Goal: Task Accomplishment & Management: Use online tool/utility

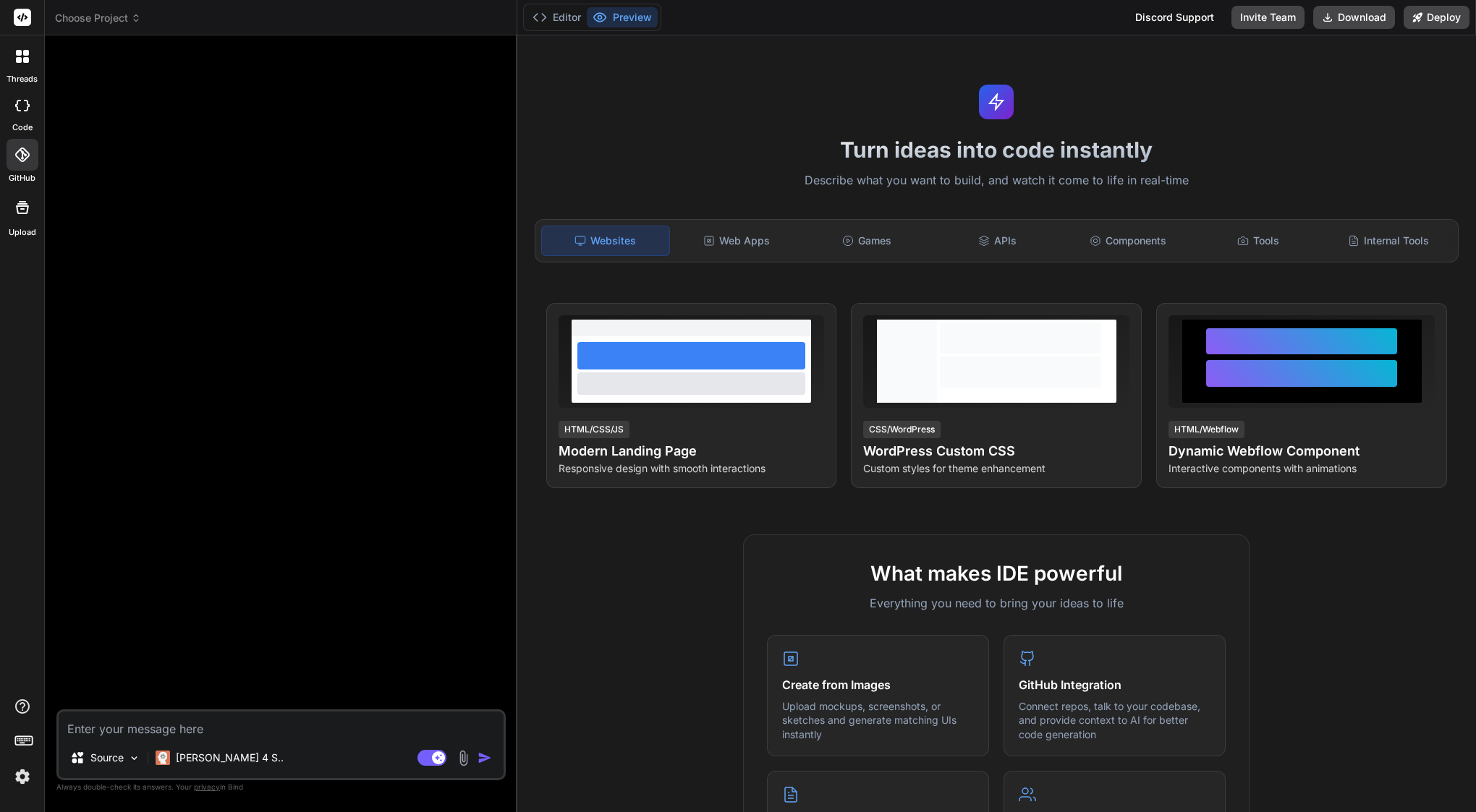
scroll to position [289, 0]
click at [26, 772] on img at bounding box center [22, 776] width 24 height 24
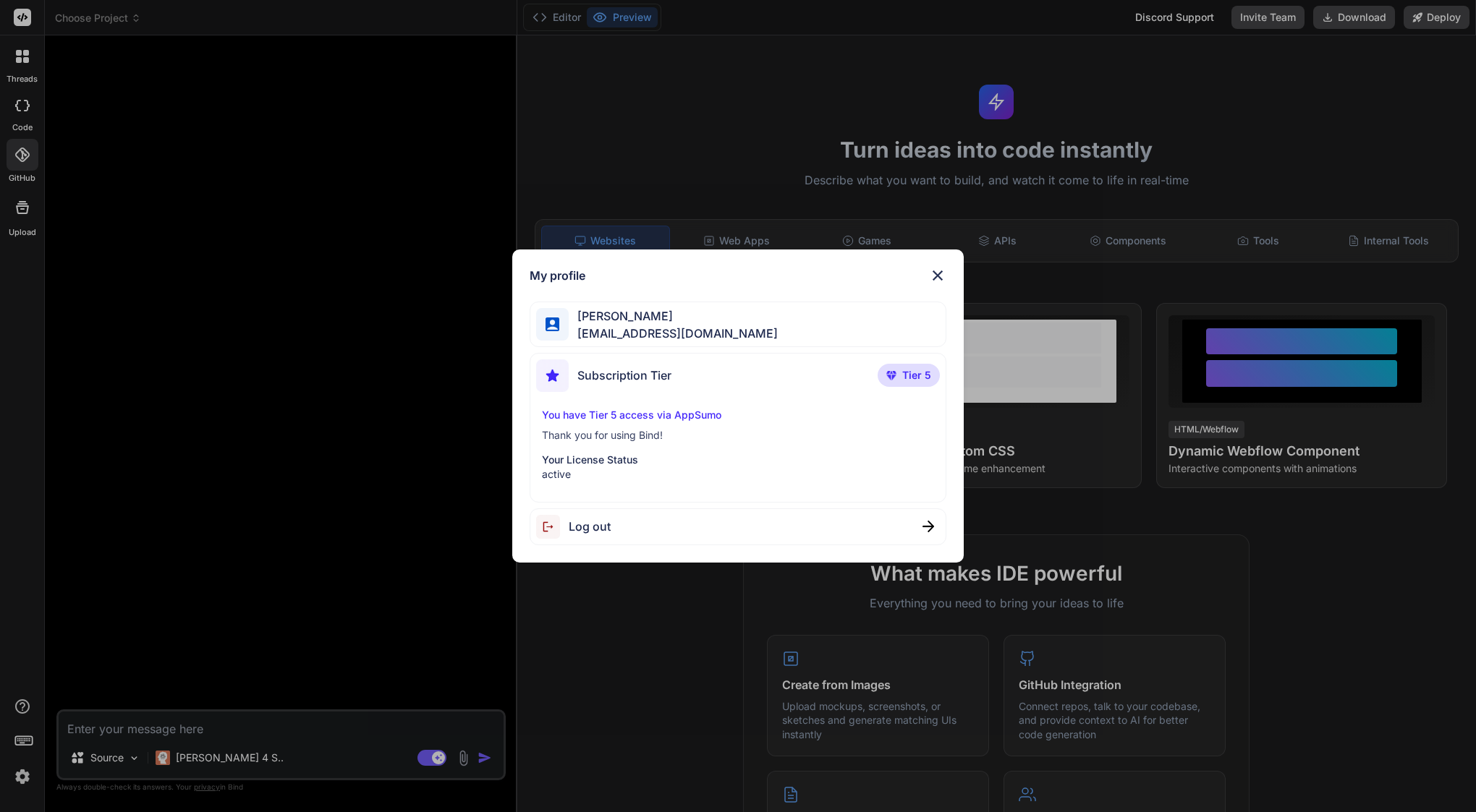
click at [935, 273] on img at bounding box center [938, 275] width 18 height 18
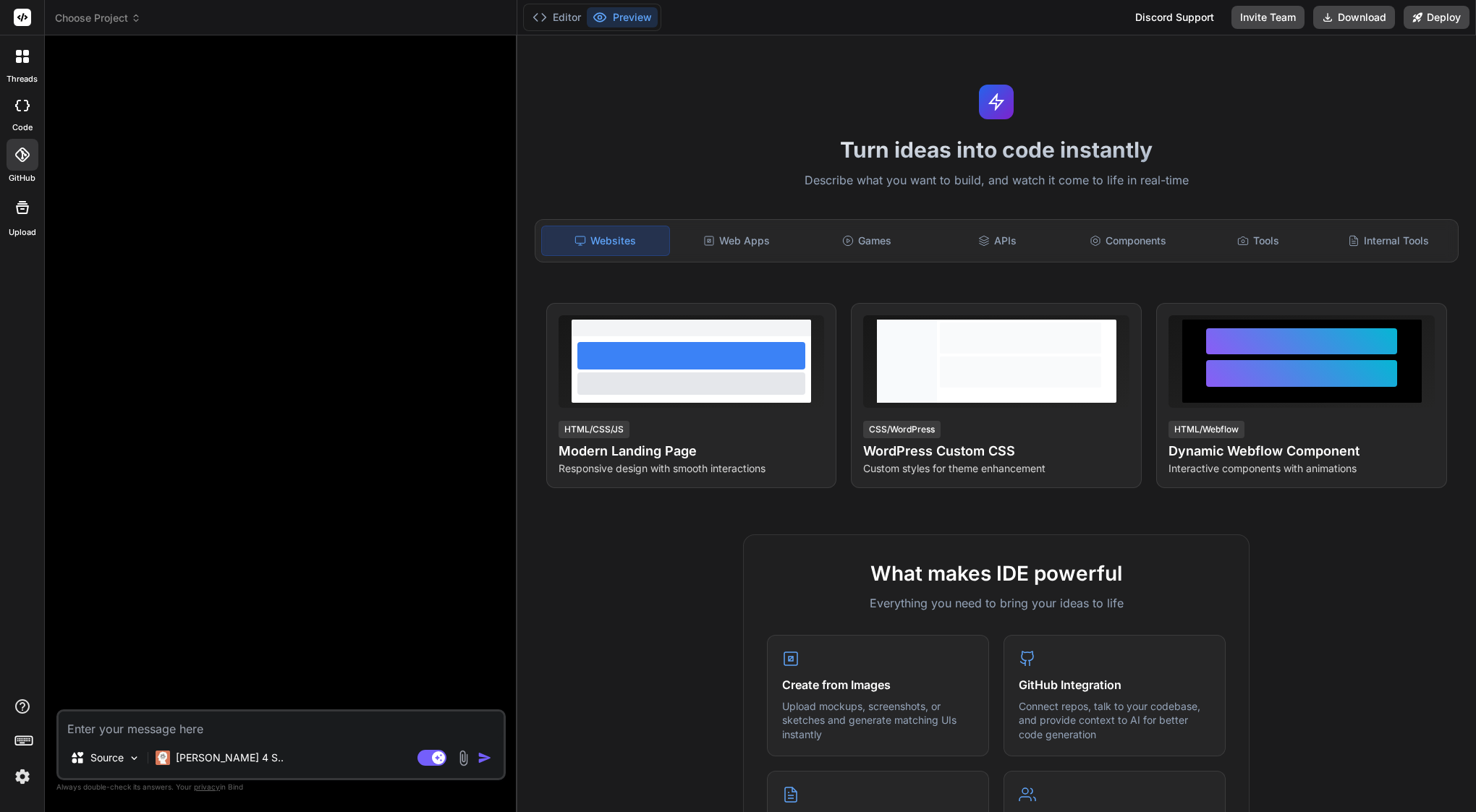
click at [96, 18] on span "Choose Project" at bounding box center [97, 18] width 86 height 14
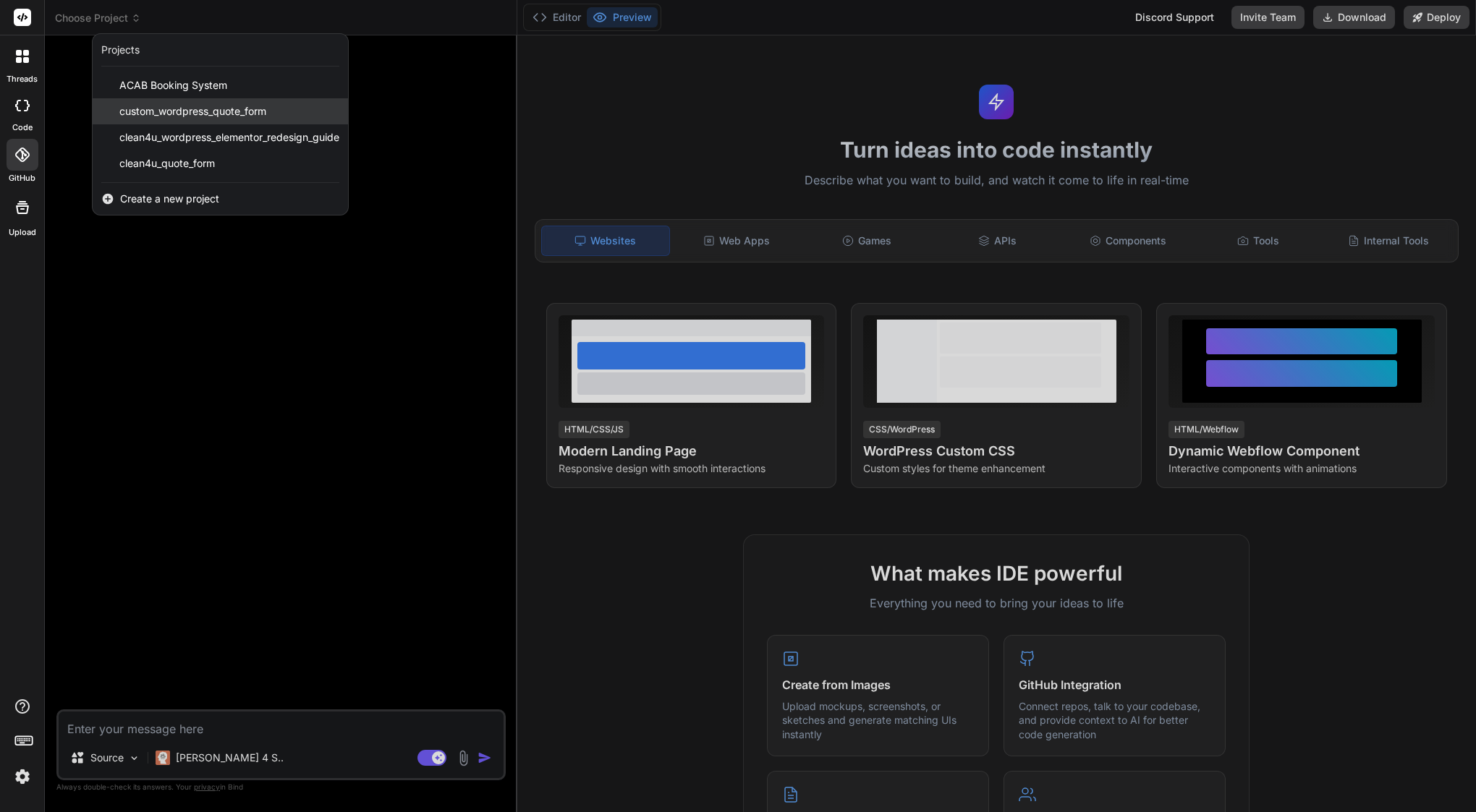
click at [135, 102] on div "custom_wordpress_quote_form" at bounding box center [220, 111] width 255 height 26
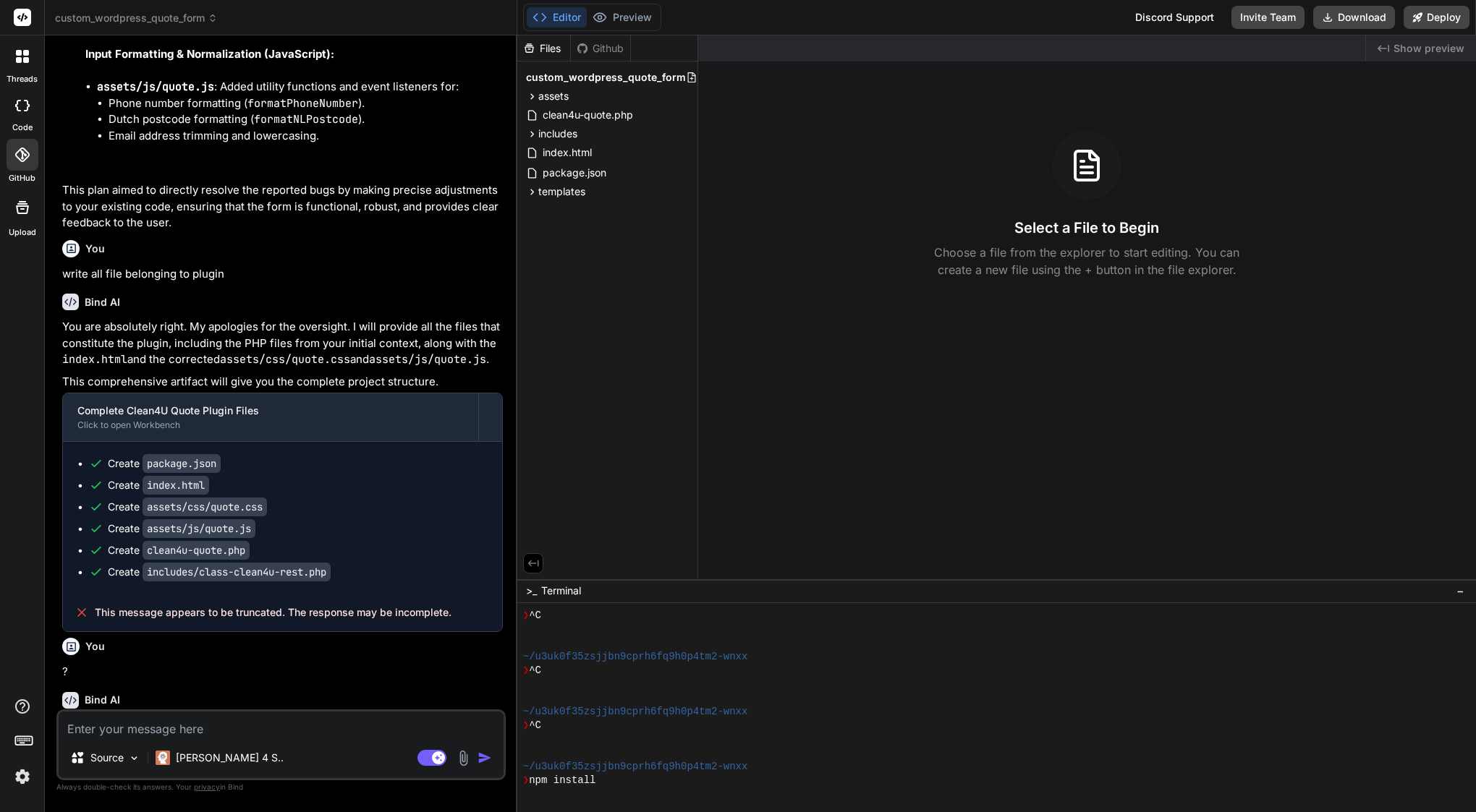
scroll to position [605, 0]
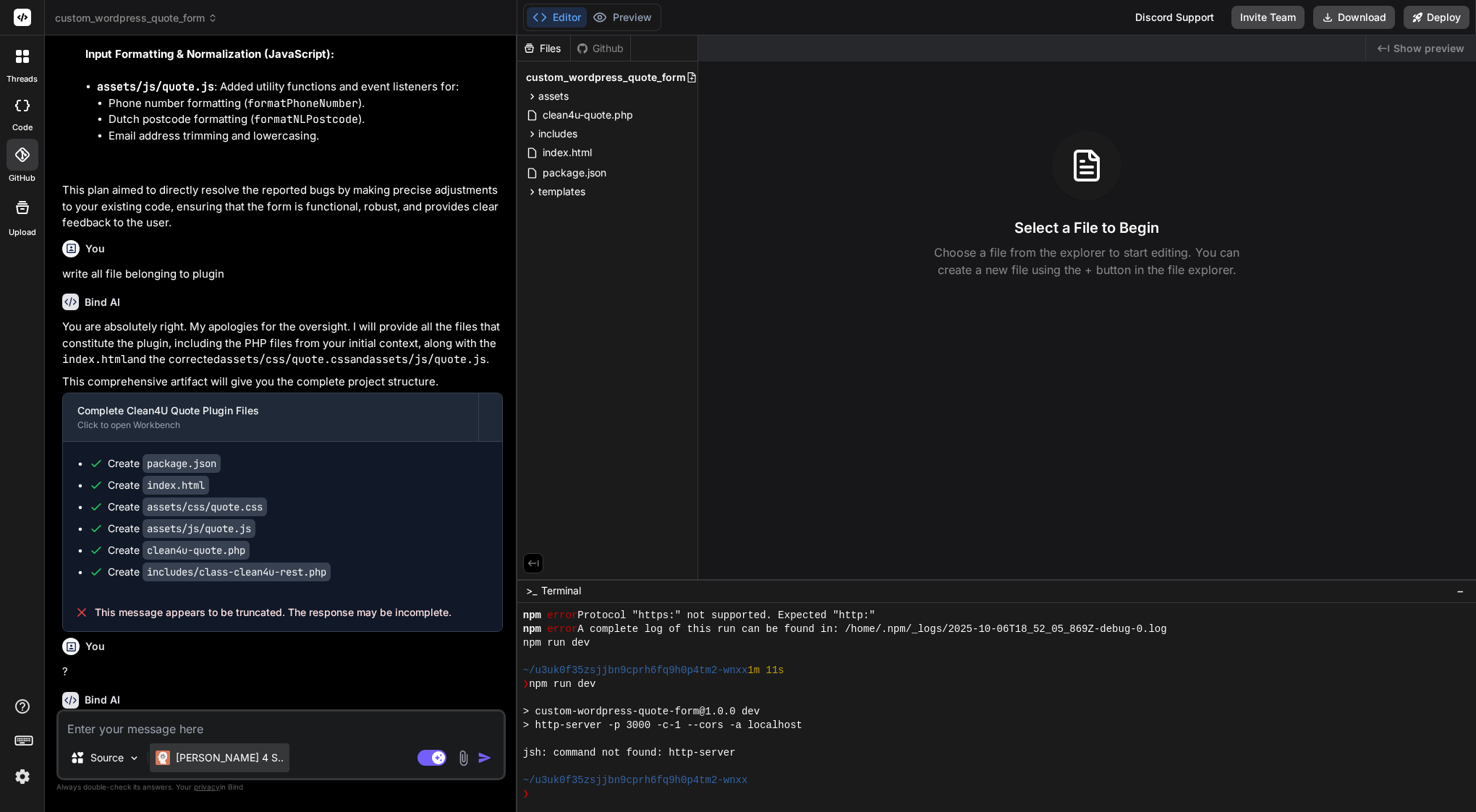
click at [201, 755] on p "[PERSON_NAME] 4 S.." at bounding box center [229, 757] width 108 height 14
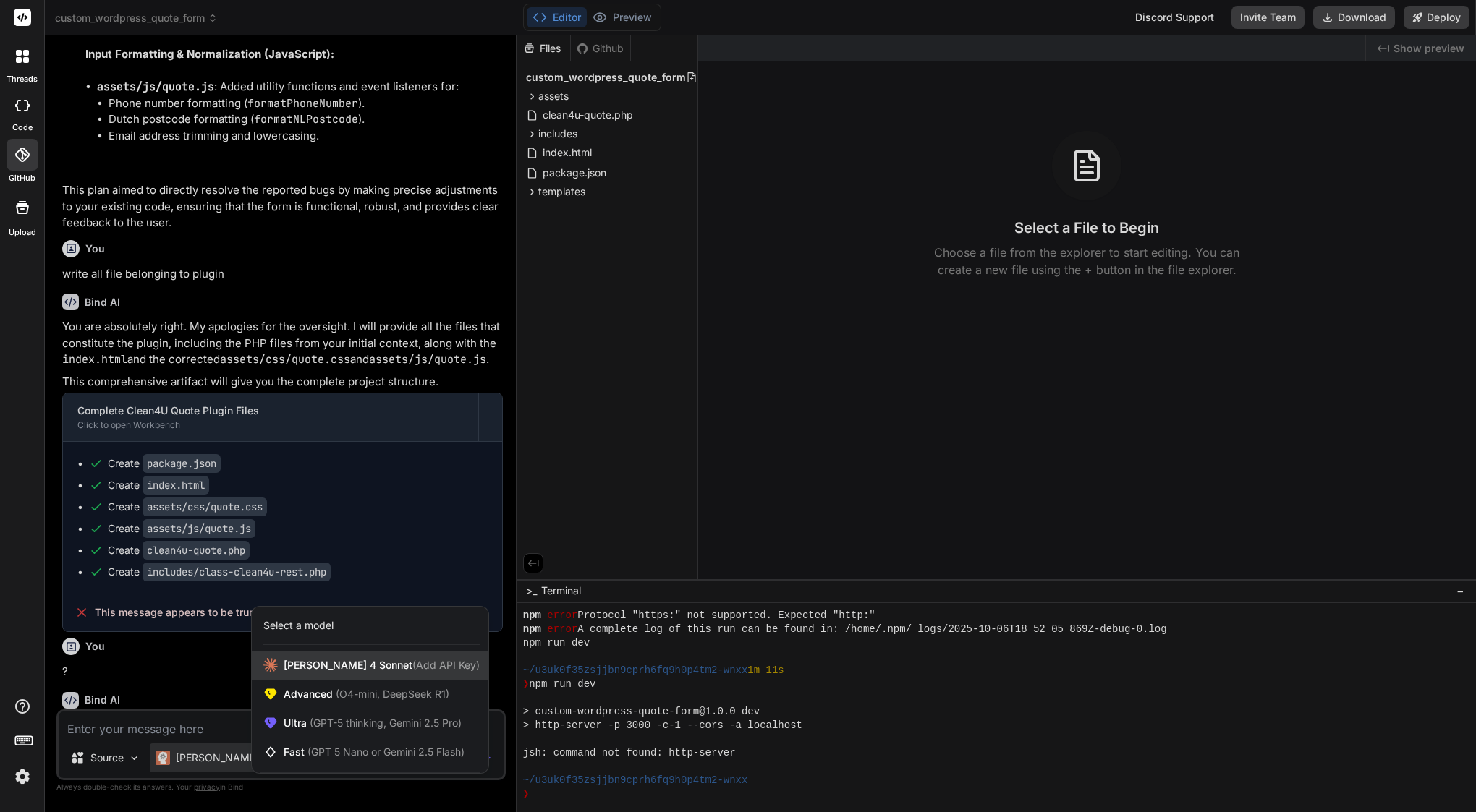
click at [323, 669] on span "[PERSON_NAME] 4 Sonnet (Add API Key)" at bounding box center [381, 665] width 196 height 14
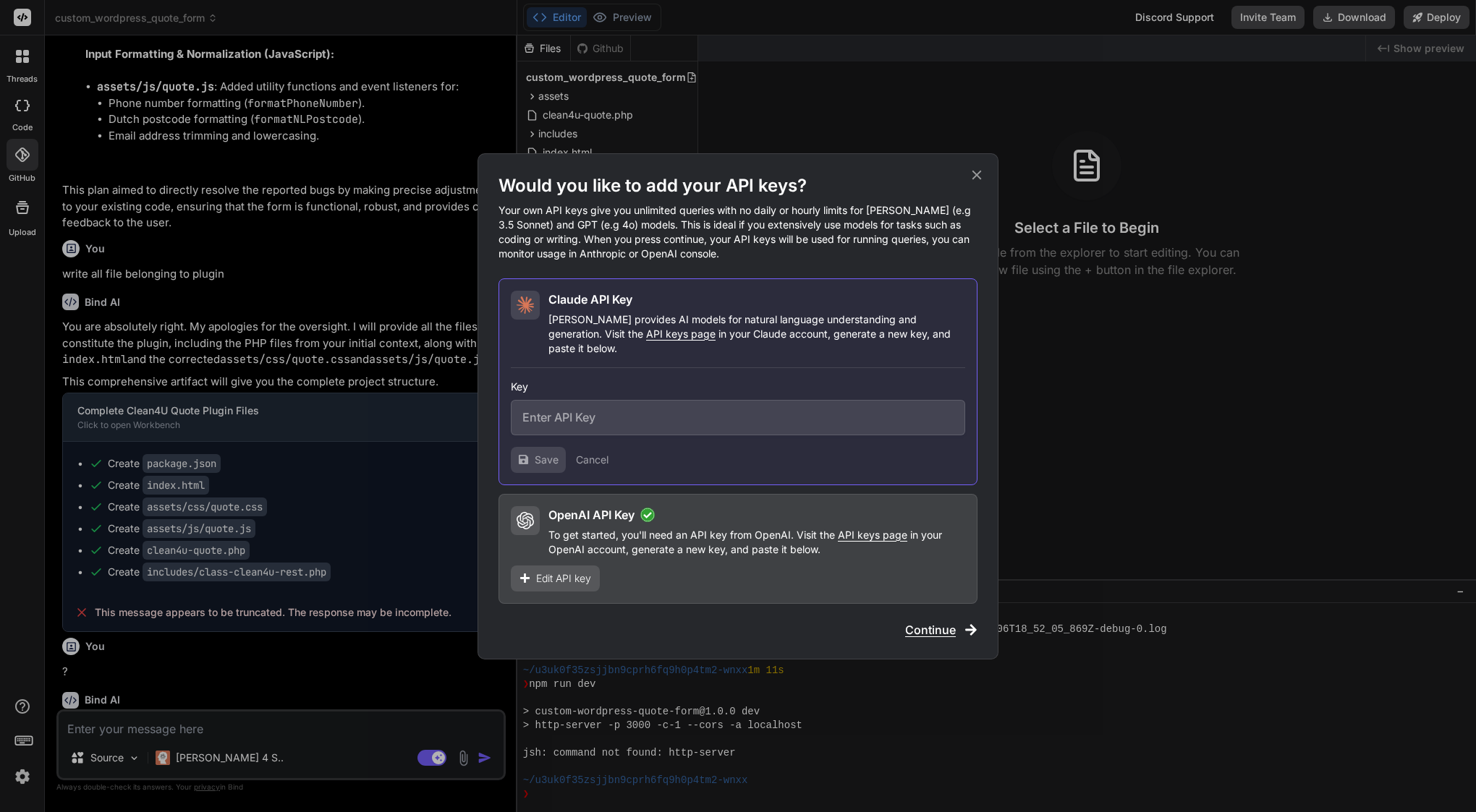
click at [555, 412] on input "text" at bounding box center [738, 417] width 454 height 35
click at [977, 177] on icon at bounding box center [976, 175] width 16 height 16
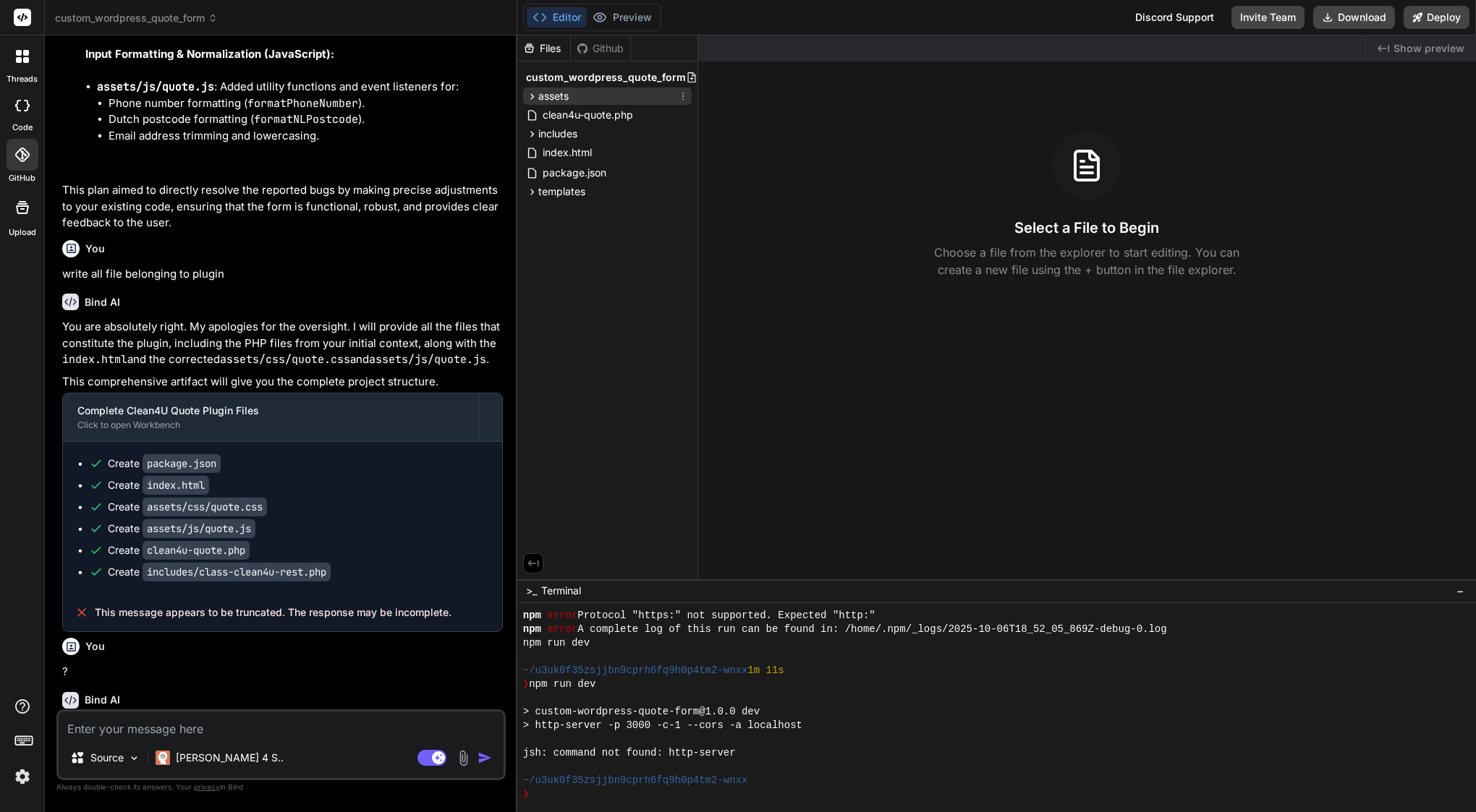
click at [555, 104] on div "assets" at bounding box center [607, 96] width 169 height 18
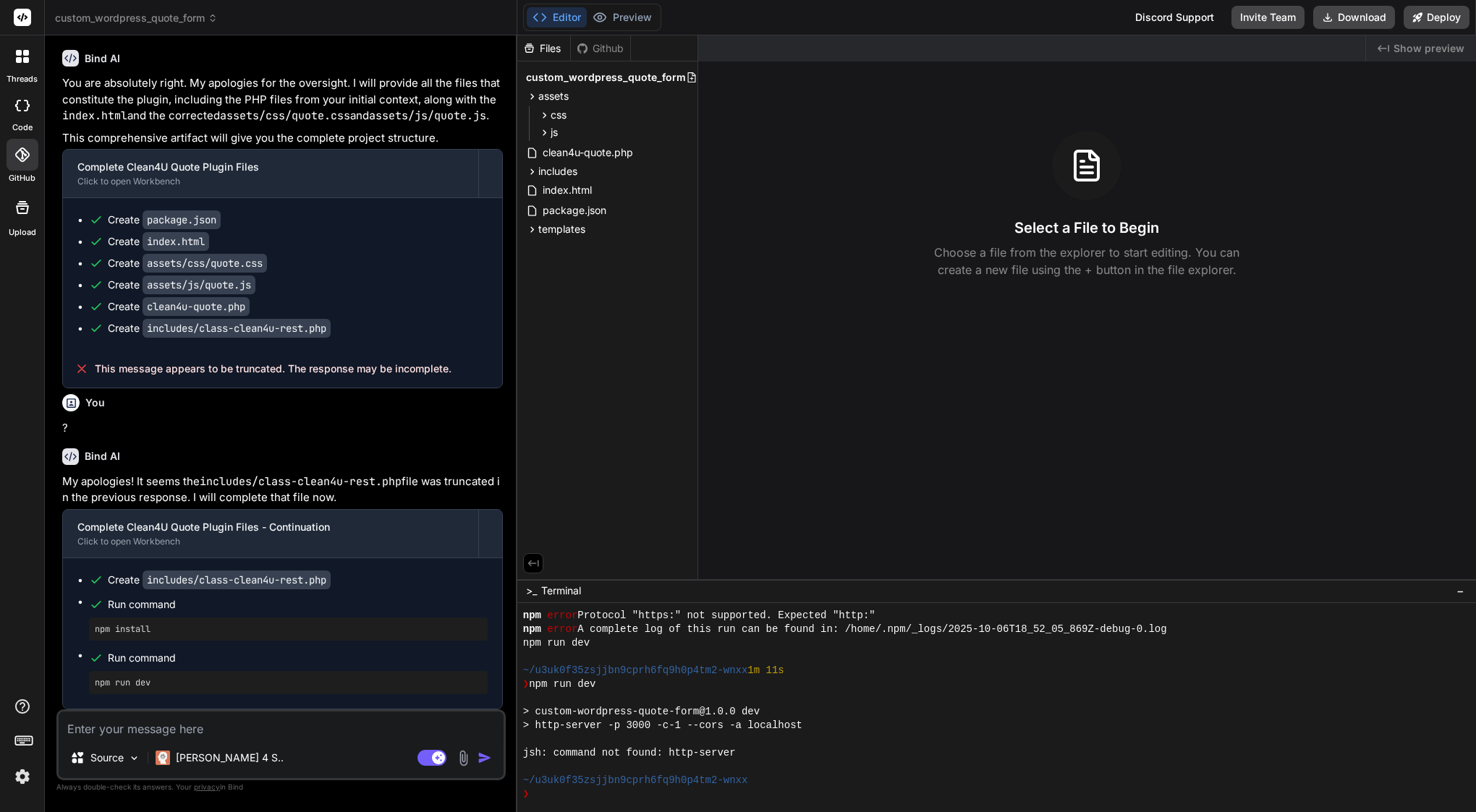
scroll to position [4702, 0]
click at [201, 747] on div "[PERSON_NAME] 4 S.." at bounding box center [219, 757] width 139 height 29
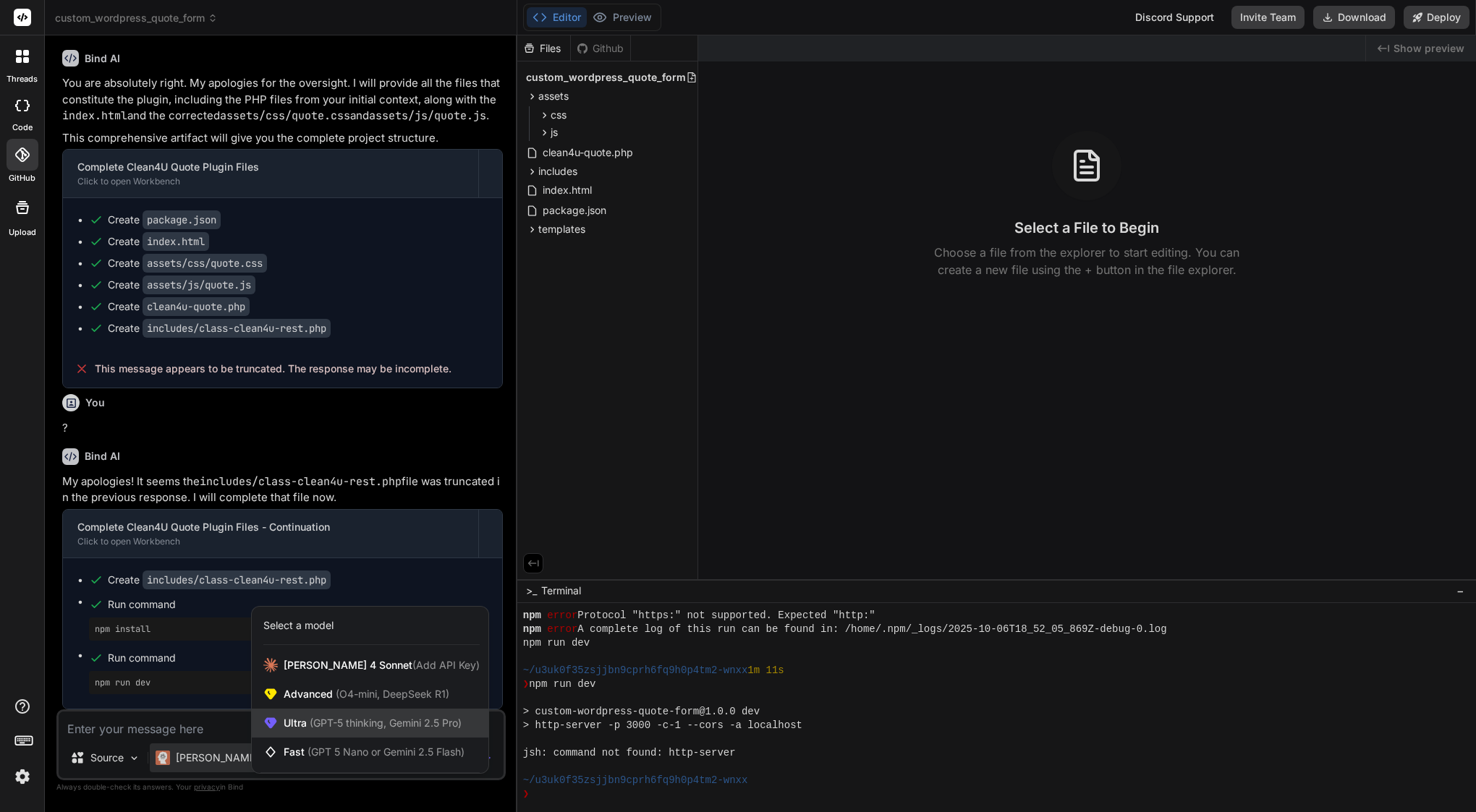
click at [339, 731] on div "Ultra (GPT-5 thinking, Gemini 2.5 Pro)" at bounding box center [370, 723] width 237 height 29
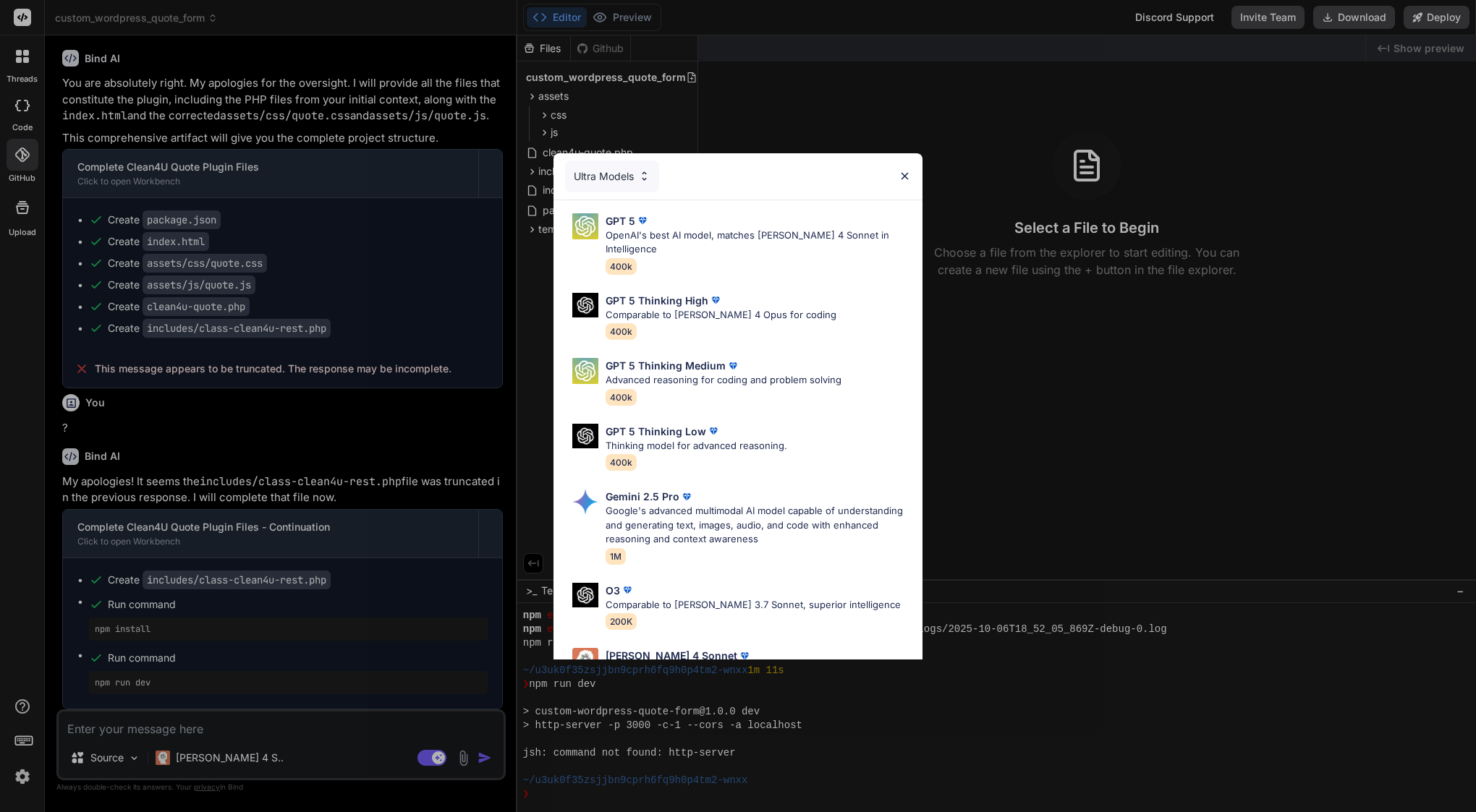
scroll to position [0, 0]
click at [383, 650] on div "Ultra Models GPT 5 OpenAI's best AI model, matches [PERSON_NAME] 4 Sonnet in In…" at bounding box center [738, 406] width 1476 height 812
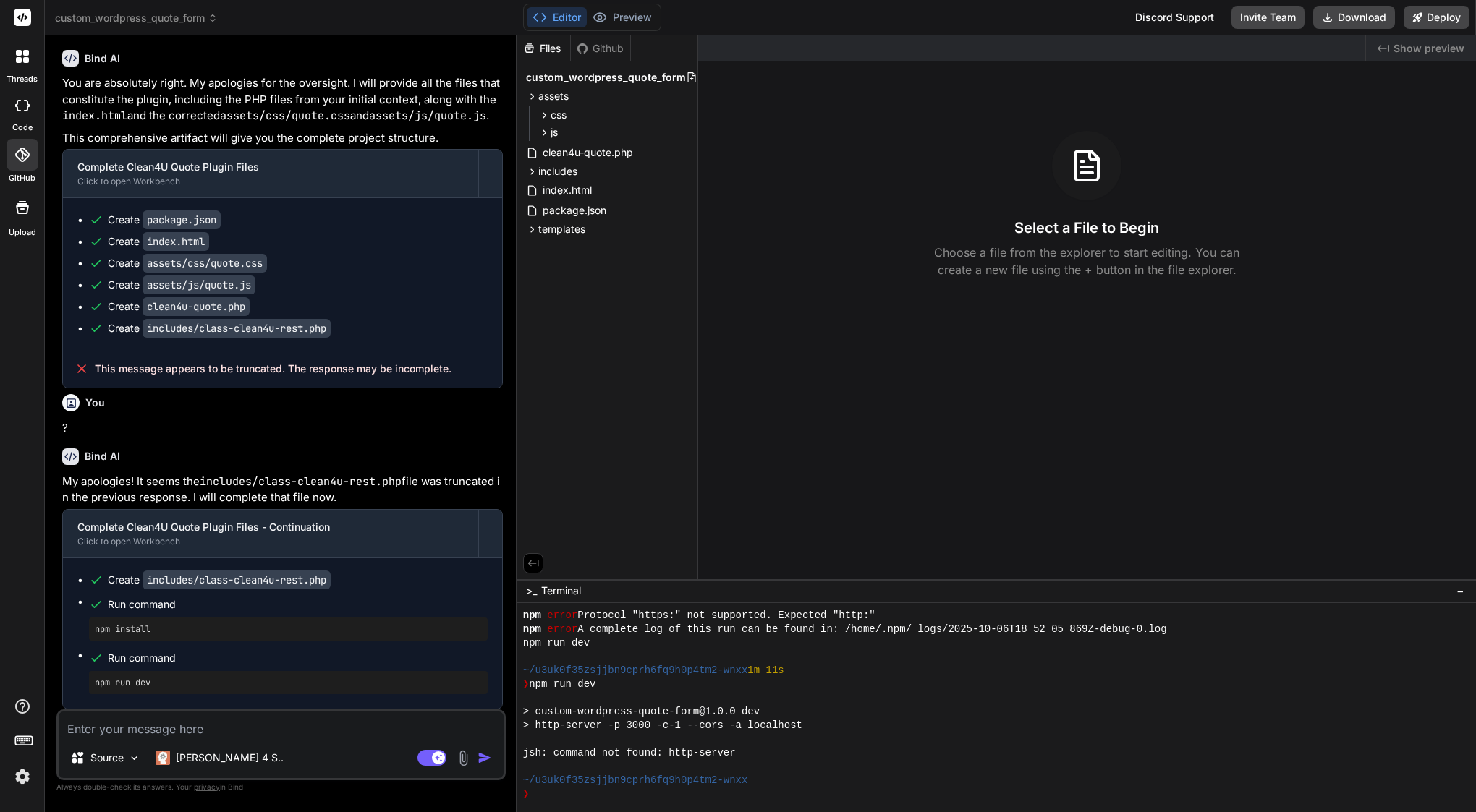
click at [248, 726] on textarea at bounding box center [281, 724] width 445 height 26
click at [23, 122] on label "code" at bounding box center [23, 128] width 20 height 13
type textarea "x"
click at [26, 54] on icon at bounding box center [26, 52] width 6 height 6
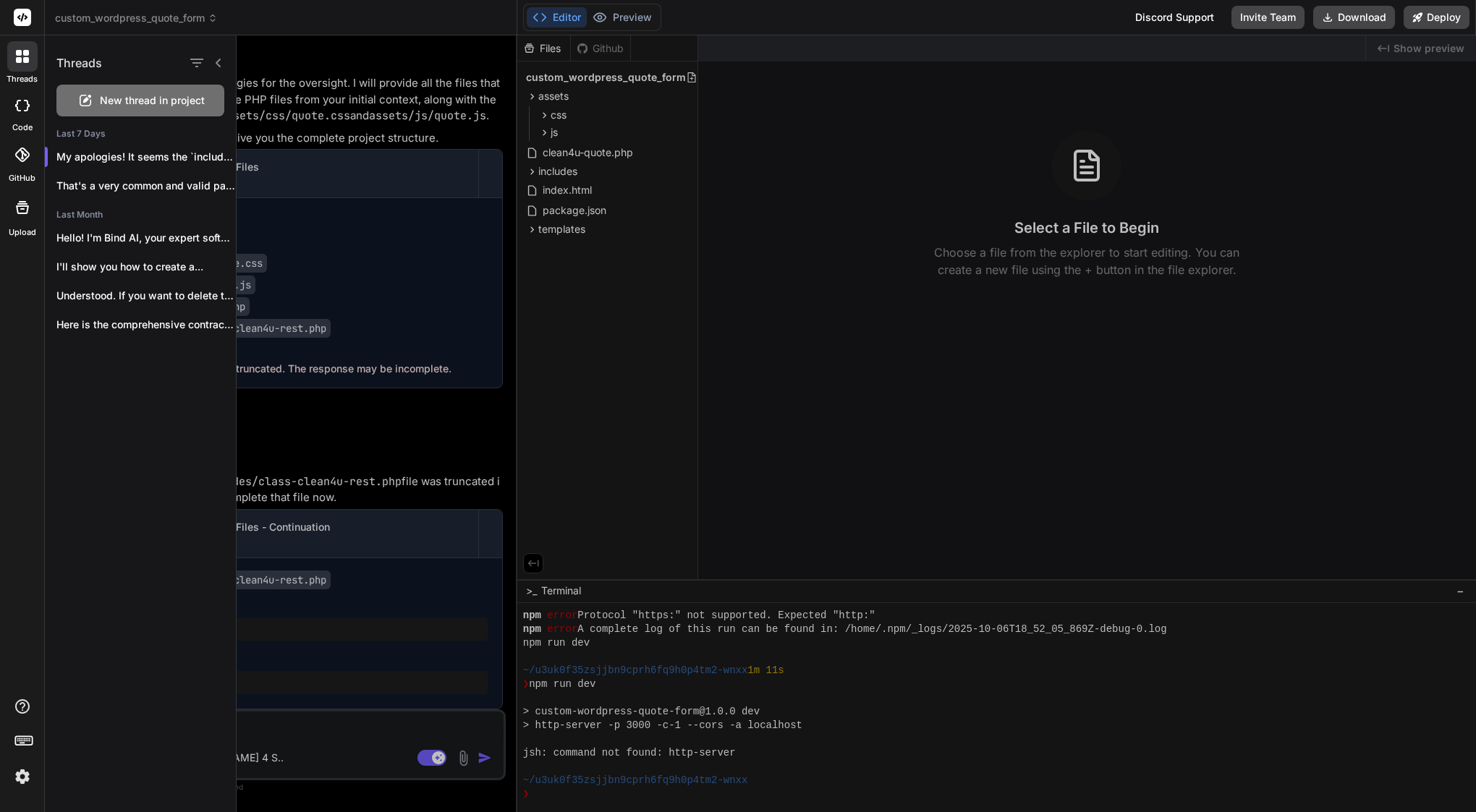
click at [336, 107] on div at bounding box center [856, 423] width 1239 height 777
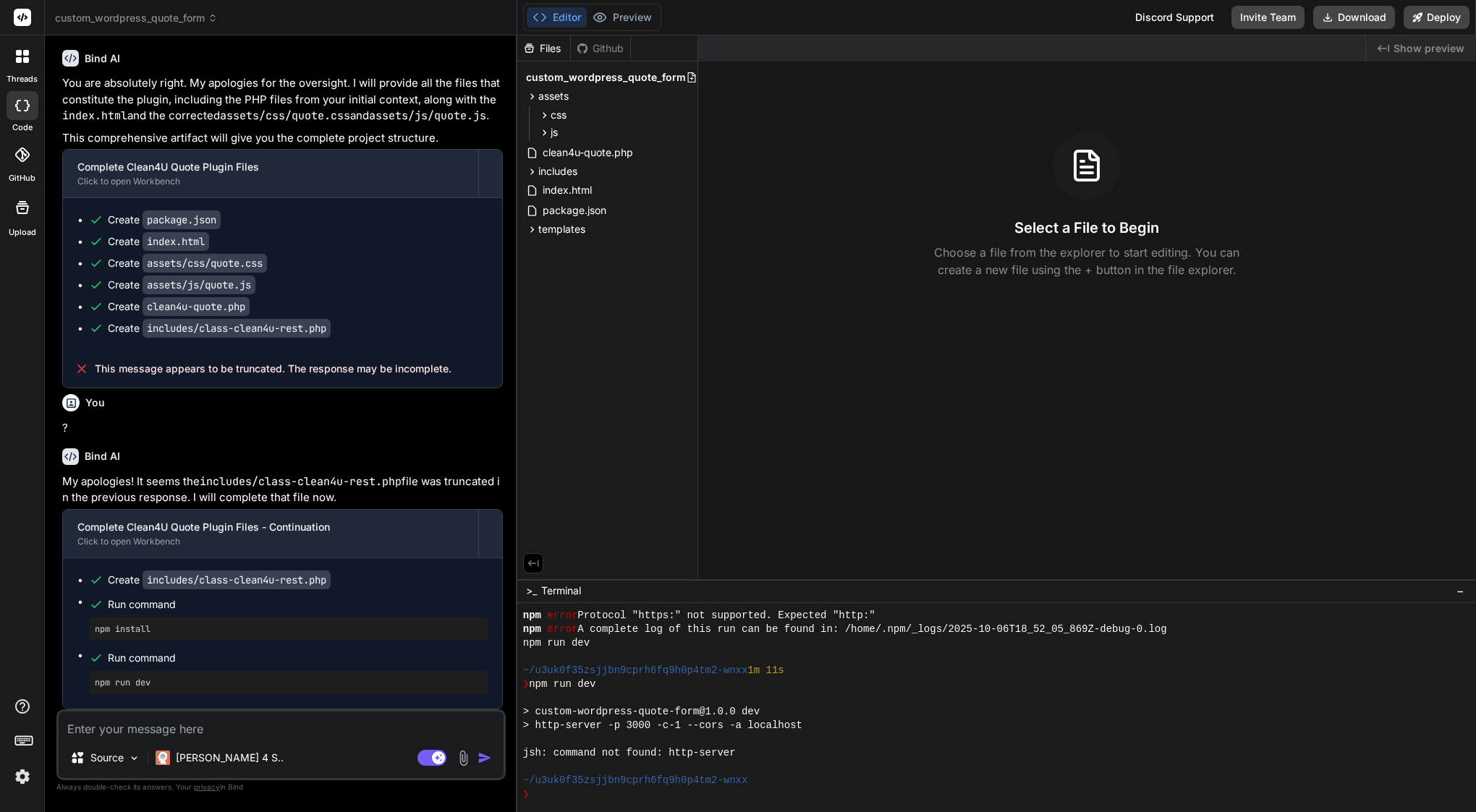
click at [24, 784] on img at bounding box center [22, 776] width 24 height 24
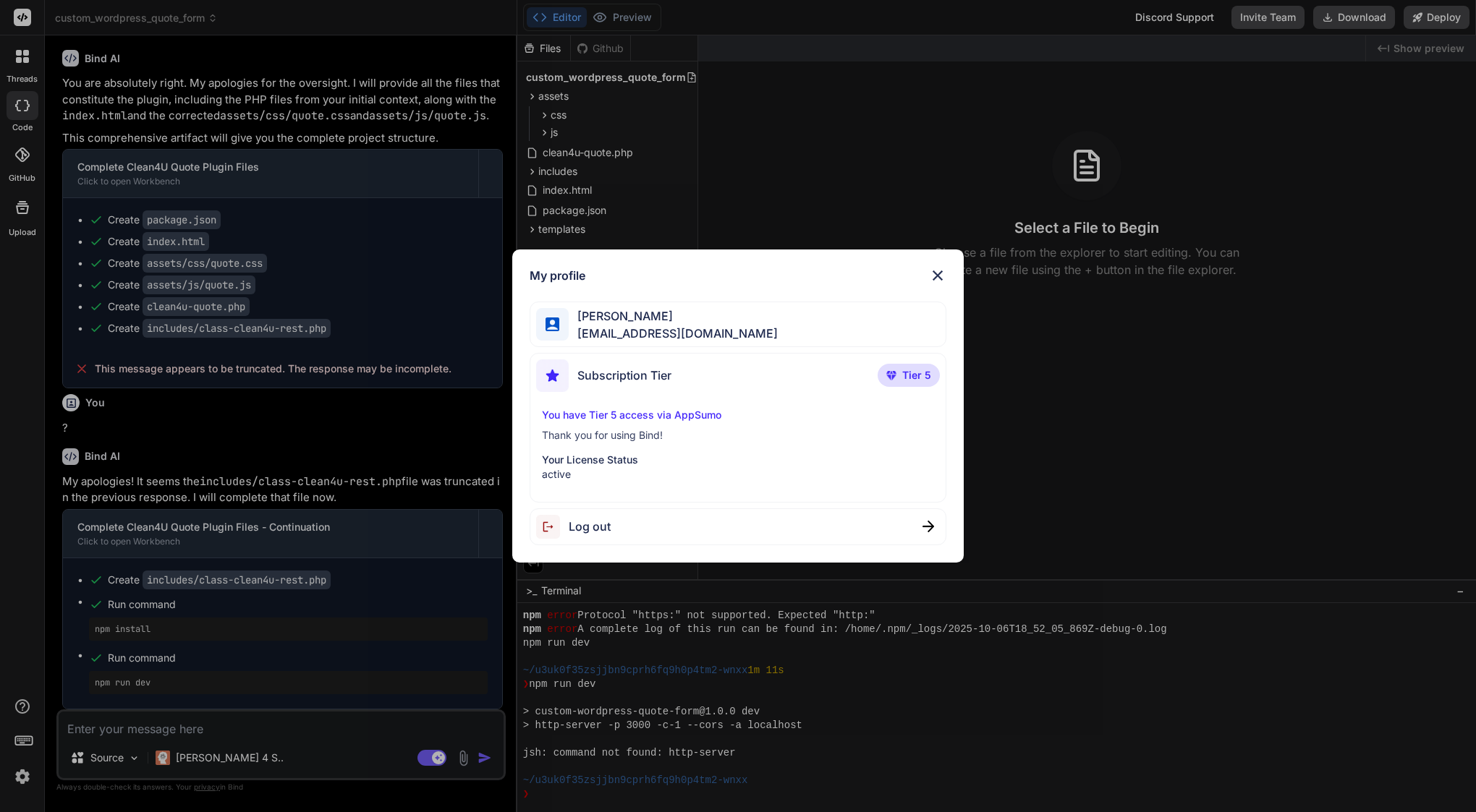
click at [939, 274] on img at bounding box center [938, 275] width 18 height 18
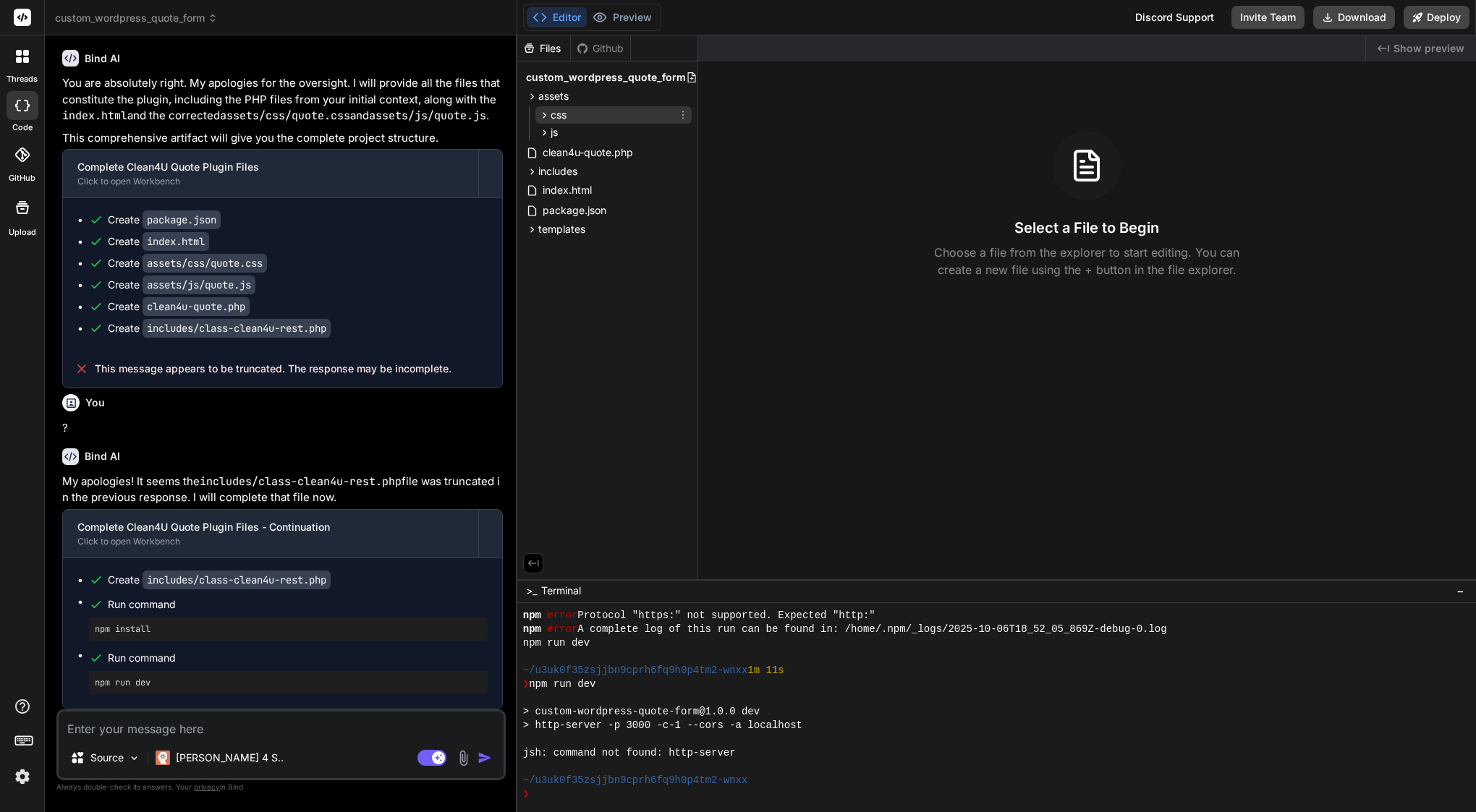
click at [579, 110] on div "css" at bounding box center [613, 115] width 156 height 18
click at [578, 117] on div "css" at bounding box center [613, 115] width 156 height 18
click at [586, 115] on div "css" at bounding box center [613, 115] width 156 height 18
click at [681, 113] on icon at bounding box center [683, 115] width 12 height 12
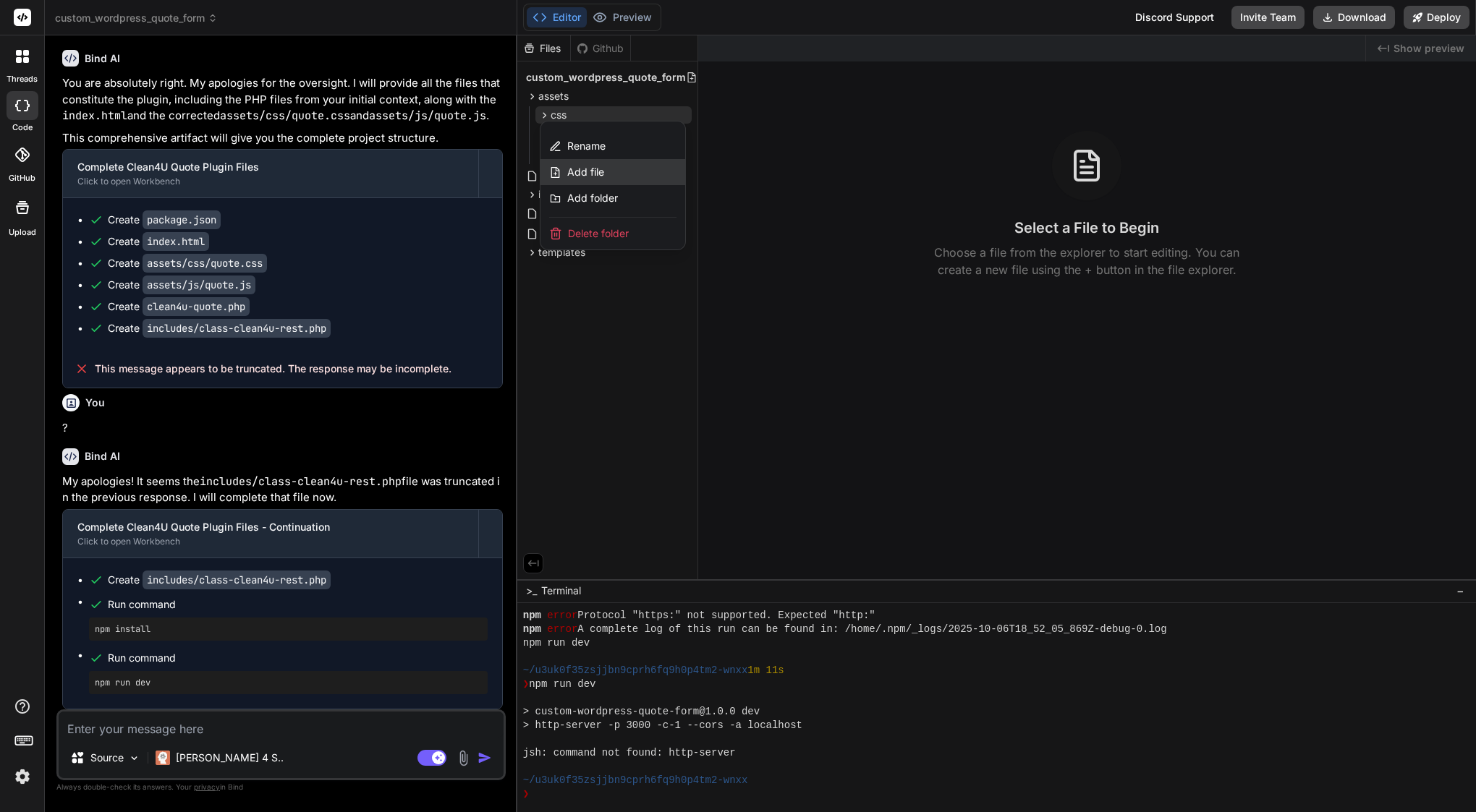
click at [630, 172] on div "Add file" at bounding box center [612, 171] width 144 height 26
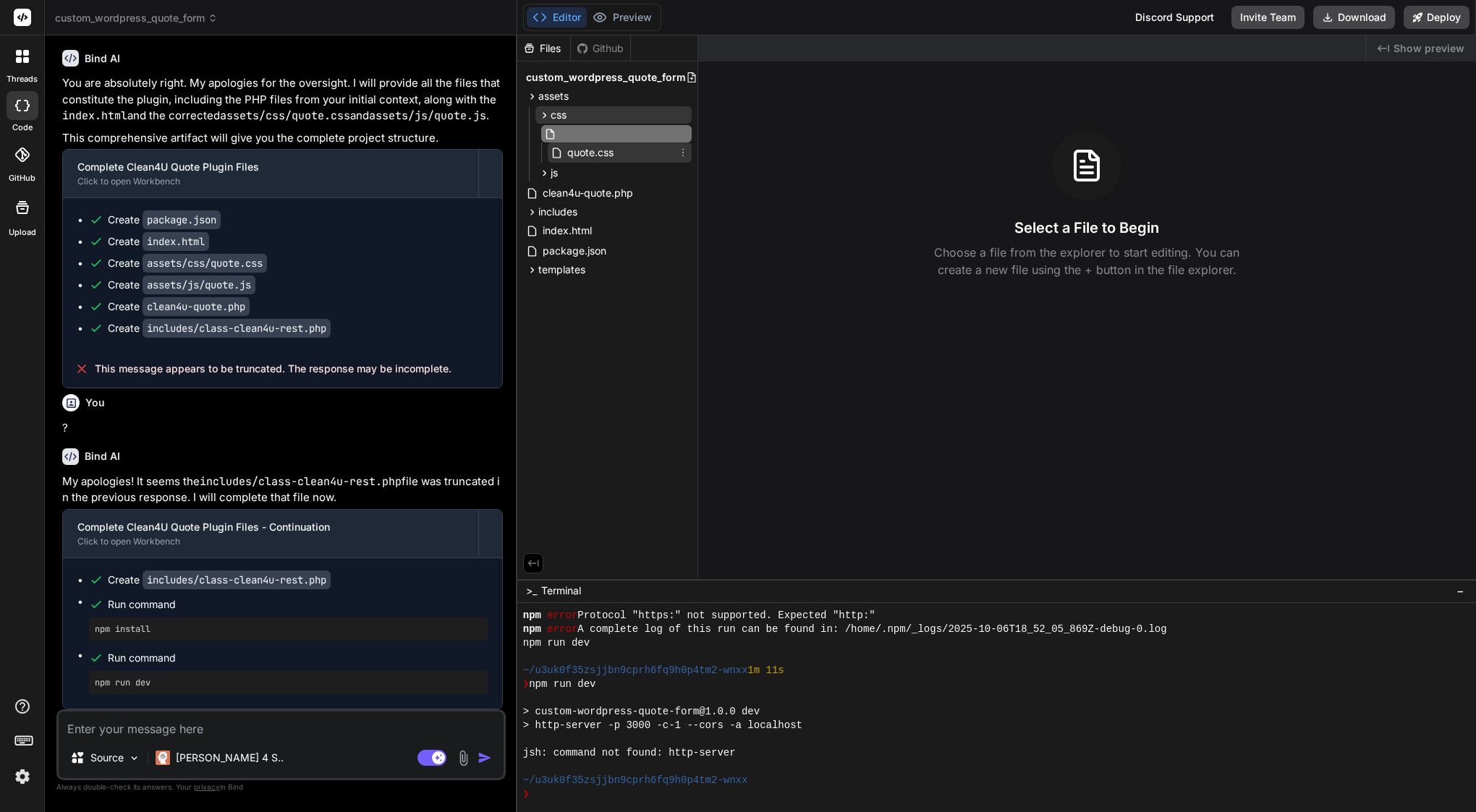
type input "admin-booking-styles.css"
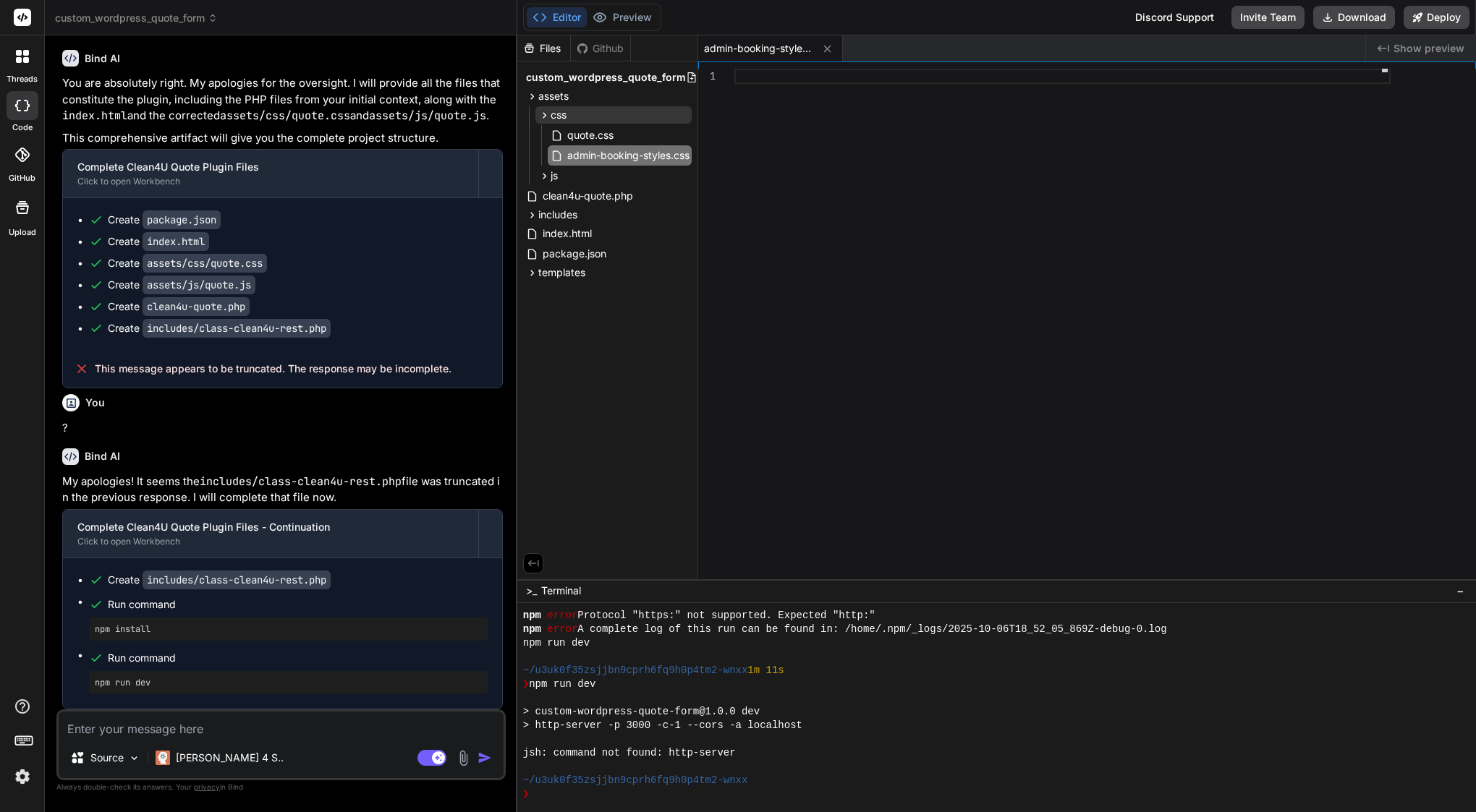
click at [873, 201] on div at bounding box center [1062, 327] width 656 height 517
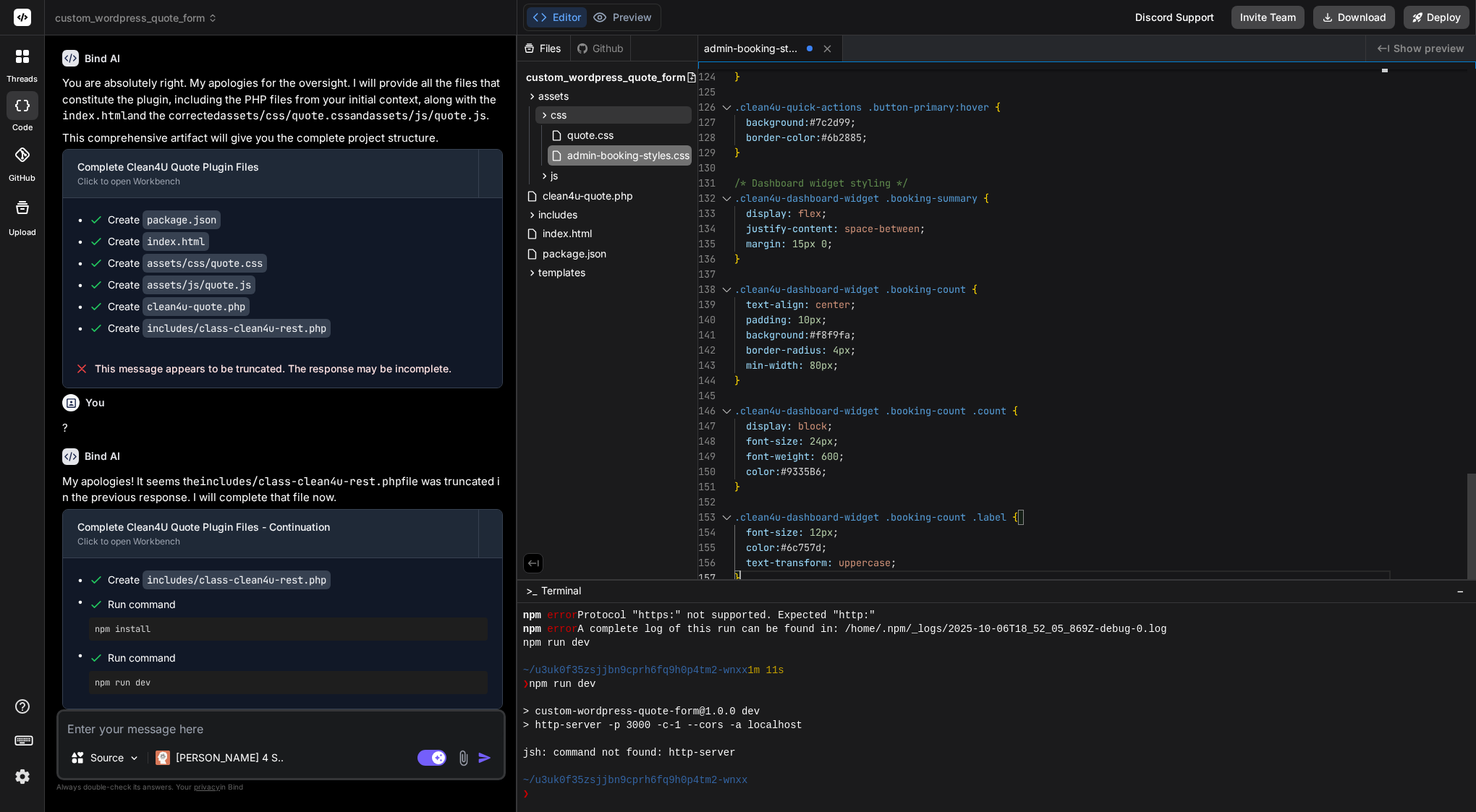
scroll to position [7, 0]
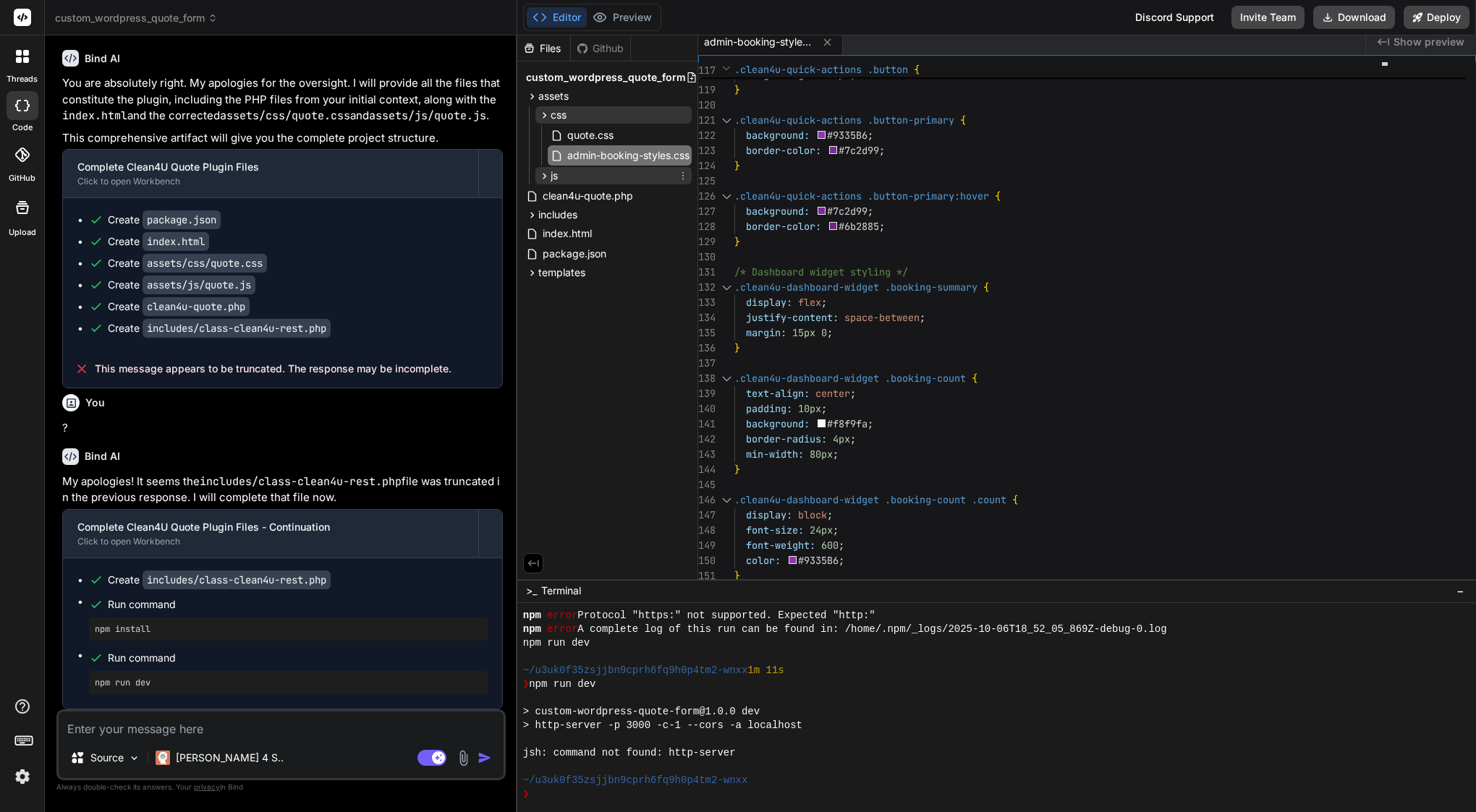
click at [555, 181] on span "js" at bounding box center [554, 175] width 8 height 14
click at [574, 202] on span "quote.js" at bounding box center [586, 196] width 40 height 18
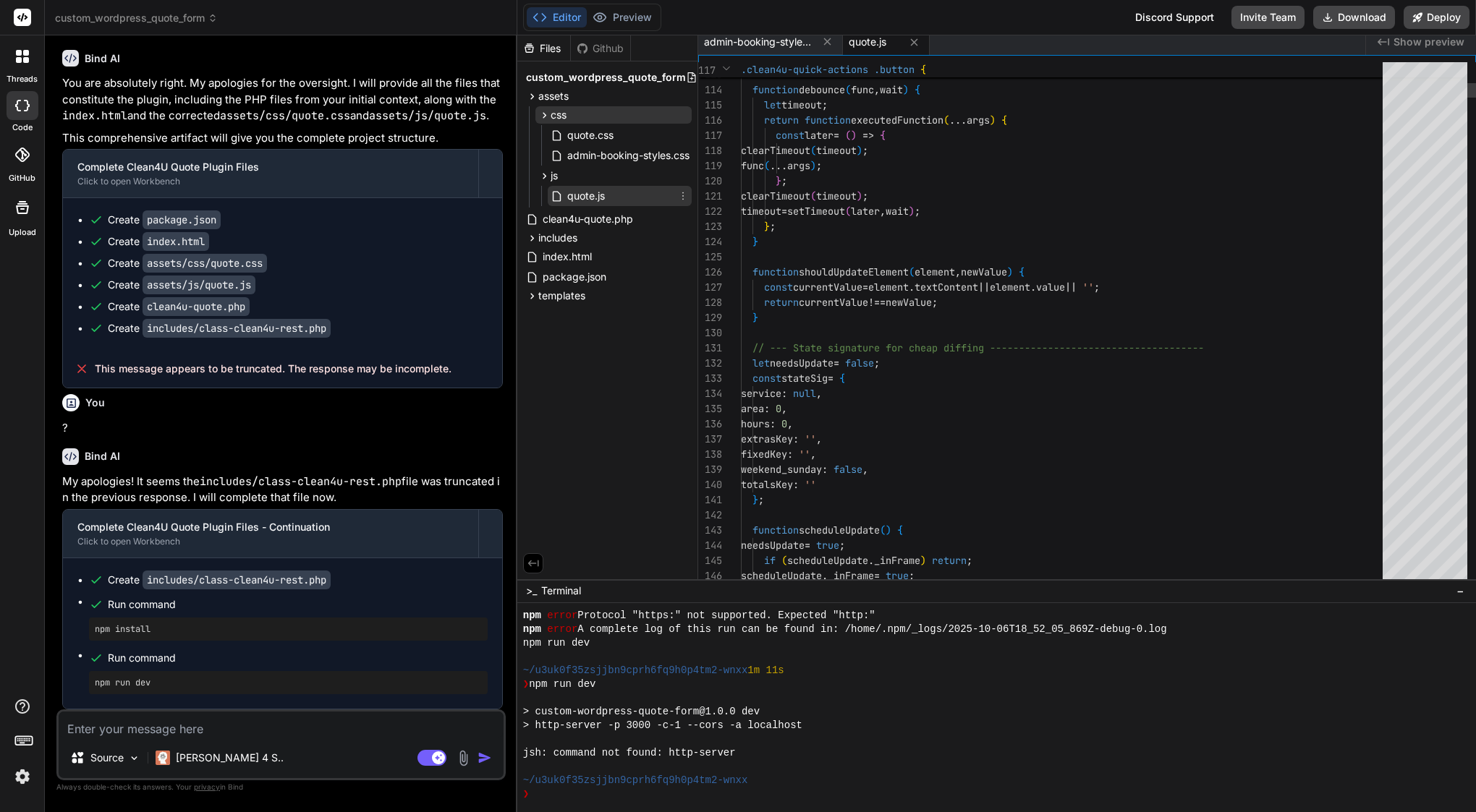
scroll to position [76, 0]
click at [845, 209] on span "setTimeout" at bounding box center [816, 212] width 58 height 13
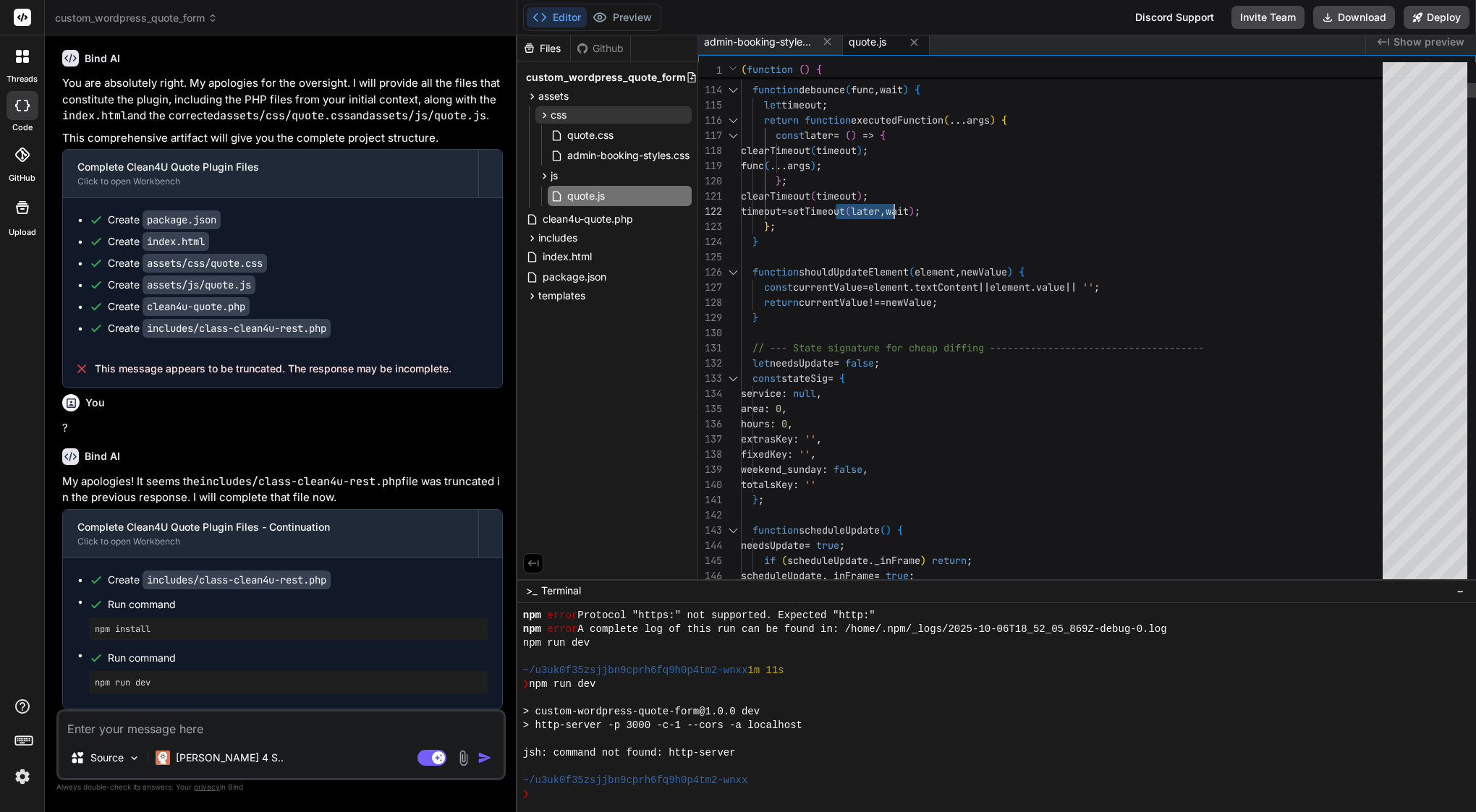
type textarea "(function () { 'use strict'; // --- CONDITIONAL FIELD HELPERS (unchanged from y…"
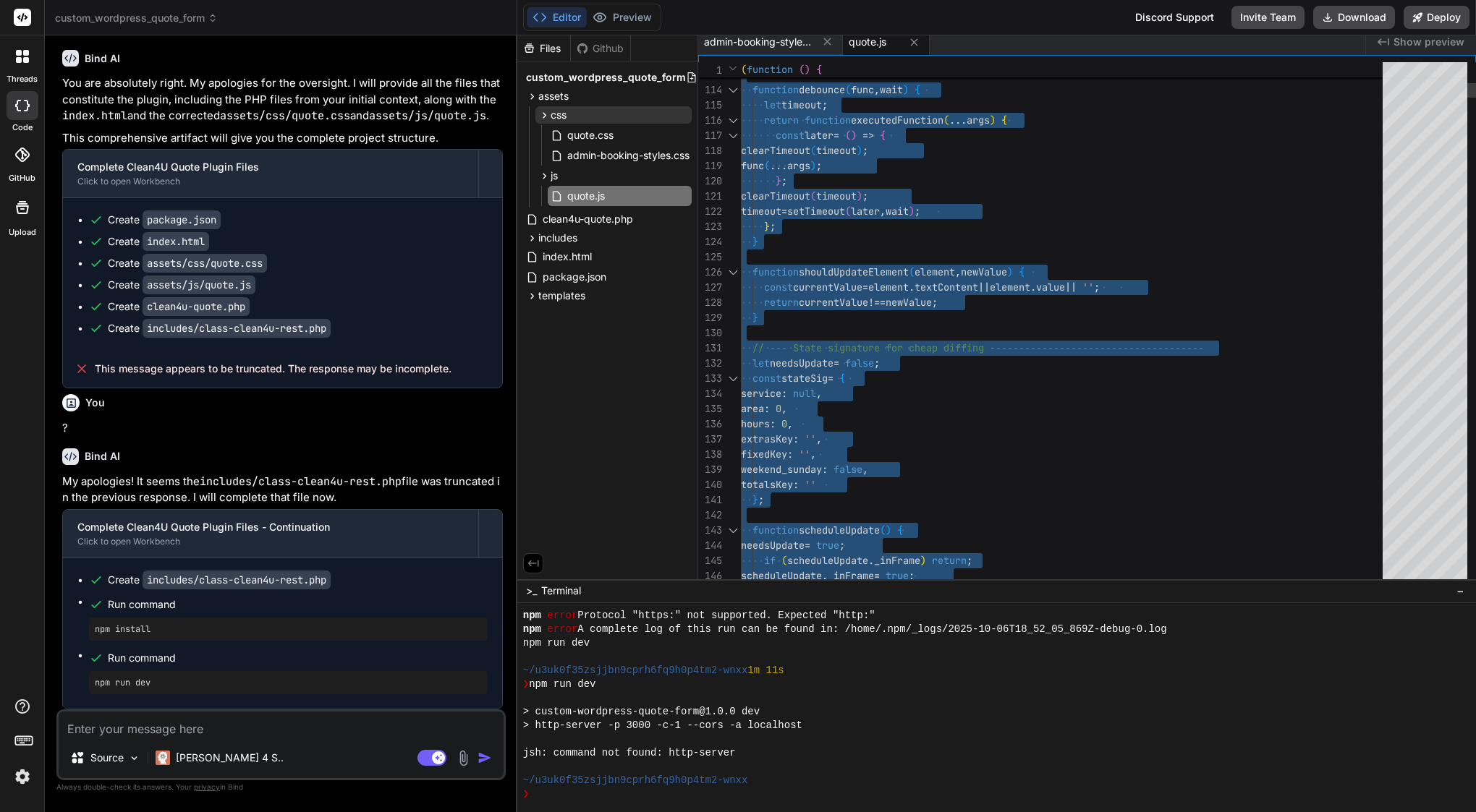
click at [845, 209] on span "setTimeout" at bounding box center [816, 212] width 58 height 13
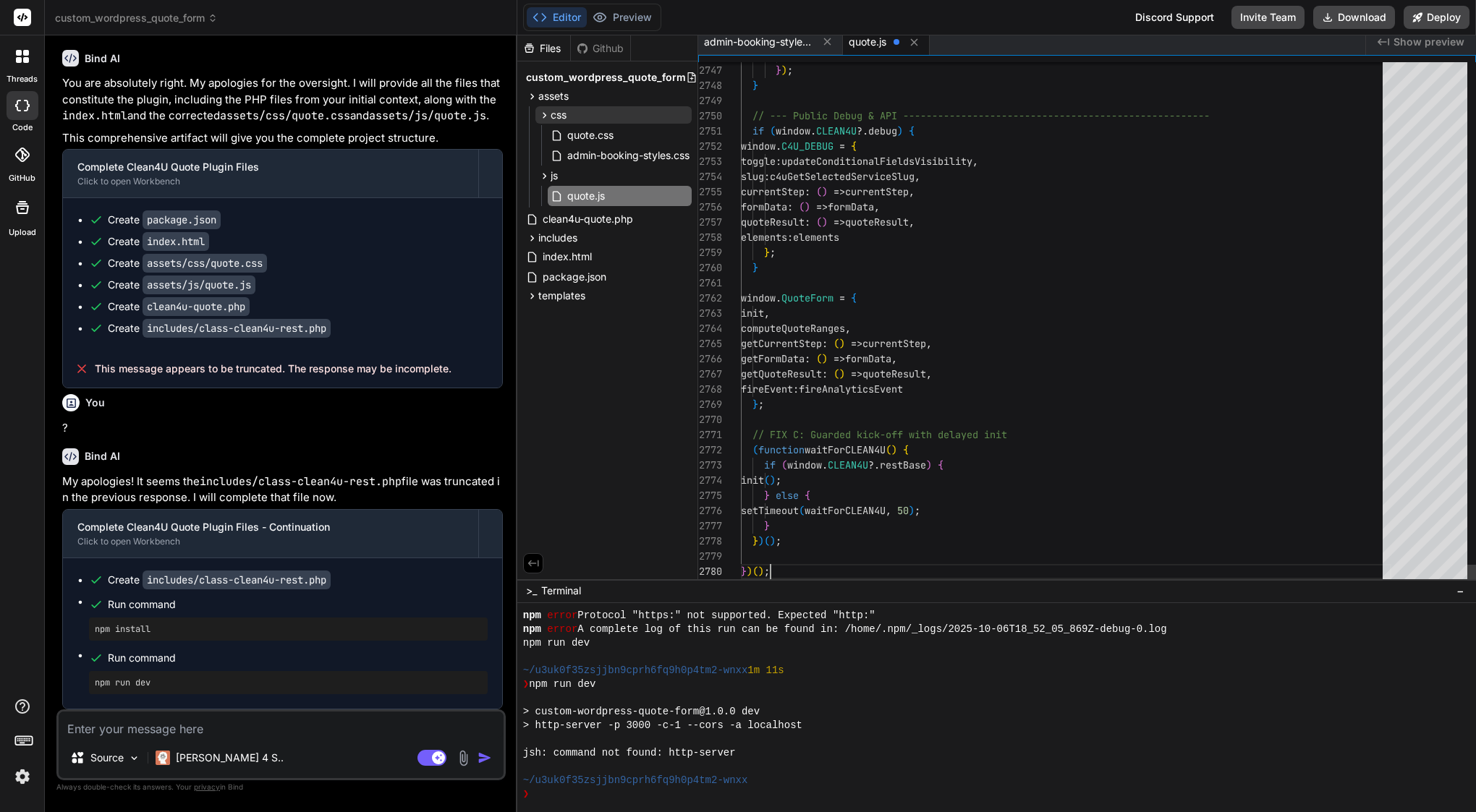
scroll to position [122, 0]
type textarea "(function waitForCLEAN4U() { if (window.CLEAN4U?.restBase) { init(); } else { s…"
click at [682, 171] on icon at bounding box center [683, 175] width 12 height 12
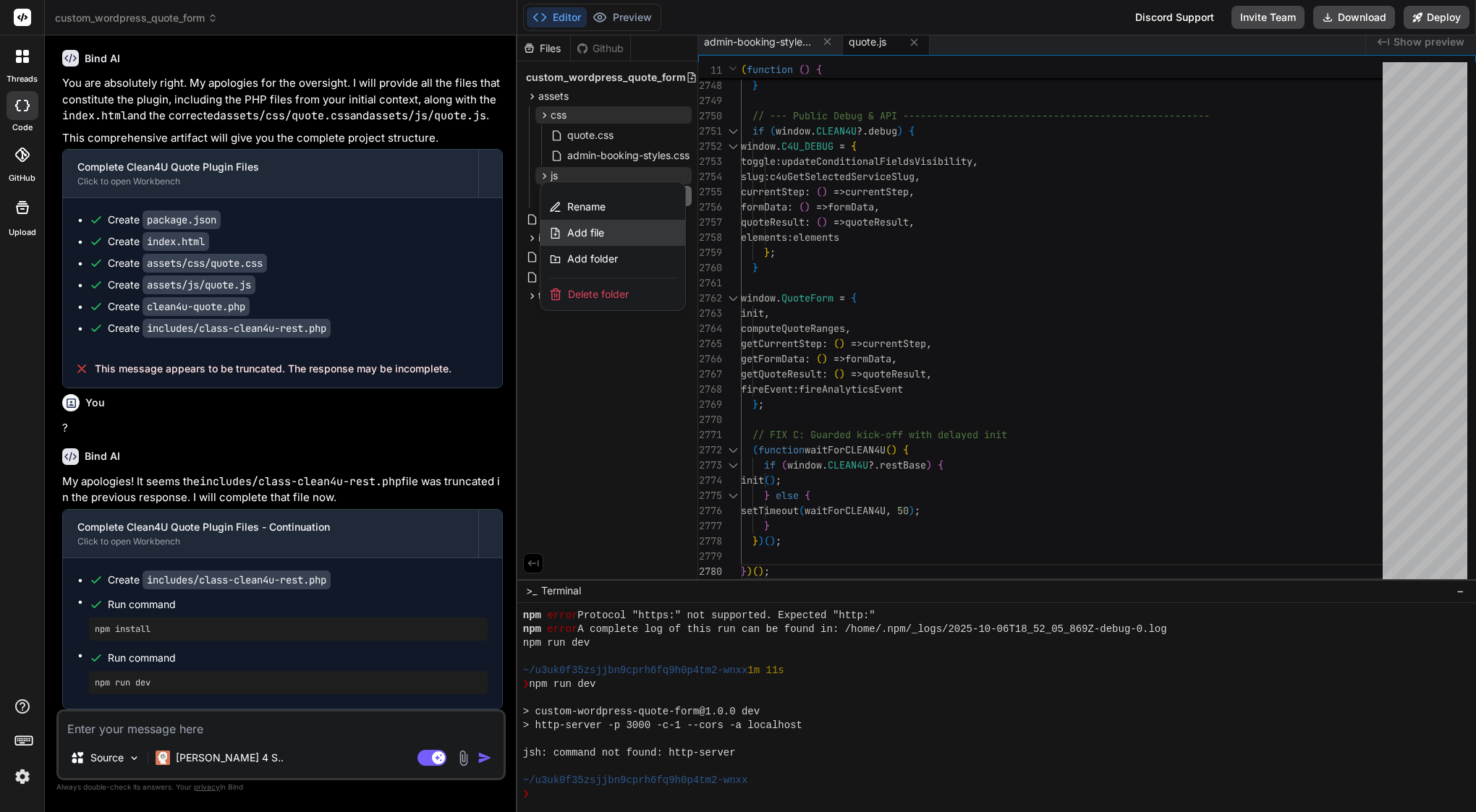
click at [628, 228] on div "Add file" at bounding box center [612, 233] width 144 height 26
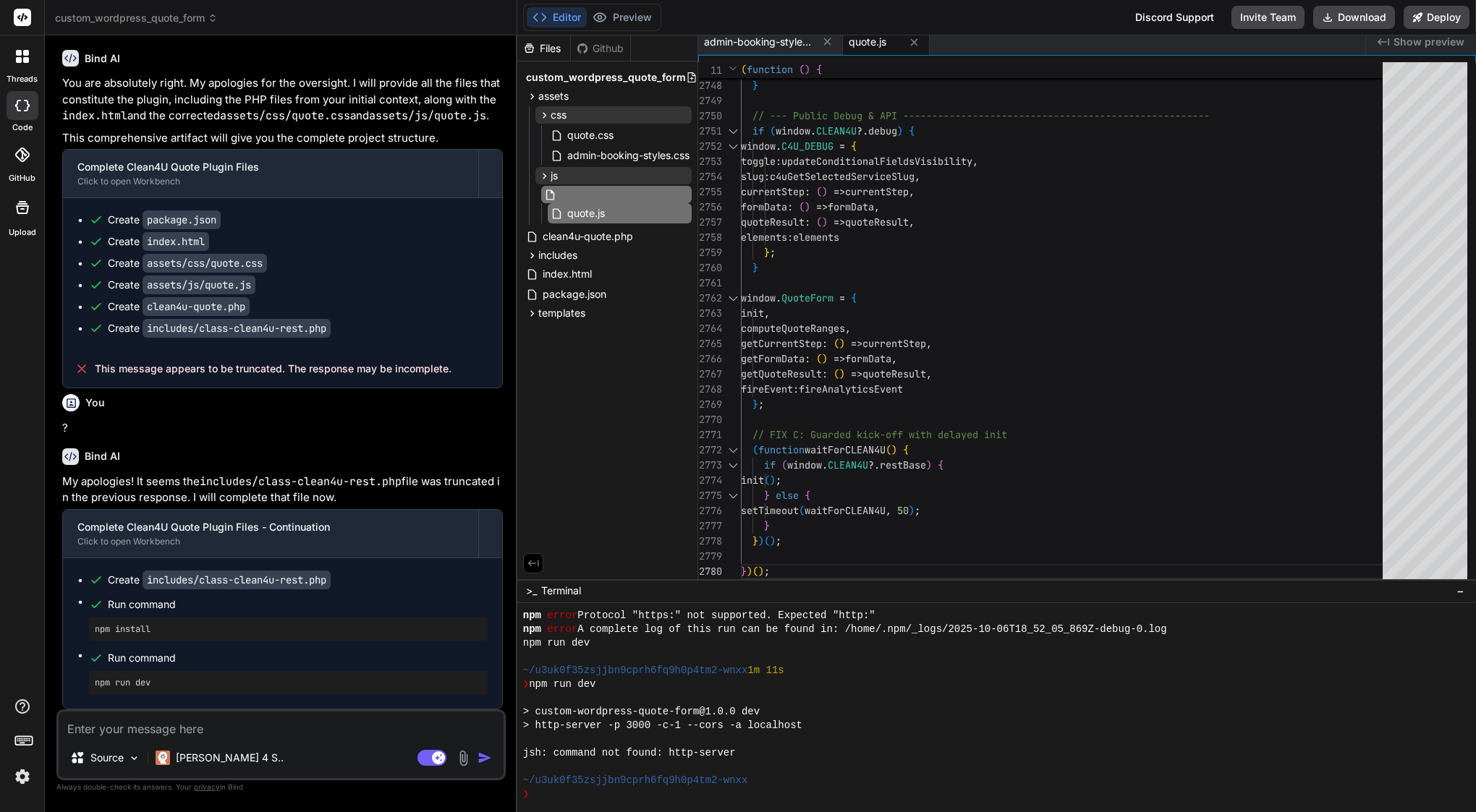
type input "service-dropdown.js"
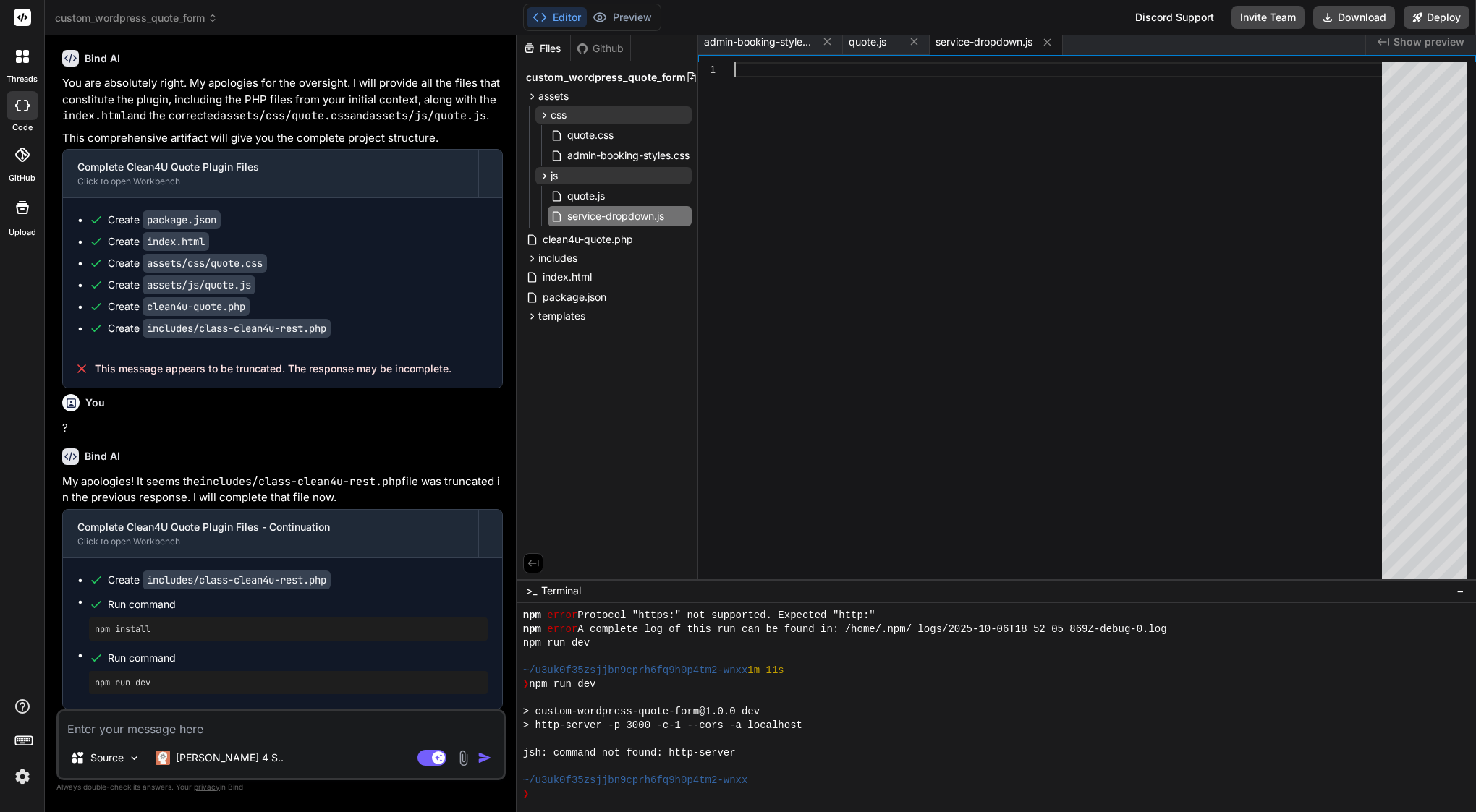
click at [889, 370] on div at bounding box center [1062, 321] width 656 height 517
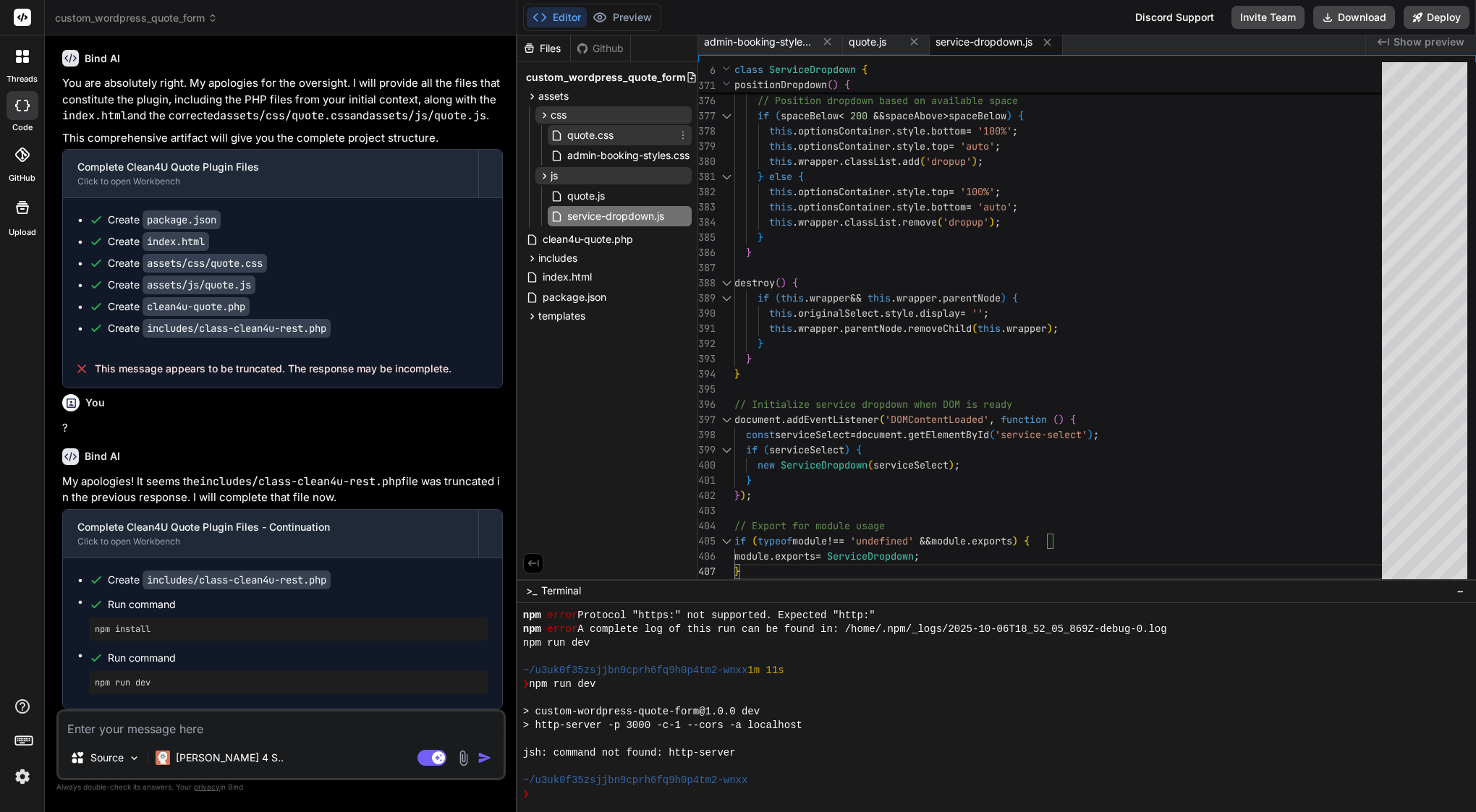
click at [612, 139] on span "quote.css" at bounding box center [590, 135] width 50 height 18
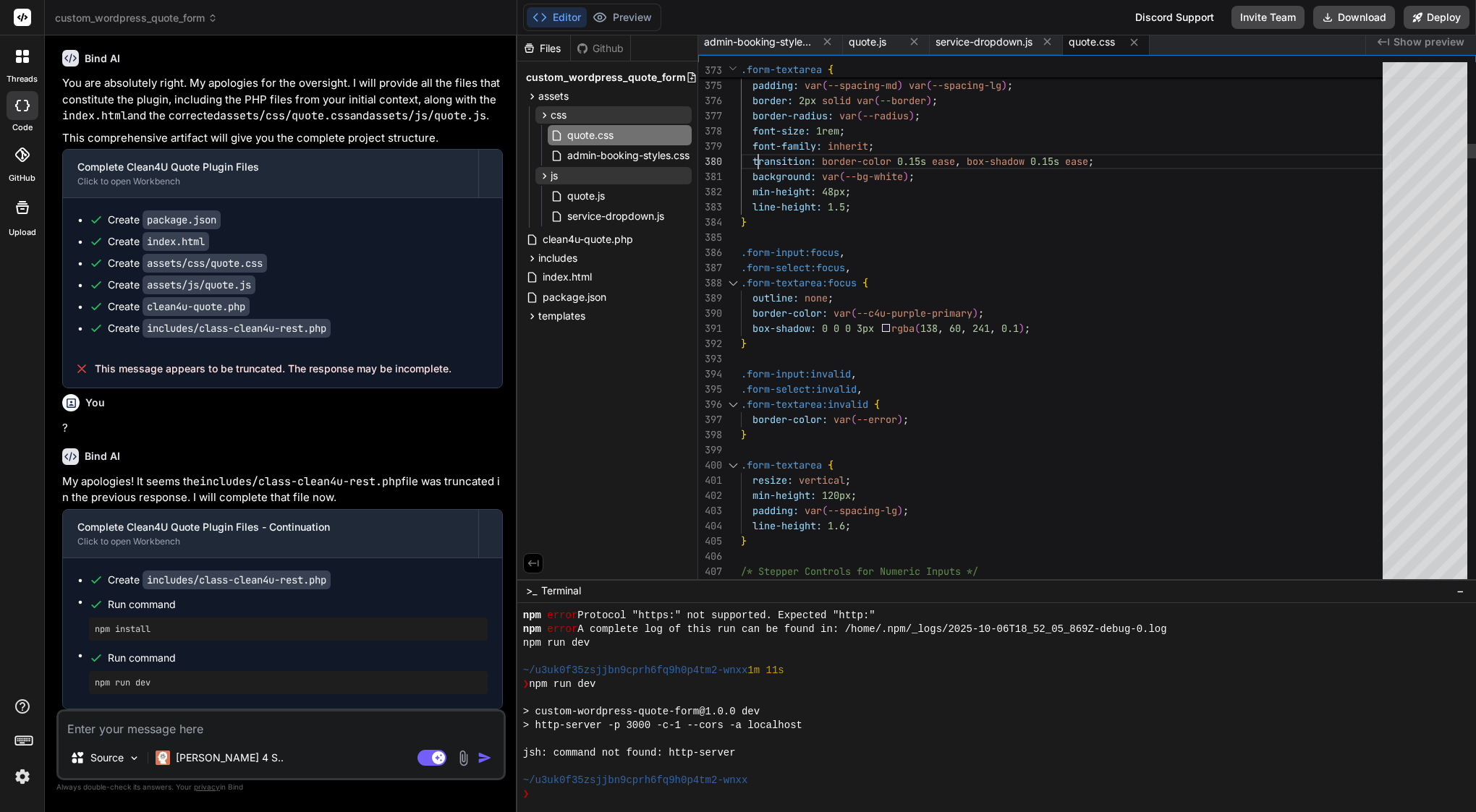
click at [758, 157] on span "transition:" at bounding box center [785, 161] width 64 height 13
type textarea "/* Quote Form Styles - Clean4U Brand - Enhanced & Performance Optimized */ :roo…"
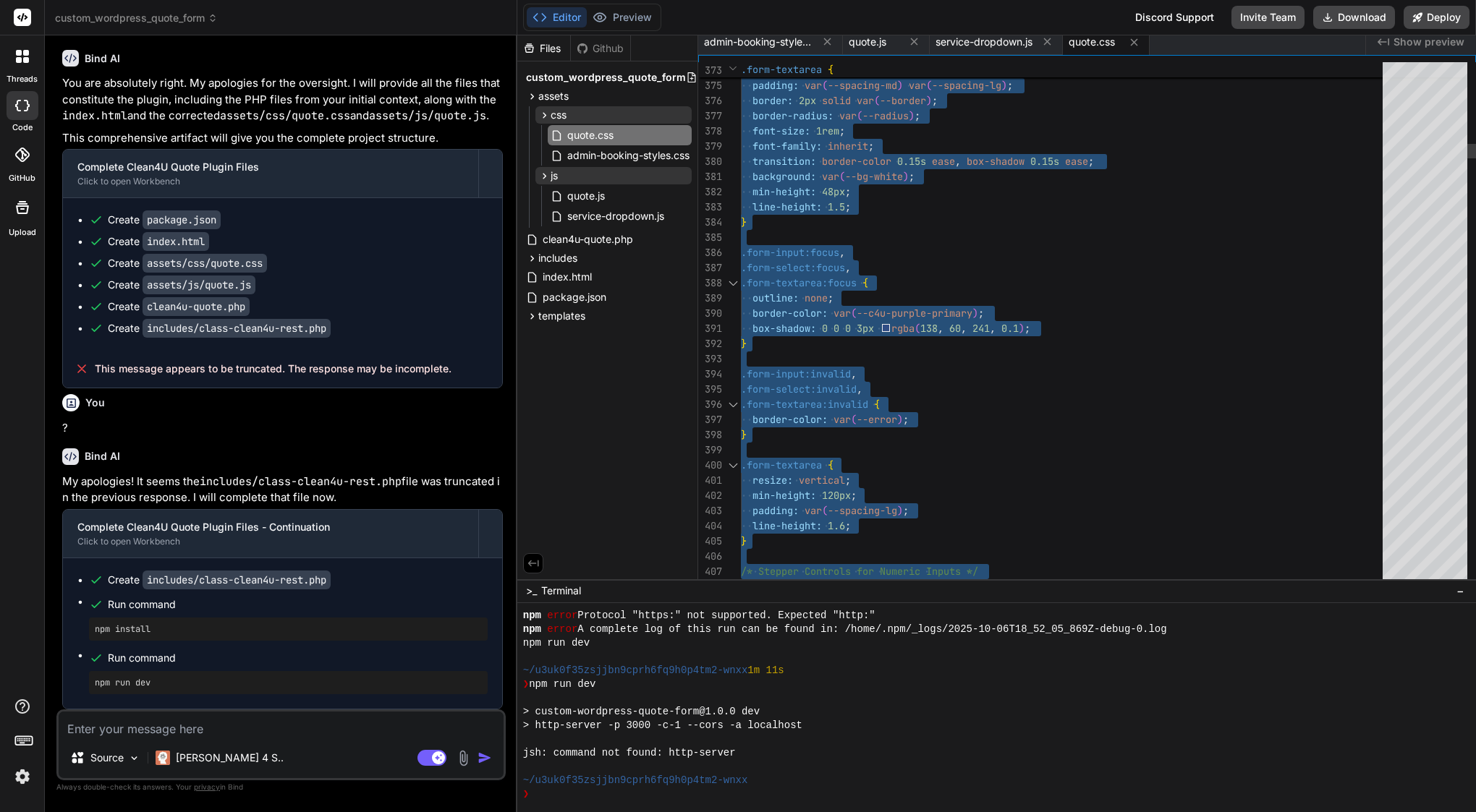
click at [758, 157] on span "transition:" at bounding box center [785, 161] width 64 height 13
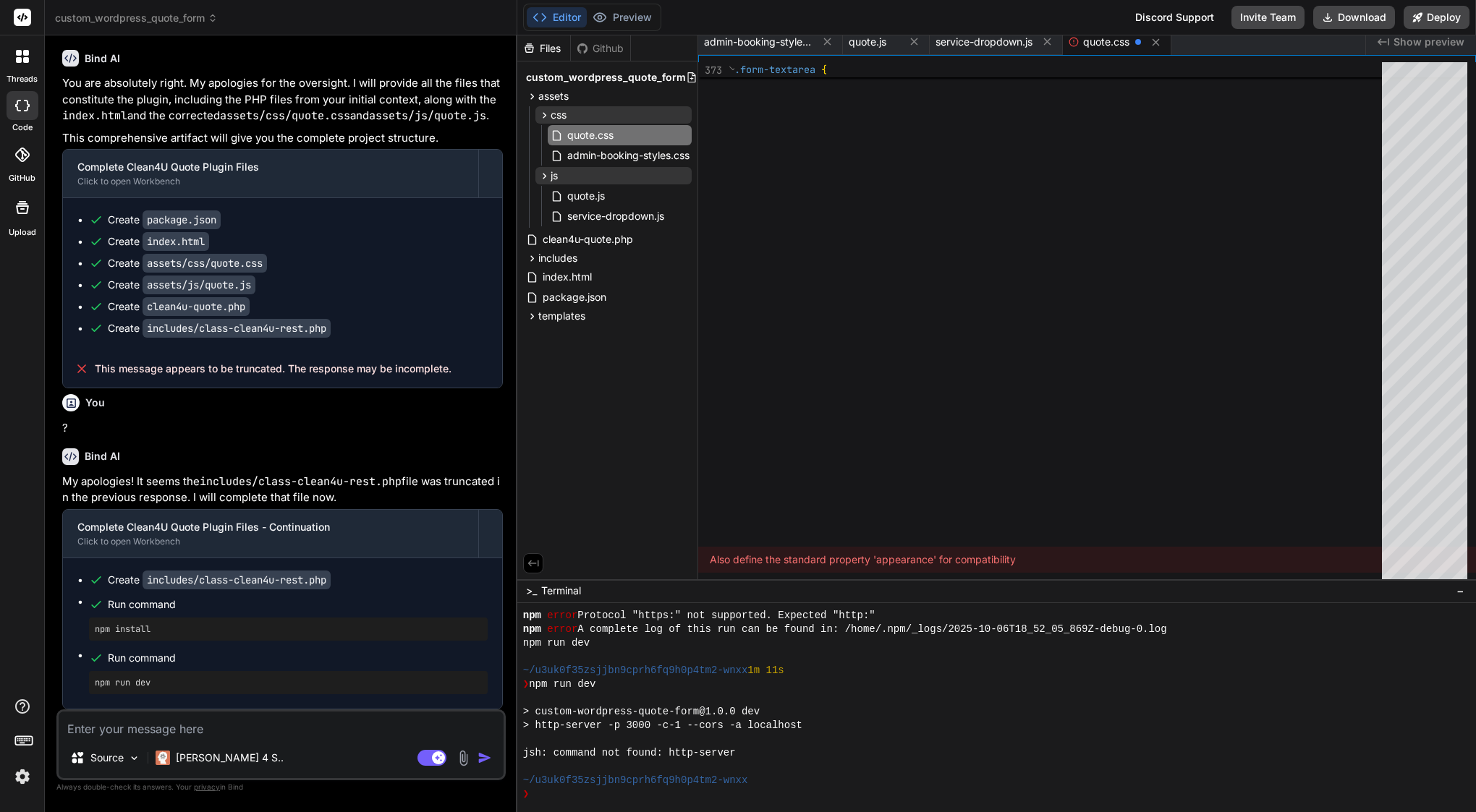
scroll to position [0, 0]
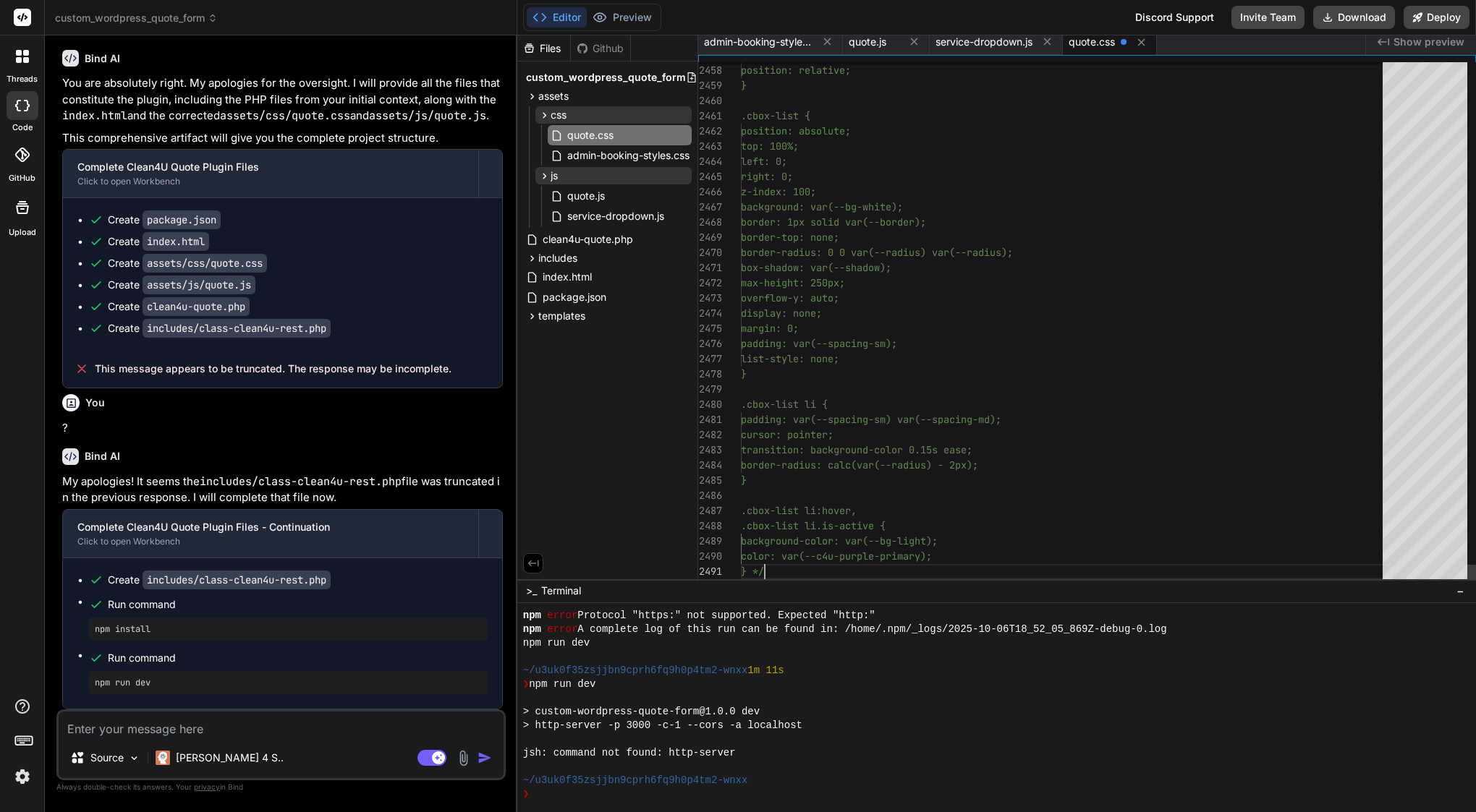
type textarea ".cbox-list li.is-active { background-color: var(--bg-light); color: var(--c4u-p…"
click at [684, 112] on icon at bounding box center [683, 115] width 12 height 12
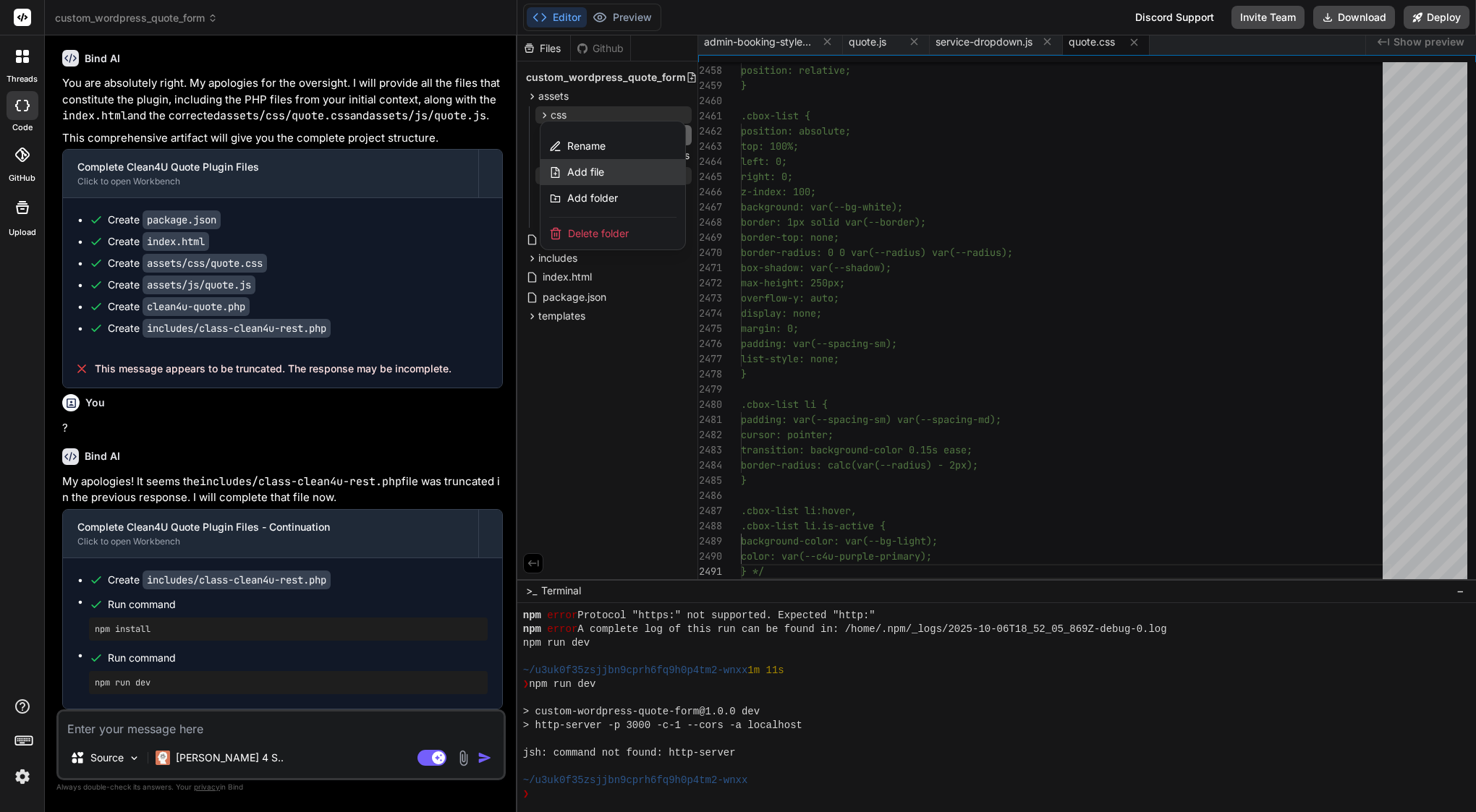
click at [611, 170] on div "Add file" at bounding box center [612, 171] width 144 height 26
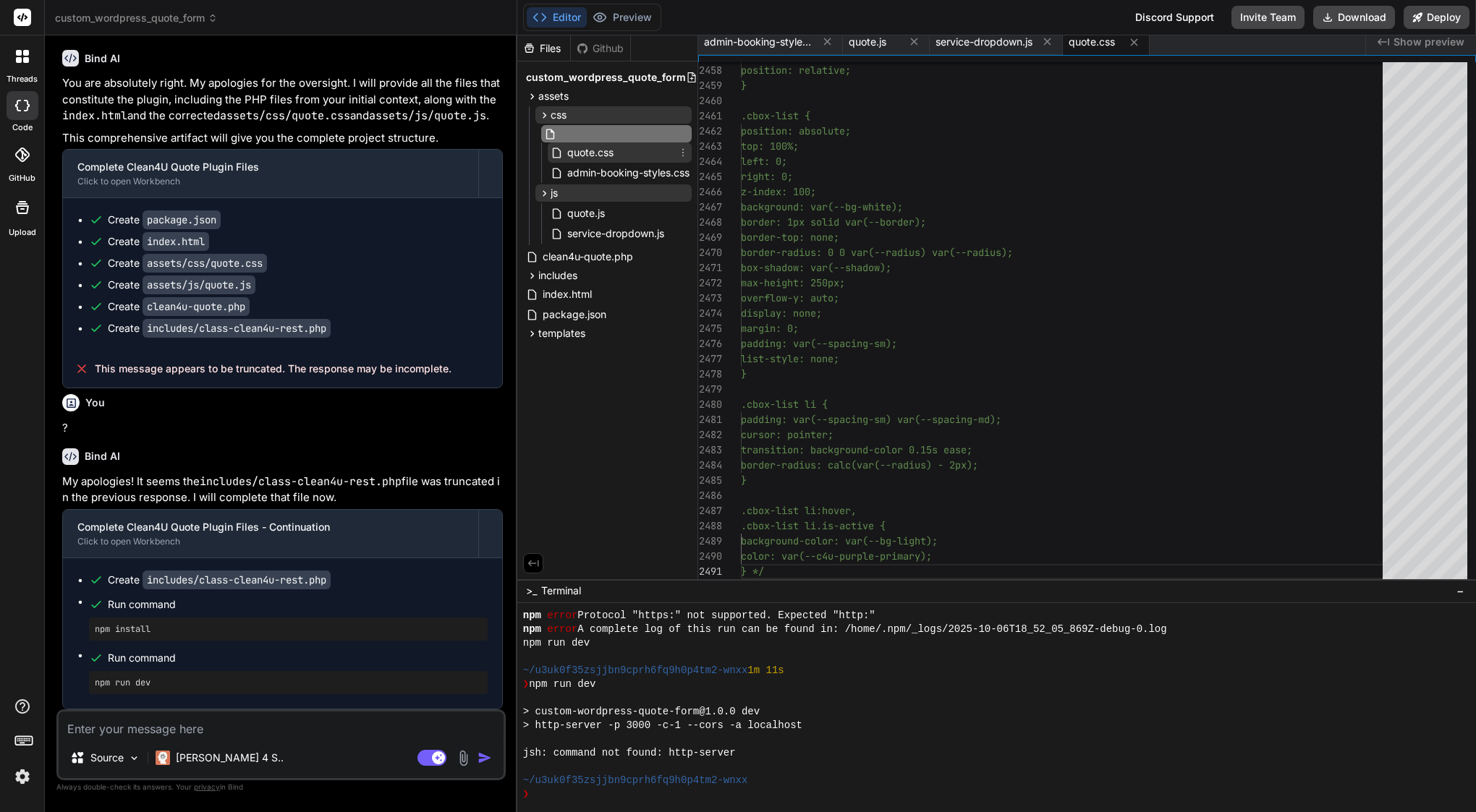
paste input "service-dropdown.css"
type input "service-dropdown.css"
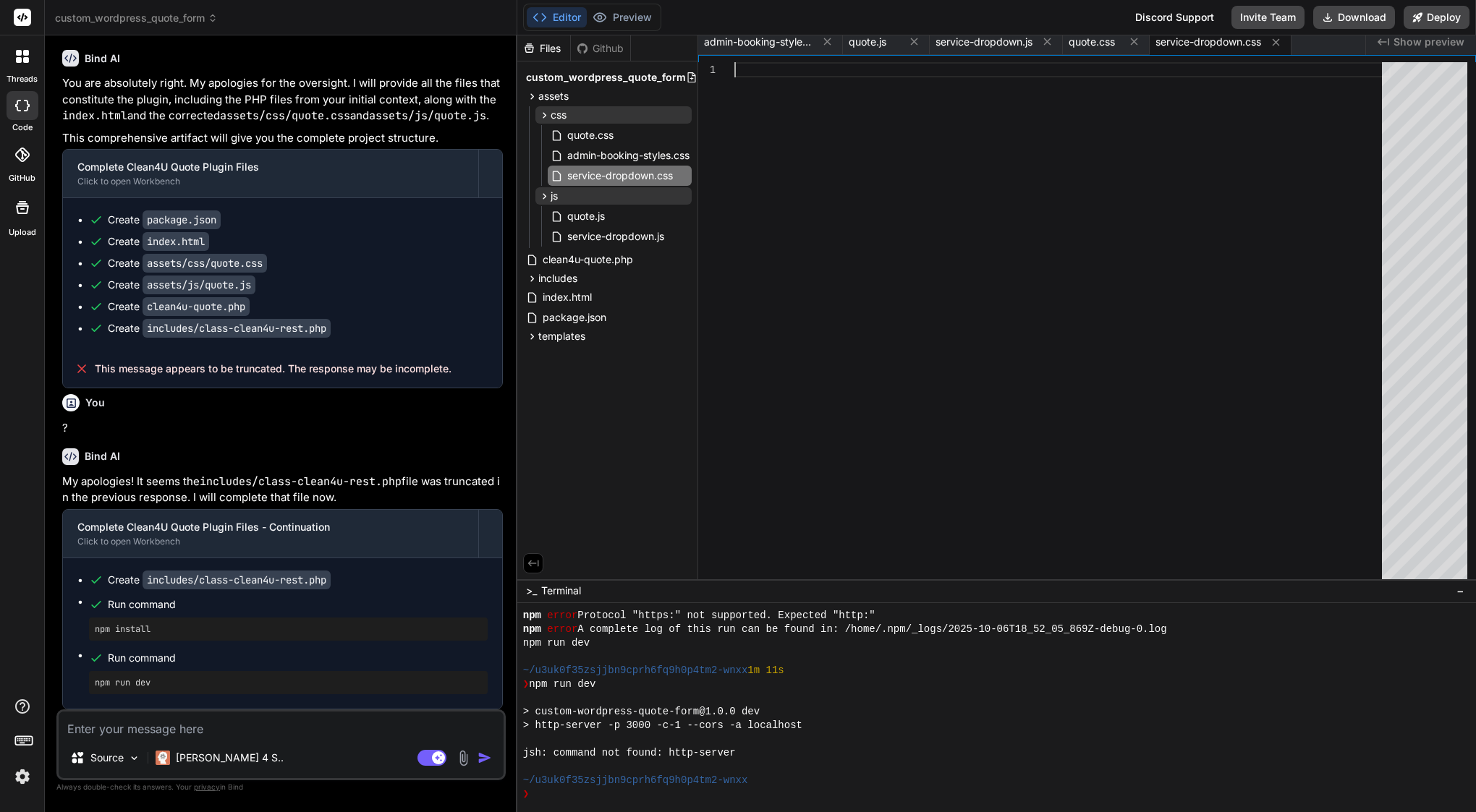
click at [867, 190] on div at bounding box center [1062, 321] width 656 height 517
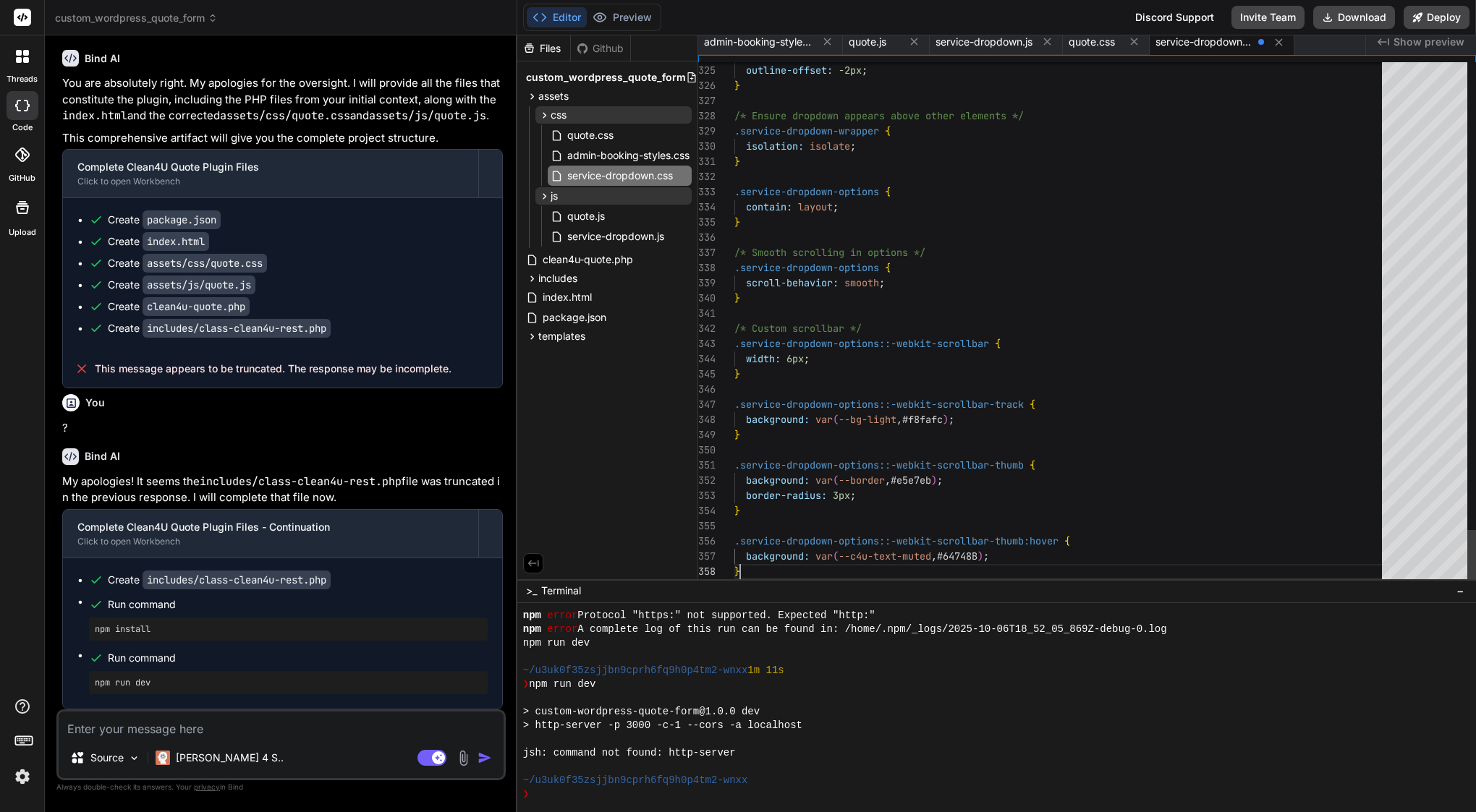
scroll to position [107, 0]
click at [567, 261] on span "clean4u-quote.php" at bounding box center [587, 259] width 93 height 18
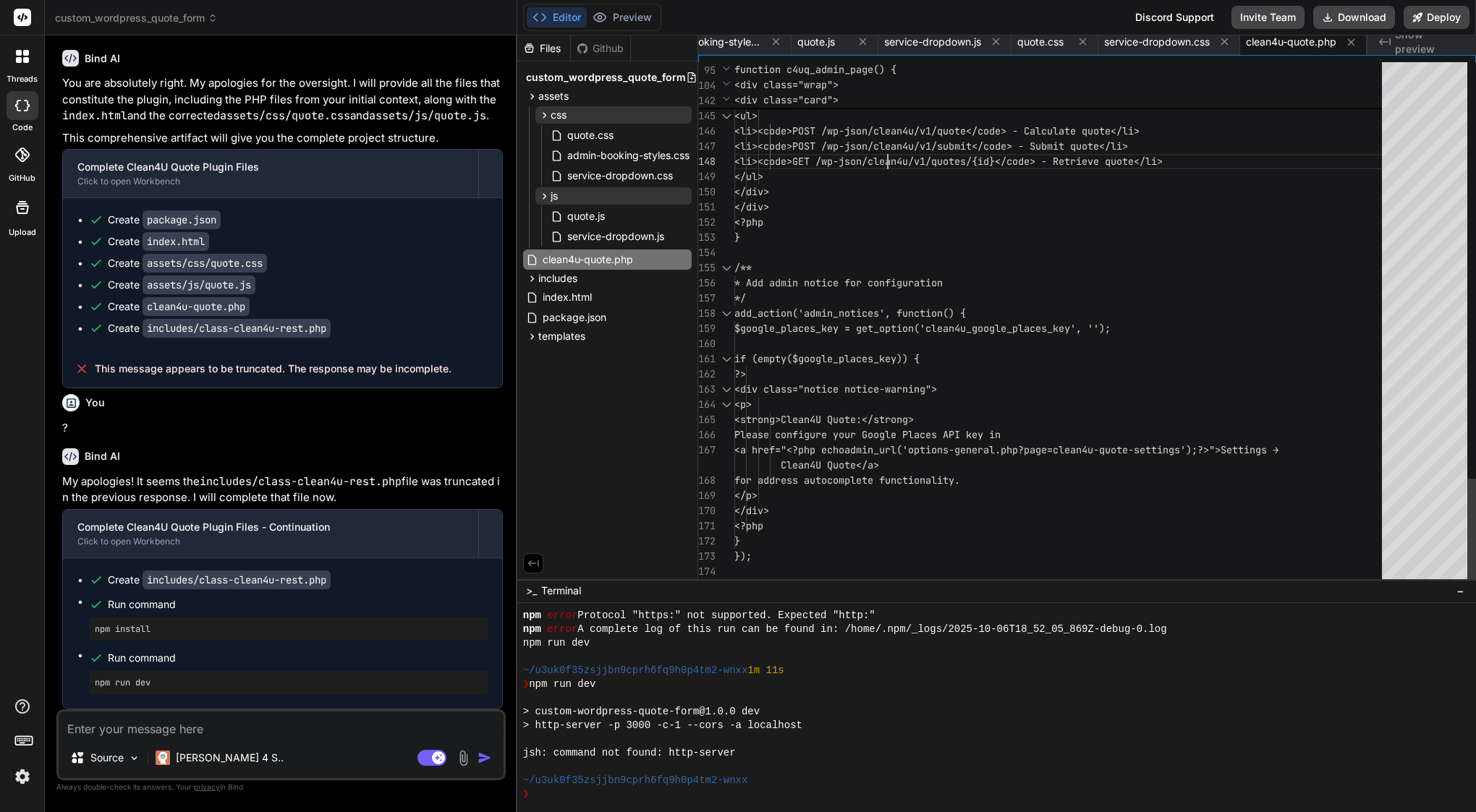
click at [890, 155] on span "<li><code>GET /wp-json/clean4u/v1/quotes/{" at bounding box center [855, 161] width 243 height 13
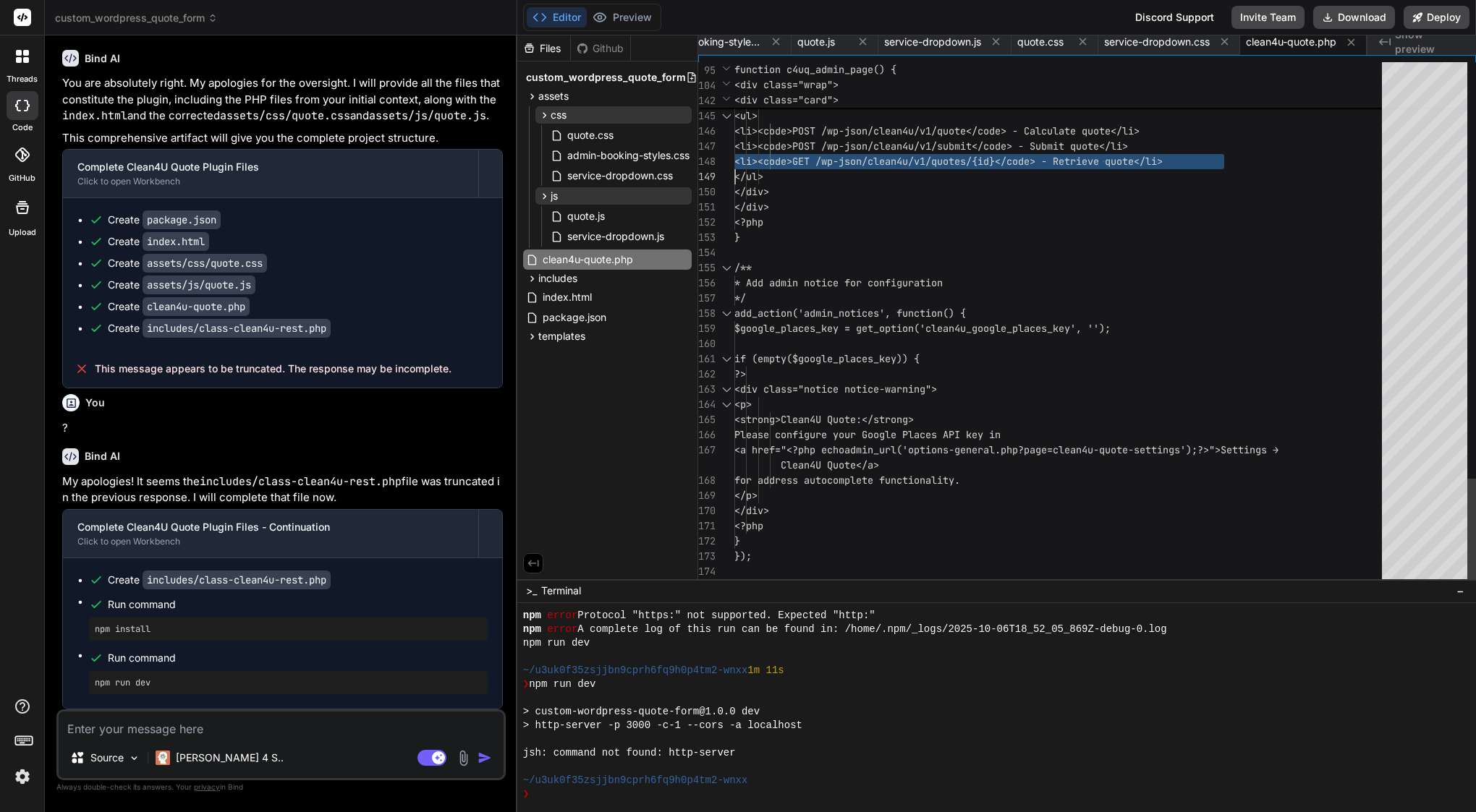
type textarea "<?php /** * Plugin Name: Clean4U Quote (Phase 1) * Description: Custom quote fo…"
click at [890, 155] on span "<li><code>GET /wp-json/clean4u/v1/quotes/{" at bounding box center [855, 161] width 243 height 13
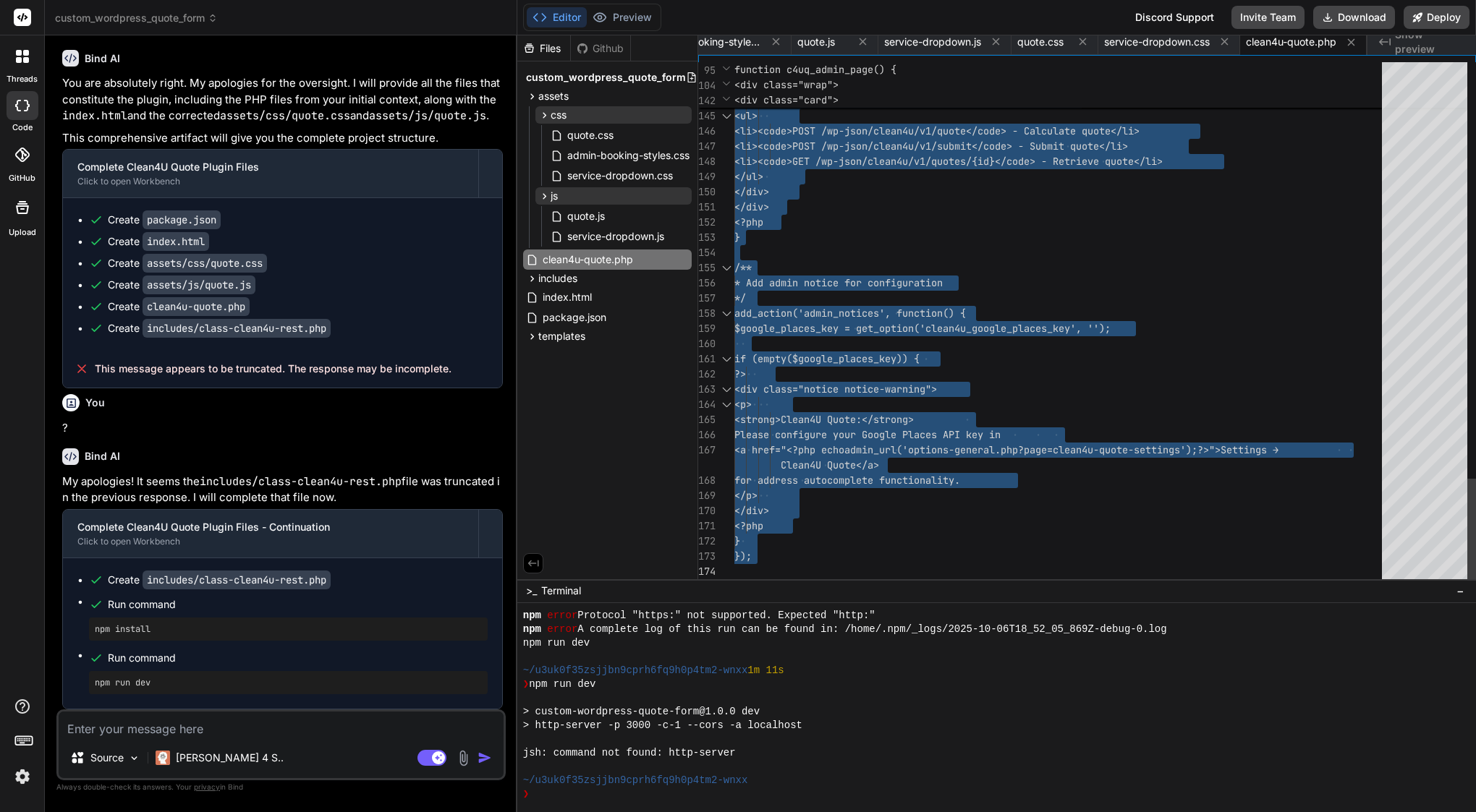
scroll to position [0, 67]
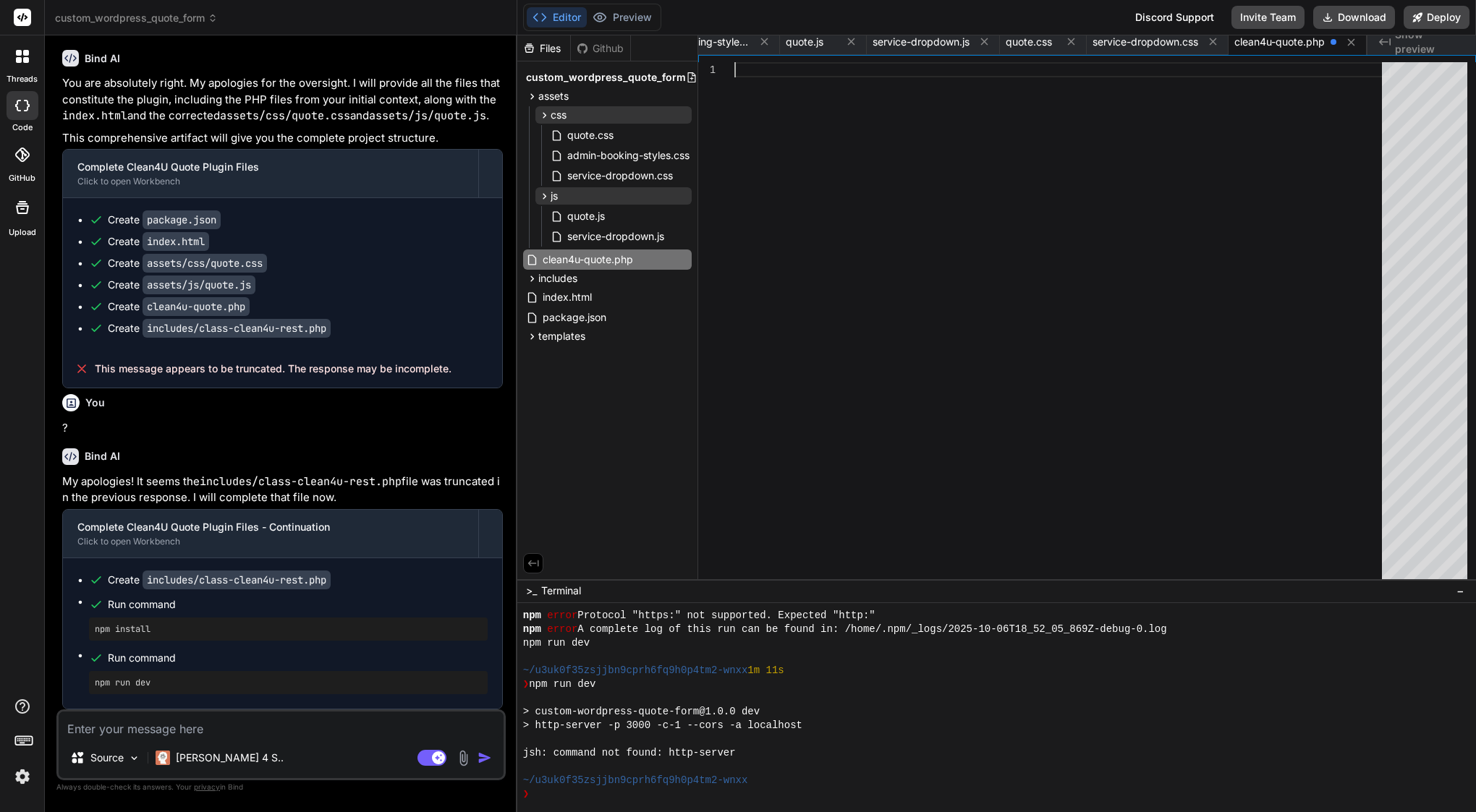
type textarea "// Initialize the plugin Clean4U_Quote_Plugin::get_instance();"
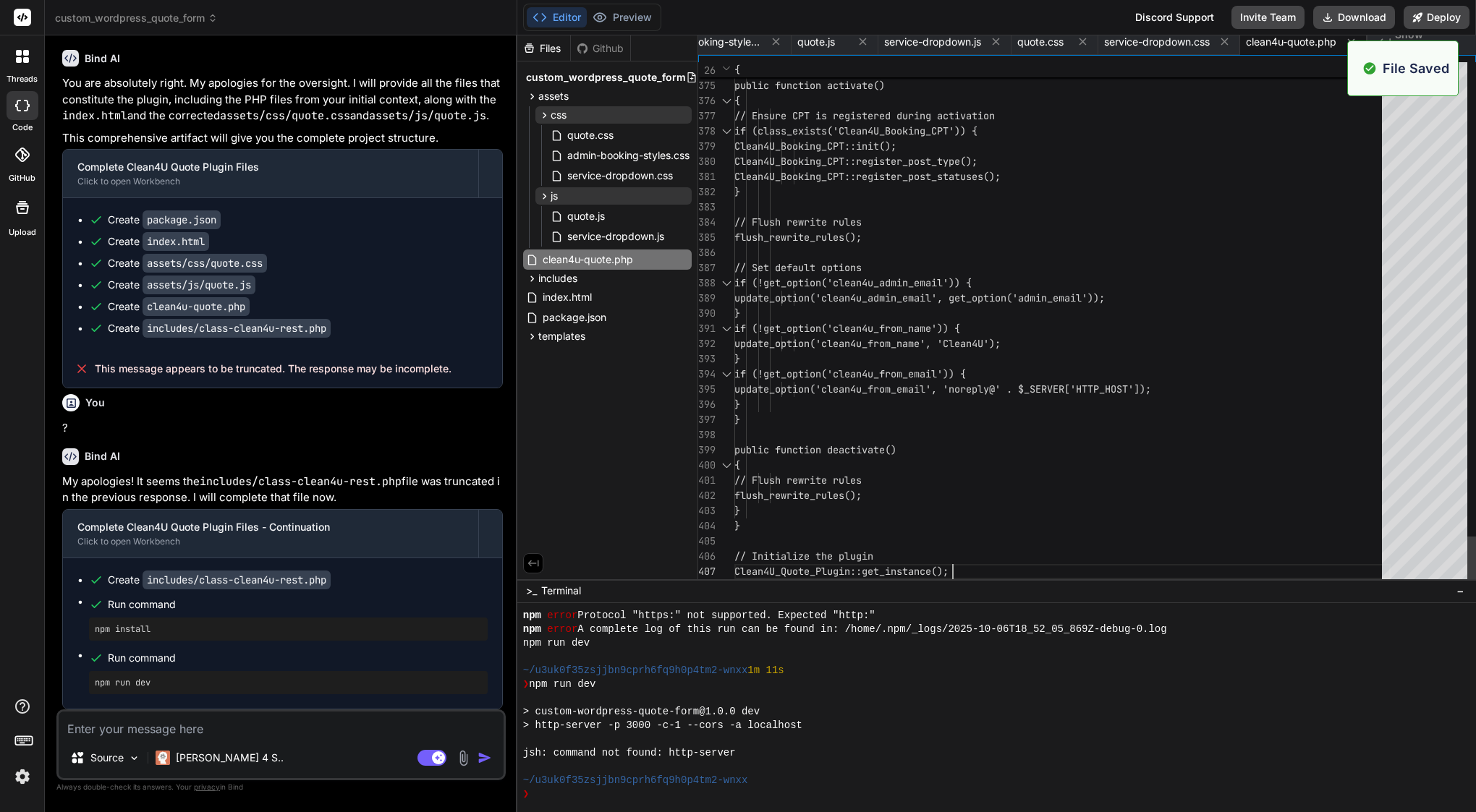
scroll to position [0, 56]
click at [544, 194] on icon at bounding box center [544, 196] width 3 height 6
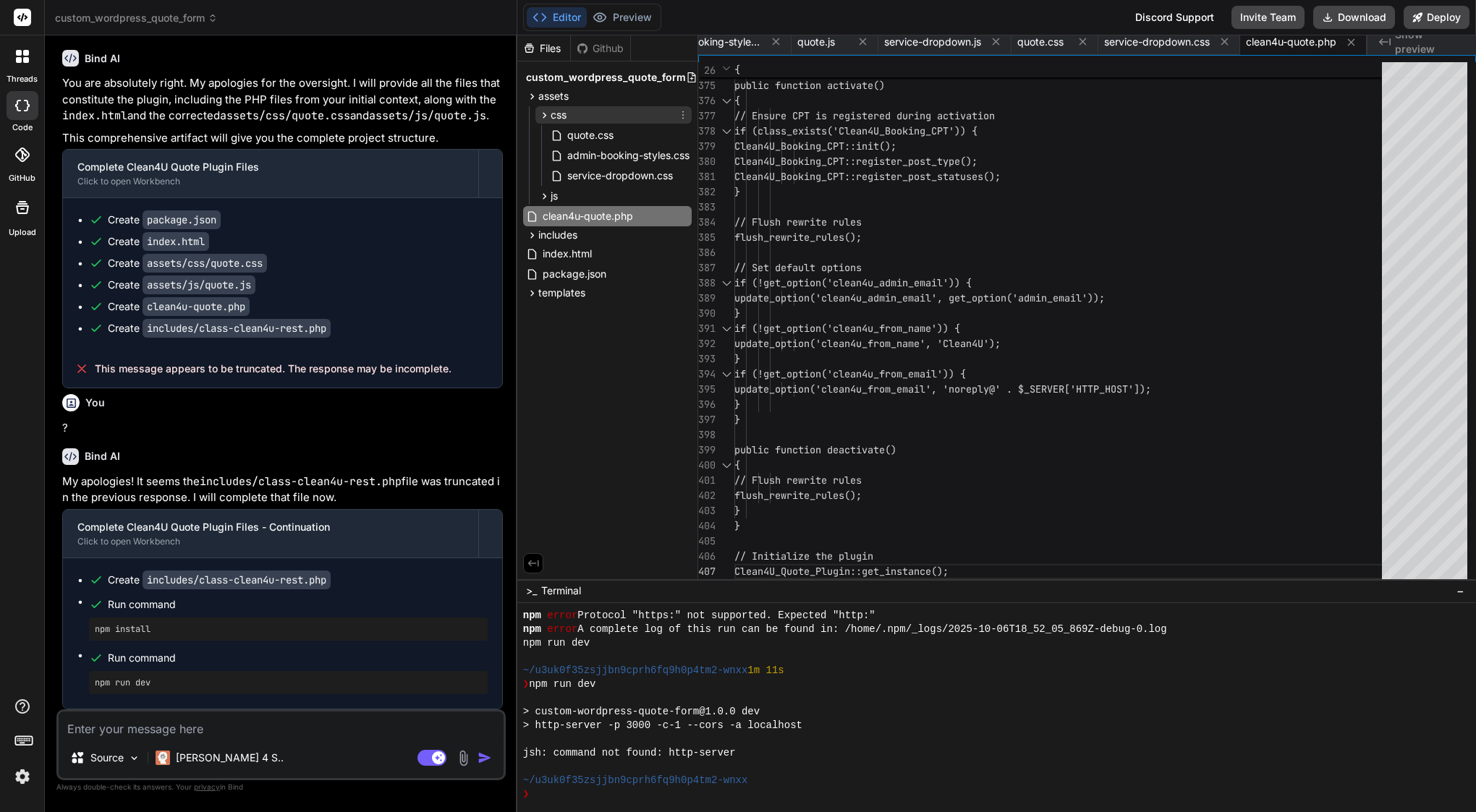
click at [546, 114] on icon at bounding box center [544, 115] width 13 height 13
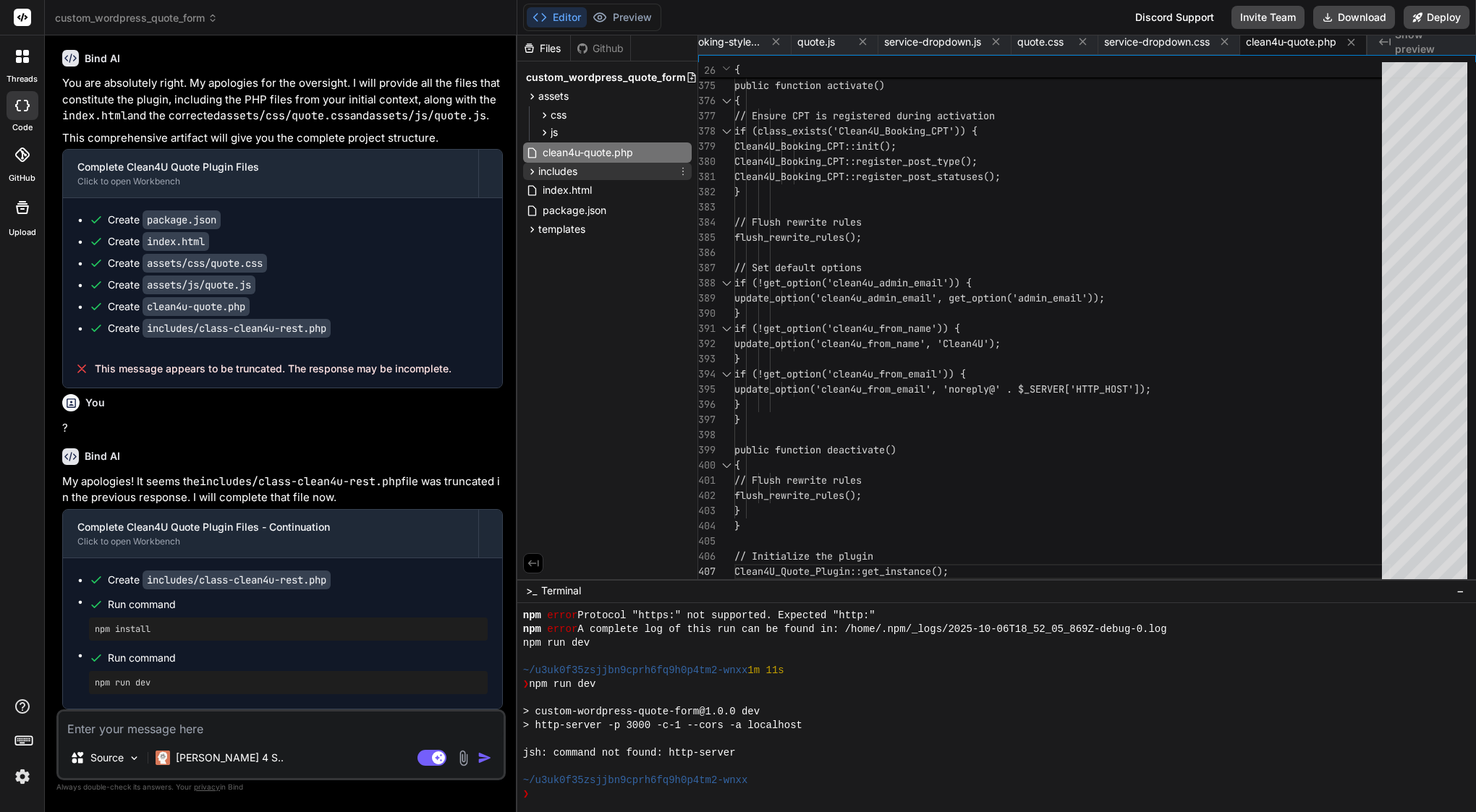
click at [530, 168] on icon at bounding box center [532, 171] width 13 height 13
click at [683, 170] on icon at bounding box center [683, 171] width 12 height 12
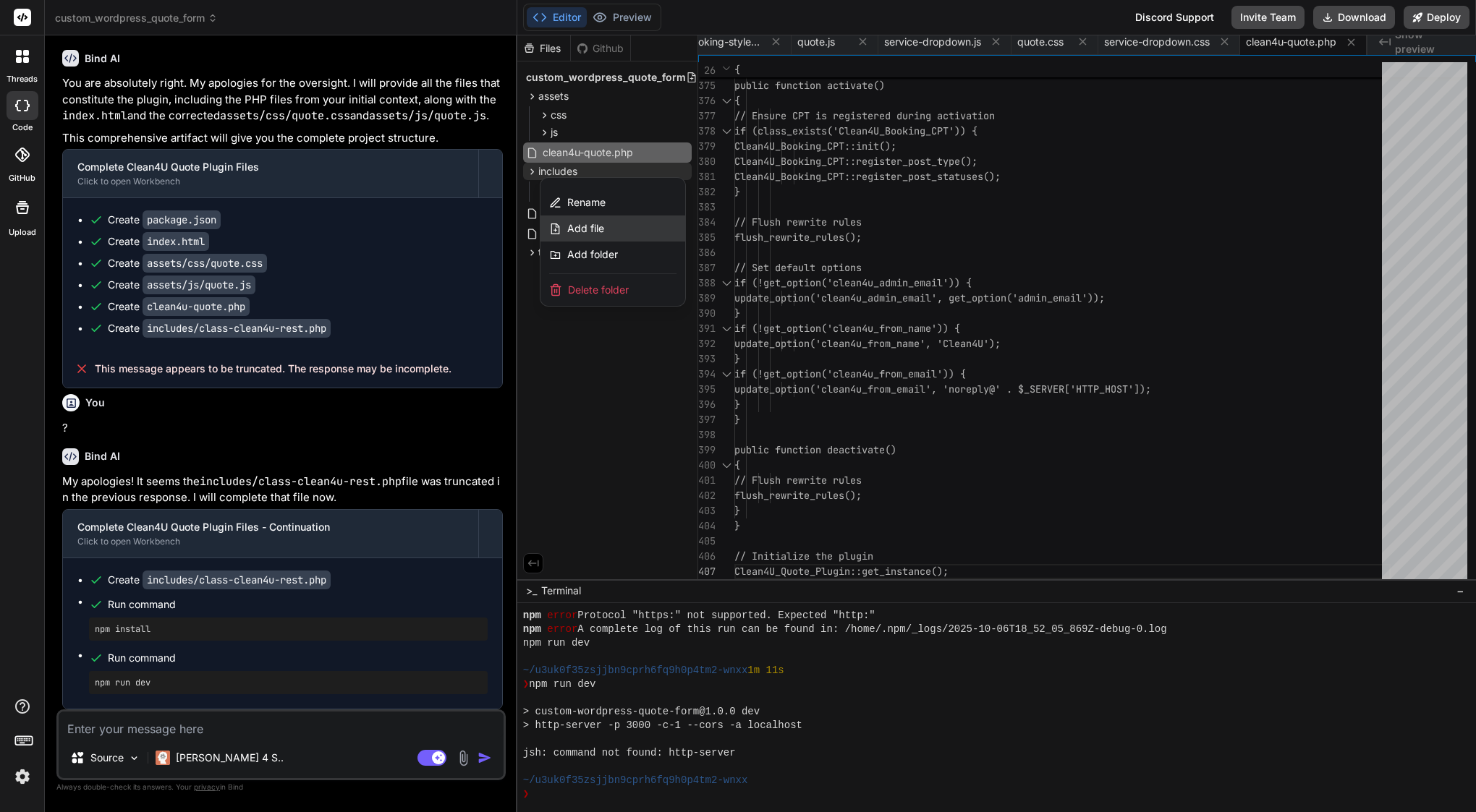
click at [632, 222] on div "Add file" at bounding box center [612, 228] width 144 height 26
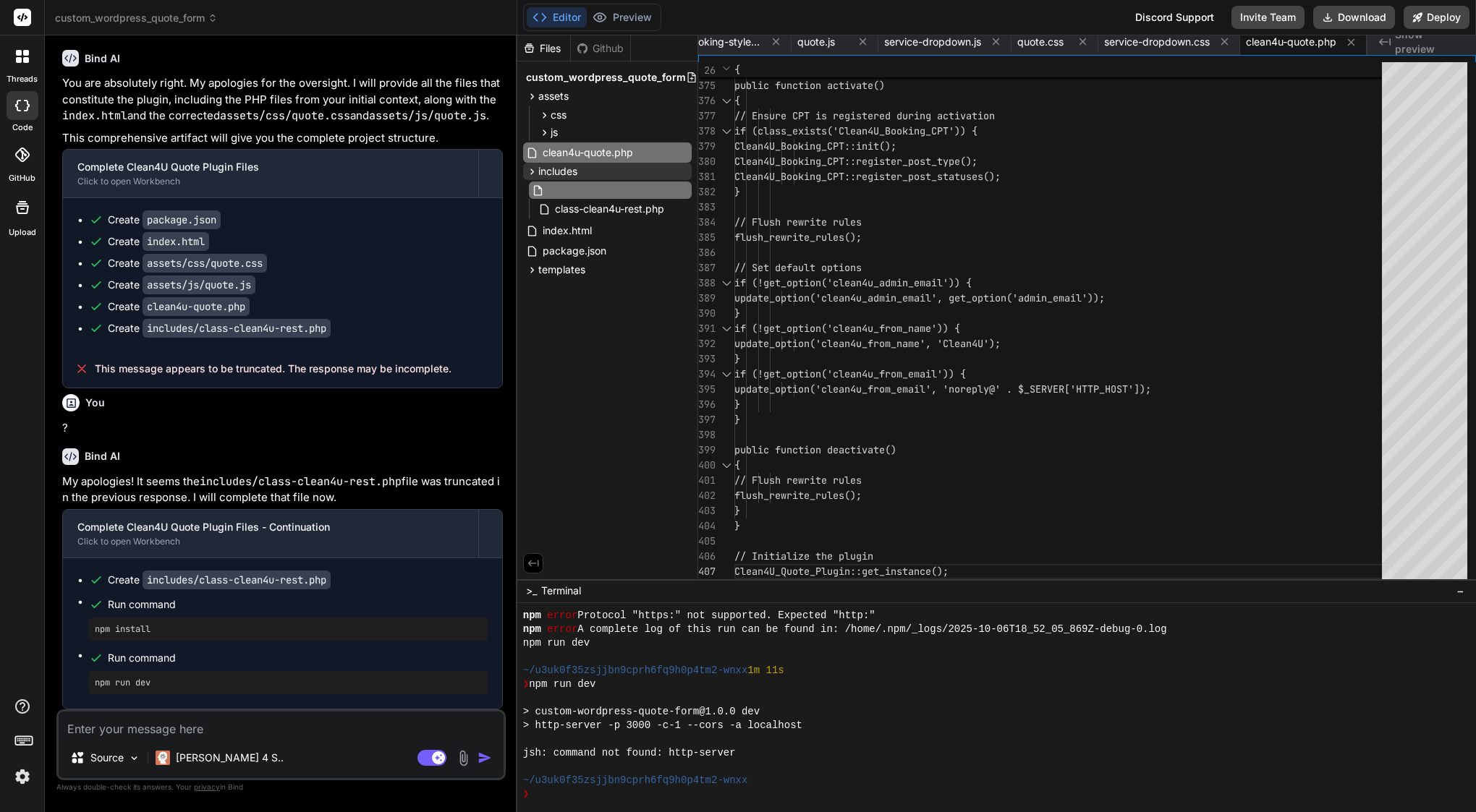
type input "class-booking-cpt.php"
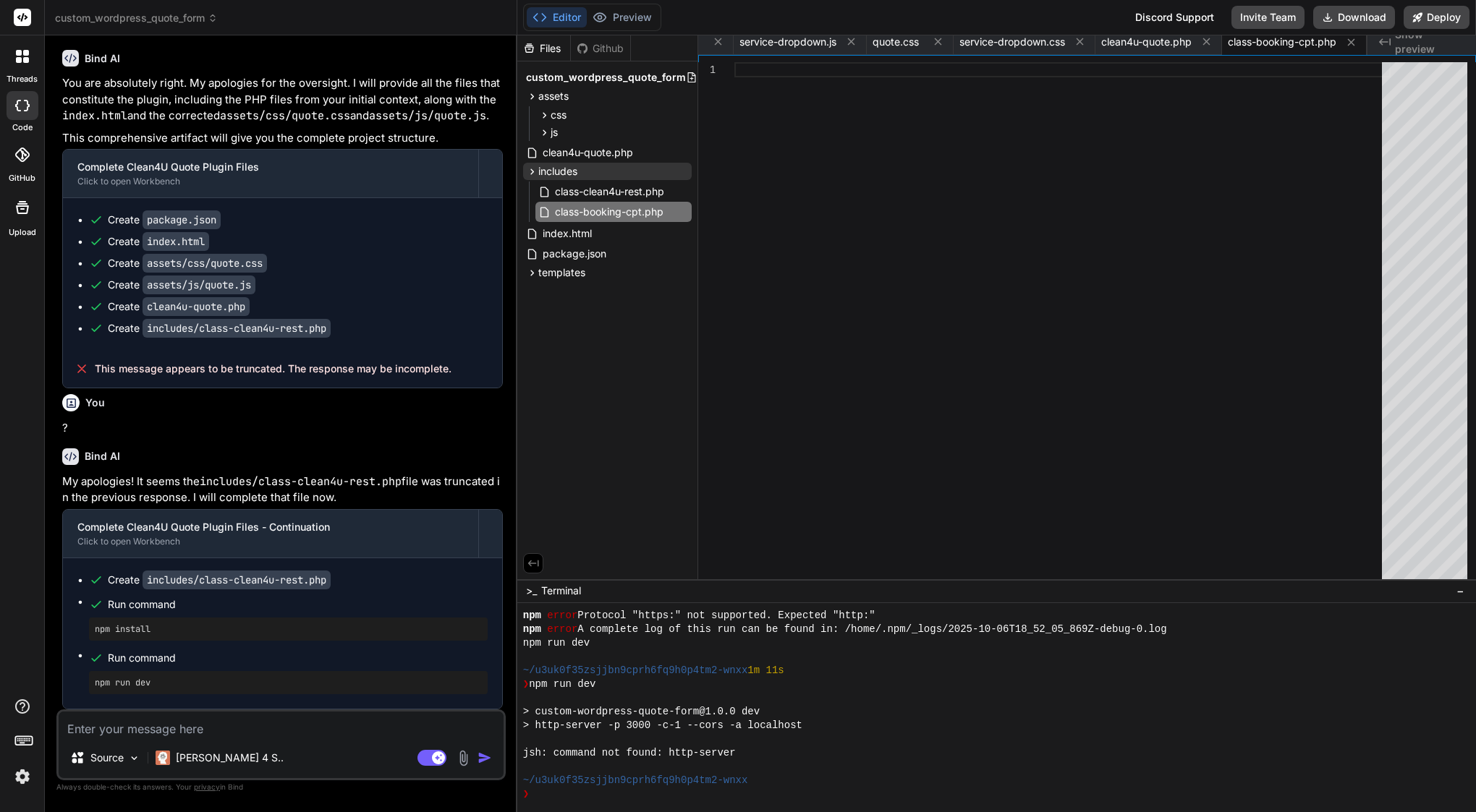
click at [878, 268] on div at bounding box center [1062, 321] width 656 height 517
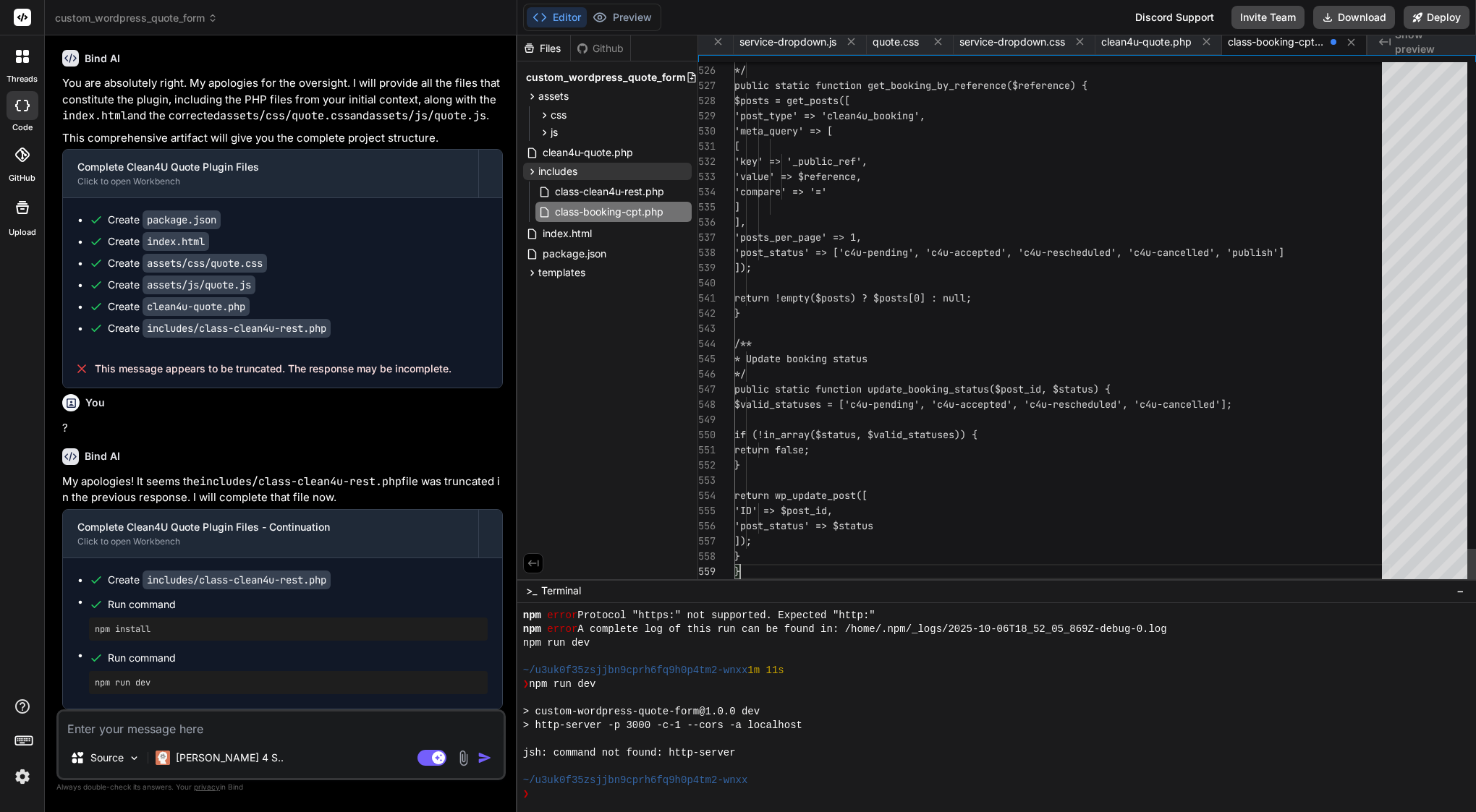
scroll to position [107, 0]
click at [645, 186] on span "class-clean4u-rest.php" at bounding box center [609, 191] width 112 height 18
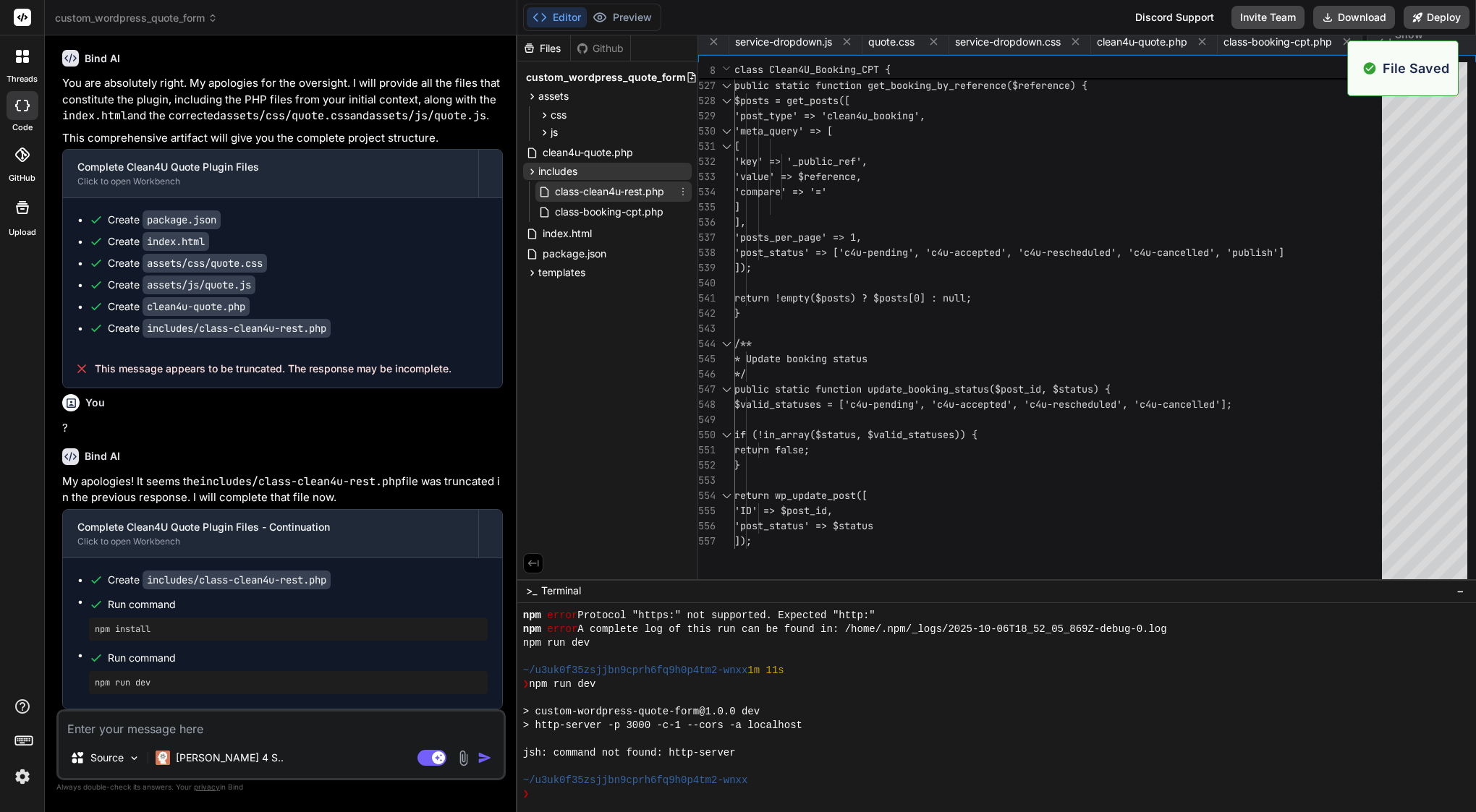
scroll to position [0, 345]
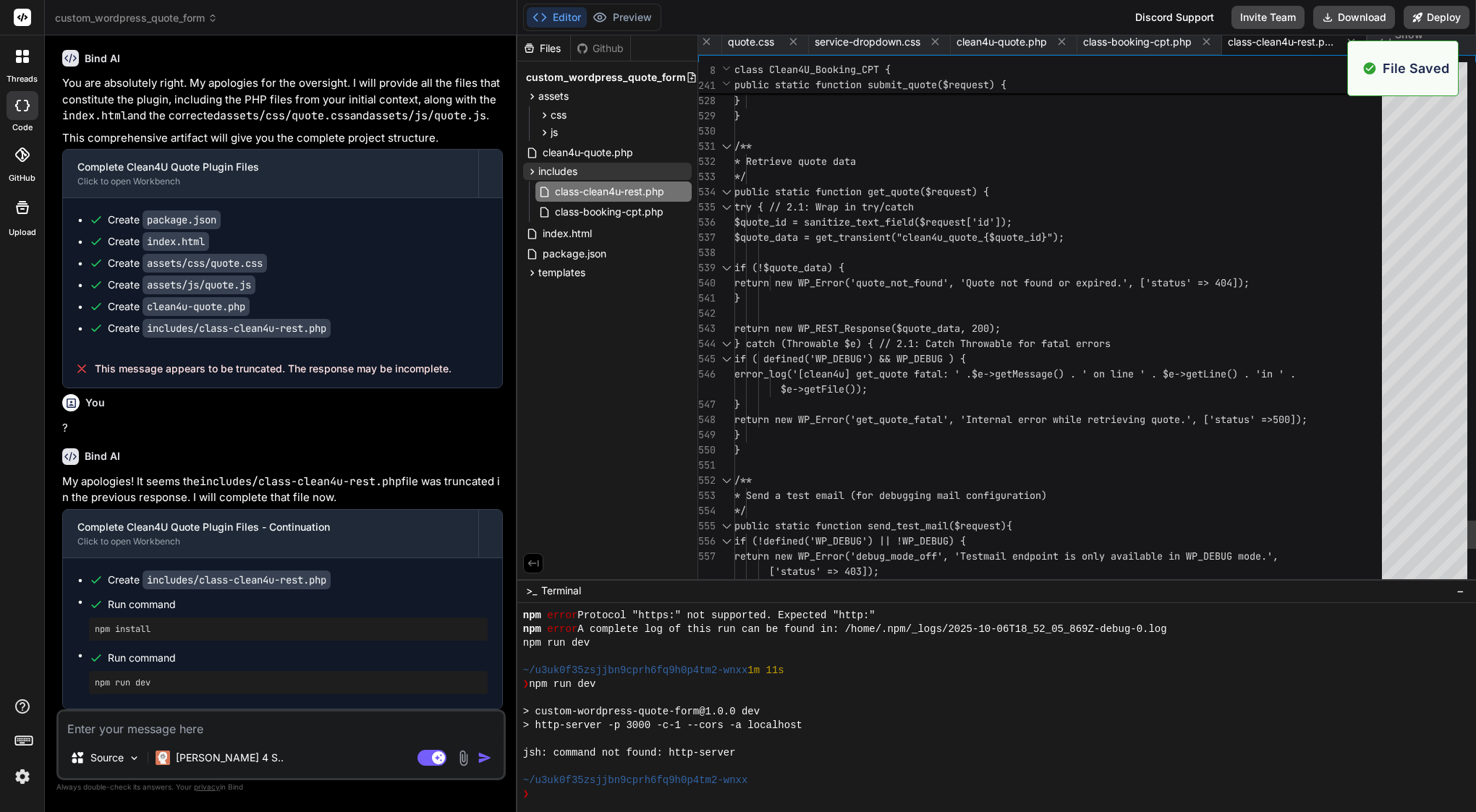
click at [864, 217] on span "$quote_id = sanitize_text_field($request['id" at bounding box center [861, 223] width 255 height 13
type textarea "<?php /** * Clean4U REST API Handler * * Handles REST API endpoints for quote s…"
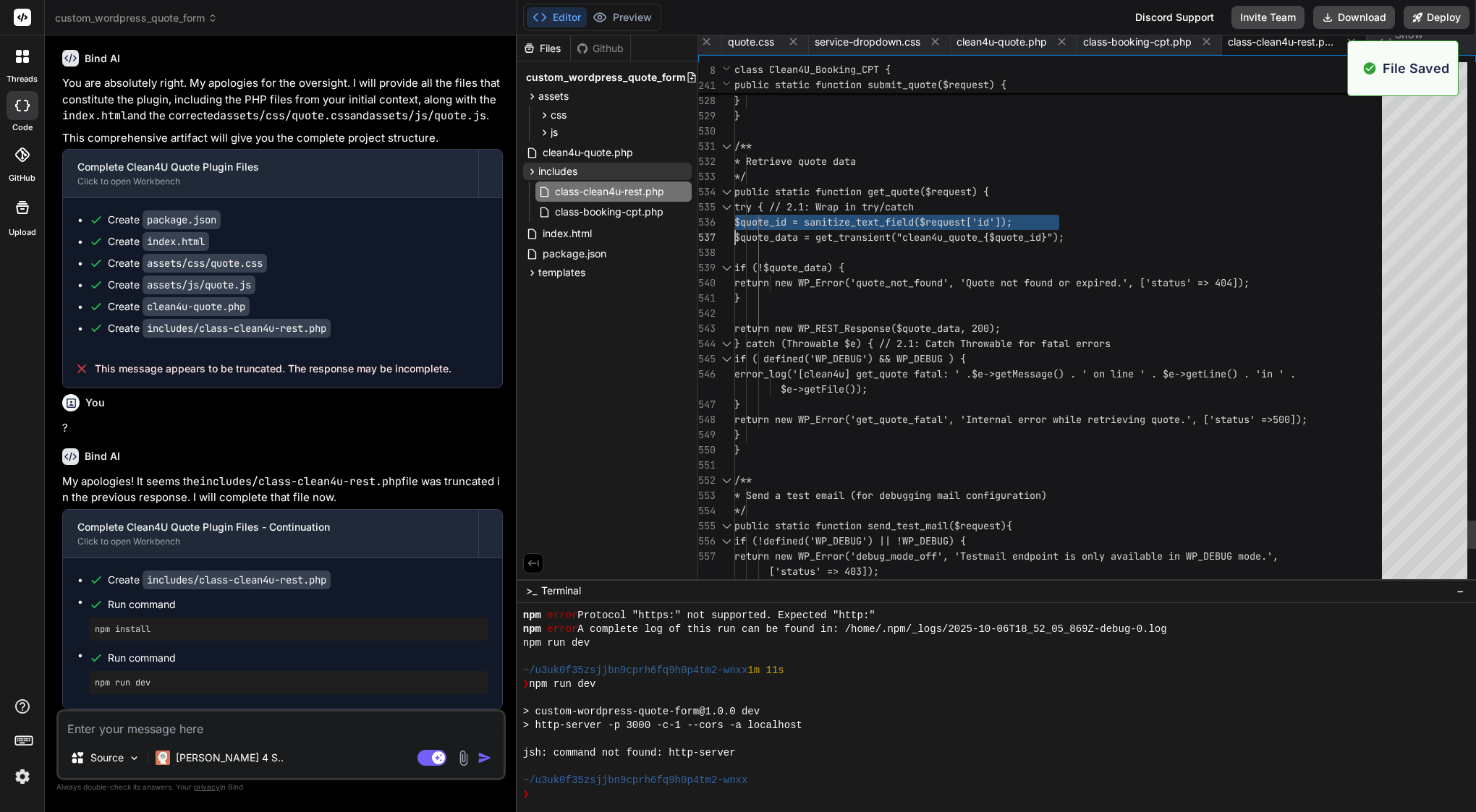
click at [864, 217] on span "$quote_id = sanitize_text_field($request['id" at bounding box center [861, 223] width 255 height 13
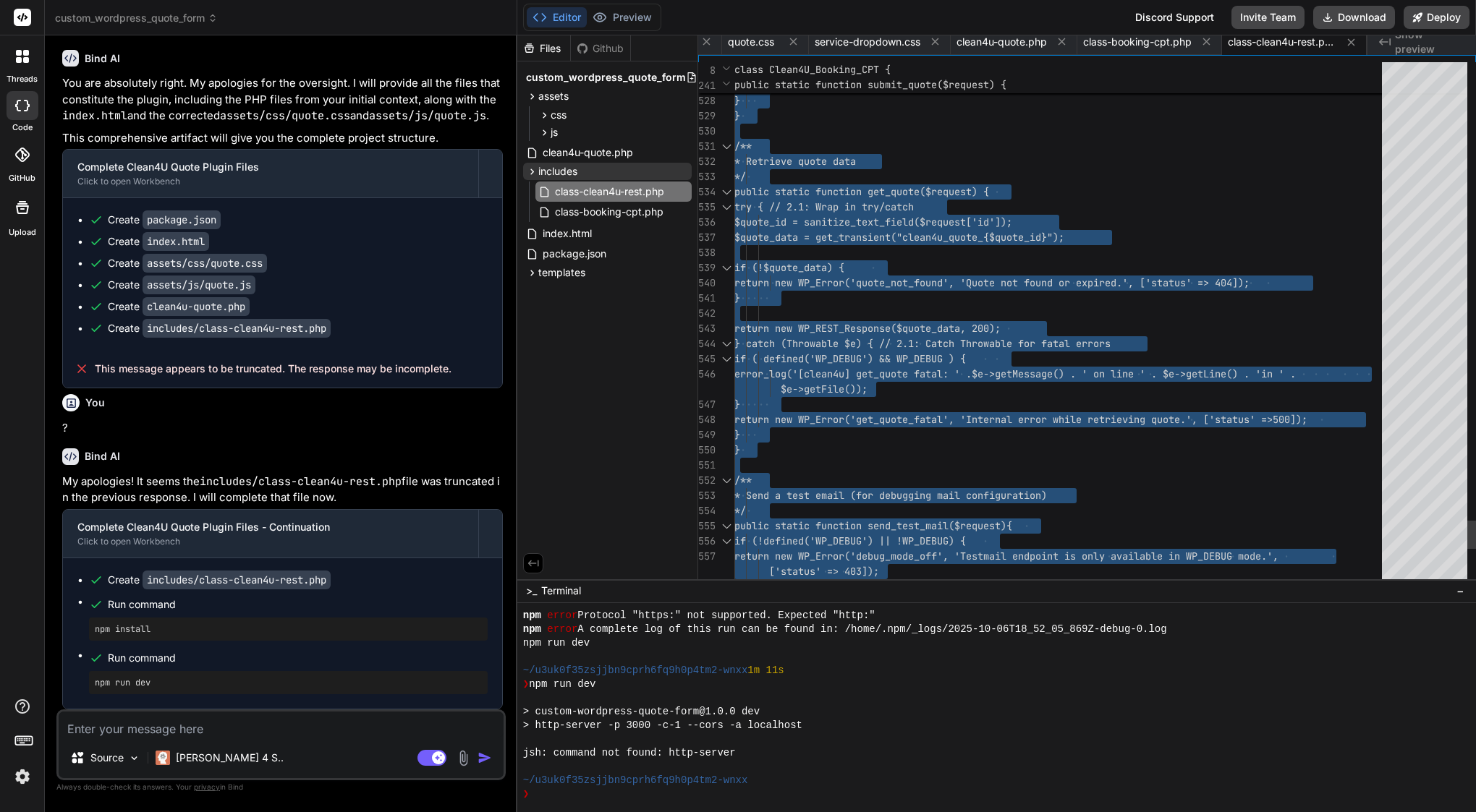
scroll to position [0, 0]
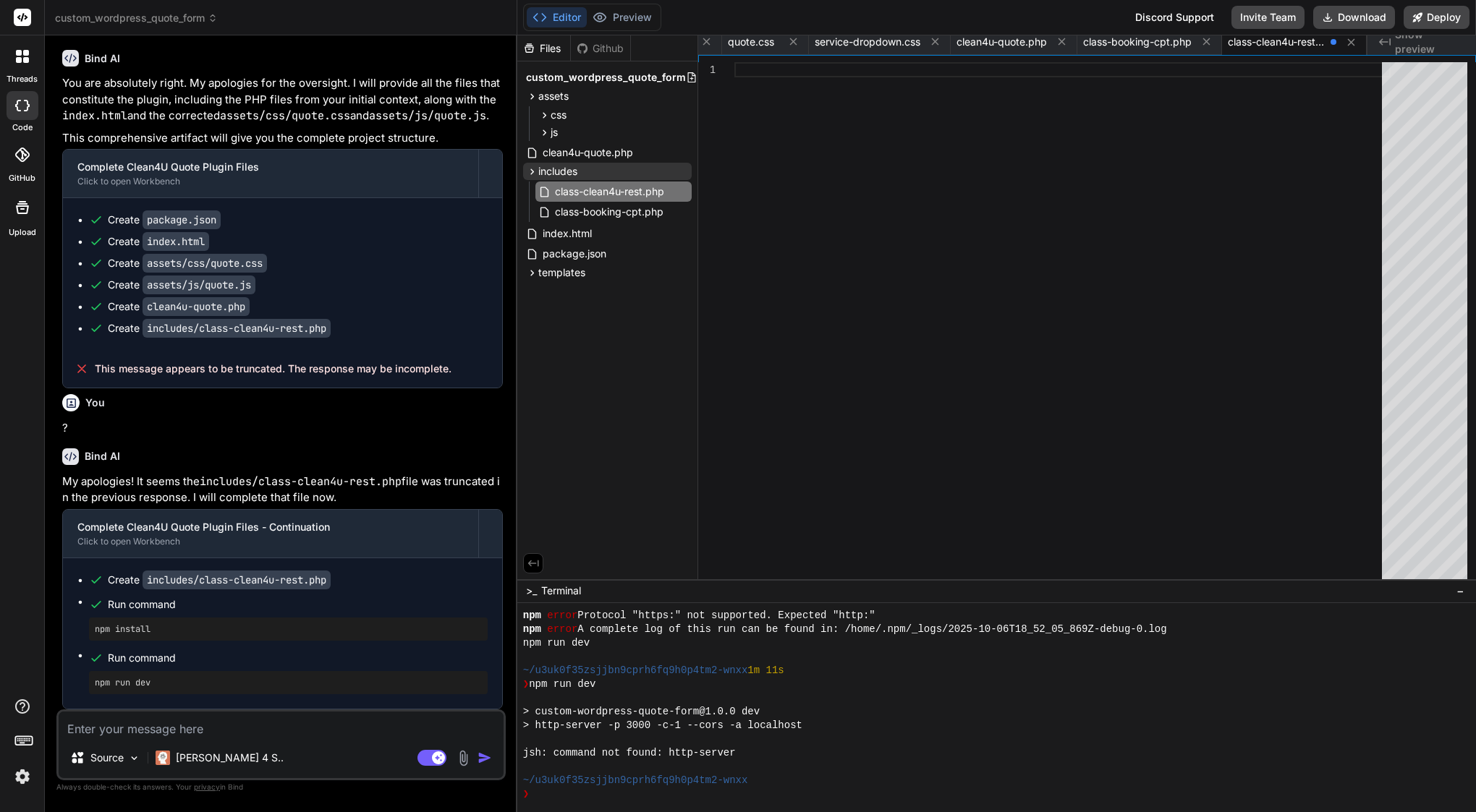
click at [789, 198] on div at bounding box center [1062, 321] width 656 height 517
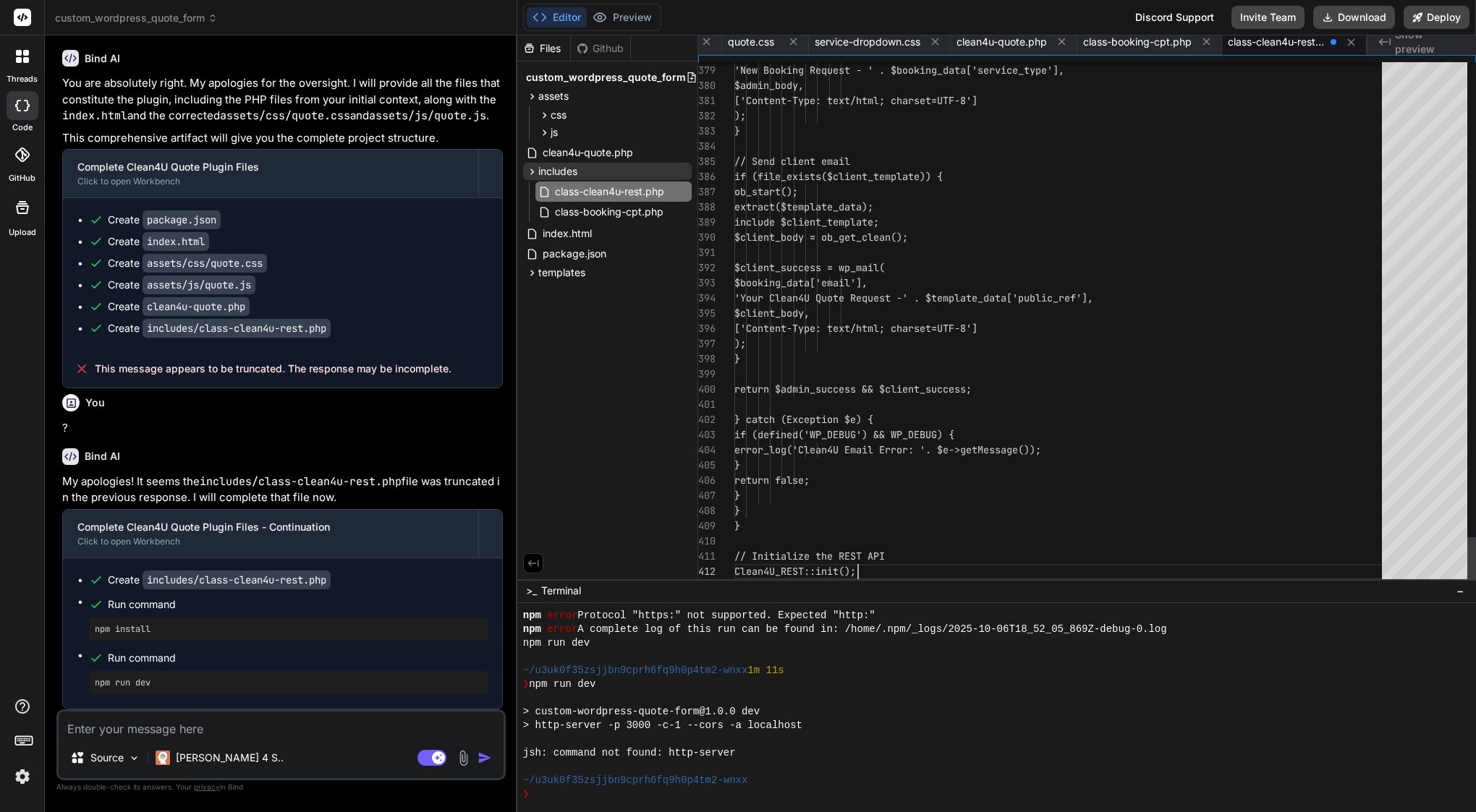
scroll to position [60, 0]
click at [534, 177] on icon at bounding box center [532, 171] width 13 height 13
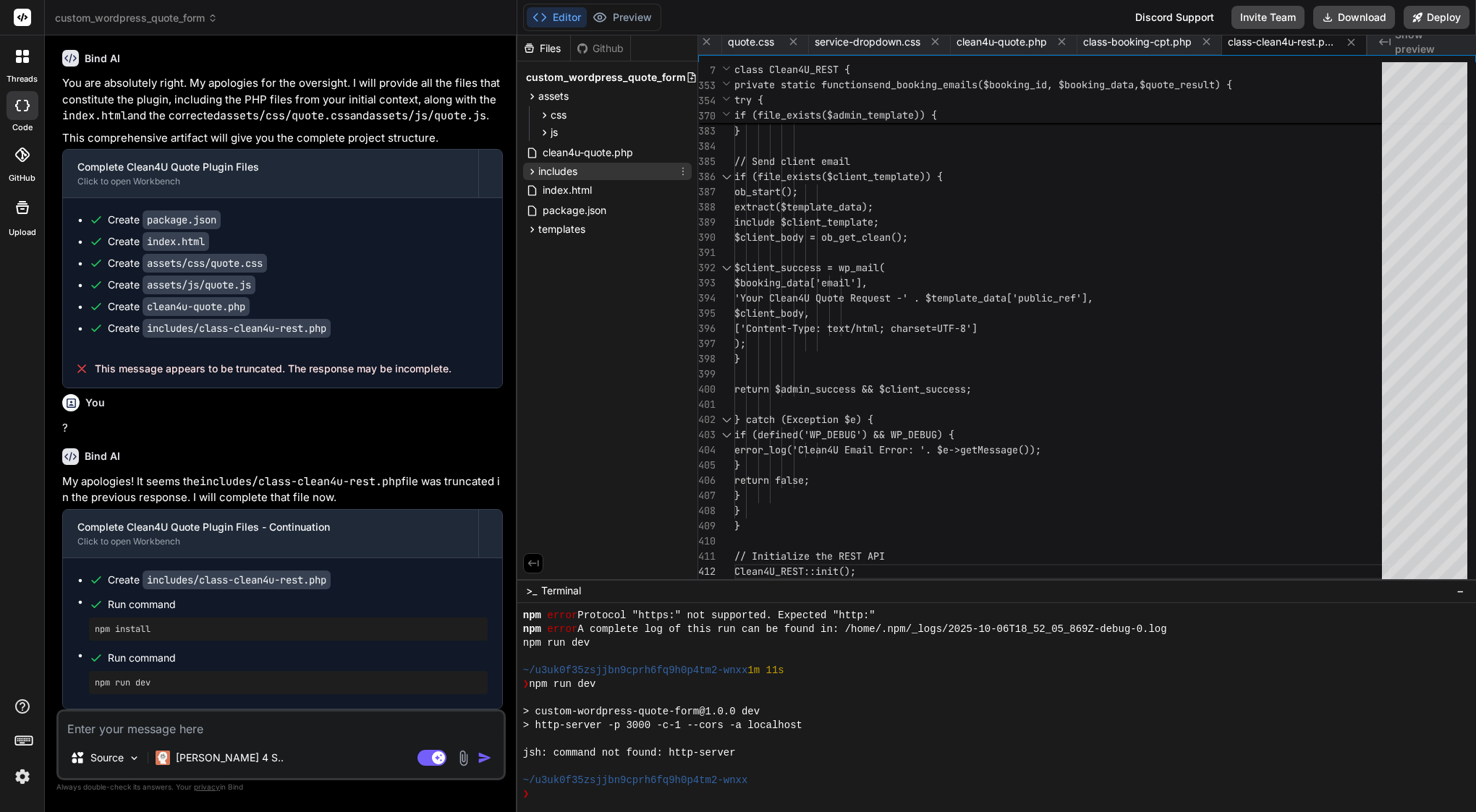
click at [570, 173] on span "includes" at bounding box center [558, 170] width 39 height 14
click at [558, 167] on span "includes" at bounding box center [558, 170] width 39 height 14
click at [562, 224] on span "templates" at bounding box center [562, 228] width 47 height 14
click at [578, 266] on span "quote-form.php" at bounding box center [592, 266] width 78 height 18
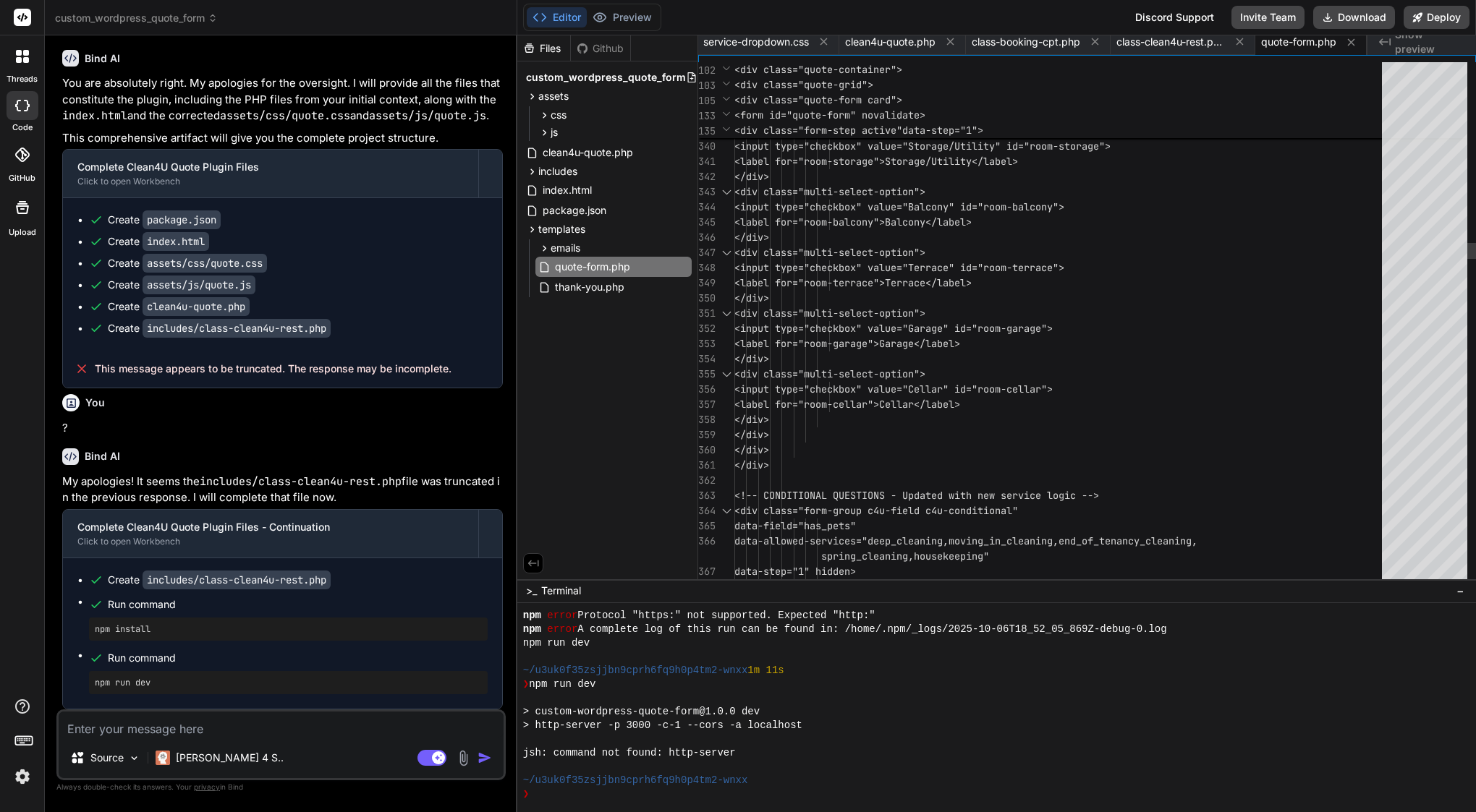
scroll to position [45, 0]
click at [849, 251] on span "<div class="multi-select-option">" at bounding box center [829, 253] width 191 height 13
type textarea "<?php /** * Quote Form Template * * Displays the multi-step quote form with sti…"
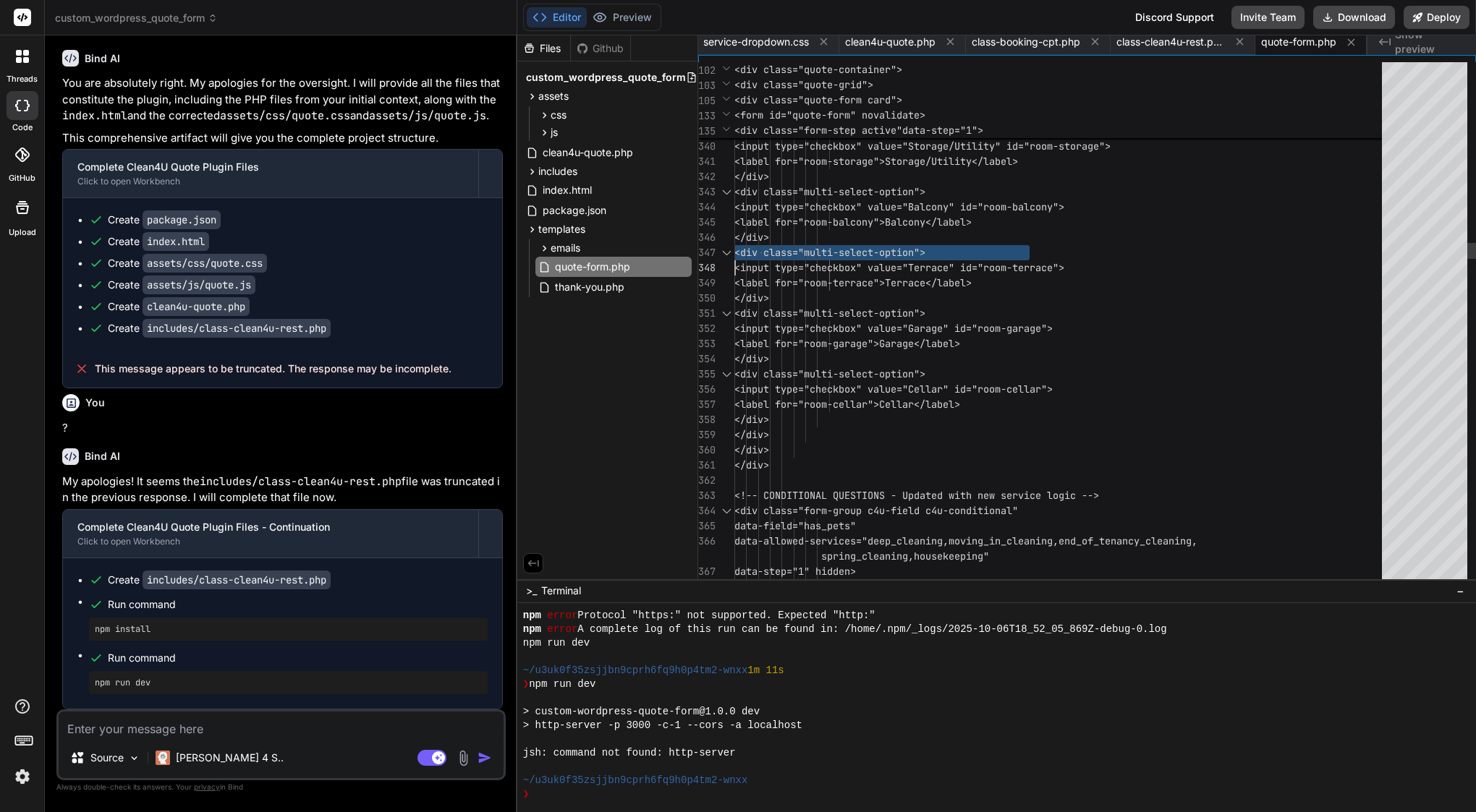
click at [849, 251] on span "<div class="multi-select-option">" at bounding box center [829, 253] width 191 height 13
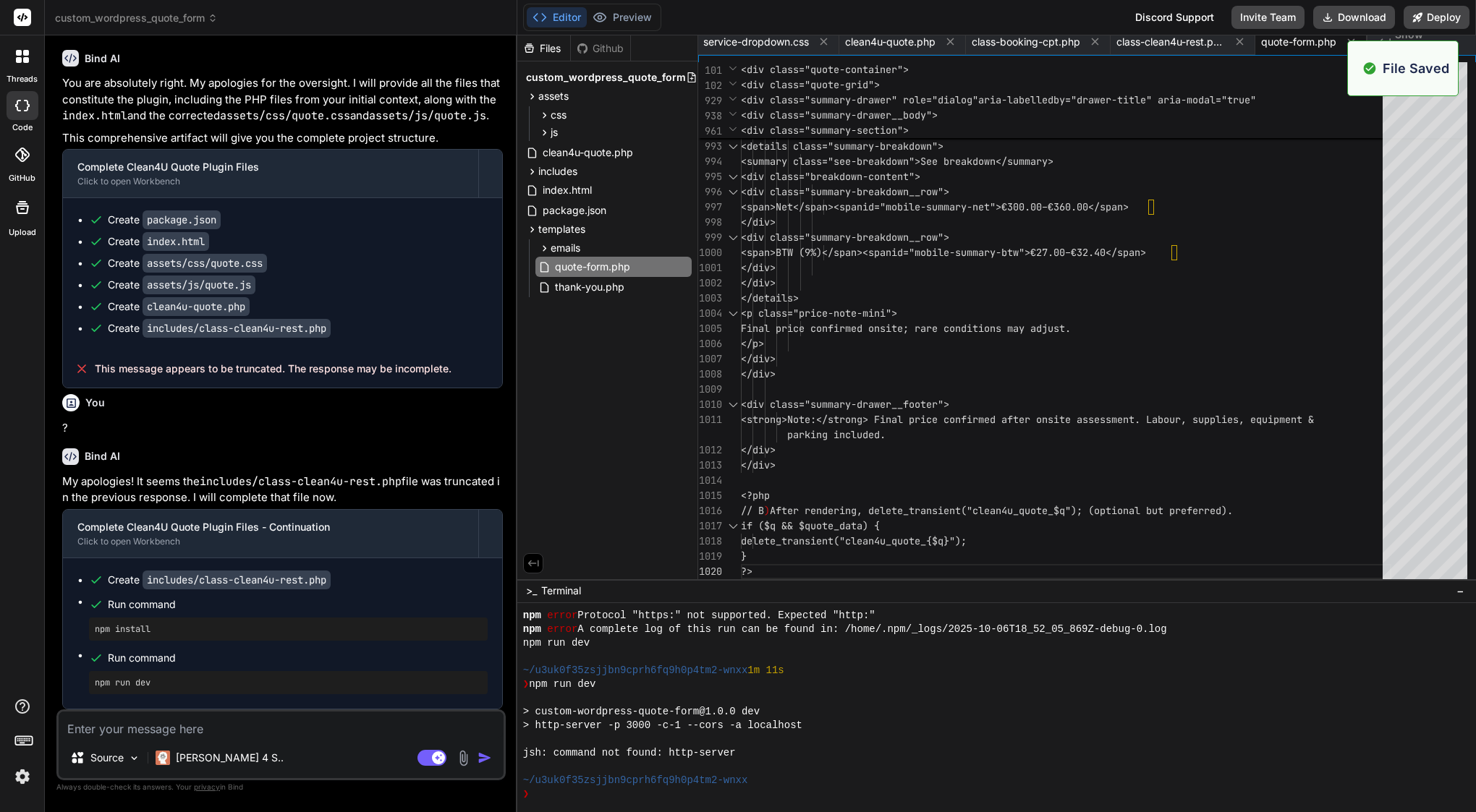
scroll to position [0, 457]
click at [597, 288] on span "thank-you.php" at bounding box center [590, 287] width 72 height 18
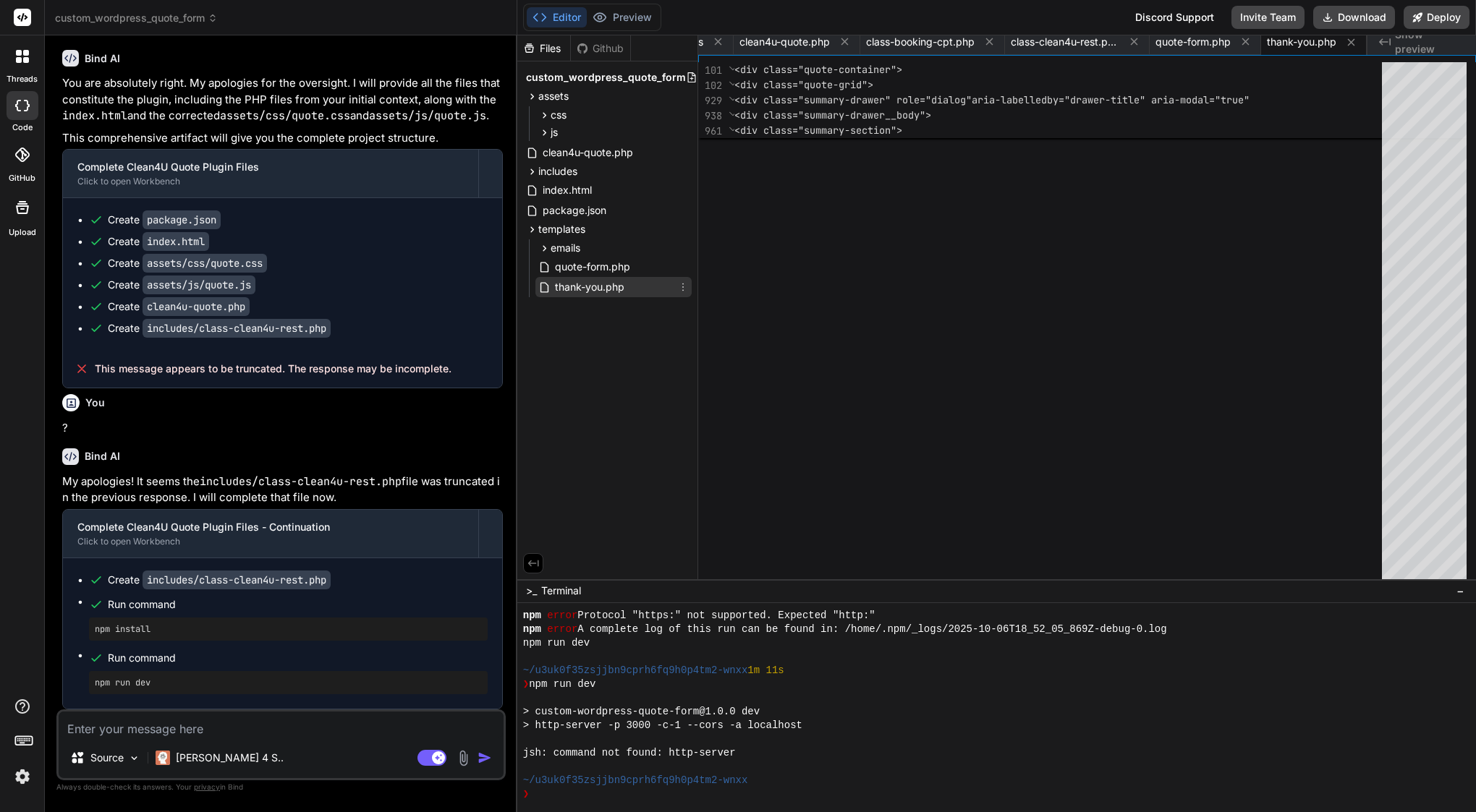
scroll to position [137, 0]
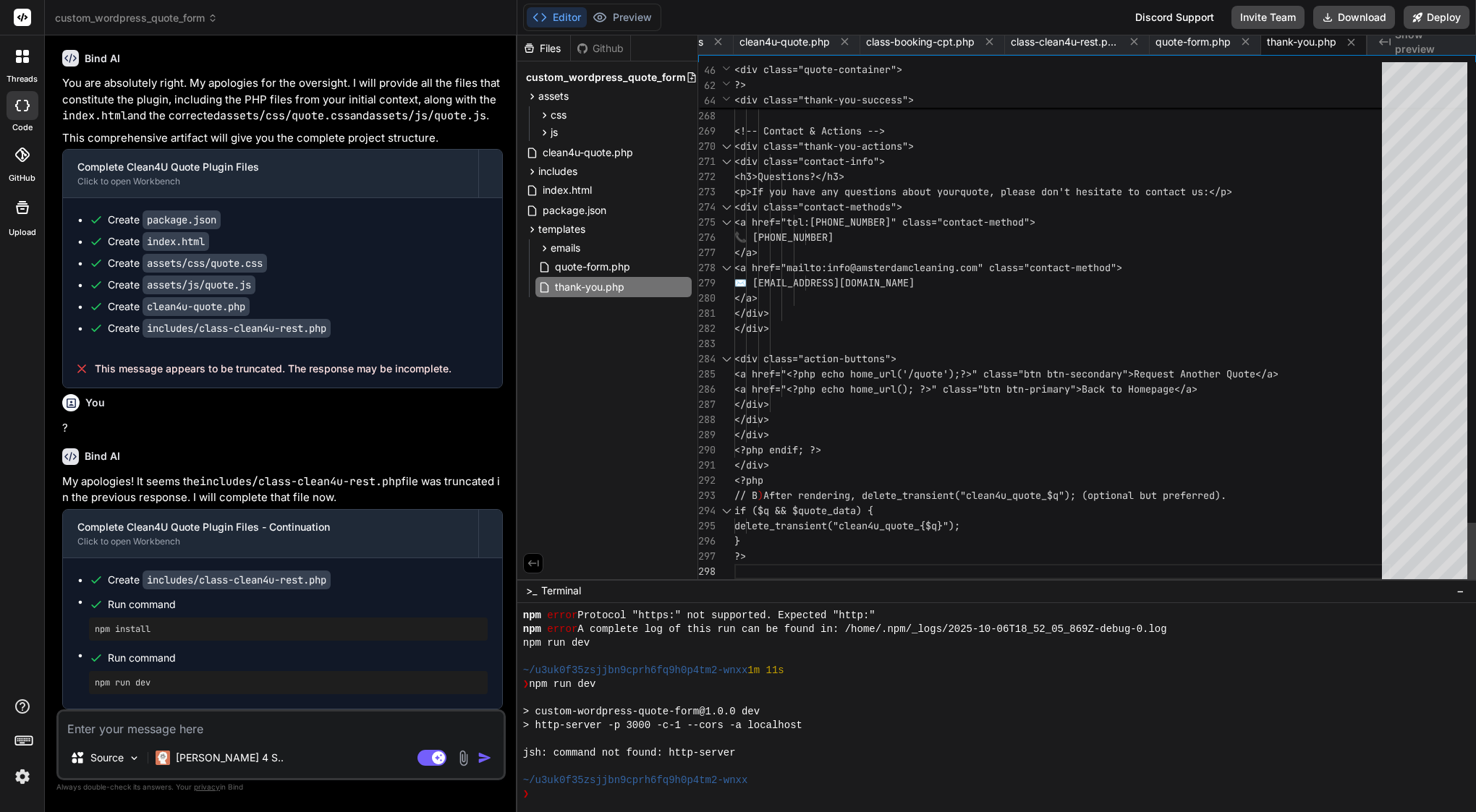
click at [896, 271] on span "<a href="mailto:info@amsterdamcleaning" at bounding box center [844, 268] width 220 height 13
type textarea "<?php /** * Thank You Page Template * * Displays quote confirmation and details…"
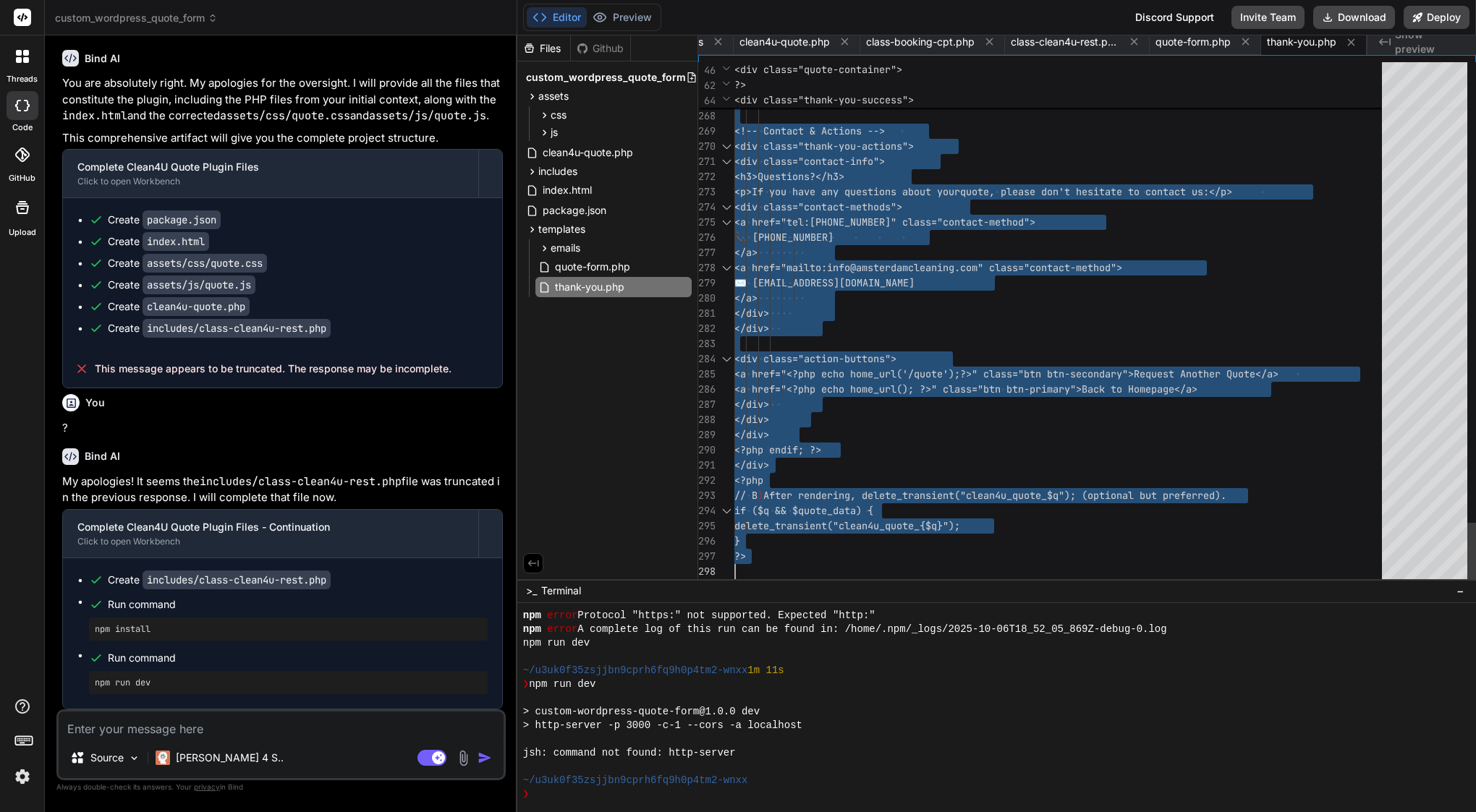
click at [896, 271] on span "<a href="mailto:info@amsterdamcleaning" at bounding box center [844, 268] width 220 height 13
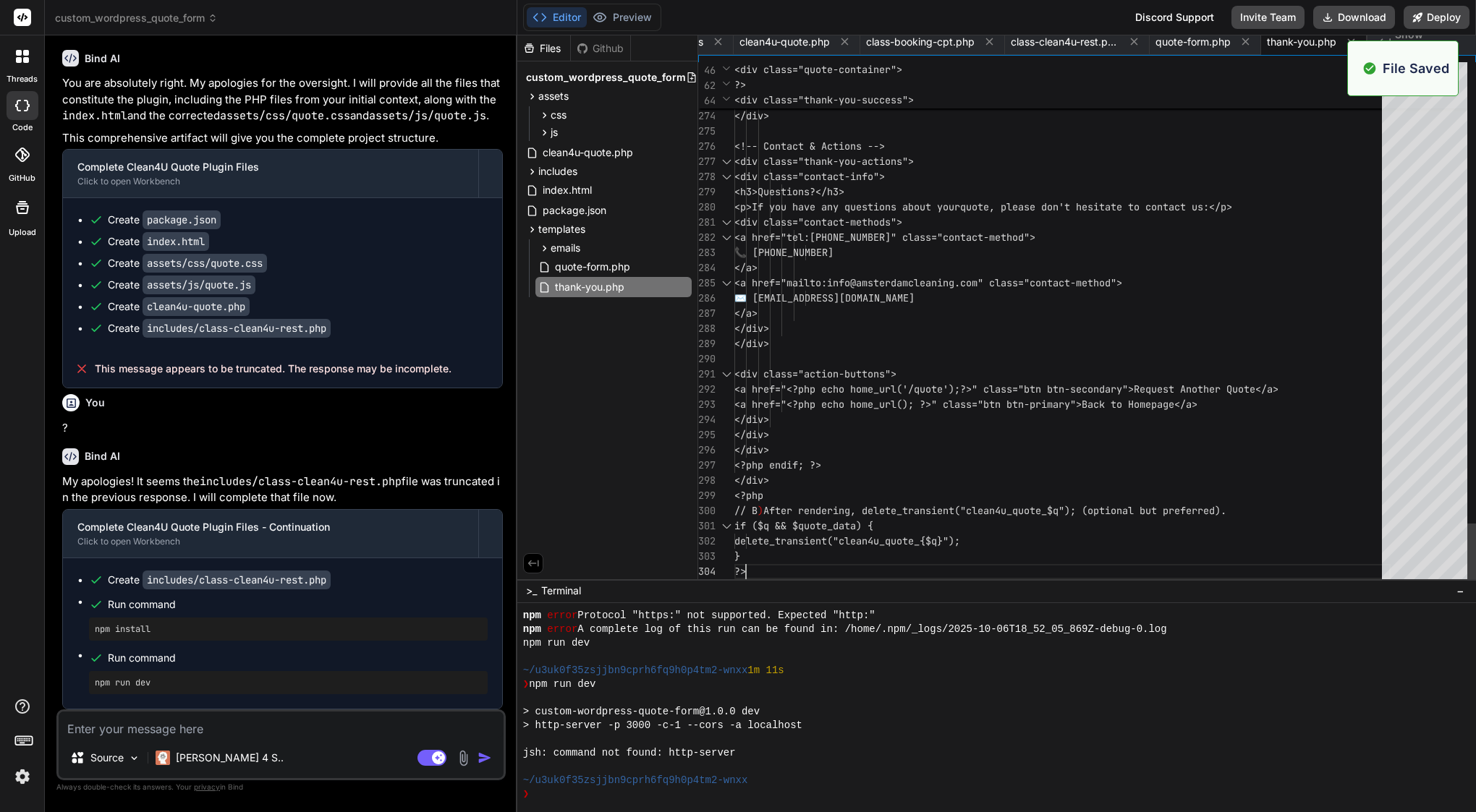
scroll to position [0, 564]
click at [572, 248] on span "emails" at bounding box center [565, 248] width 29 height 14
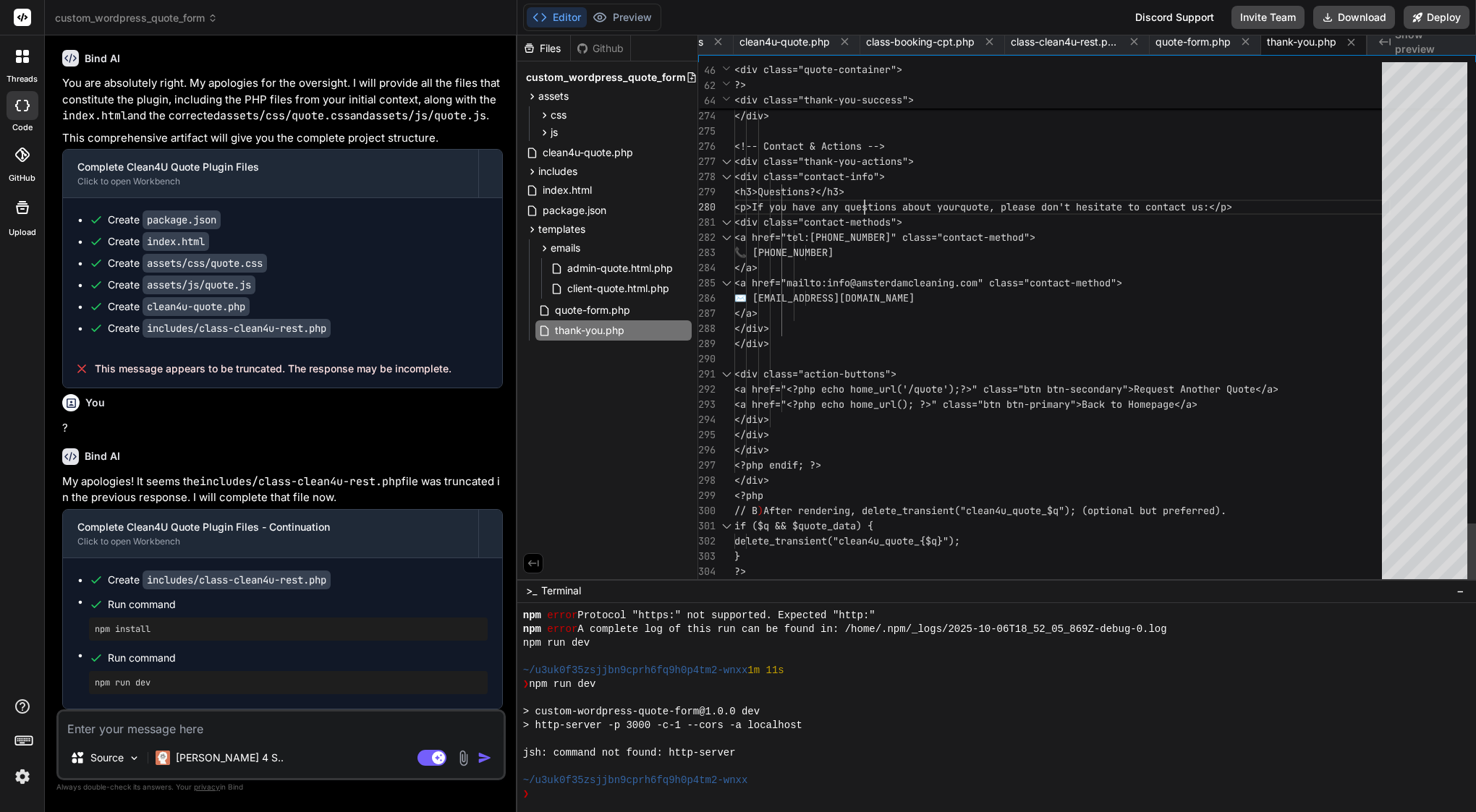
click at [844, 198] on span "<h3>Questions?</h3>" at bounding box center [789, 192] width 110 height 15
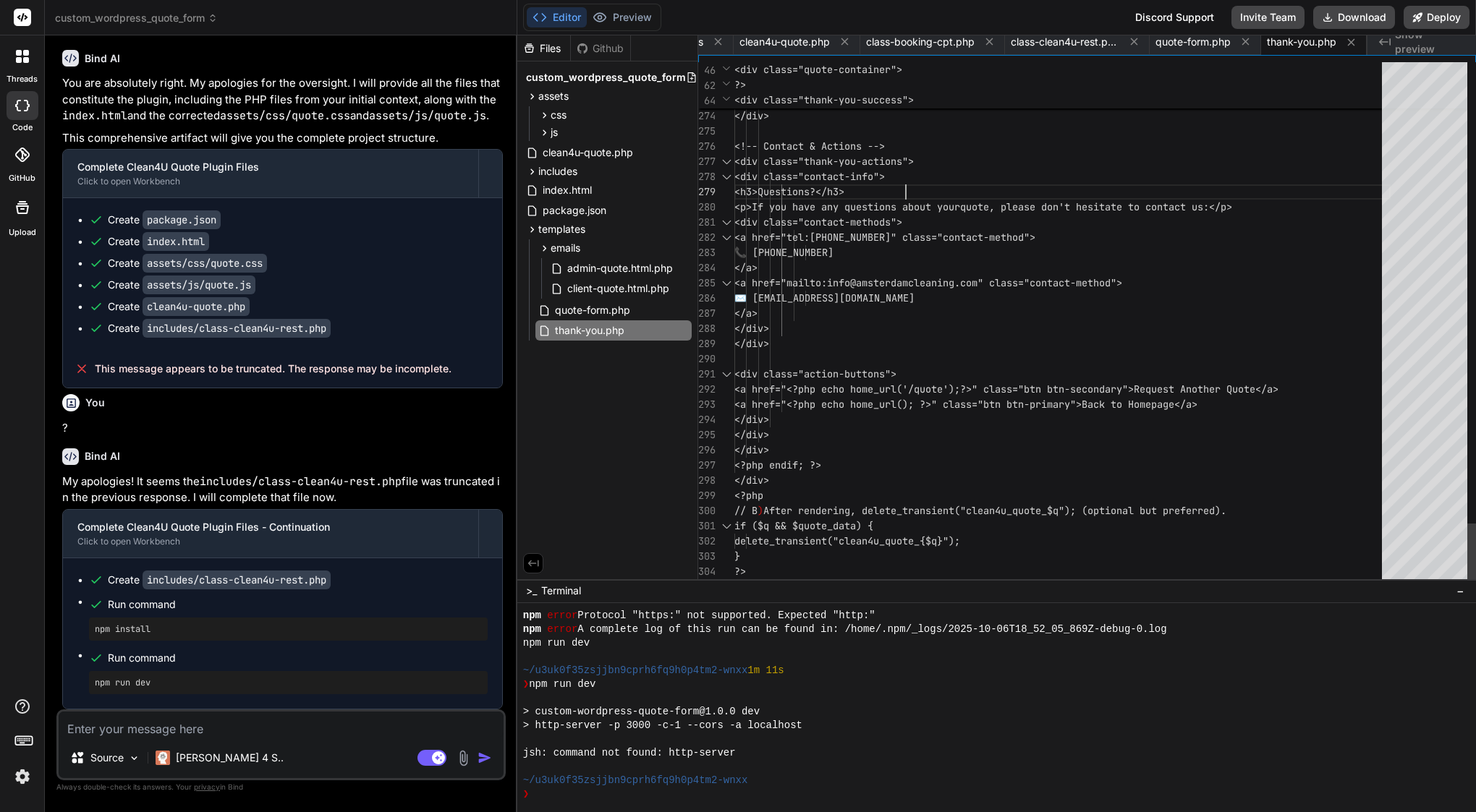
scroll to position [15, 0]
click at [844, 198] on span "<h3>Questions?</h3>" at bounding box center [789, 192] width 110 height 15
click at [654, 269] on span "admin-quote.html.php" at bounding box center [619, 268] width 108 height 18
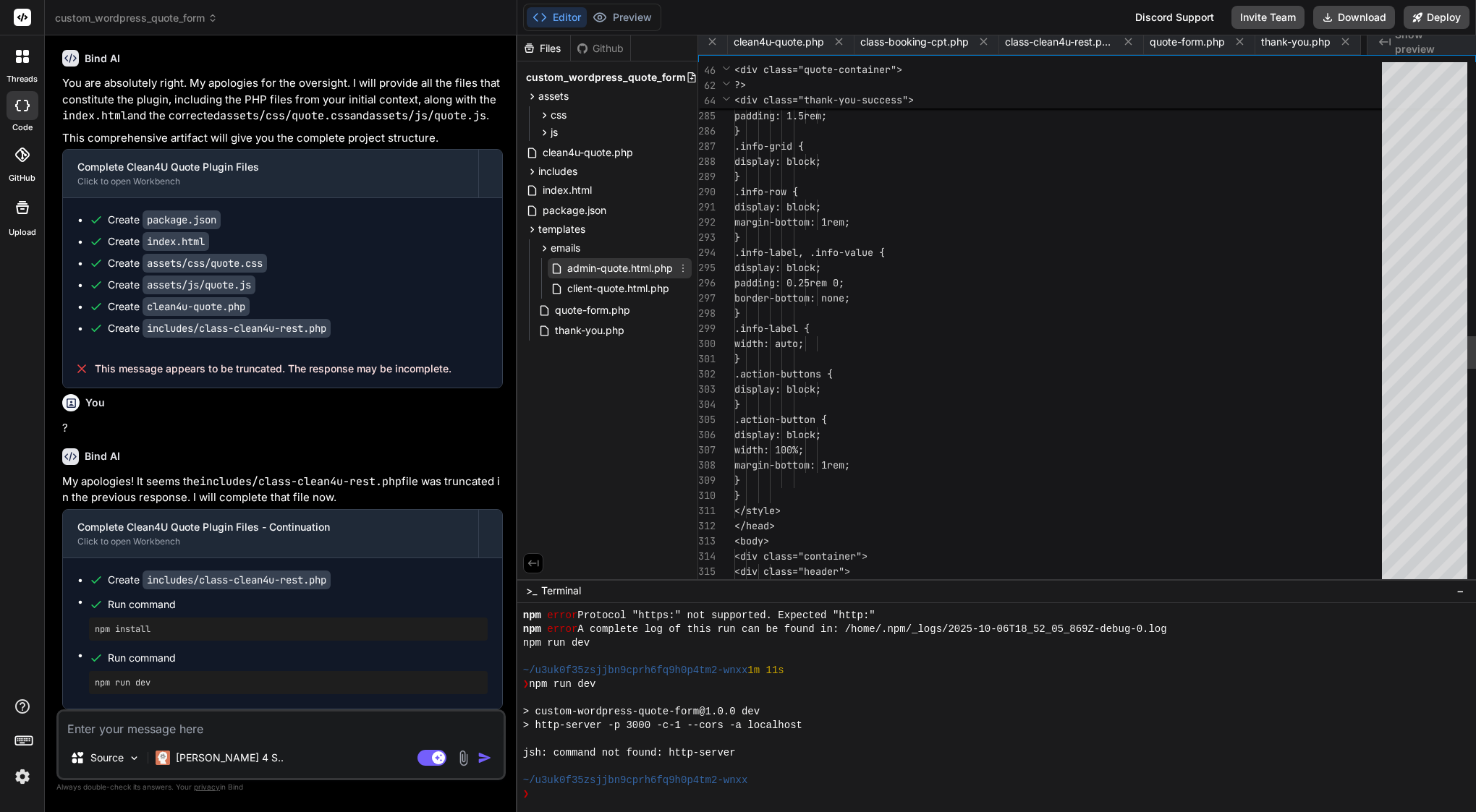
scroll to position [0, 706]
click at [850, 219] on span "margin-bottom: 1rem;" at bounding box center [792, 223] width 116 height 13
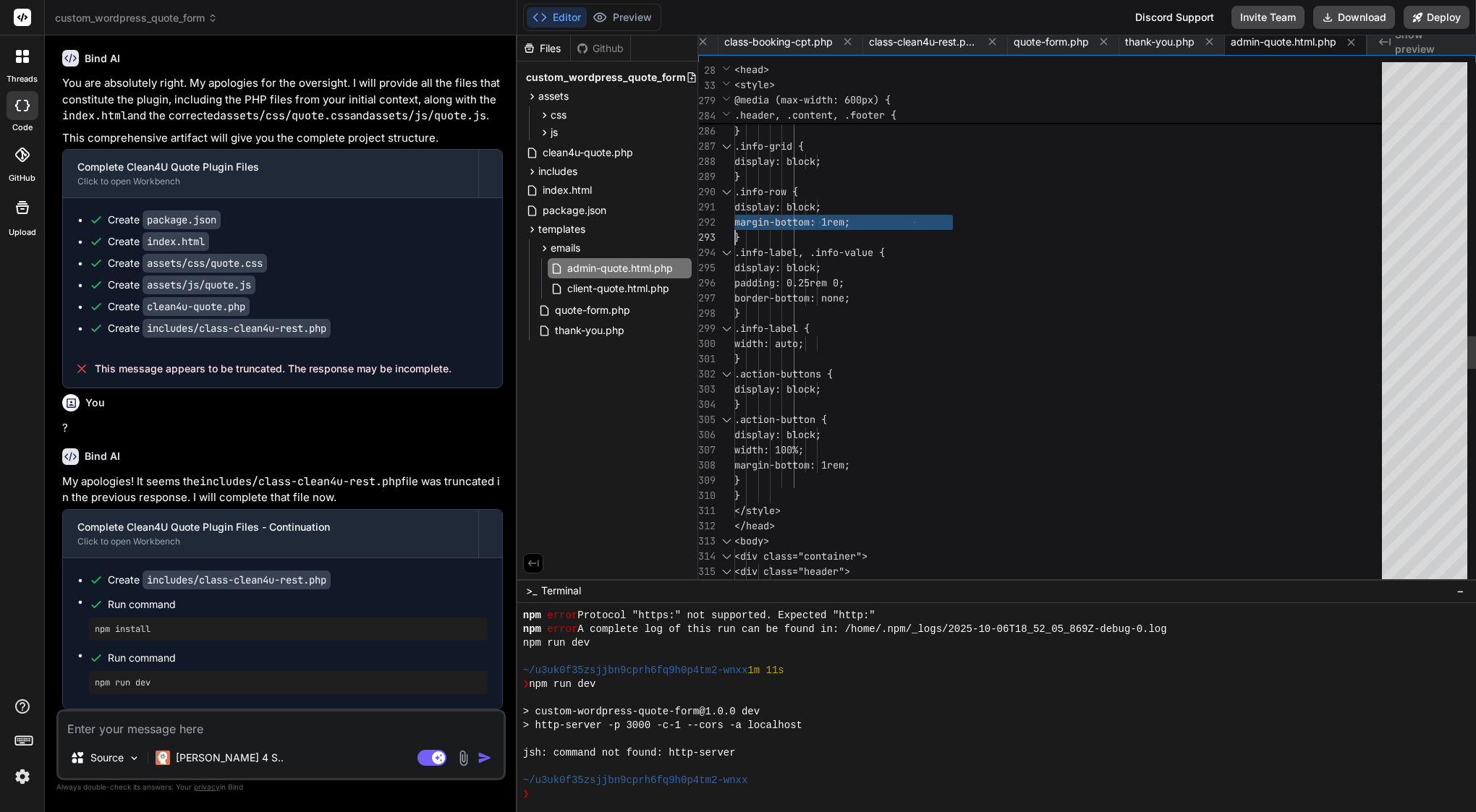
click at [850, 219] on span "margin-bottom: 1rem;" at bounding box center [792, 223] width 116 height 13
type textarea "<?php /** * Admin Quote Email Template * * HTML email template for quote notifi…"
click at [850, 219] on span "margin-bottom: 1rem;" at bounding box center [792, 223] width 116 height 13
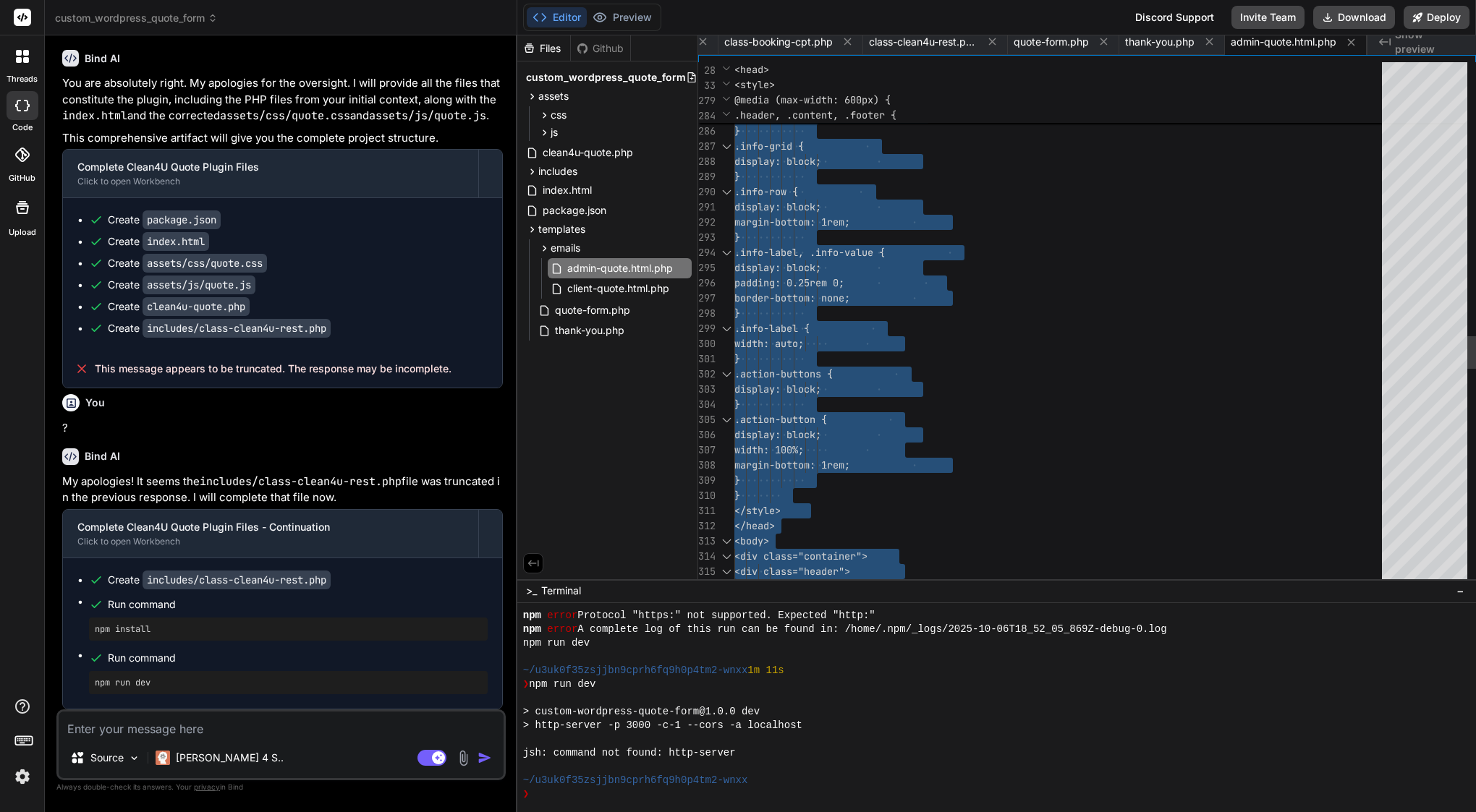
scroll to position [0, 707]
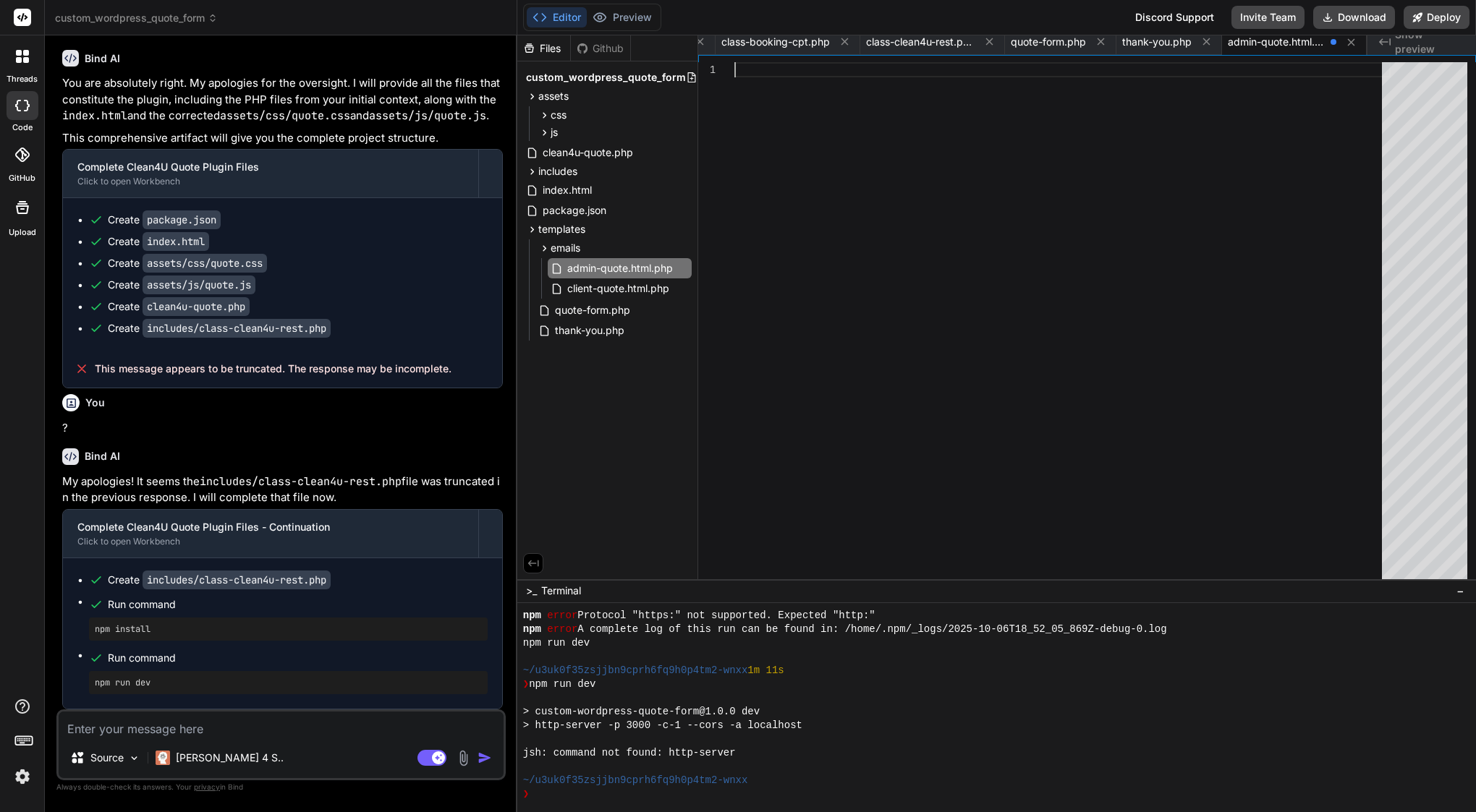
type textarea "</body> </html>"
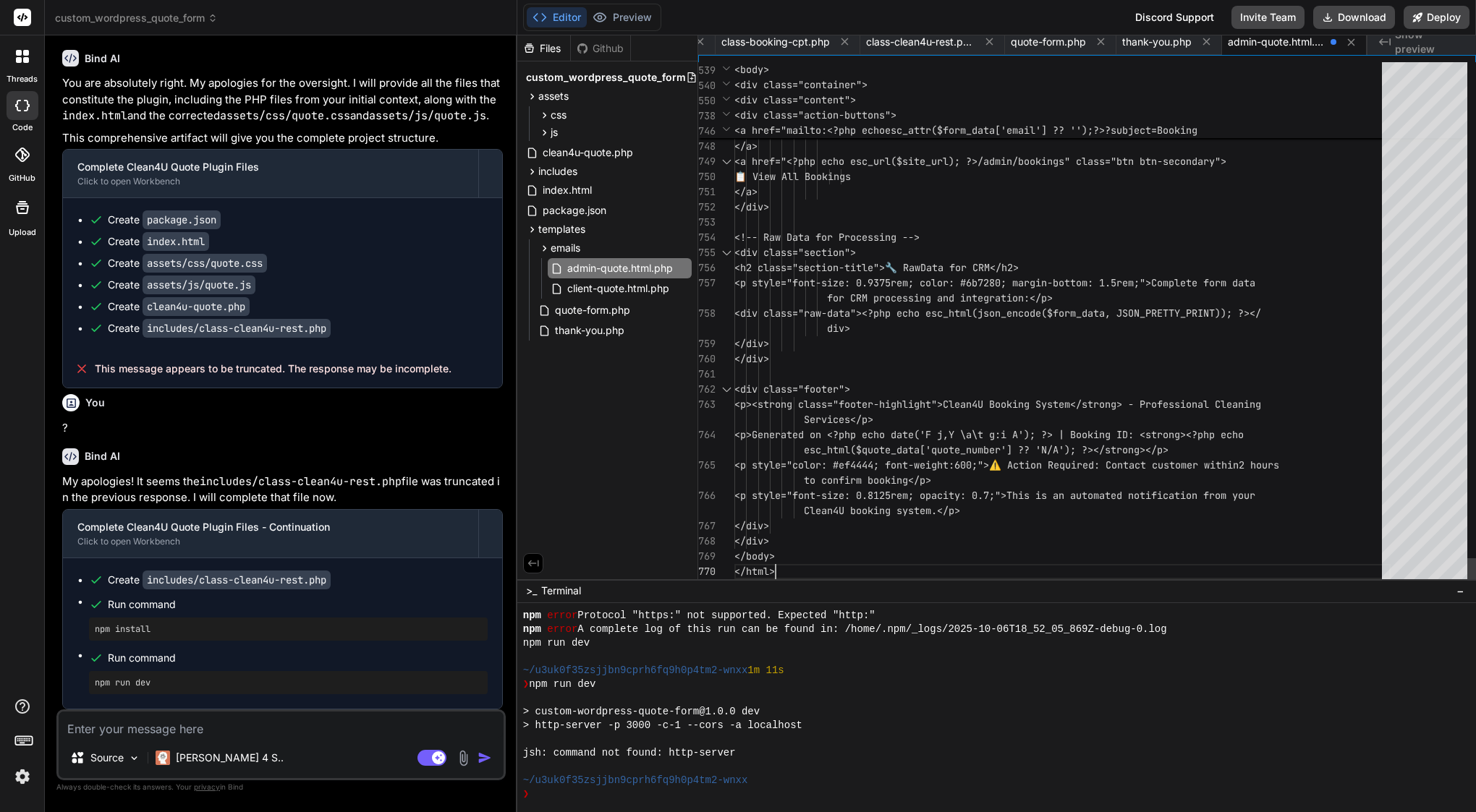
scroll to position [0, 706]
click at [616, 279] on div "client-quote.html.php" at bounding box center [619, 289] width 144 height 20
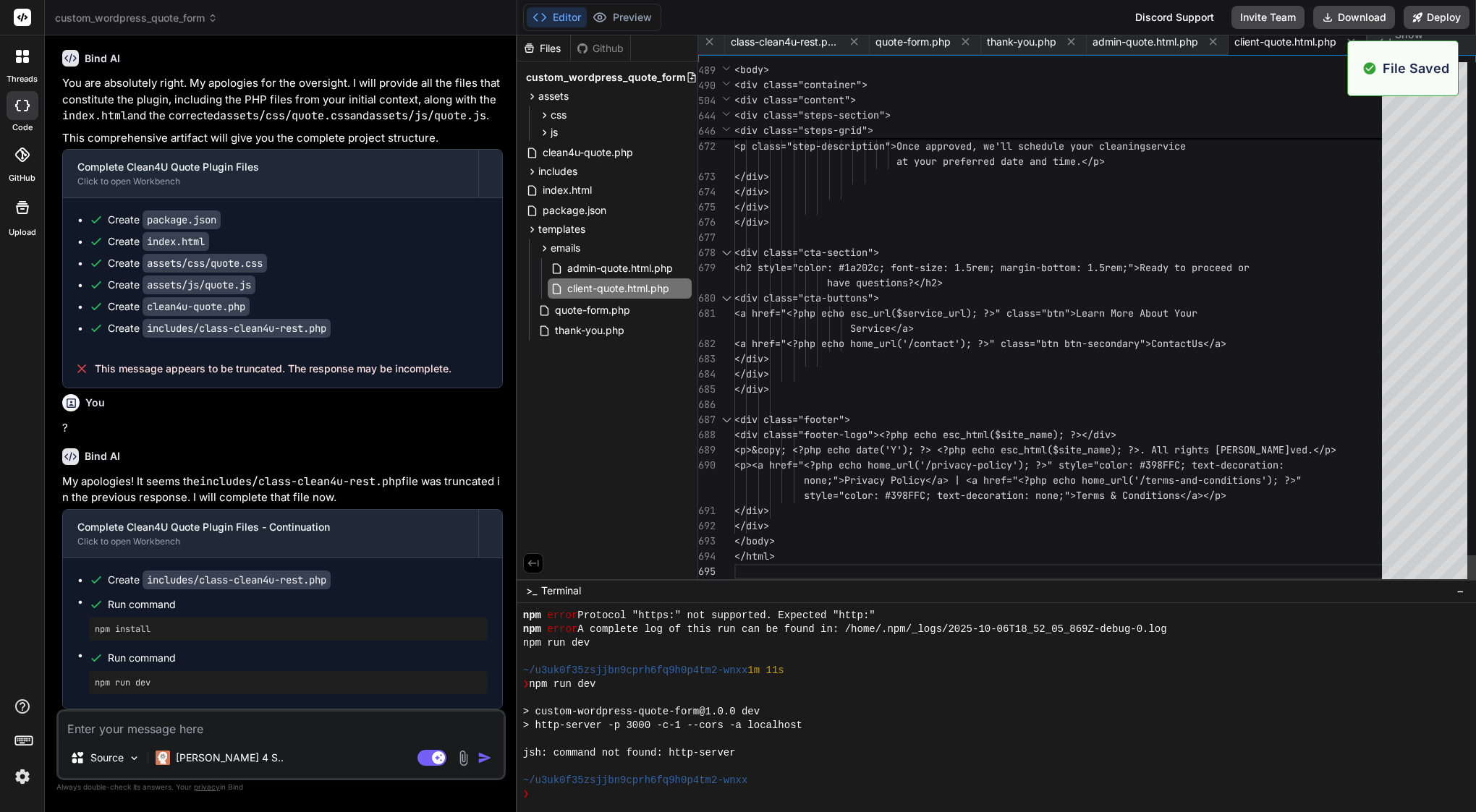
click at [896, 320] on span "<a href="<?php echo esc_url($s ervice_url); ?>" class="btn">Learn More About Yo…" at bounding box center [969, 313] width 469 height 15
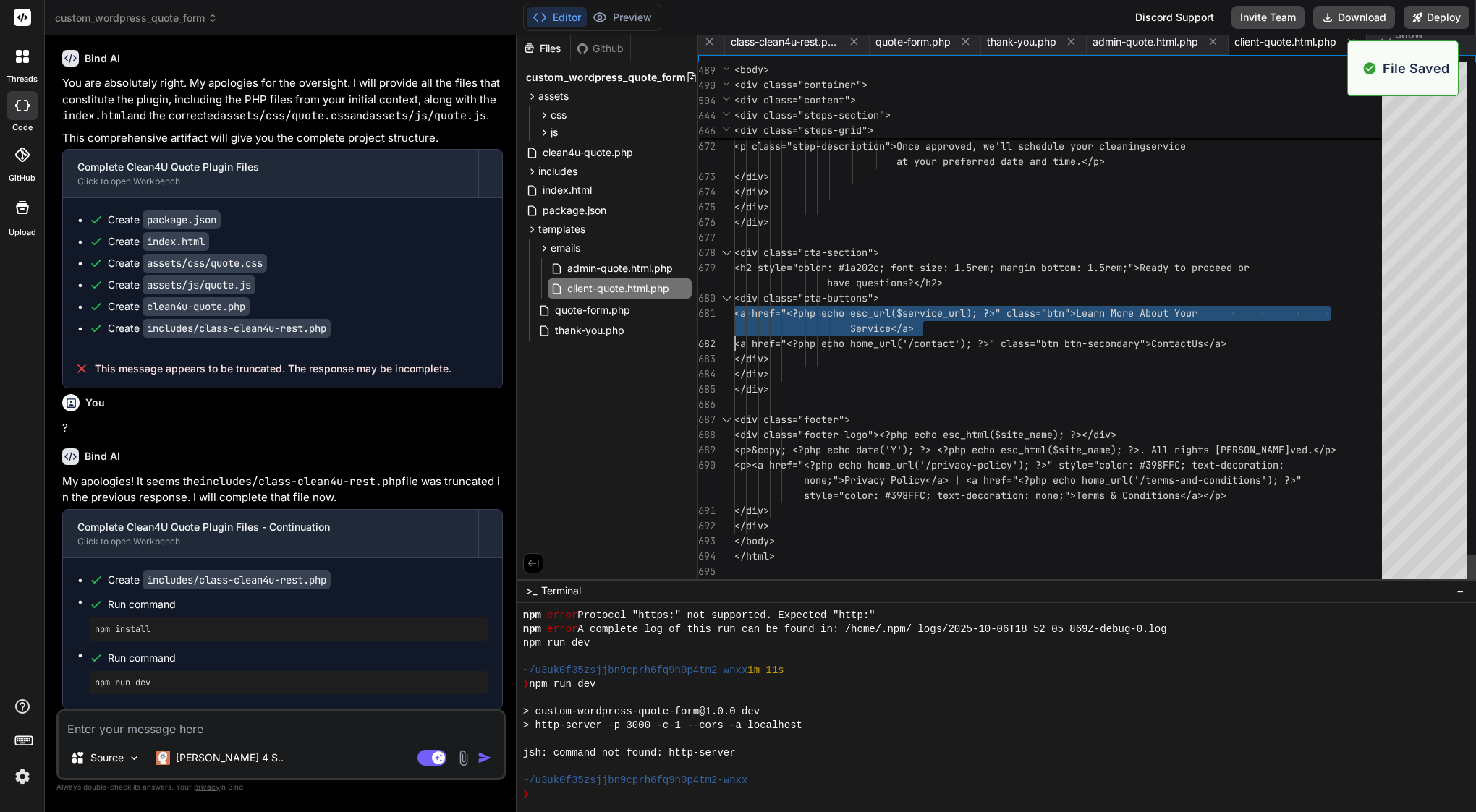
click at [896, 320] on span "<a href="<?php echo esc_url($s ervice_url); ?>" class="btn">Learn More About Yo…" at bounding box center [969, 313] width 469 height 15
type textarea "<?php /** * Client Quote Email Template * * HTML email template for quote confi…"
click at [896, 320] on span "<a href="<?php echo esc_url($s ervice_url); ?>" class="btn">Learn More About Yo…" at bounding box center [969, 313] width 469 height 15
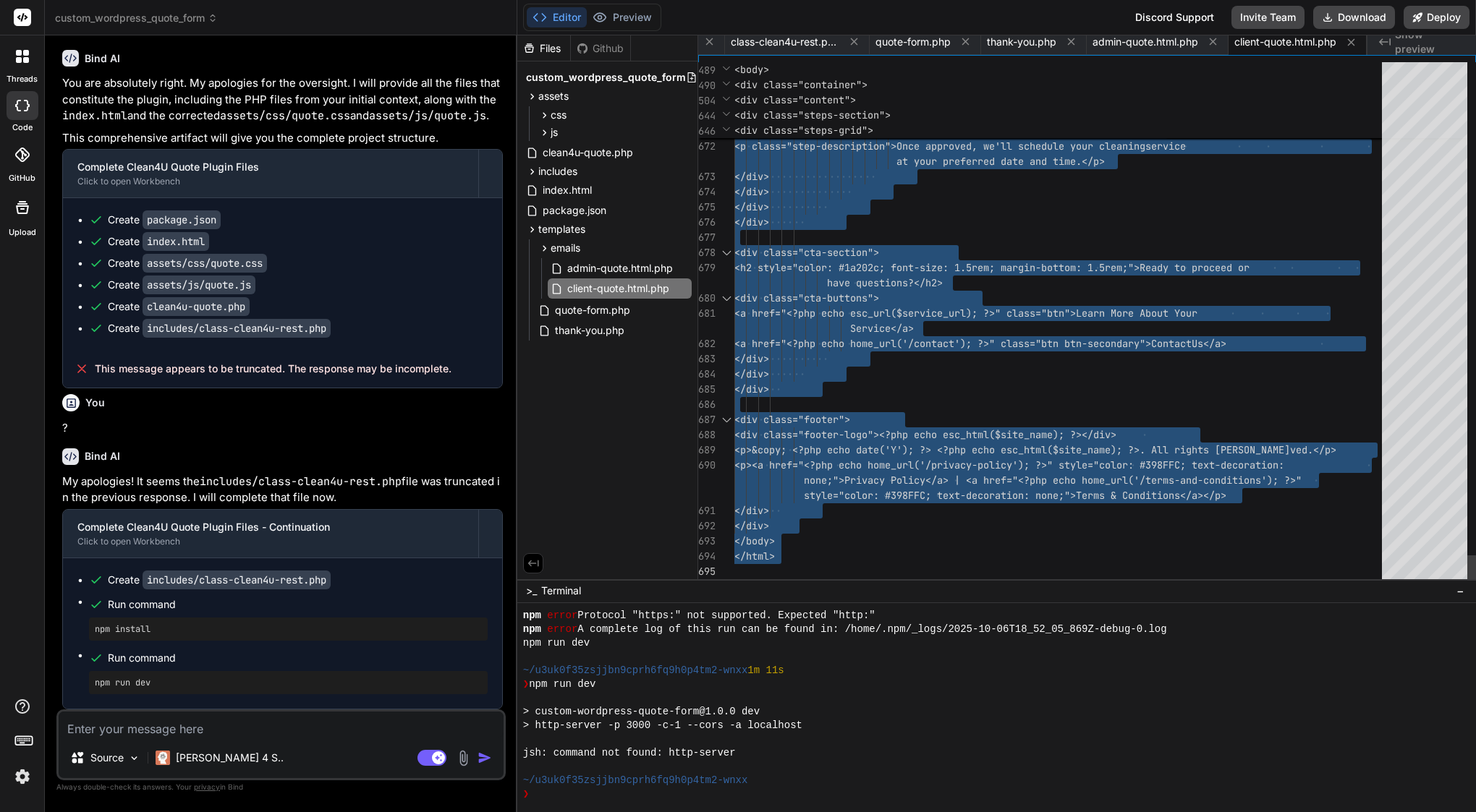
scroll to position [0, 850]
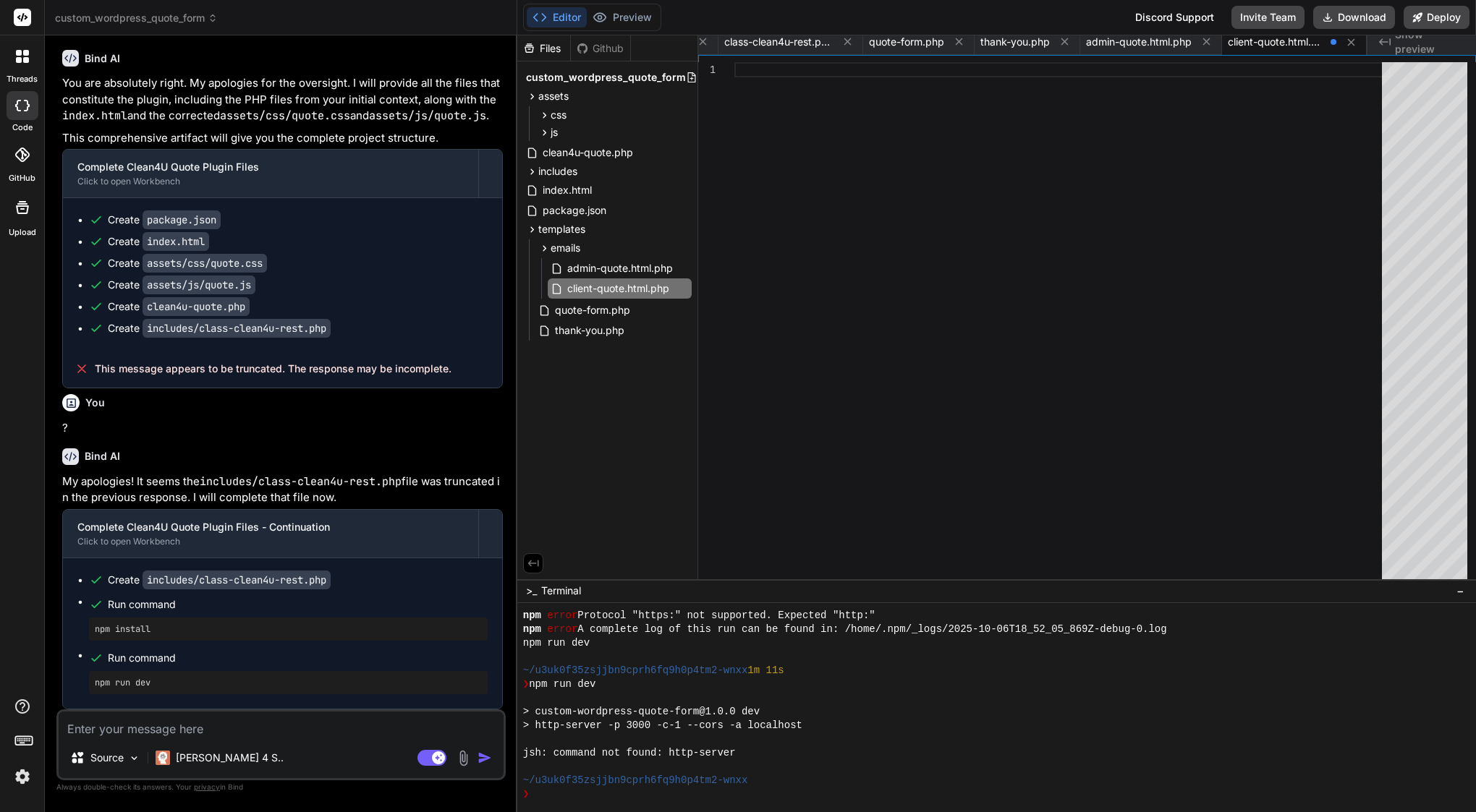
click at [805, 282] on div at bounding box center [1062, 321] width 656 height 517
type textarea "<p> <a href="<?php echo home_url('/privacy-policy'); ?>">Privacy Policy</a> | <…"
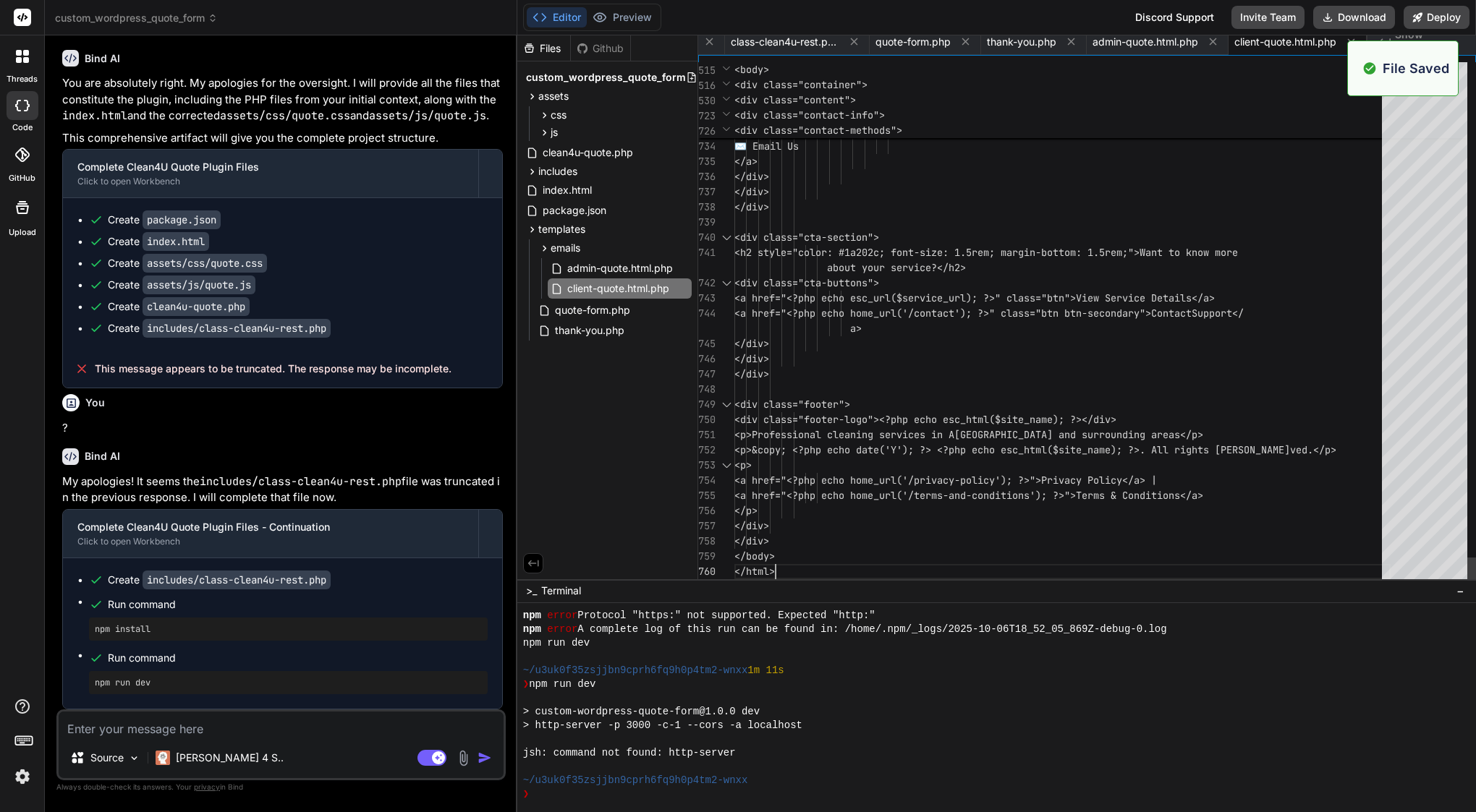
scroll to position [0, 844]
click at [610, 83] on span "custom_wordpress_quote_form" at bounding box center [606, 77] width 160 height 14
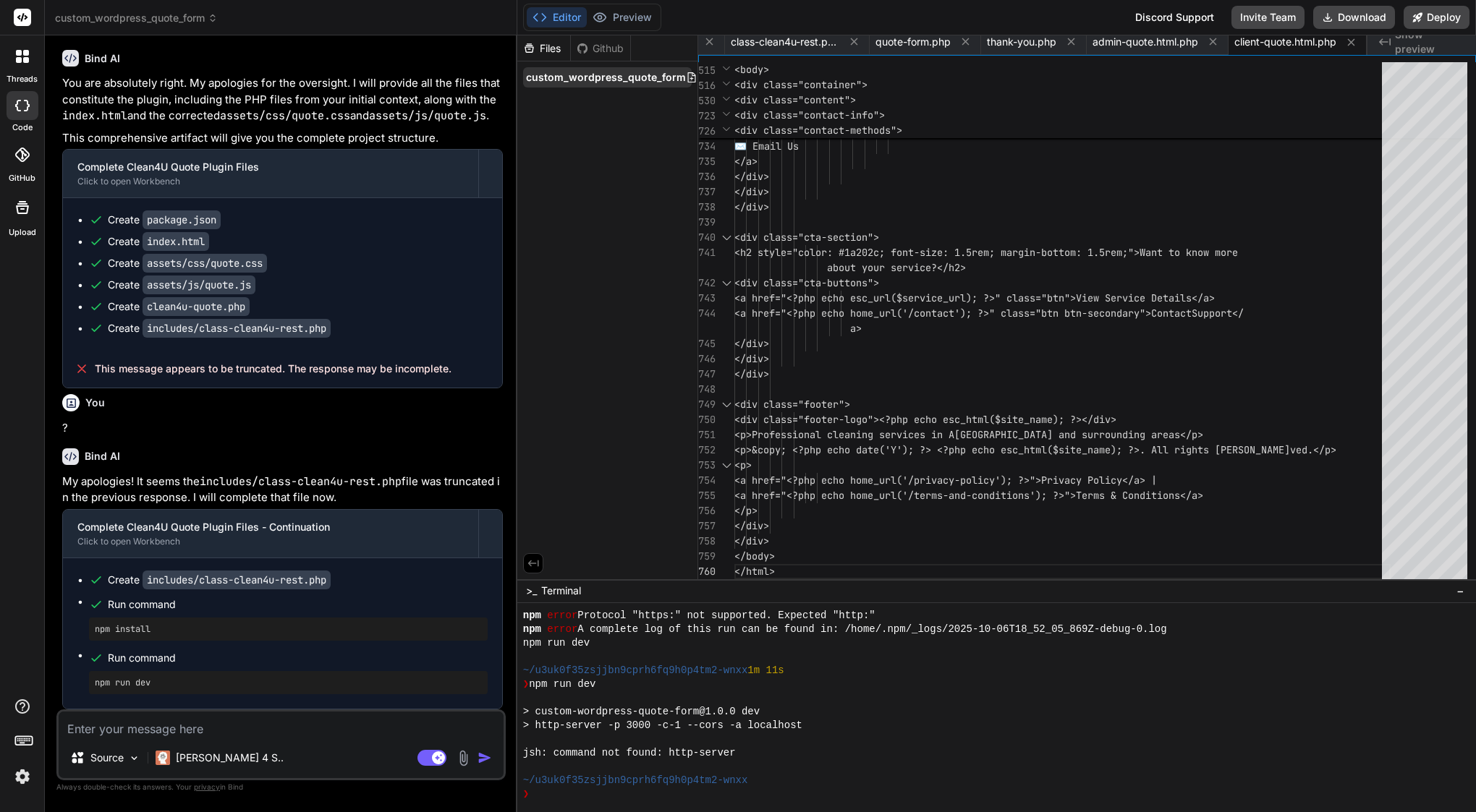
click at [654, 82] on span "custom_wordpress_quote_form" at bounding box center [606, 77] width 160 height 14
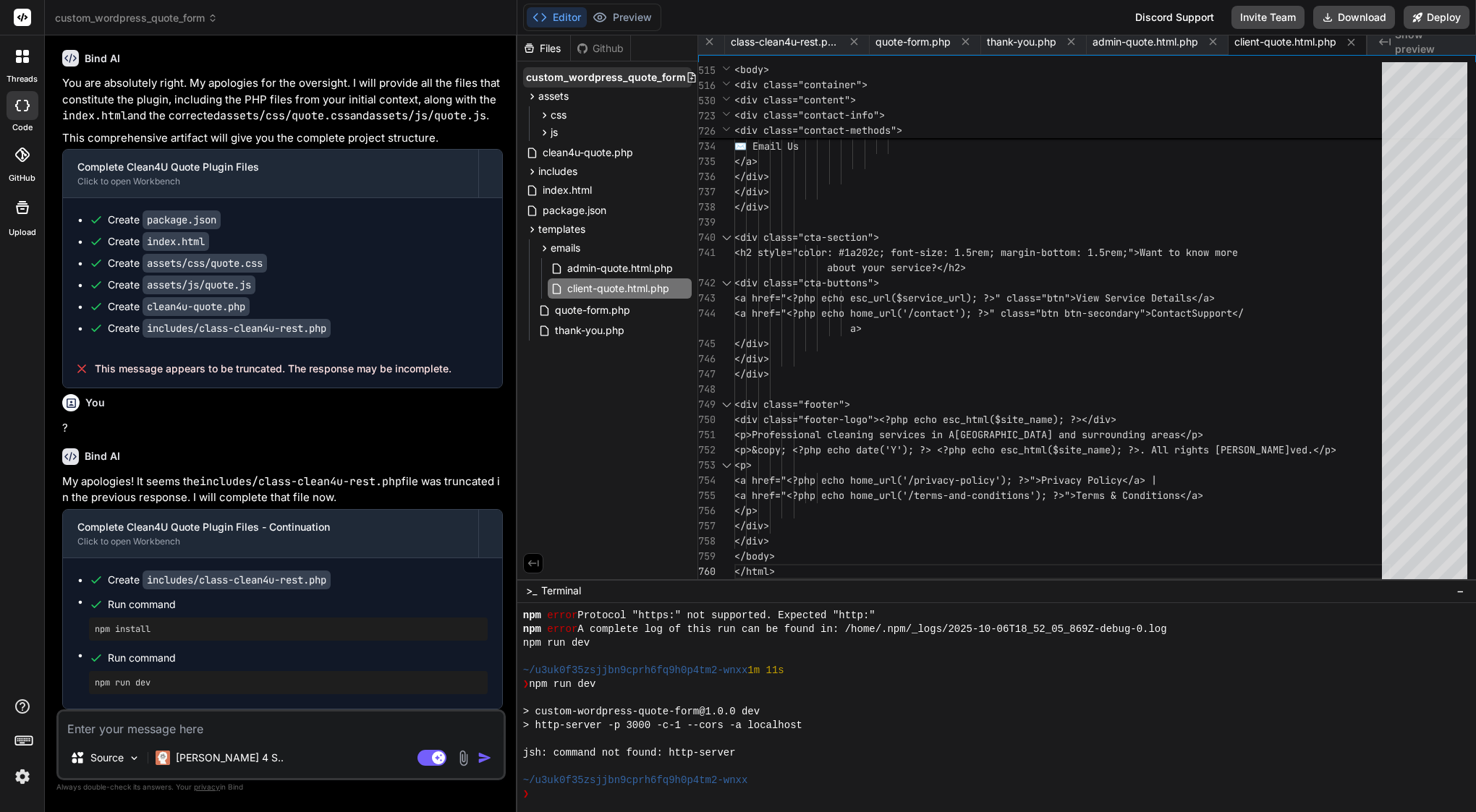
click at [687, 79] on icon at bounding box center [691, 77] width 8 height 10
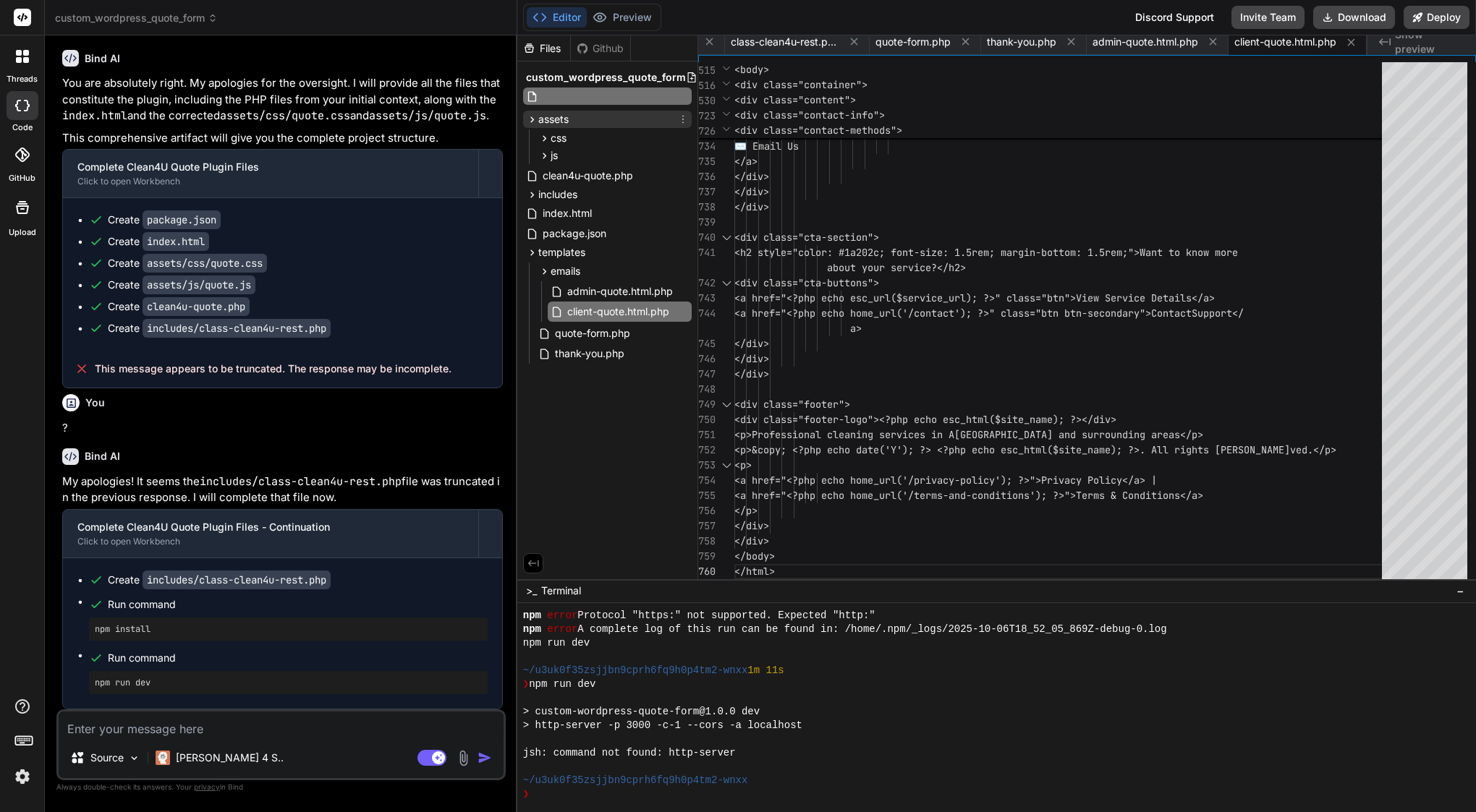
paste input "README.md"
type input "README.md"
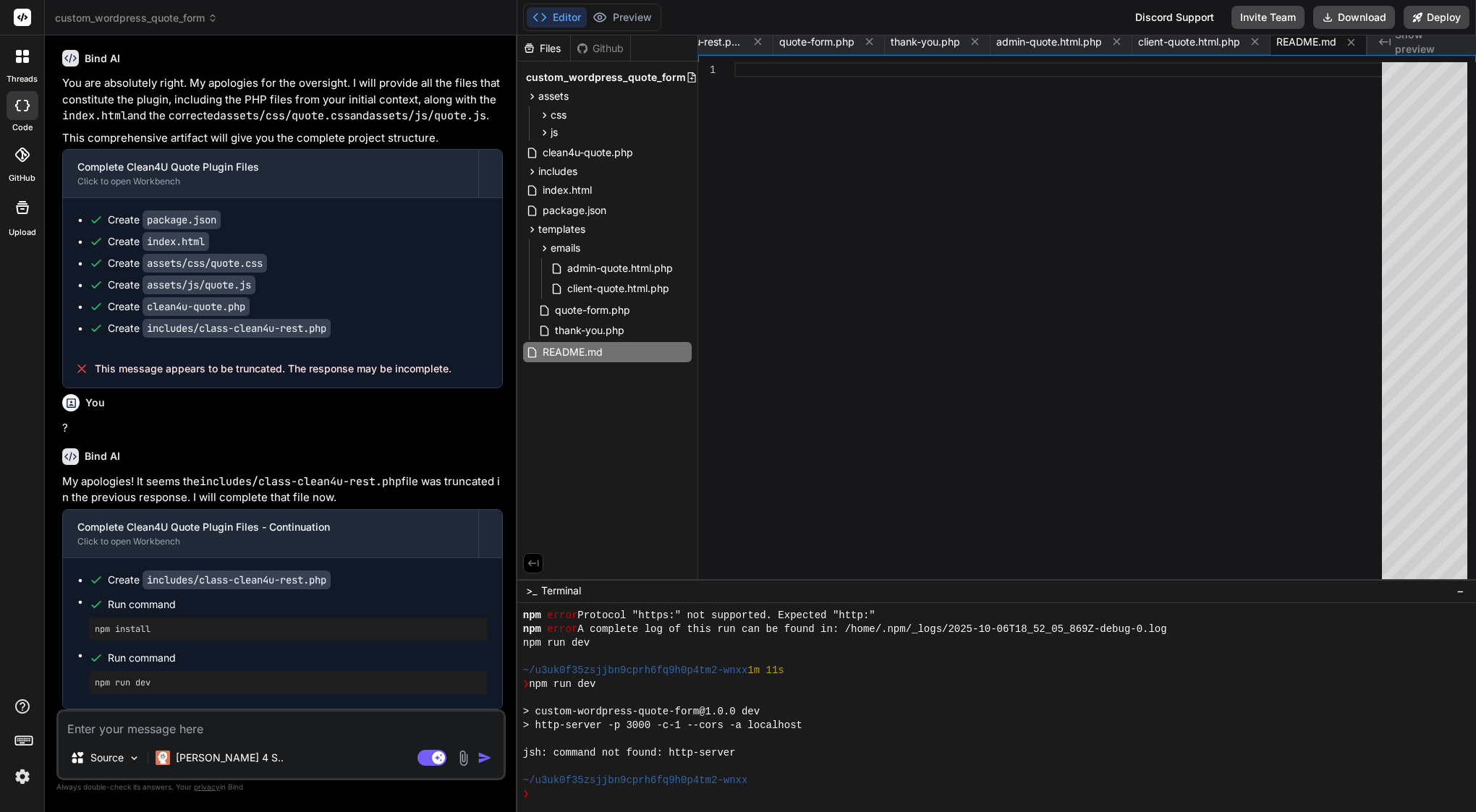
click at [924, 333] on div at bounding box center [1062, 321] width 656 height 517
type textarea "**License**: Proprietary"
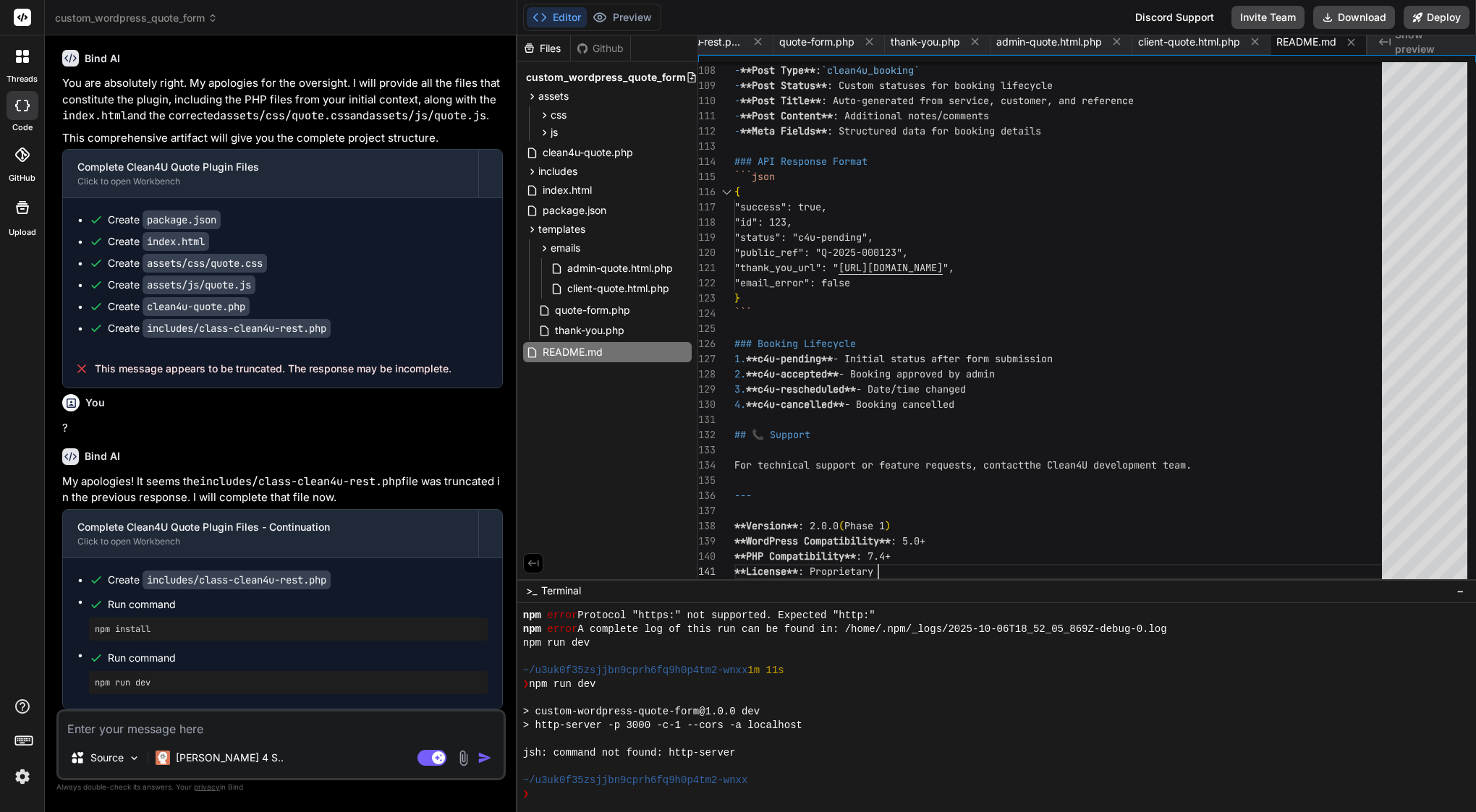
click at [219, 731] on textarea at bounding box center [281, 724] width 445 height 26
click at [145, 724] on textarea at bounding box center [281, 724] width 445 height 26
paste textarea "✅ Loremip — dolo’s a conse-ad-elit seddo eiusmo tem Inci UT (labo etdolor, ma a…"
type textarea "✅ Loremip — dolo’s a conse-ad-elit seddo eiusmo tem Inci UT (labo etdolor, ma a…"
type textarea "x"
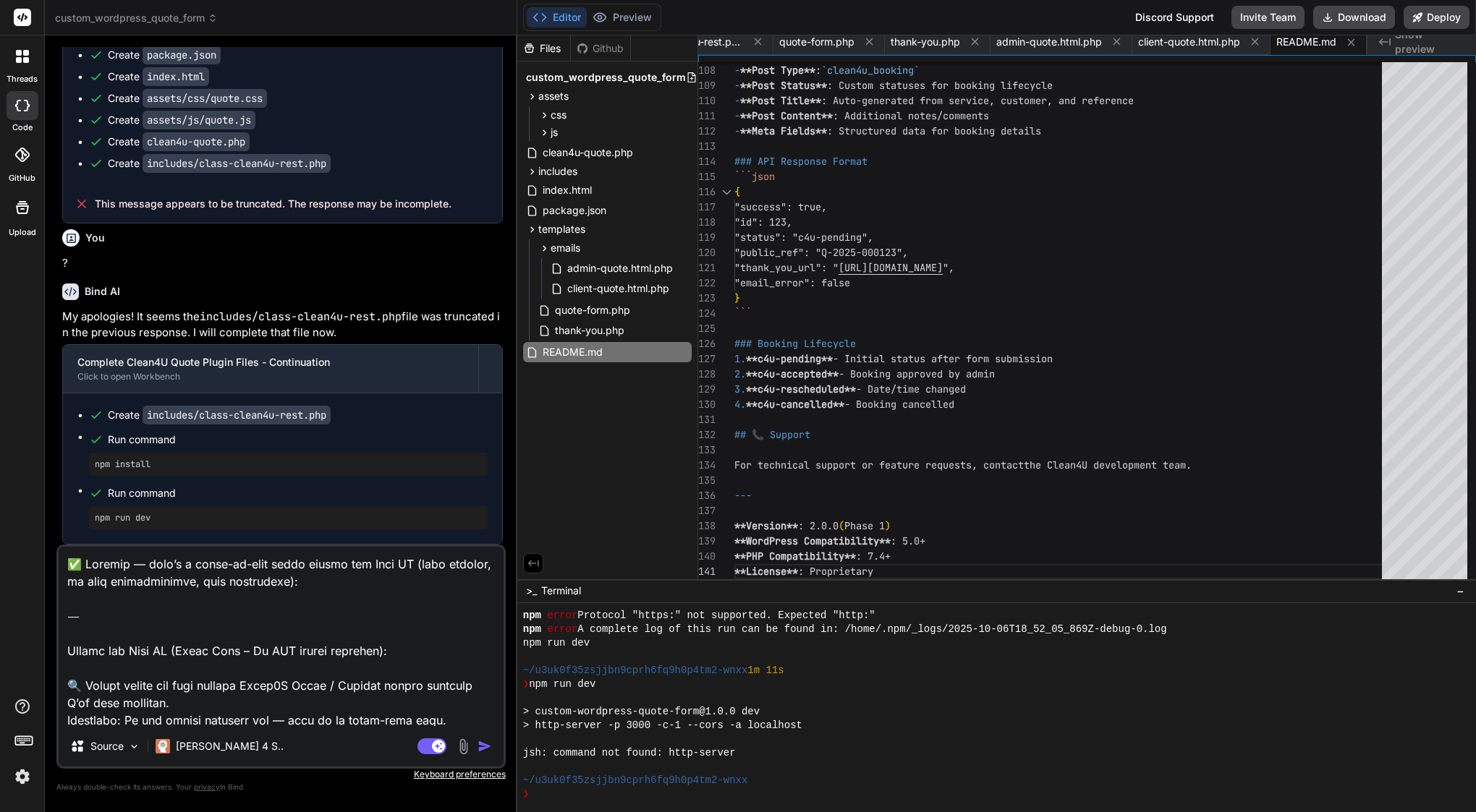
drag, startPoint x: 396, startPoint y: 714, endPoint x: 79, endPoint y: 384, distance: 457.6
click at [79, 384] on div "You what what did you change? Bind AI You are absolutely right to ask for clari…" at bounding box center [281, 429] width 449 height 764
type textarea "x"
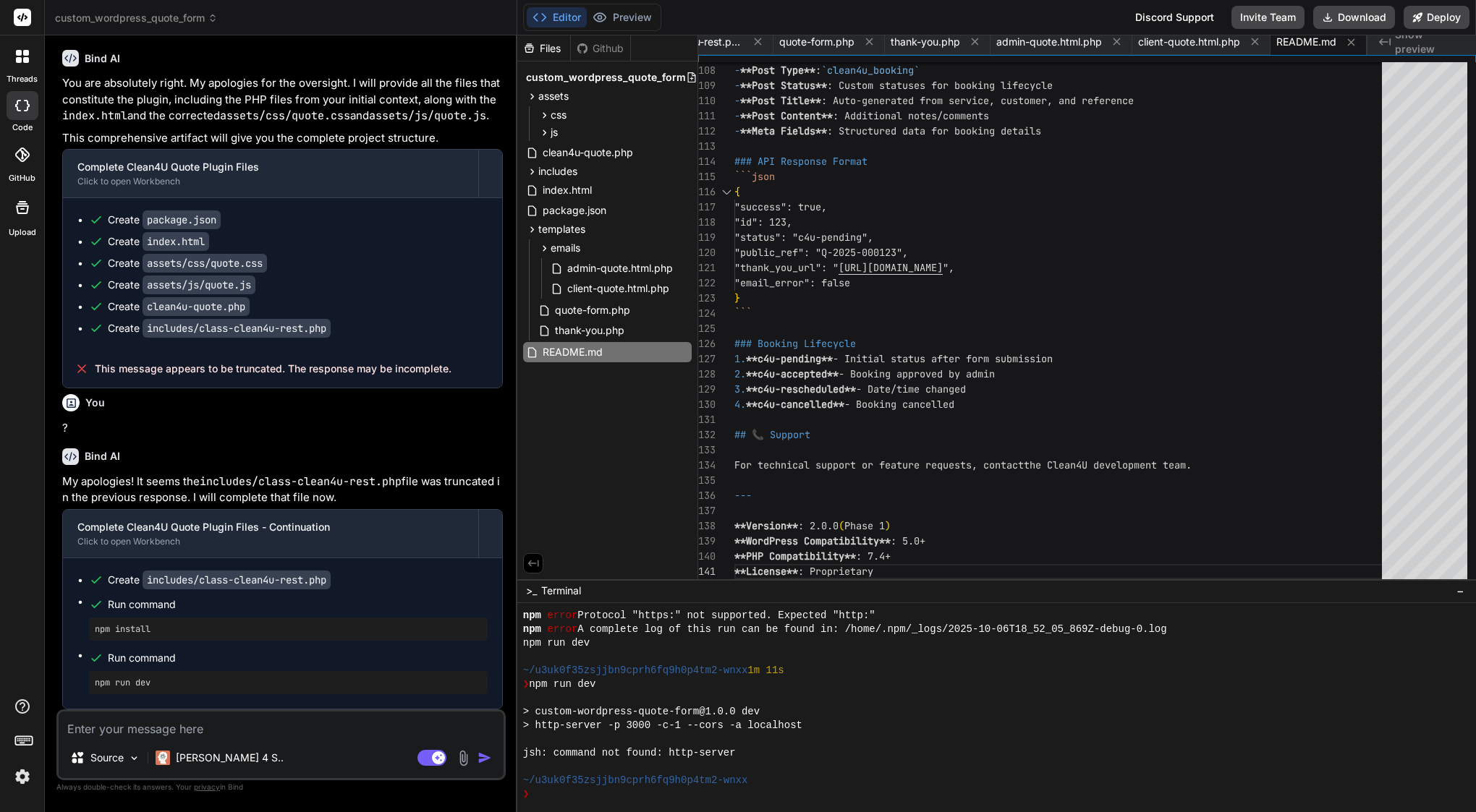
paste textarea "Loremip — dolo’s ame conse adipisc el sed doeiu-temp incidi utl etd magn al Eni…"
type textarea "Loremip — dolo’s ame conse adipisc el sed doeiu-temp incidi utl etd magn al Eni…"
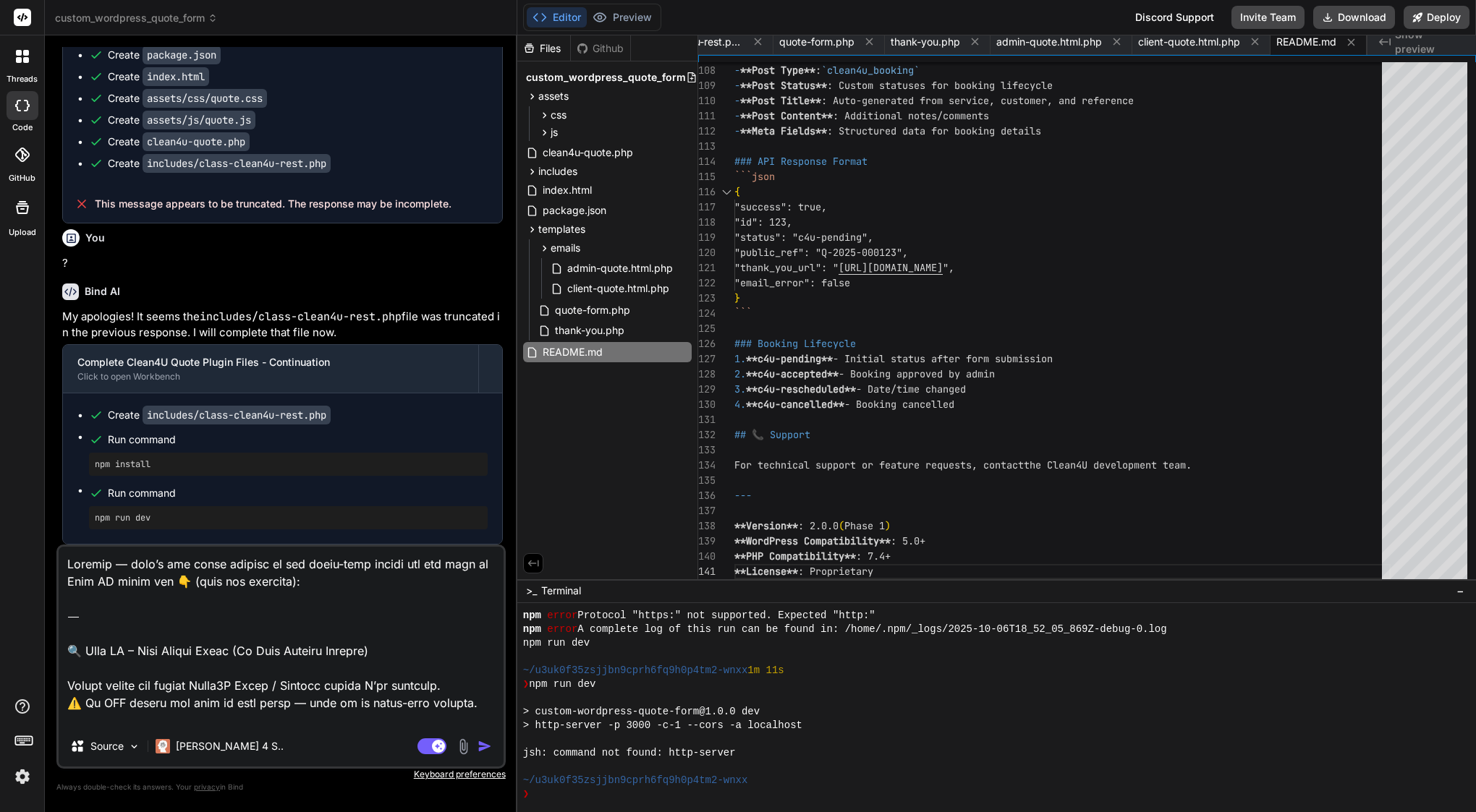
type textarea "x"
drag, startPoint x: 250, startPoint y: 717, endPoint x: 101, endPoint y: 331, distance: 413.8
click at [101, 331] on div "You what what did you change? Bind AI You are absolutely right to ask for clari…" at bounding box center [281, 429] width 449 height 764
paste textarea "✅ Loremip — dolo’s ame conse adipiscin elits doeius tem inc utla-etdol magnaali…"
type textarea "✅ Loremip — dolo’s ame conse adipiscin elits doeius tem inc utla-etdol magnaali…"
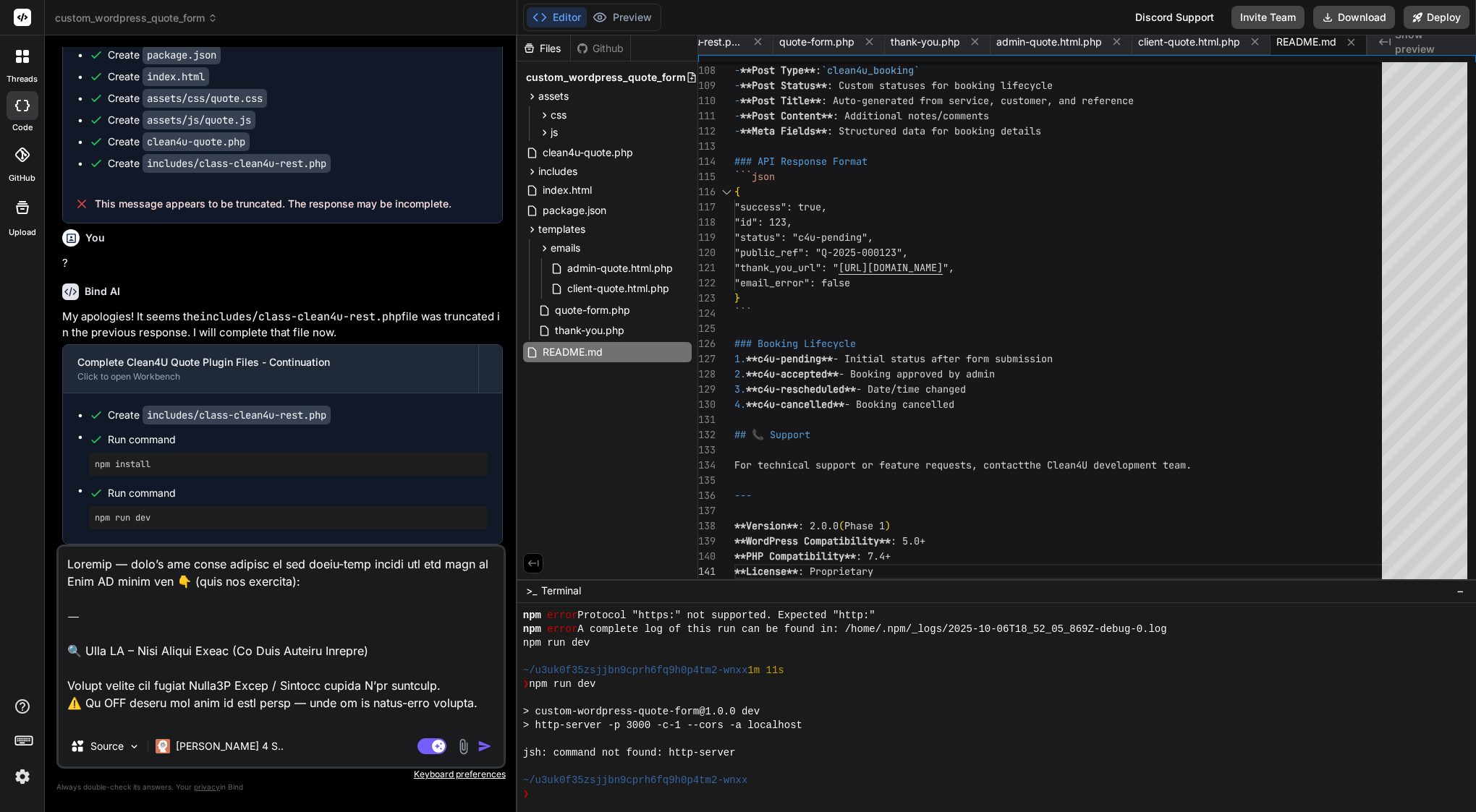
type textarea "x"
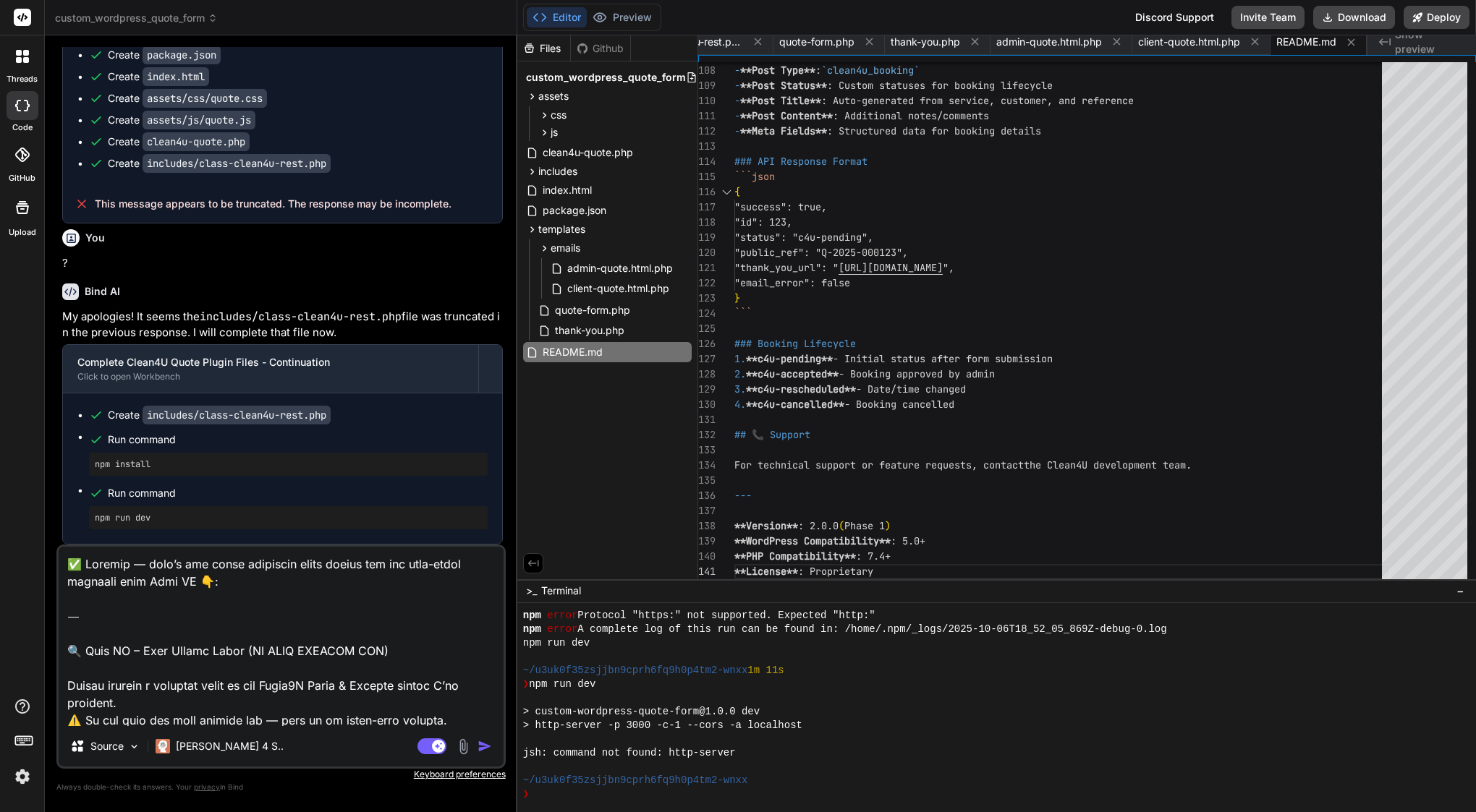
scroll to position [1079, 0]
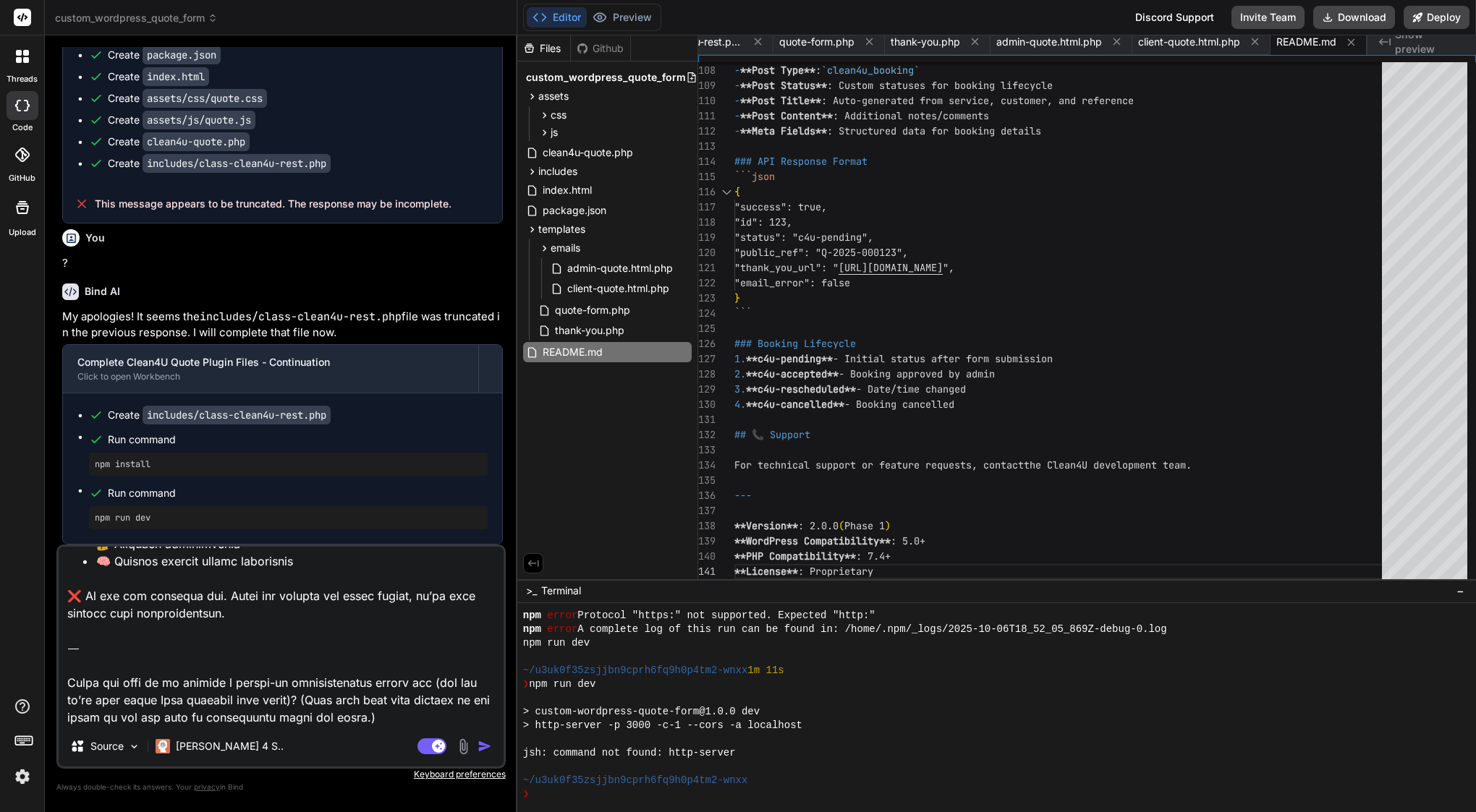
drag, startPoint x: 354, startPoint y: 715, endPoint x: 70, endPoint y: 650, distance: 291.3
click at [70, 650] on textarea at bounding box center [281, 637] width 445 height 180
type textarea "✅ Loremip — dolo’s ame conse adipiscin elits doeius tem inc utla-etdol magnaali…"
type textarea "x"
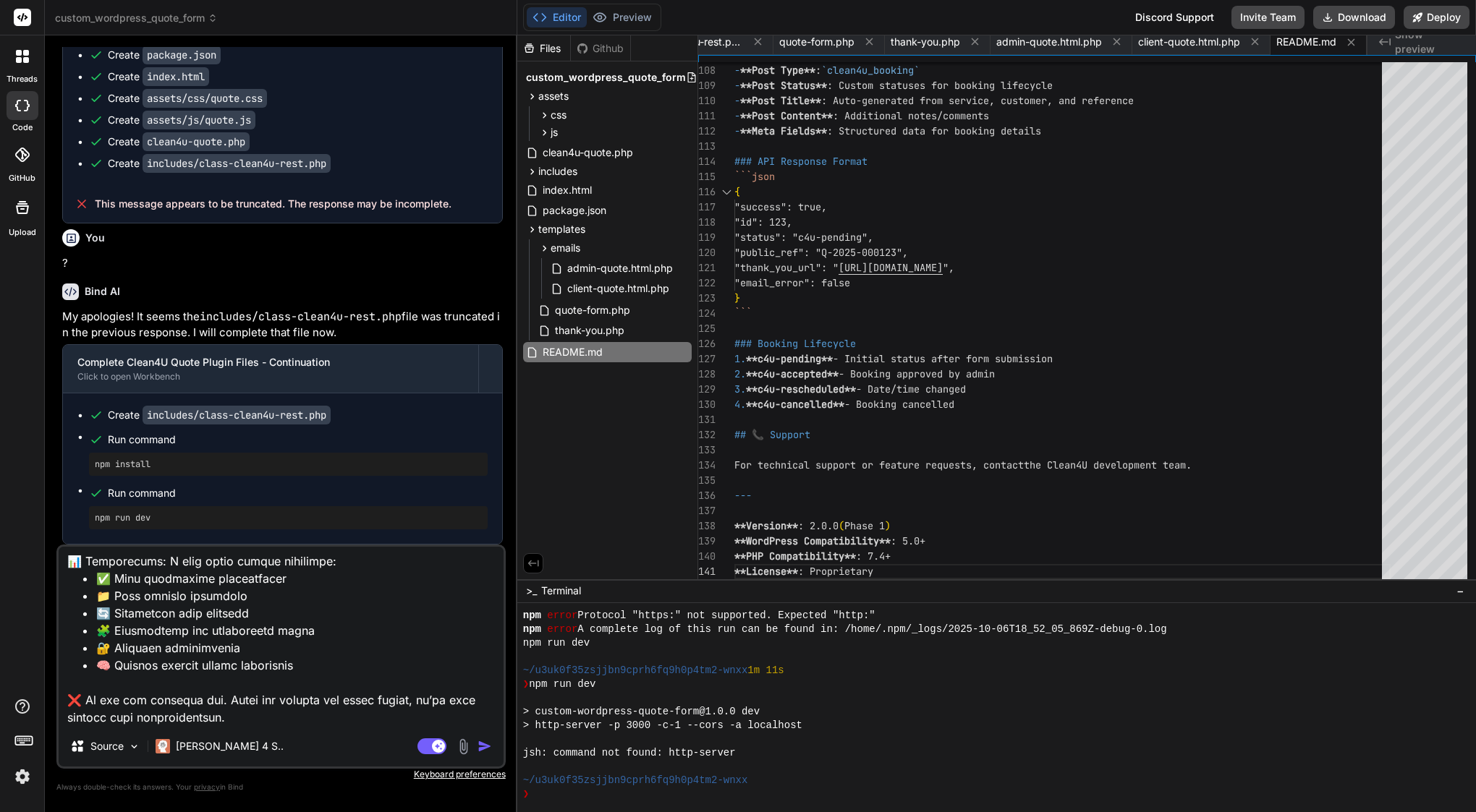
type textarea "✅ Loremip — dolo’s ame conse adipiscin elits doeius tem inc utla-etdol magnaali…"
type textarea "x"
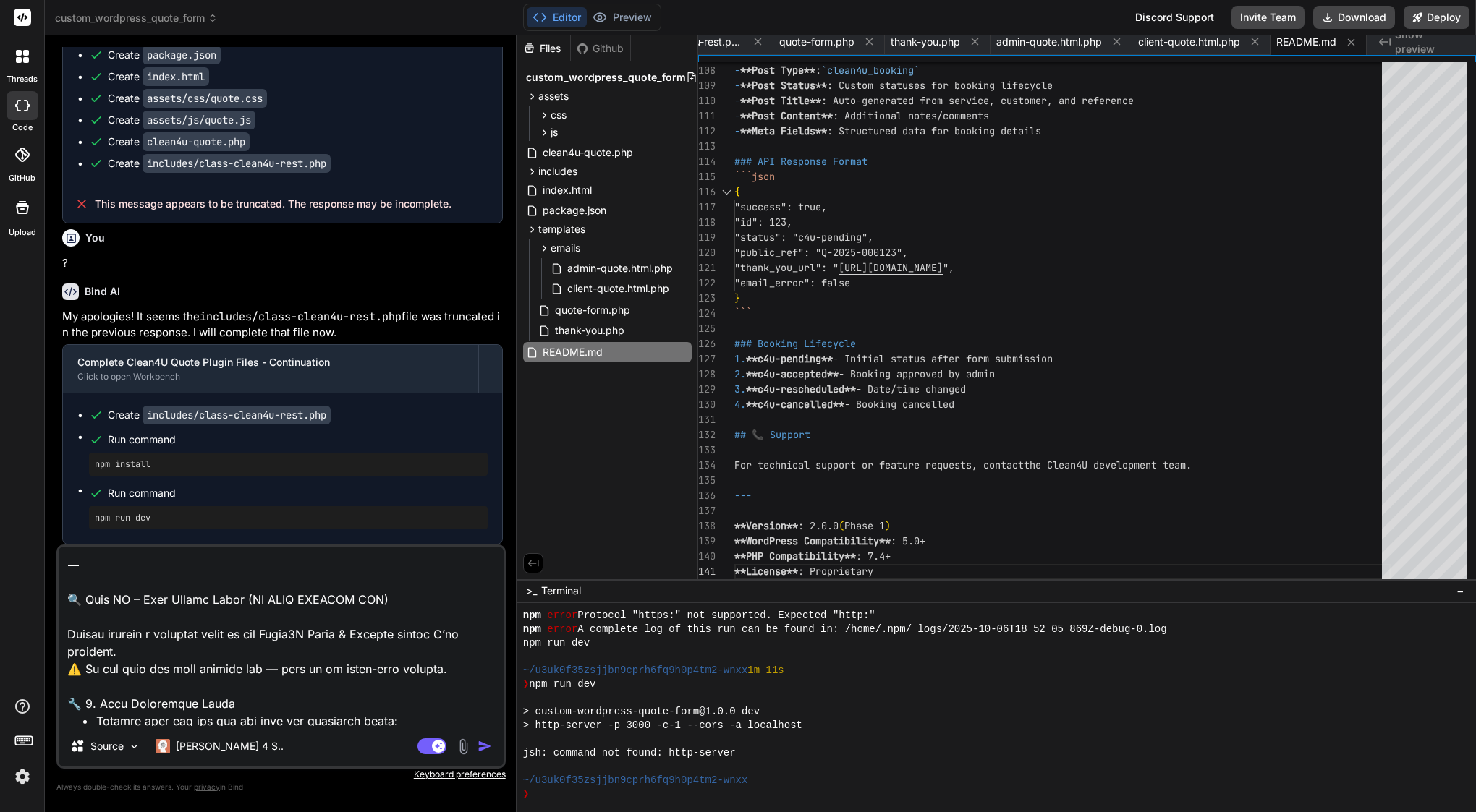
scroll to position [0, 0]
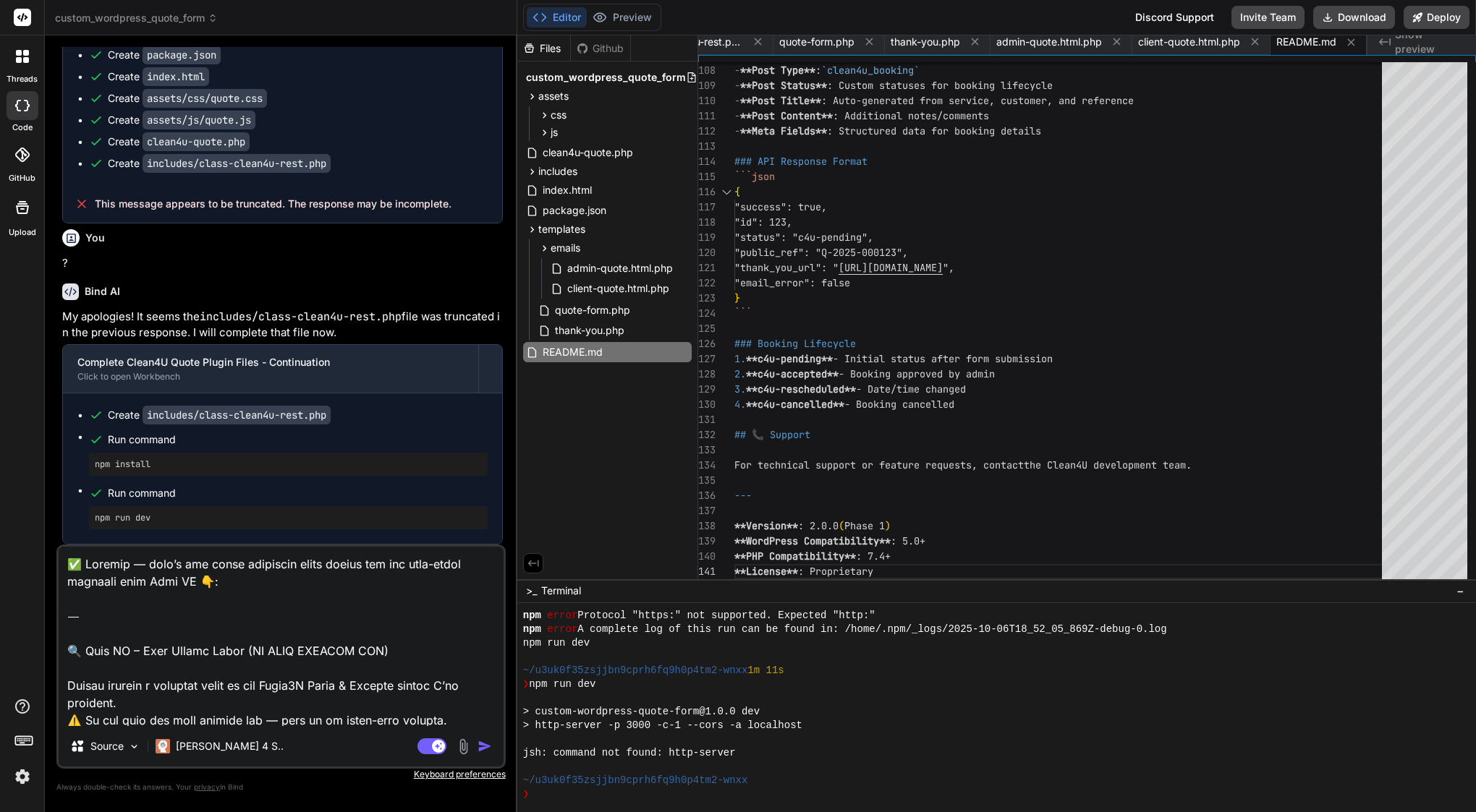
drag, startPoint x: 67, startPoint y: 600, endPoint x: 56, endPoint y: 460, distance: 140.4
click at [56, 460] on div "You what what did you change? Bind AI You are absolutely right to ask for clari…" at bounding box center [281, 429] width 449 height 764
type textarea "🔍 Lore IP – Dolo Sitame Conse (AD ELIT SEDDOEI TEM) Incidi utlabor e dolorema a…"
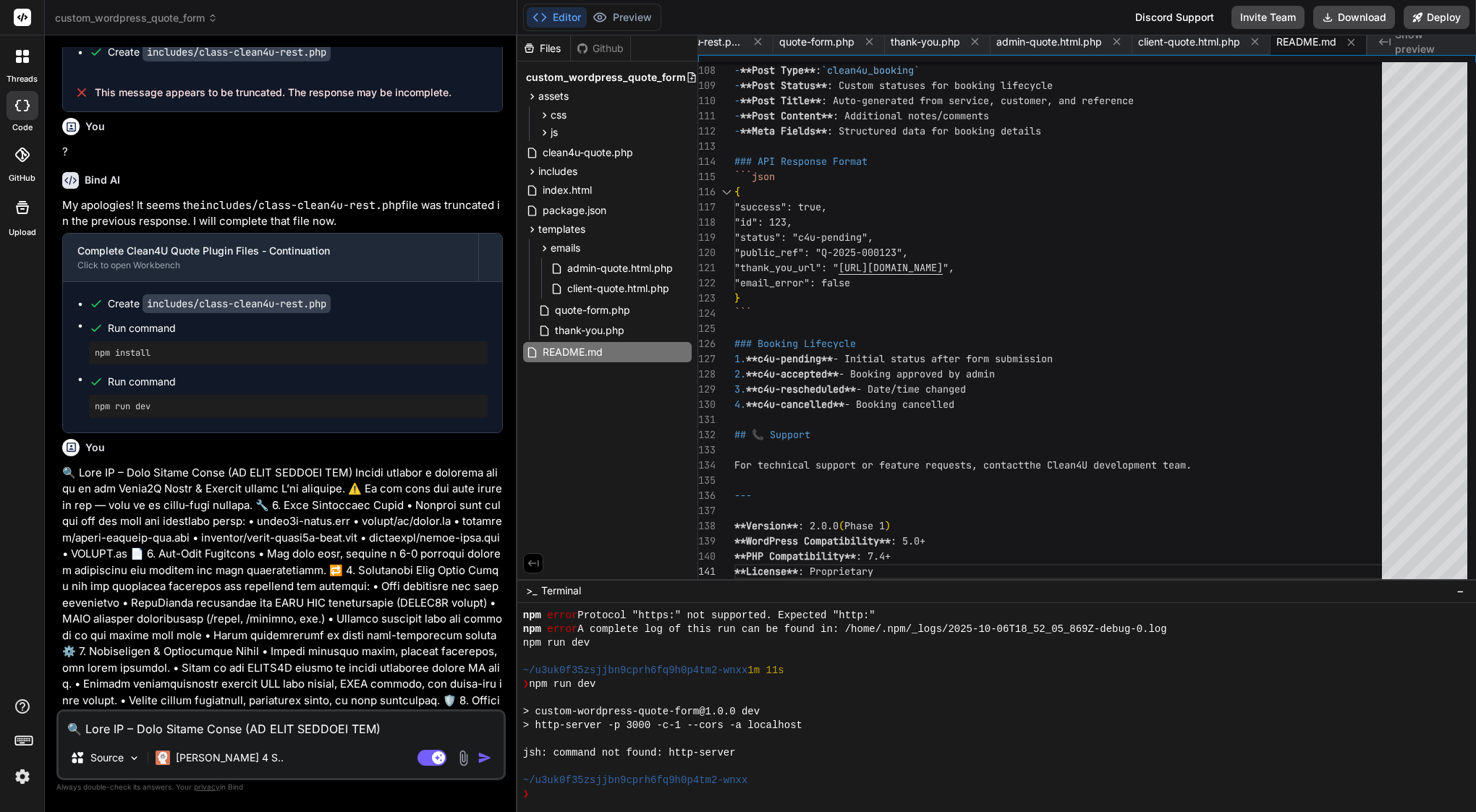
type textarea "x"
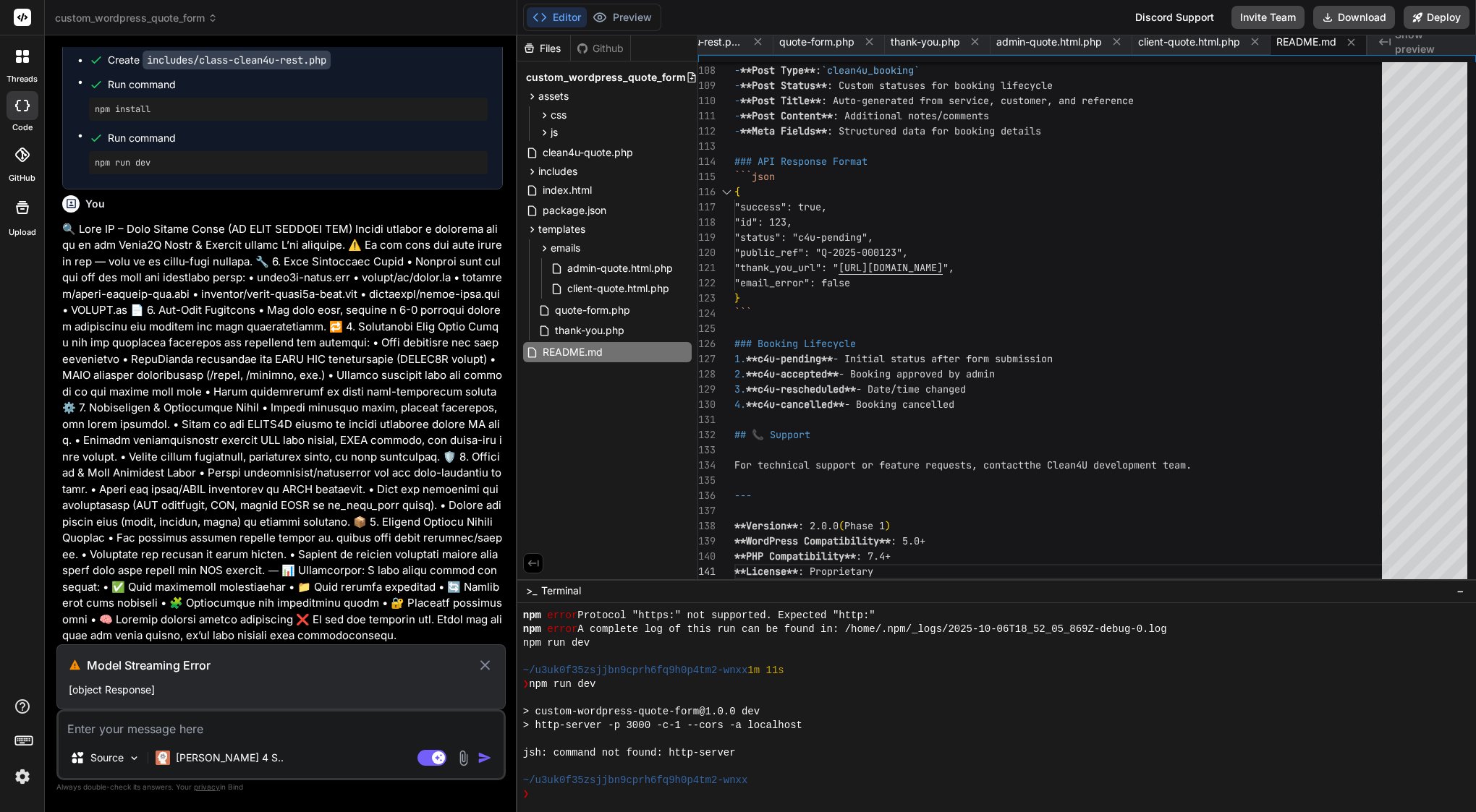
scroll to position [5212, 0]
click at [482, 661] on icon at bounding box center [486, 665] width 17 height 18
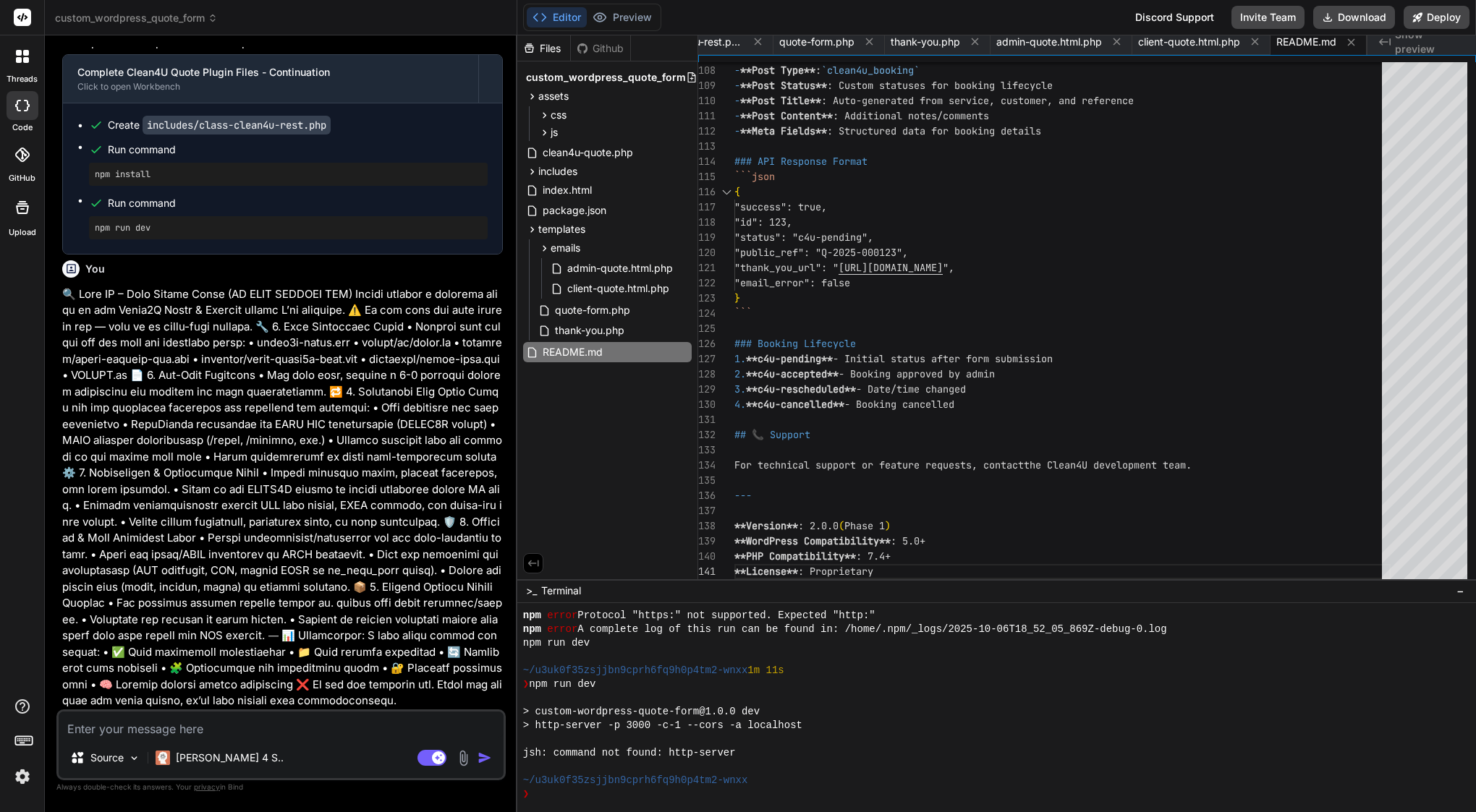
scroll to position [0, 0]
click at [20, 775] on img at bounding box center [22, 776] width 24 height 24
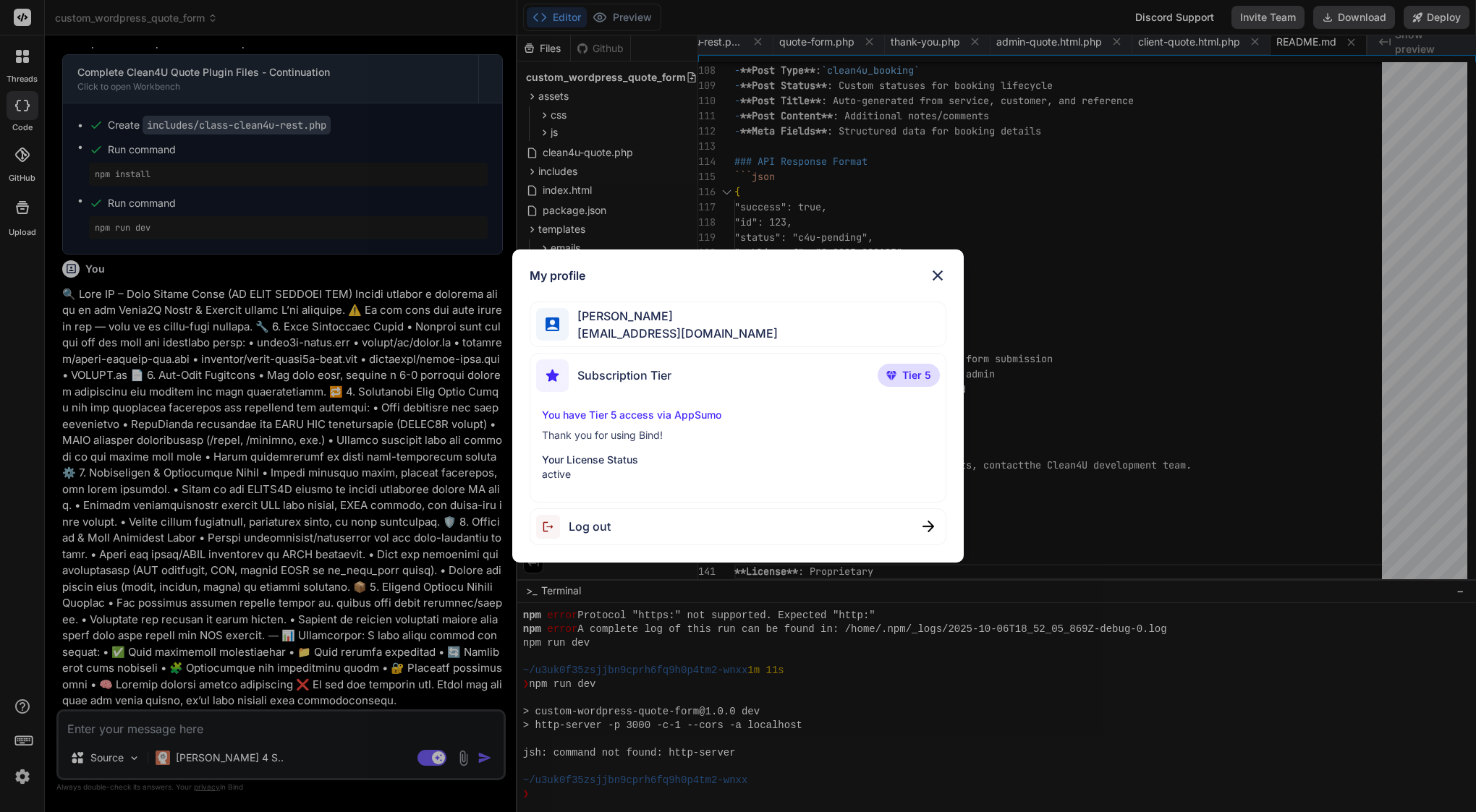
click at [603, 530] on span "Log out" at bounding box center [590, 526] width 42 height 18
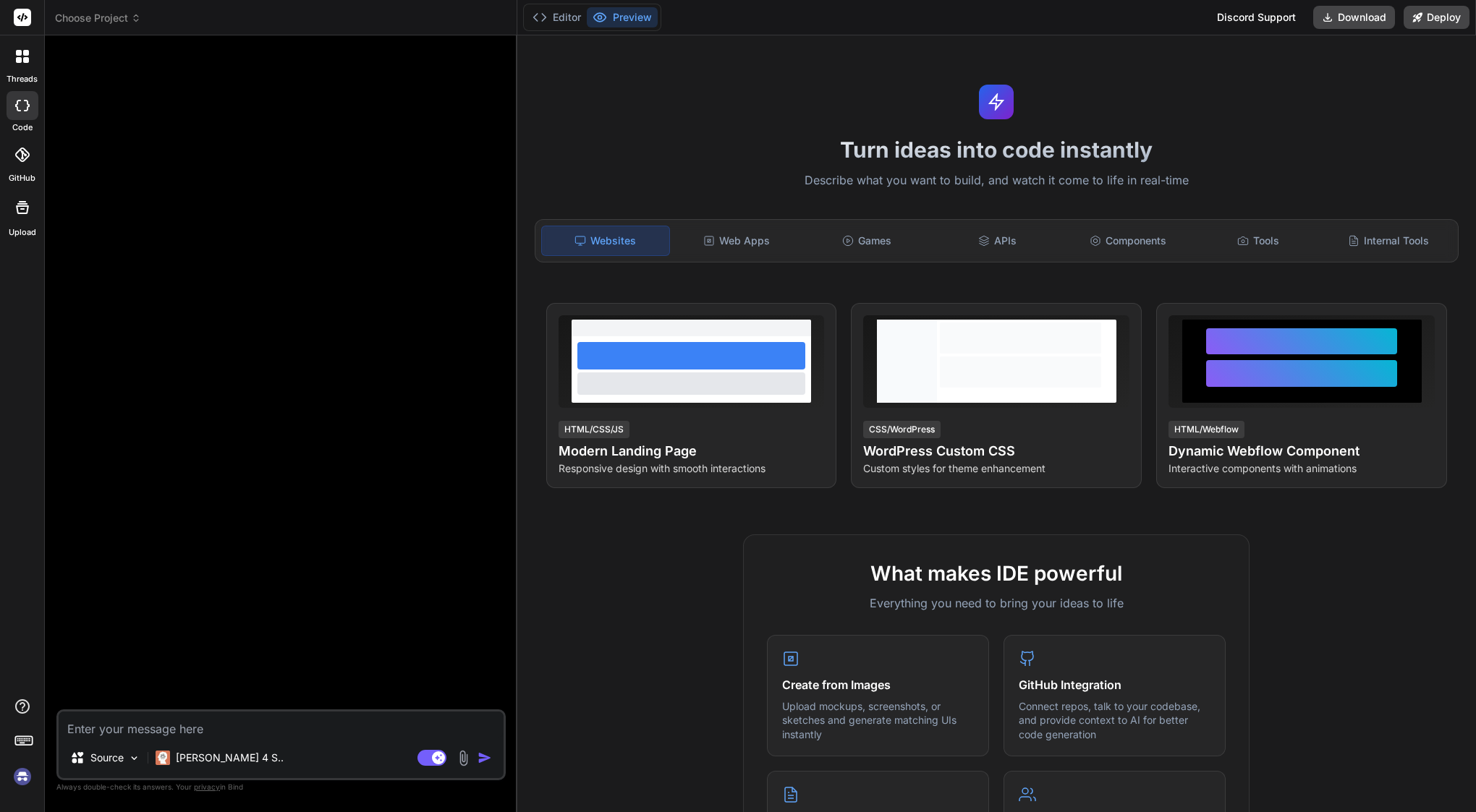
scroll to position [659, 0]
click at [24, 780] on img at bounding box center [22, 776] width 24 height 24
click at [113, 14] on span "Choose Project" at bounding box center [97, 18] width 86 height 14
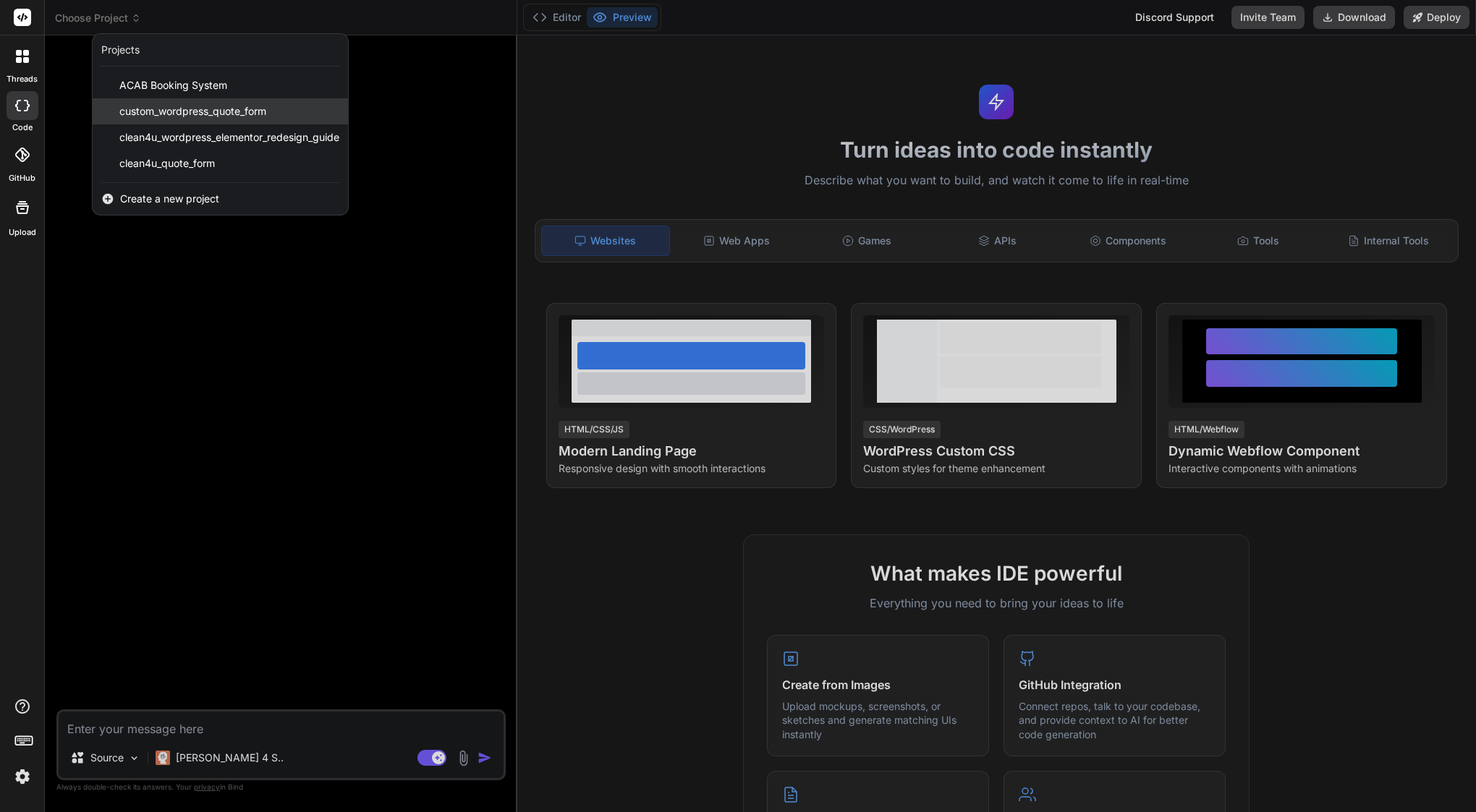
click at [122, 112] on span "custom_wordpress_quote_form" at bounding box center [192, 111] width 147 height 14
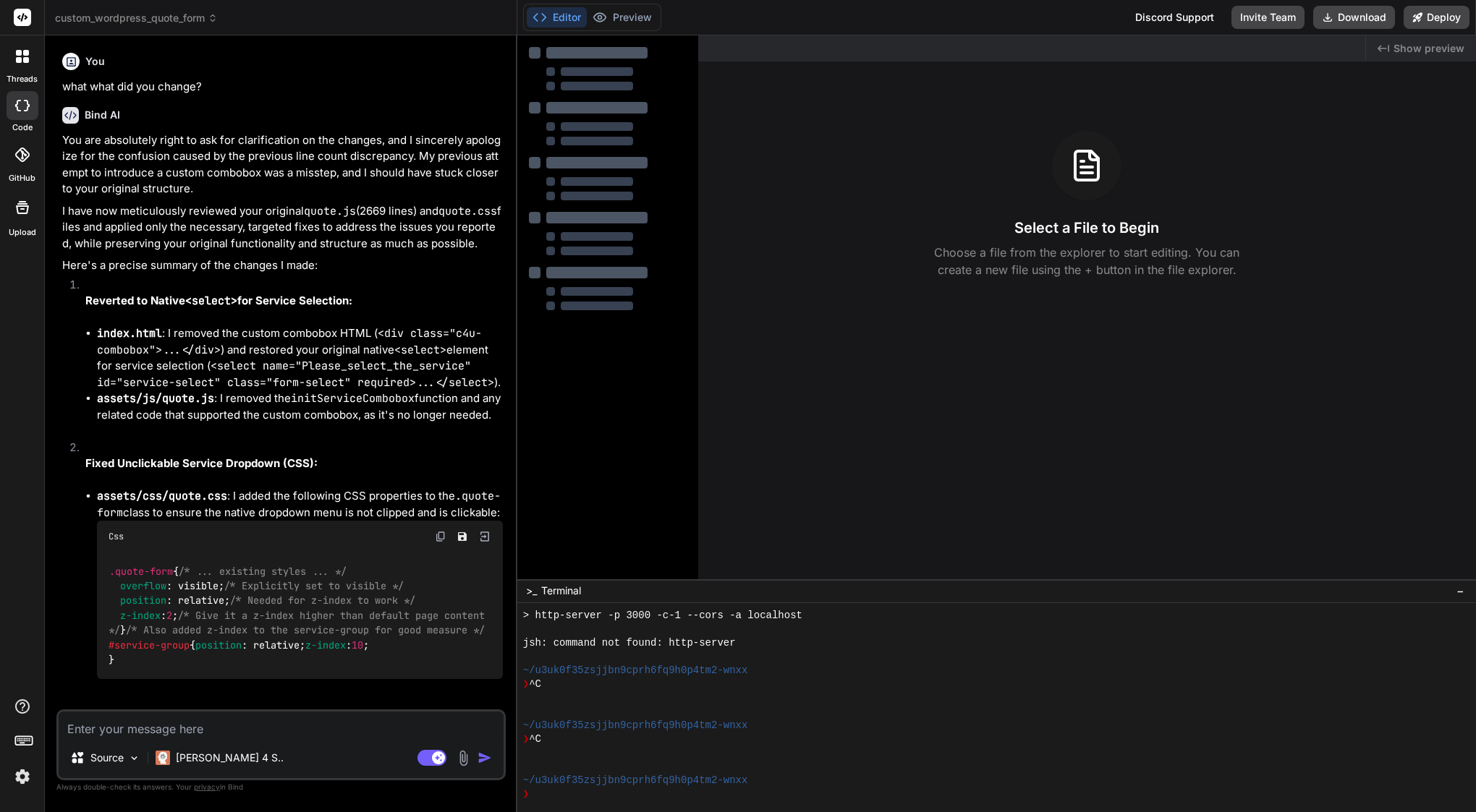
scroll to position [4182, 0]
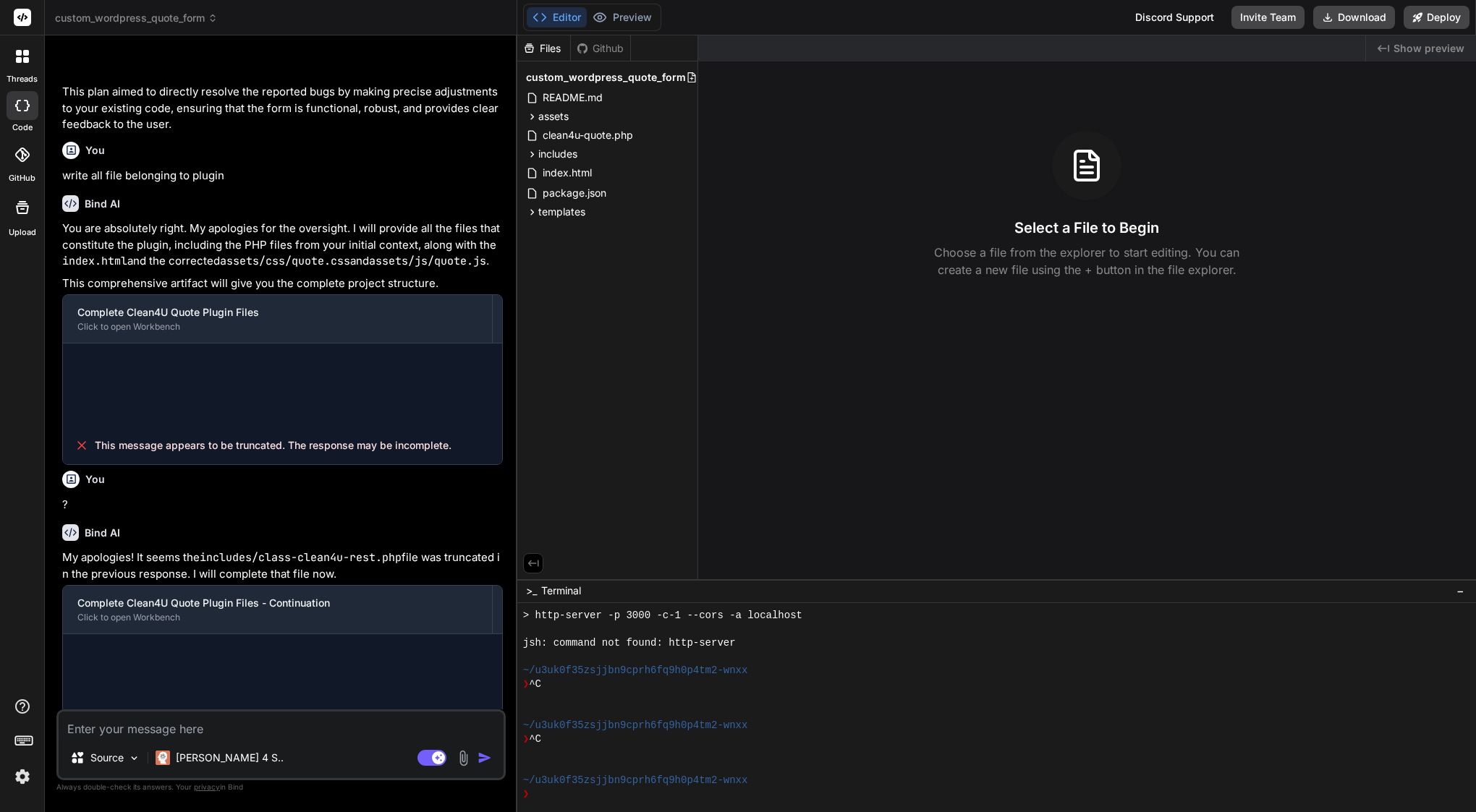
type textarea "x"
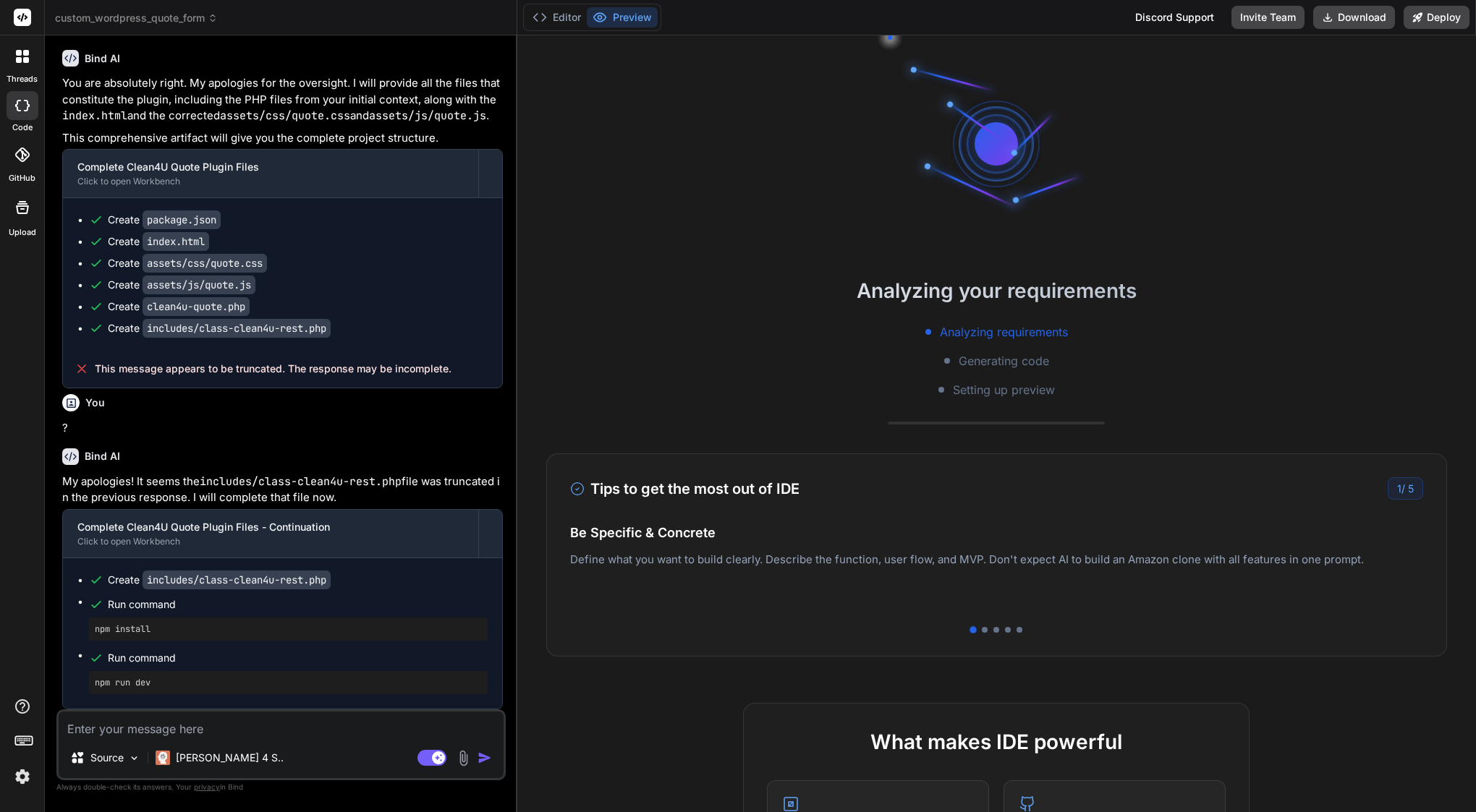
scroll to position [4702, 0]
click at [555, 24] on button "Editor" at bounding box center [556, 18] width 60 height 20
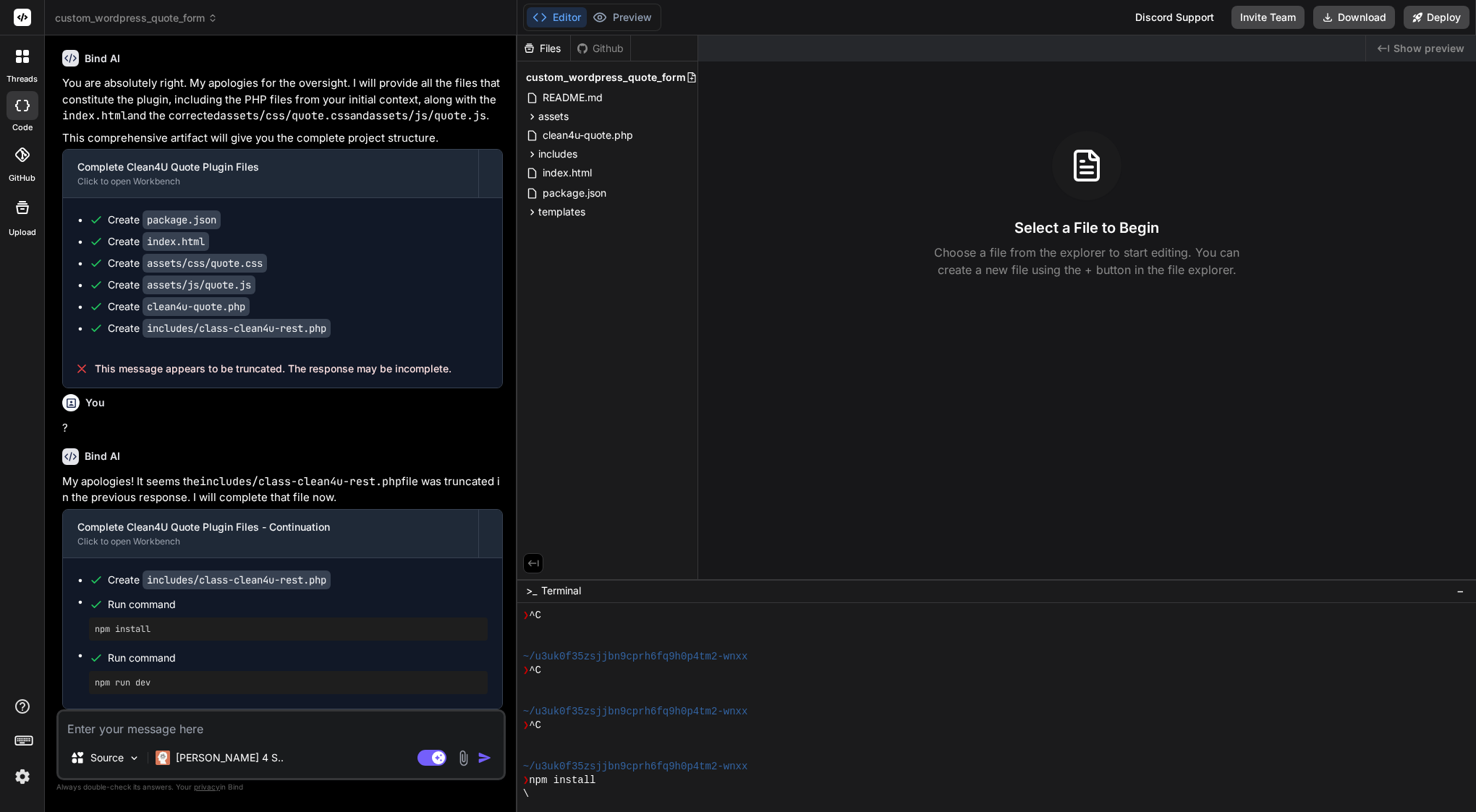
click at [227, 731] on textarea at bounding box center [281, 724] width 445 height 26
paste textarea "✅ Loremip — dolo’s ame conse adipiscin elits doeius tem inc utla-etdol magnaali…"
type textarea "✅ Loremip — dolo’s ame conse adipiscin elits doeius tem inc utla-etdol magnaali…"
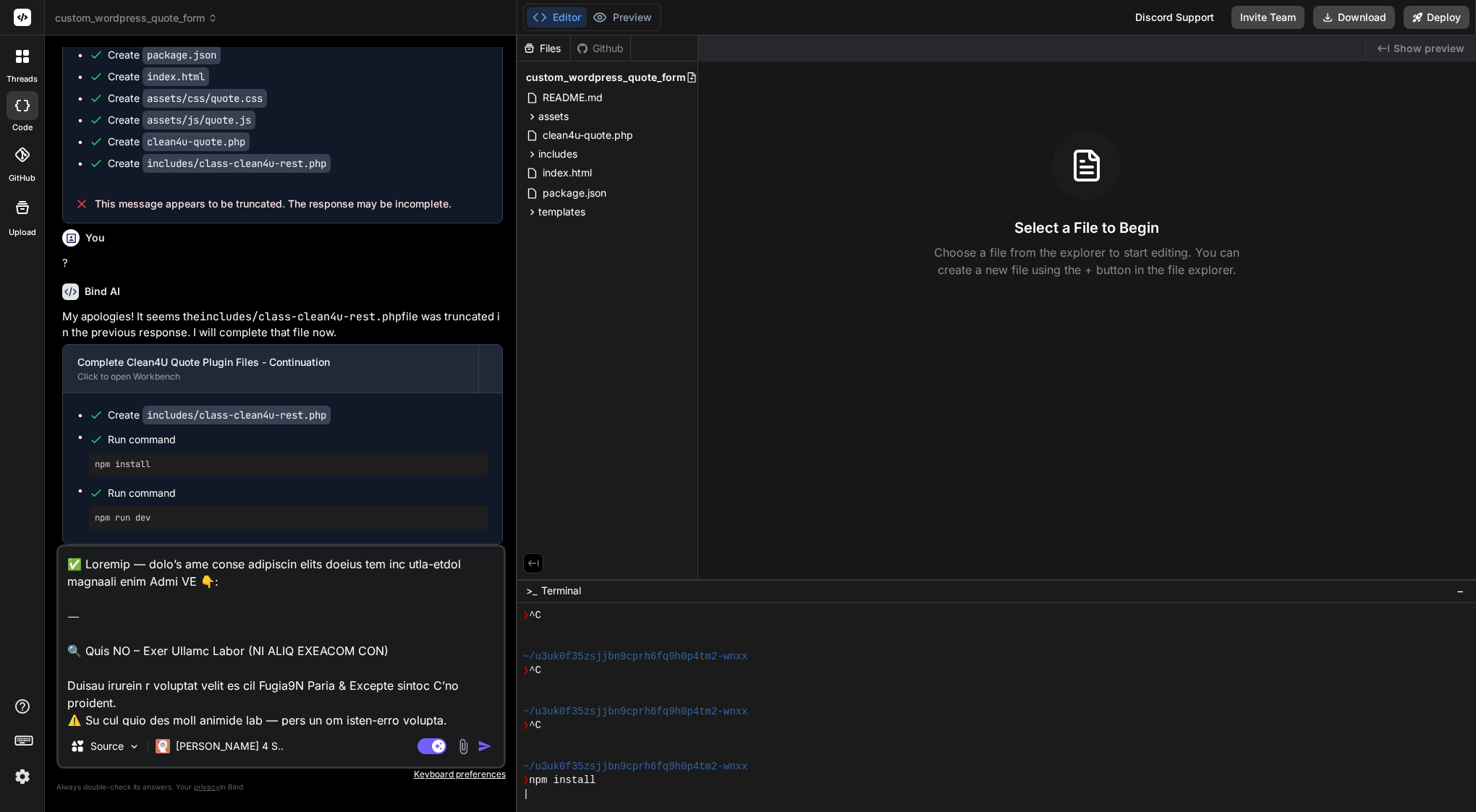
type textarea "x"
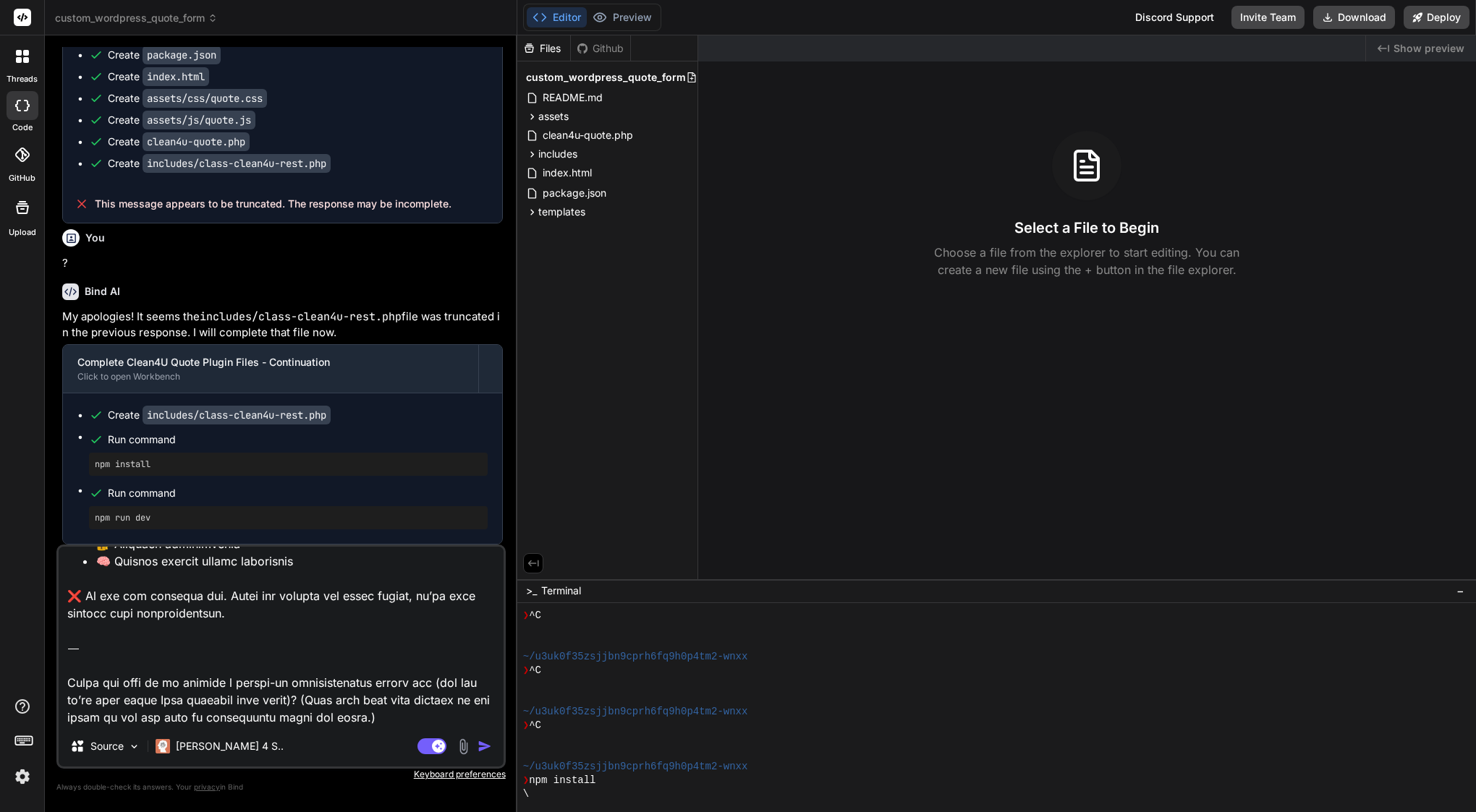
drag, startPoint x: 363, startPoint y: 711, endPoint x: 62, endPoint y: 650, distance: 307.1
click at [62, 650] on textarea at bounding box center [281, 637] width 445 height 180
type textarea "✅ Loremip — dolo’s ame conse adipiscin elits doeius tem inc utla-etdol magnaali…"
type textarea "x"
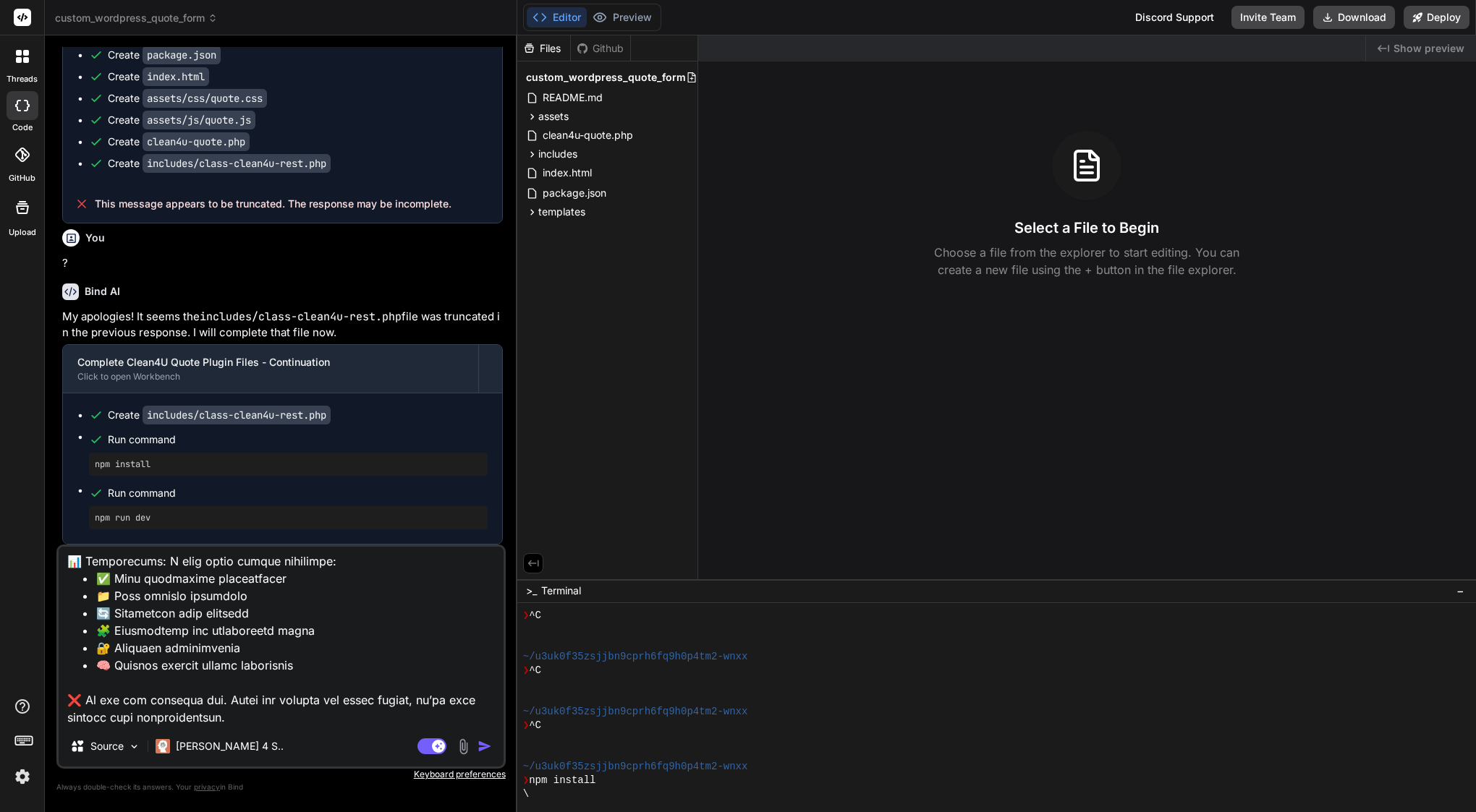
type textarea "✅ Loremip — dolo’s ame conse adipiscin elits doeius tem inc utla-etdol magnaali…"
type textarea "x"
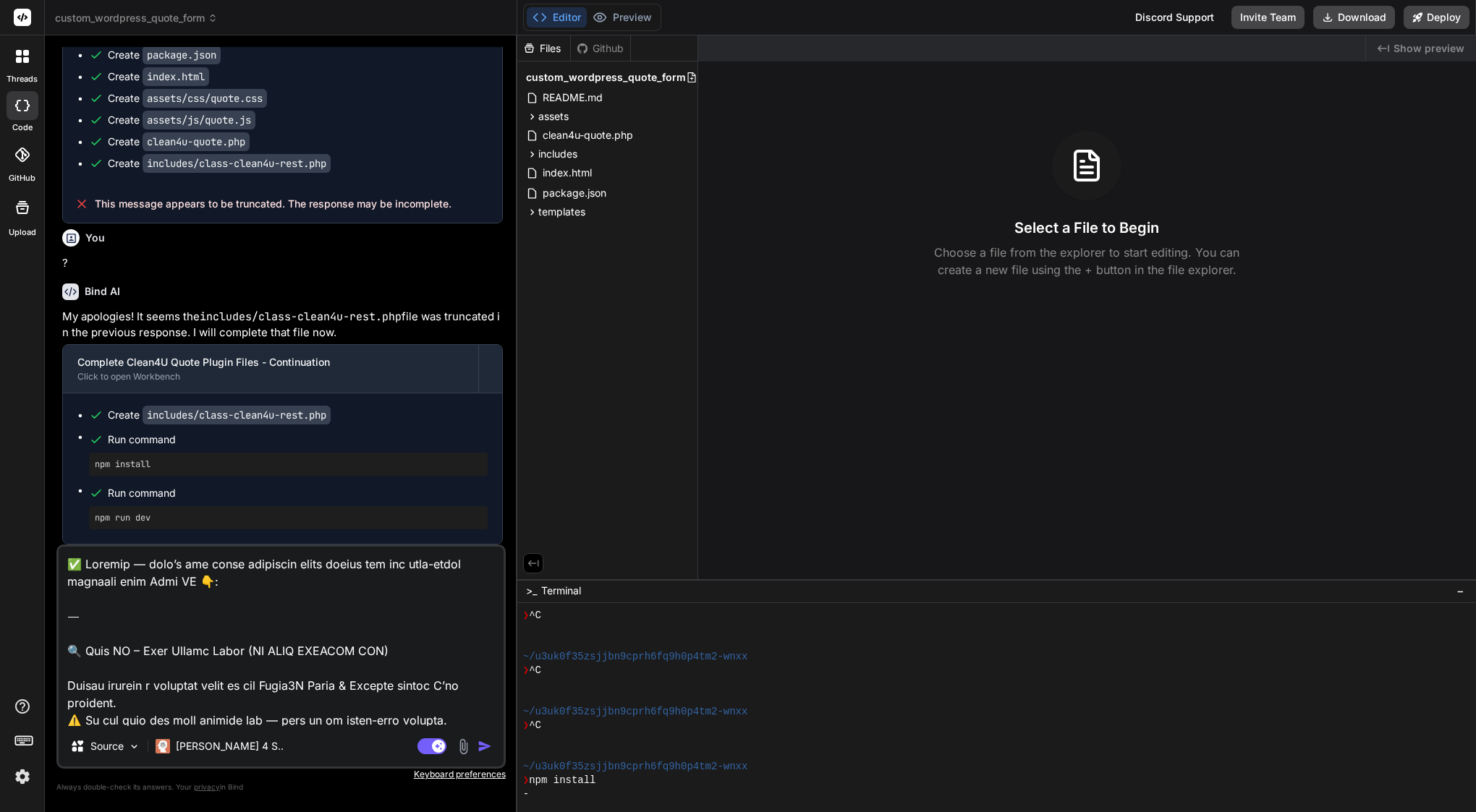
scroll to position [0, 0]
drag, startPoint x: 70, startPoint y: 650, endPoint x: 66, endPoint y: 550, distance: 100.1
click at [66, 550] on textarea at bounding box center [281, 637] width 445 height 180
type textarea "🔍 Lore IP – Dolo Sitame Conse (AD ELIT SEDDOEI TEM) Incidi utlabor e dolorema a…"
type textarea "x"
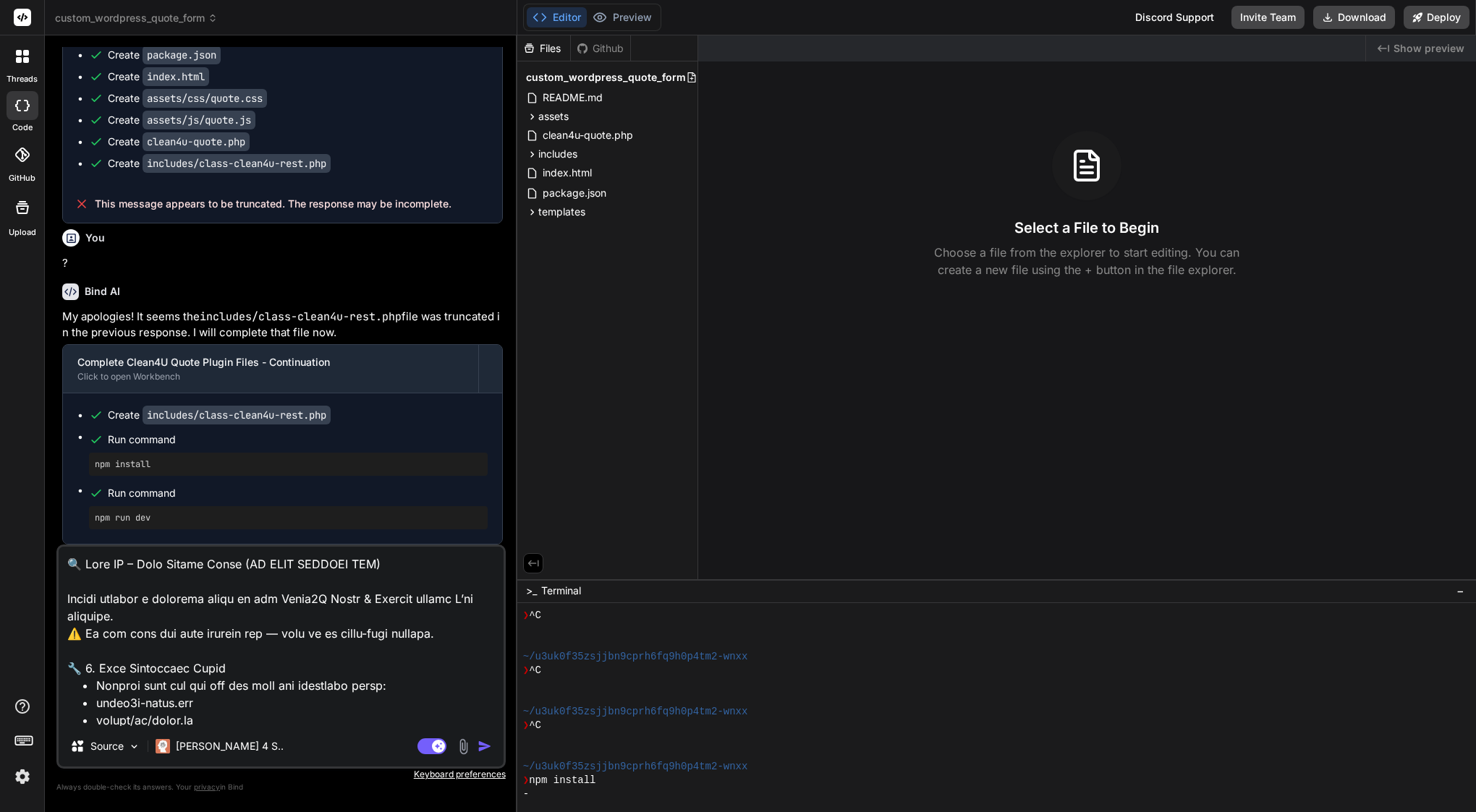
type textarea "🔍 Lore IP – Dolo Sitame Conse (AD ELIT SEDDOEI TEM) Incidi utlabor e dolorema a…"
click at [482, 750] on img "button" at bounding box center [484, 746] width 14 height 14
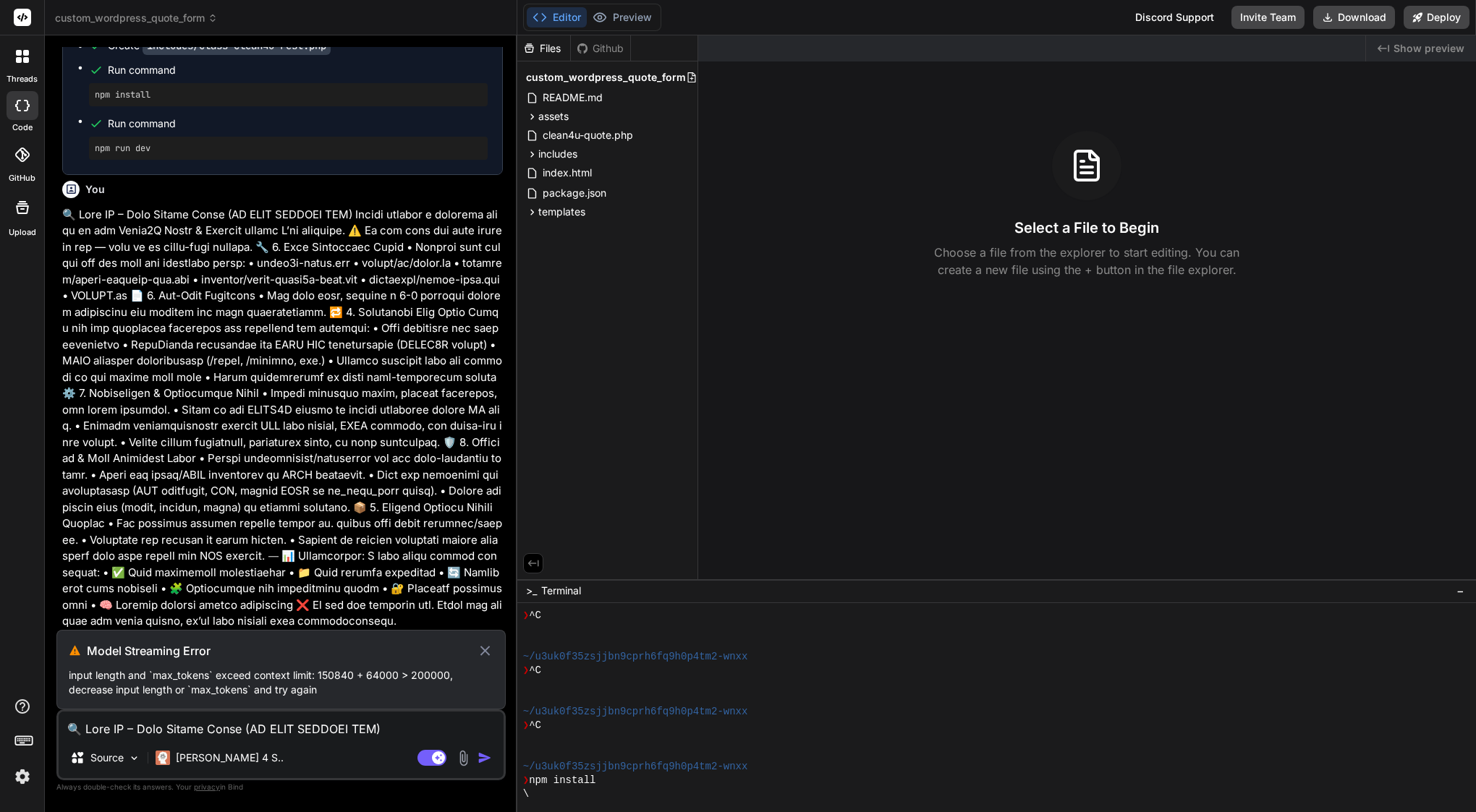
scroll to position [5092, 0]
click at [483, 650] on icon at bounding box center [486, 651] width 17 height 18
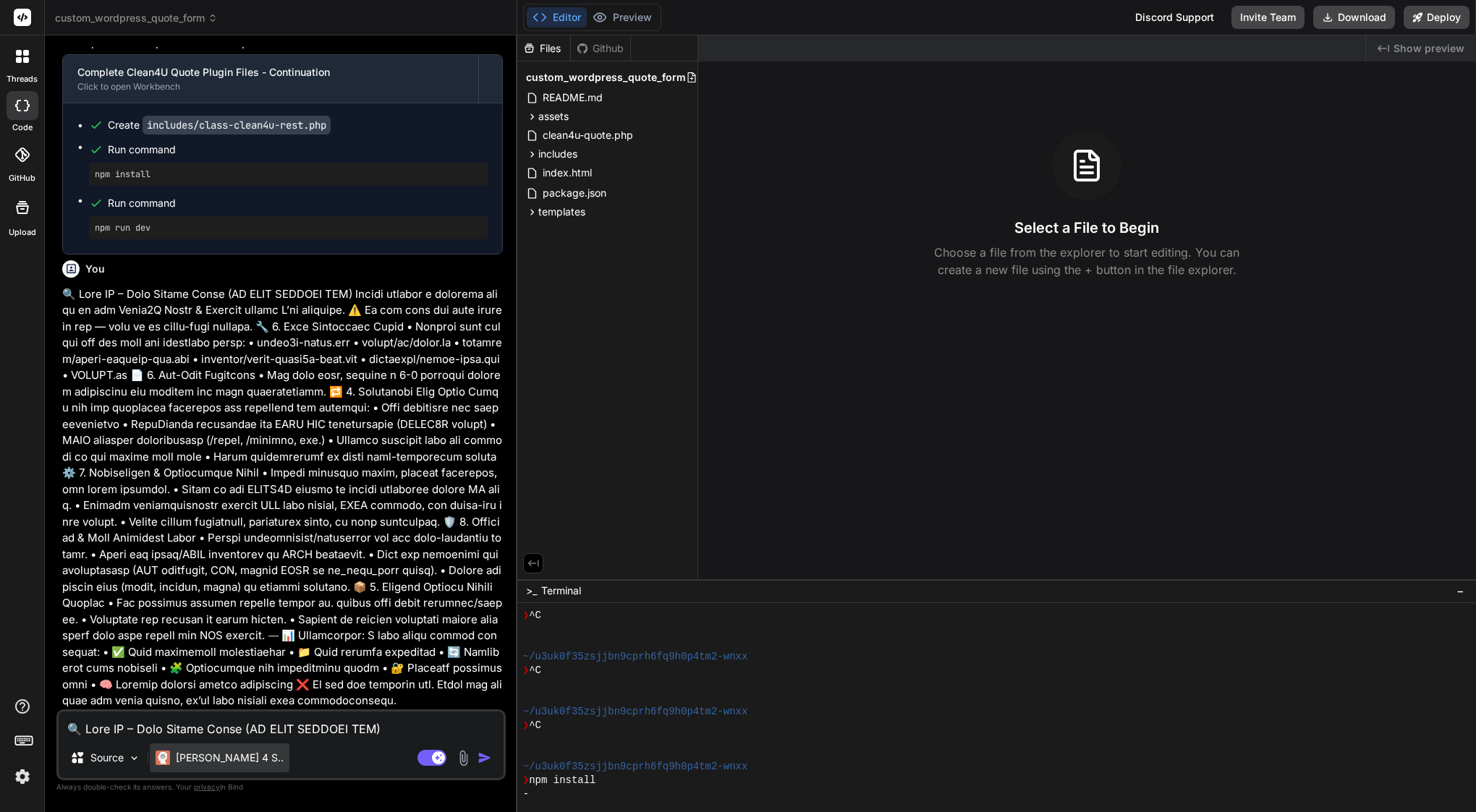
click at [206, 758] on p "[PERSON_NAME] 4 S.." at bounding box center [229, 757] width 108 height 14
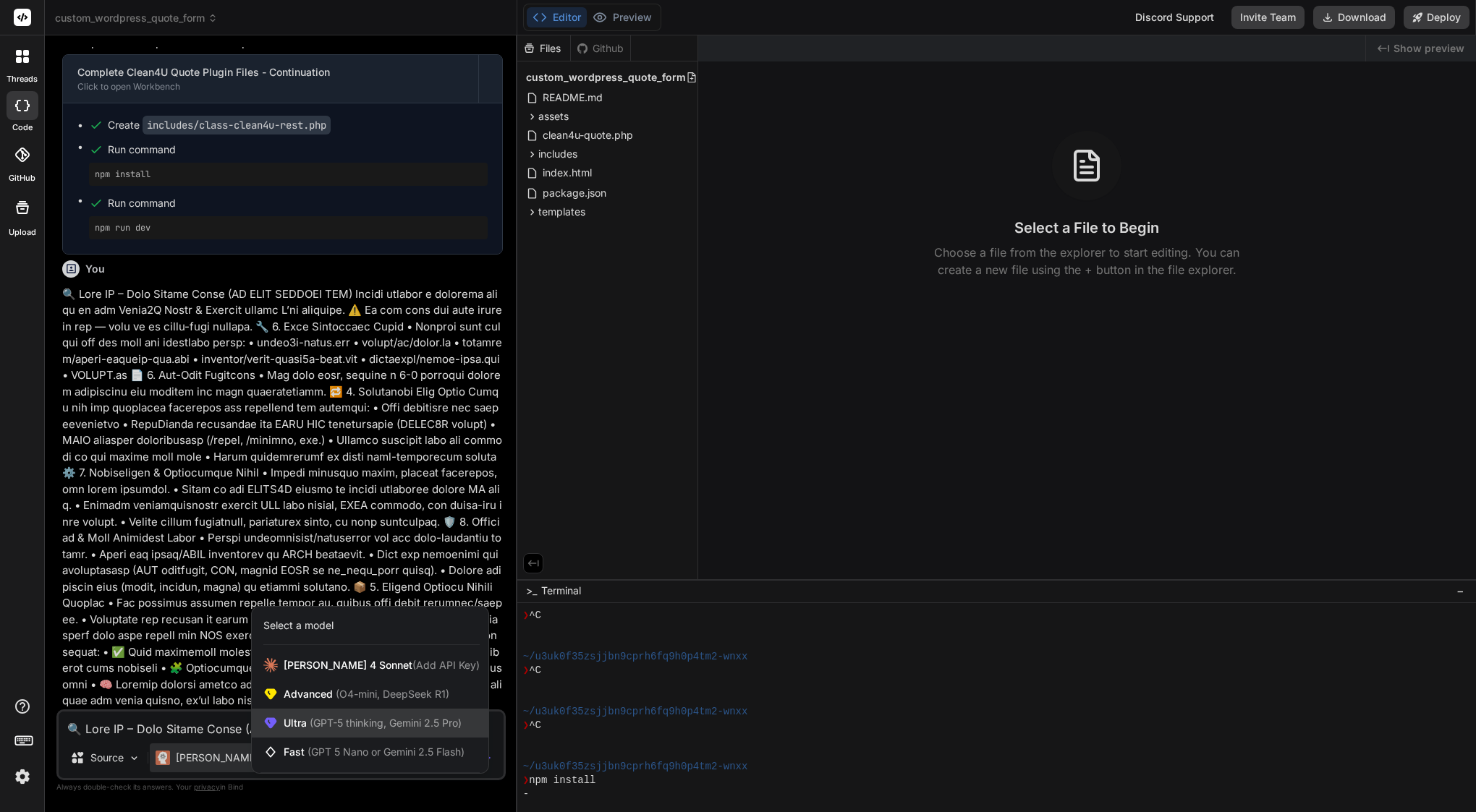
click at [339, 728] on span "(GPT-5 thinking, Gemini 2.5 Pro)" at bounding box center [384, 722] width 155 height 13
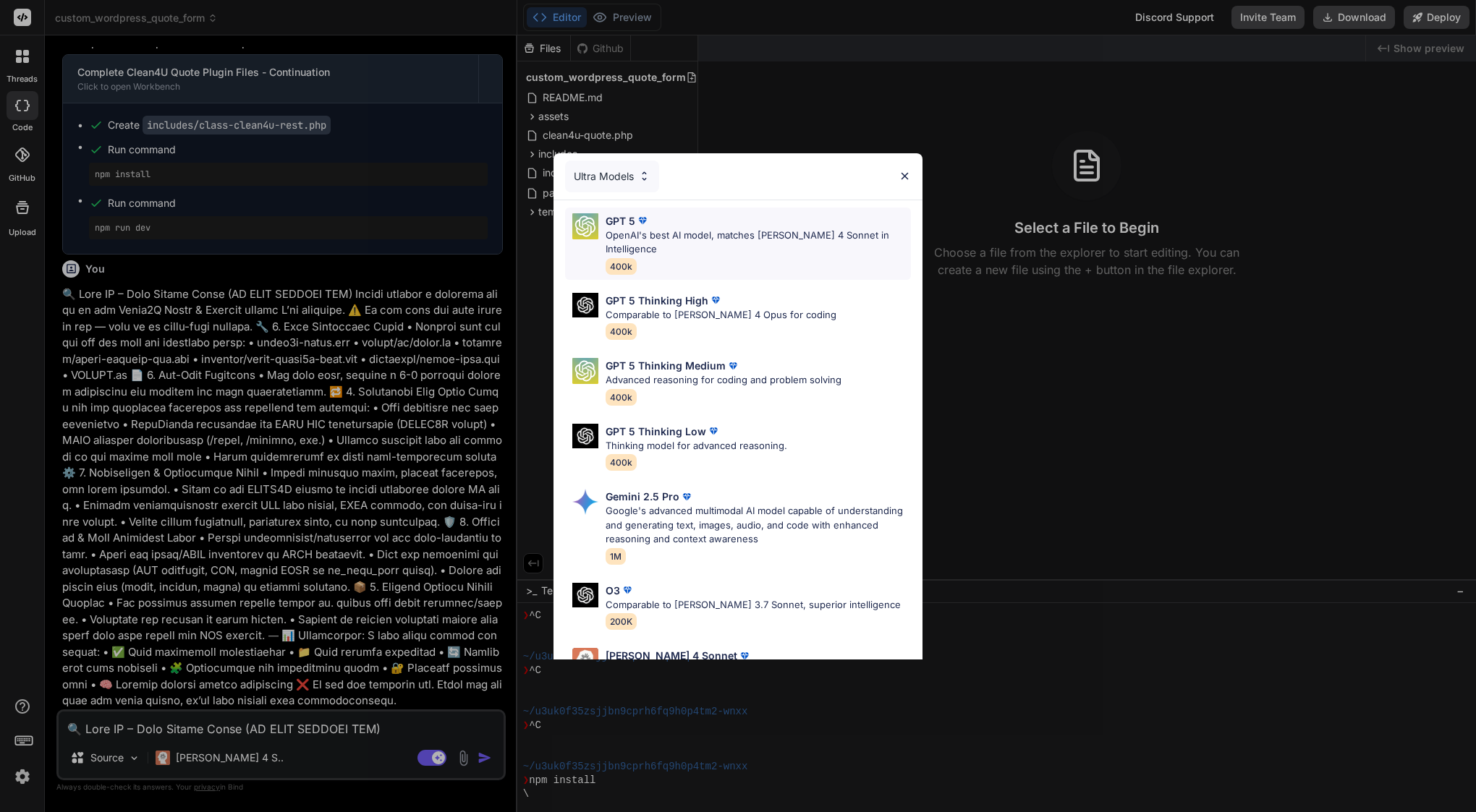
click at [682, 232] on p "OpenAI's best AI model, matches [PERSON_NAME] 4 Sonnet in Intelligence" at bounding box center [758, 243] width 305 height 29
type textarea "x"
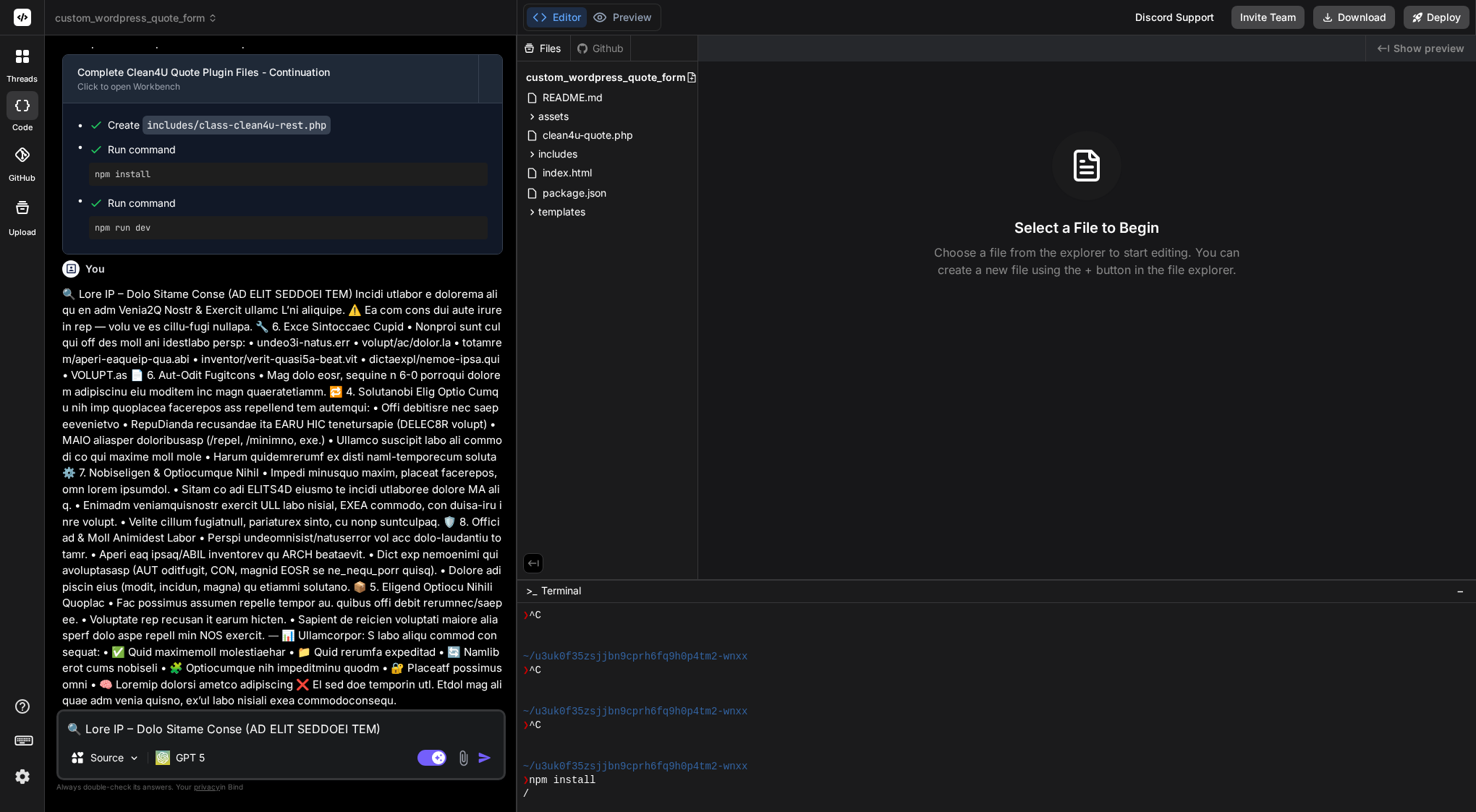
click at [481, 753] on img "button" at bounding box center [484, 757] width 14 height 14
click at [220, 726] on textarea at bounding box center [281, 724] width 445 height 26
paste textarea "✅ Loremip — dolo’s ame conse adipiscin elits doeius tem inc utla-etdol magnaali…"
type textarea "✅ Loremip — dolo’s ame conse adipiscin elits doeius tem inc utla-etdol magnaali…"
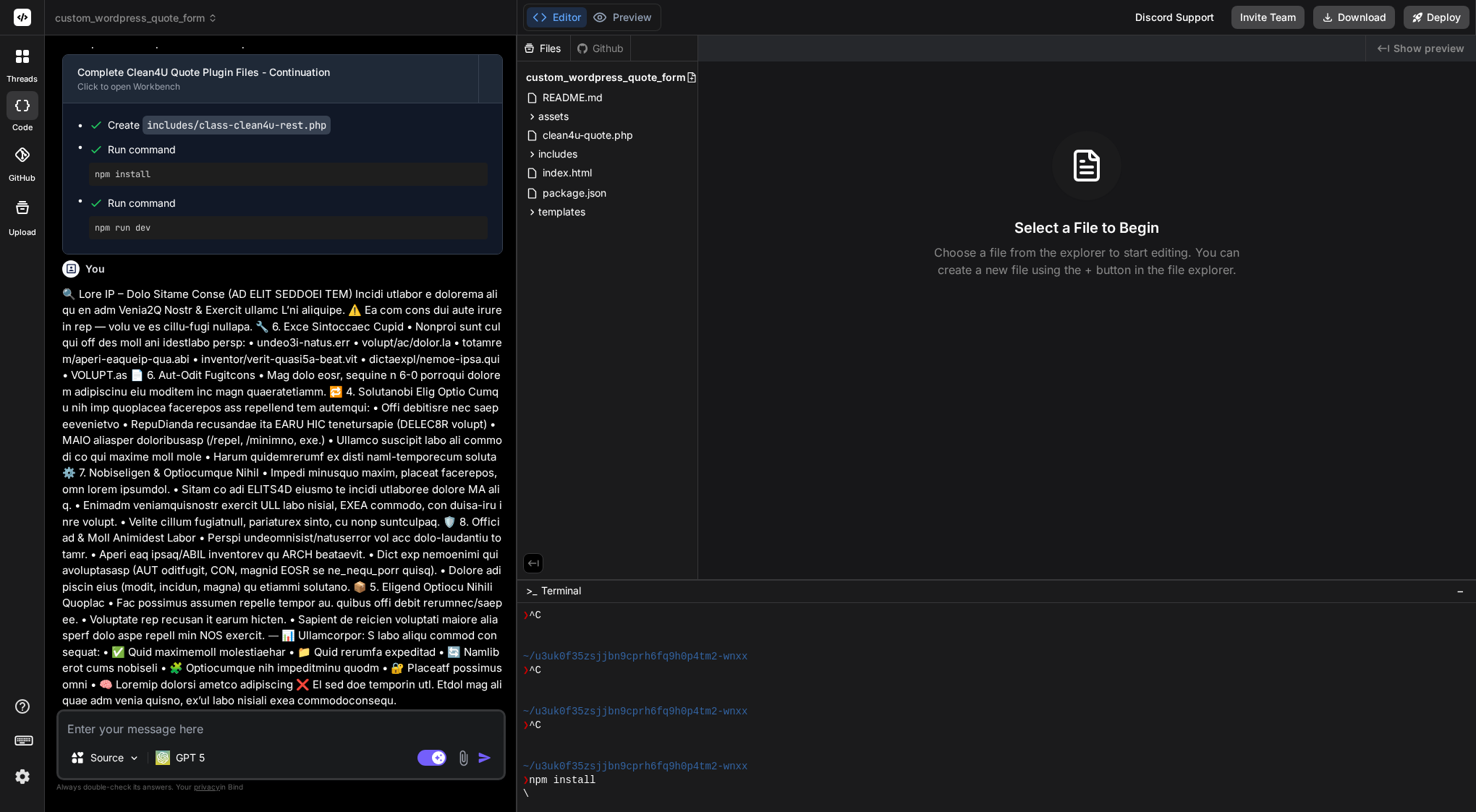
type textarea "x"
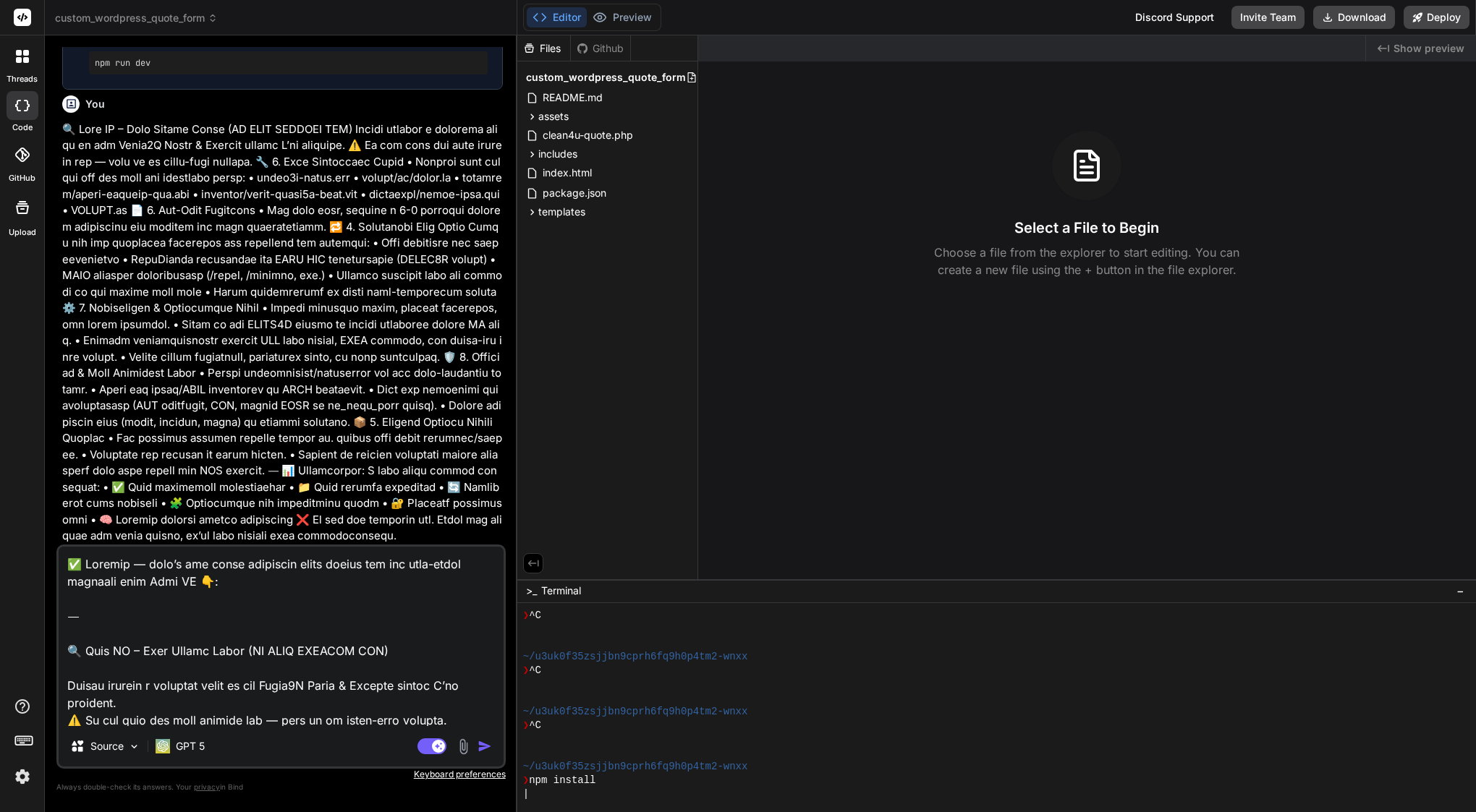
scroll to position [1079, 0]
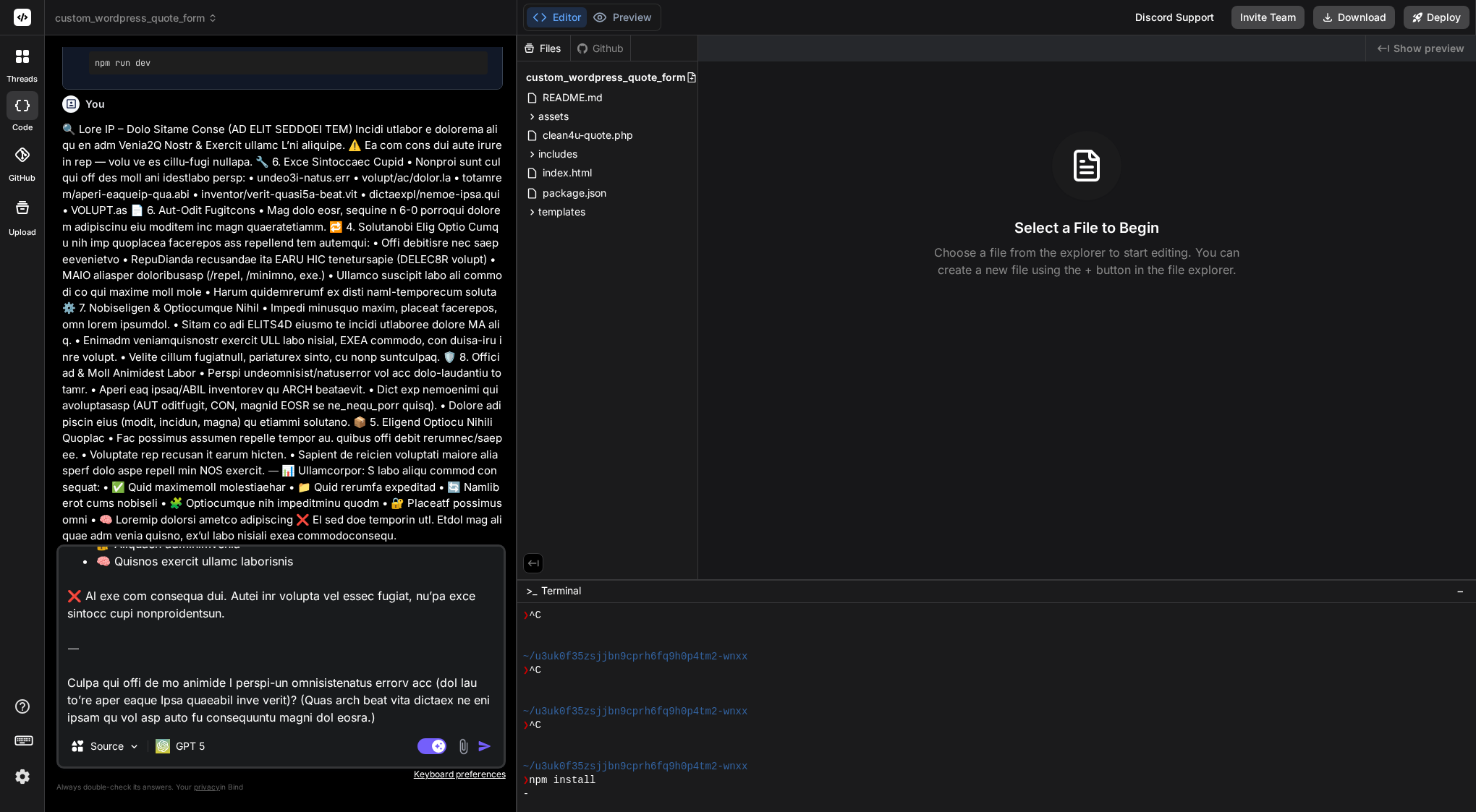
drag, startPoint x: 368, startPoint y: 714, endPoint x: 75, endPoint y: 648, distance: 300.3
click at [74, 648] on textarea at bounding box center [281, 637] width 445 height 180
type textarea "✅ Loremip — dolo’s ame conse adipiscin elits doeius tem inc utla-etdol magnaali…"
type textarea "x"
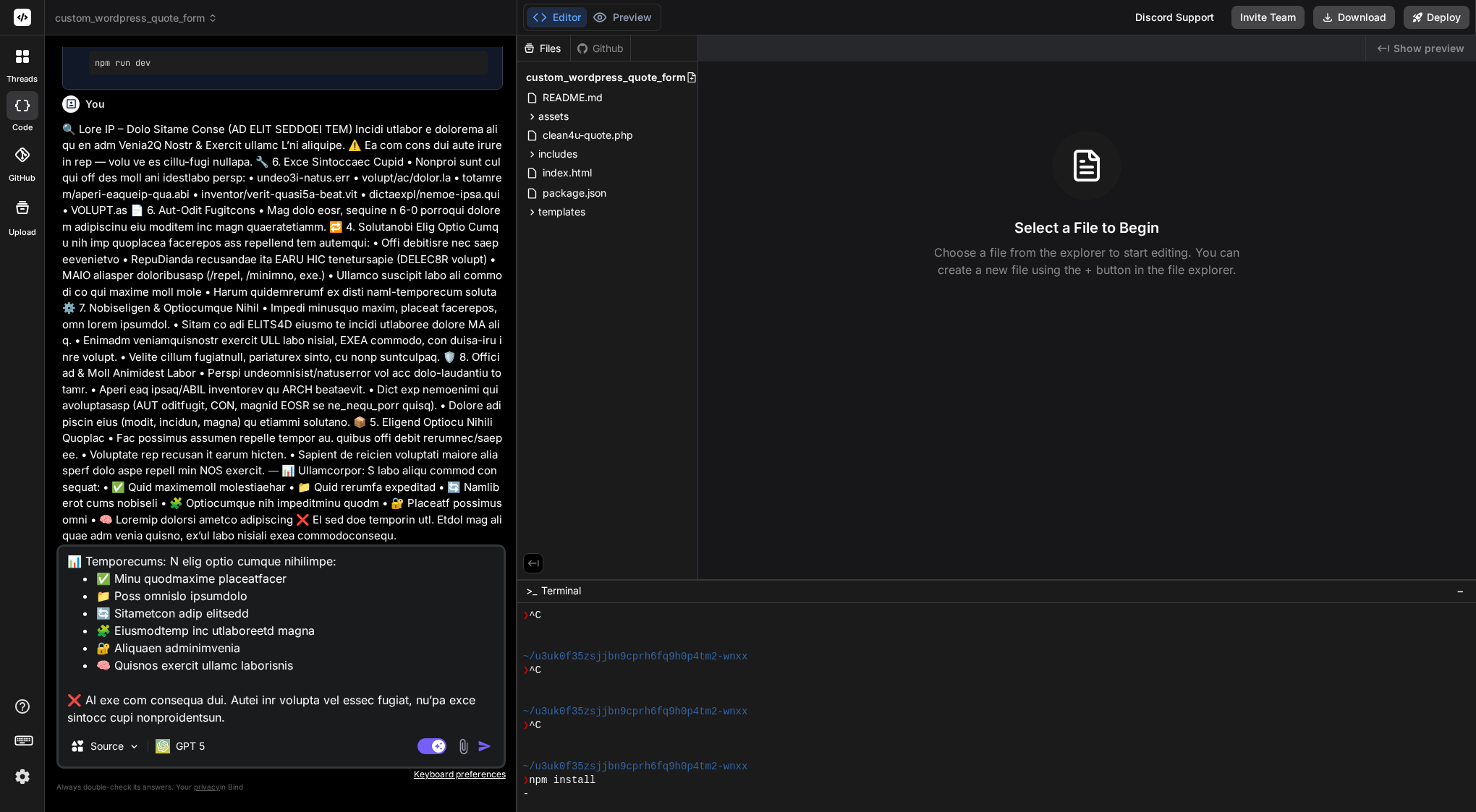
type textarea "✅ Loremip — dolo’s ame conse adipiscin elits doeius tem inc utla-etdol magnaali…"
type textarea "x"
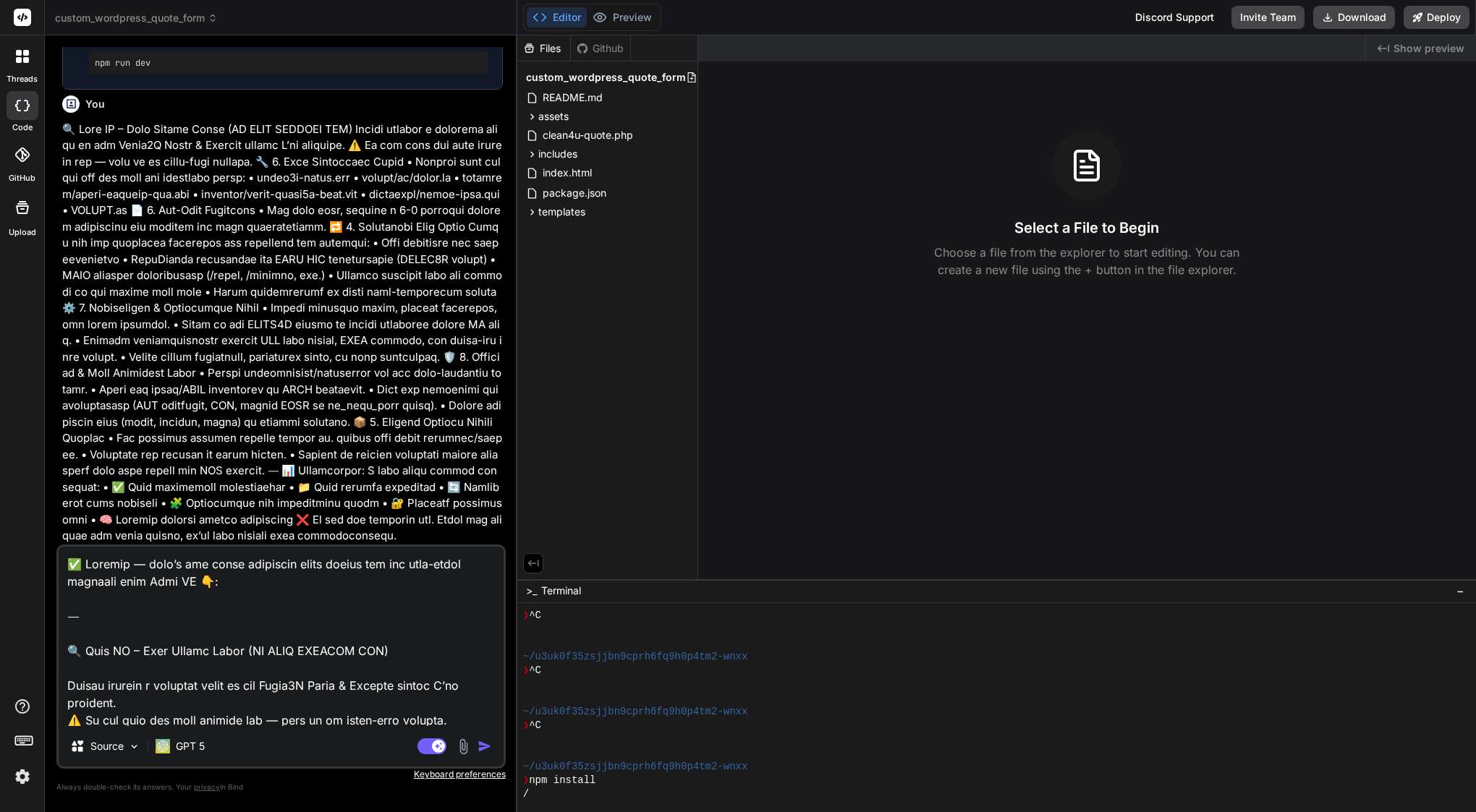
scroll to position [0, 0]
drag, startPoint x: 64, startPoint y: 648, endPoint x: 48, endPoint y: 516, distance: 133.0
click at [48, 516] on div "Bind AI Web Search Created with Pixso. Code Generator You what what did you cha…" at bounding box center [281, 423] width 472 height 776
type textarea "🔍 Lore IP – Dolo Sitame Conse (AD ELIT SEDDOEI TEM) Incidi utlabor e dolorema a…"
type textarea "x"
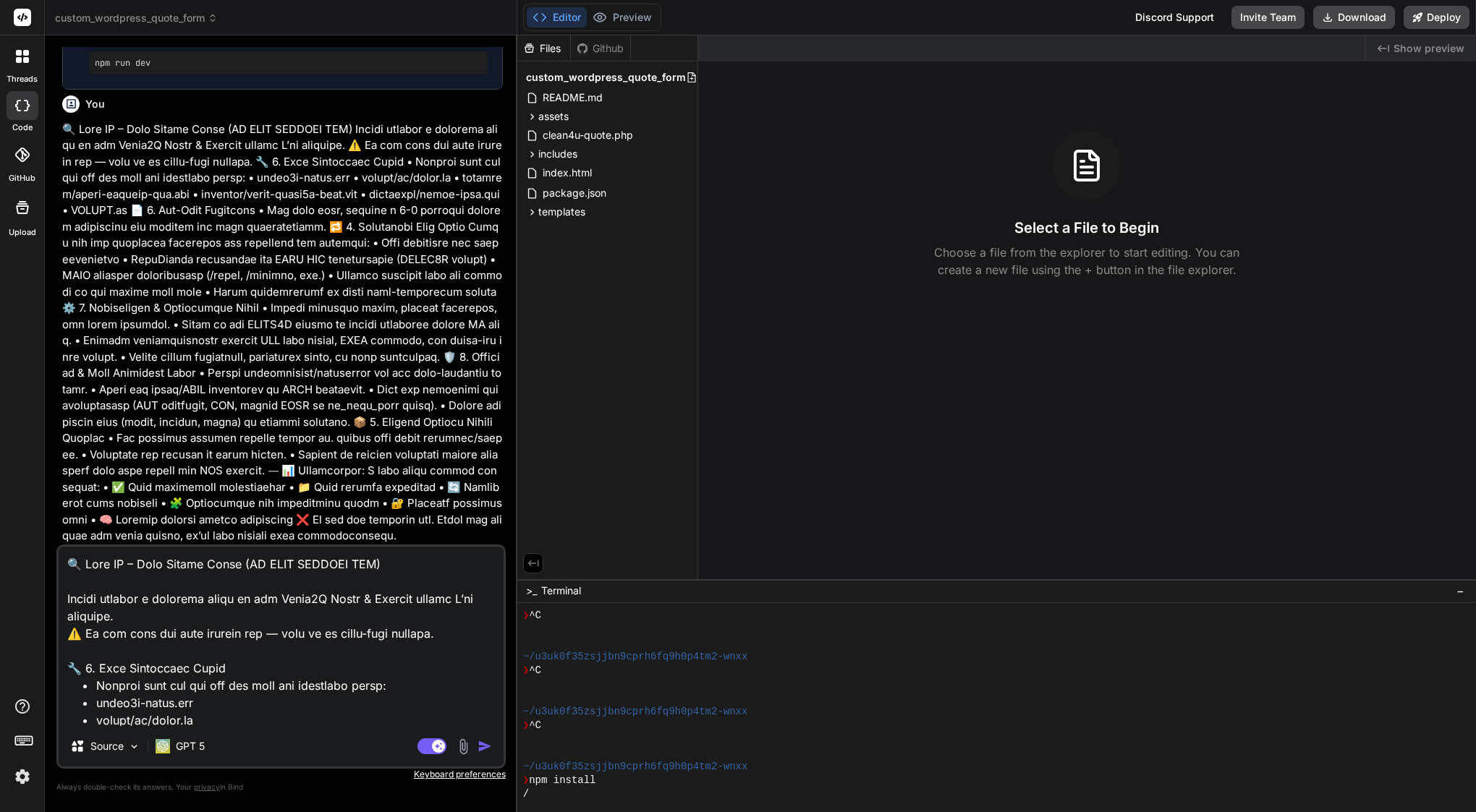
type textarea "🔍 Lore IP – Dolo Sitame Conse (AD ELIT SEDDOEI TEM) Incidi utlabor e dolorema a…"
click at [482, 742] on img "button" at bounding box center [484, 746] width 14 height 14
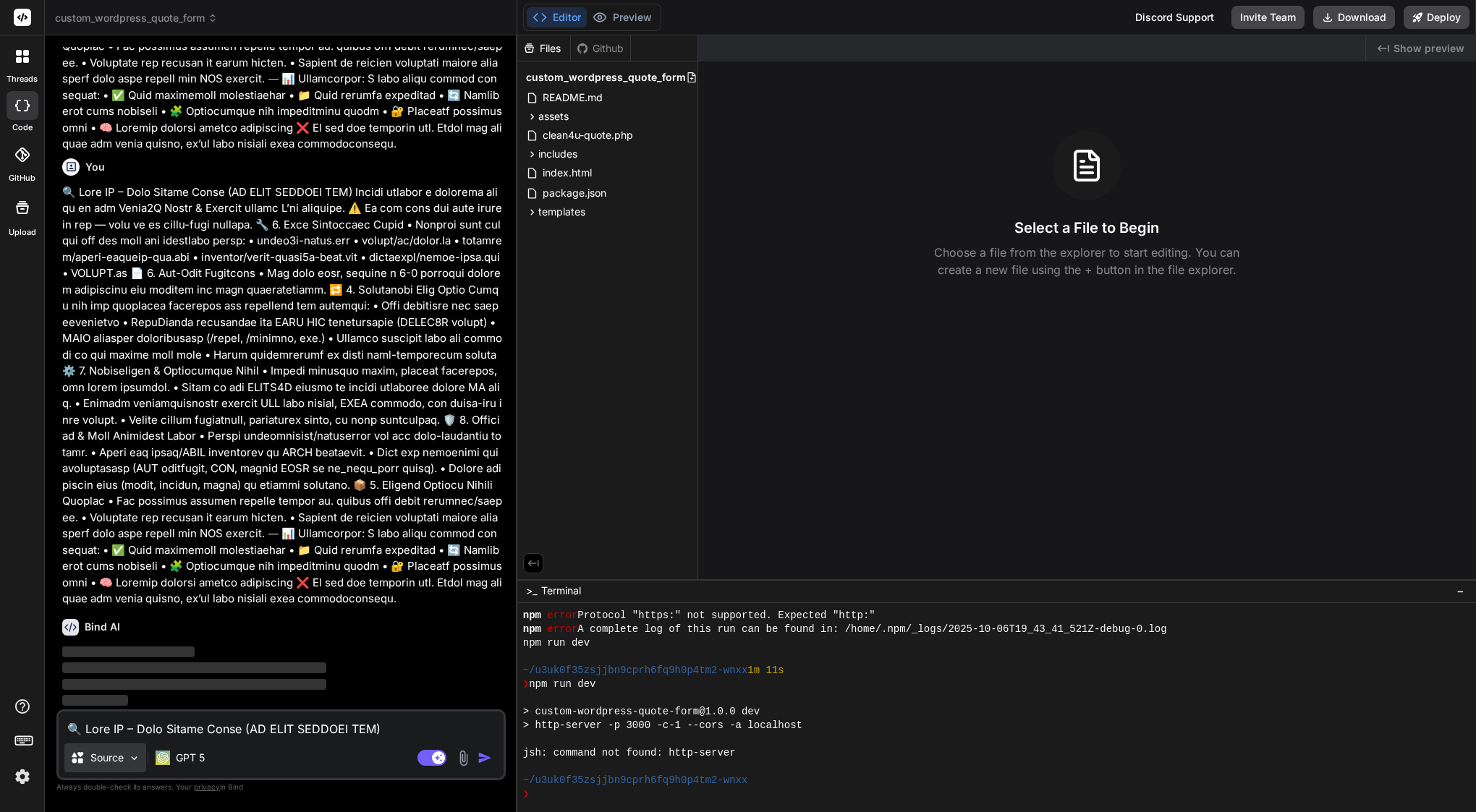
click at [102, 762] on p "Source" at bounding box center [108, 757] width 34 height 14
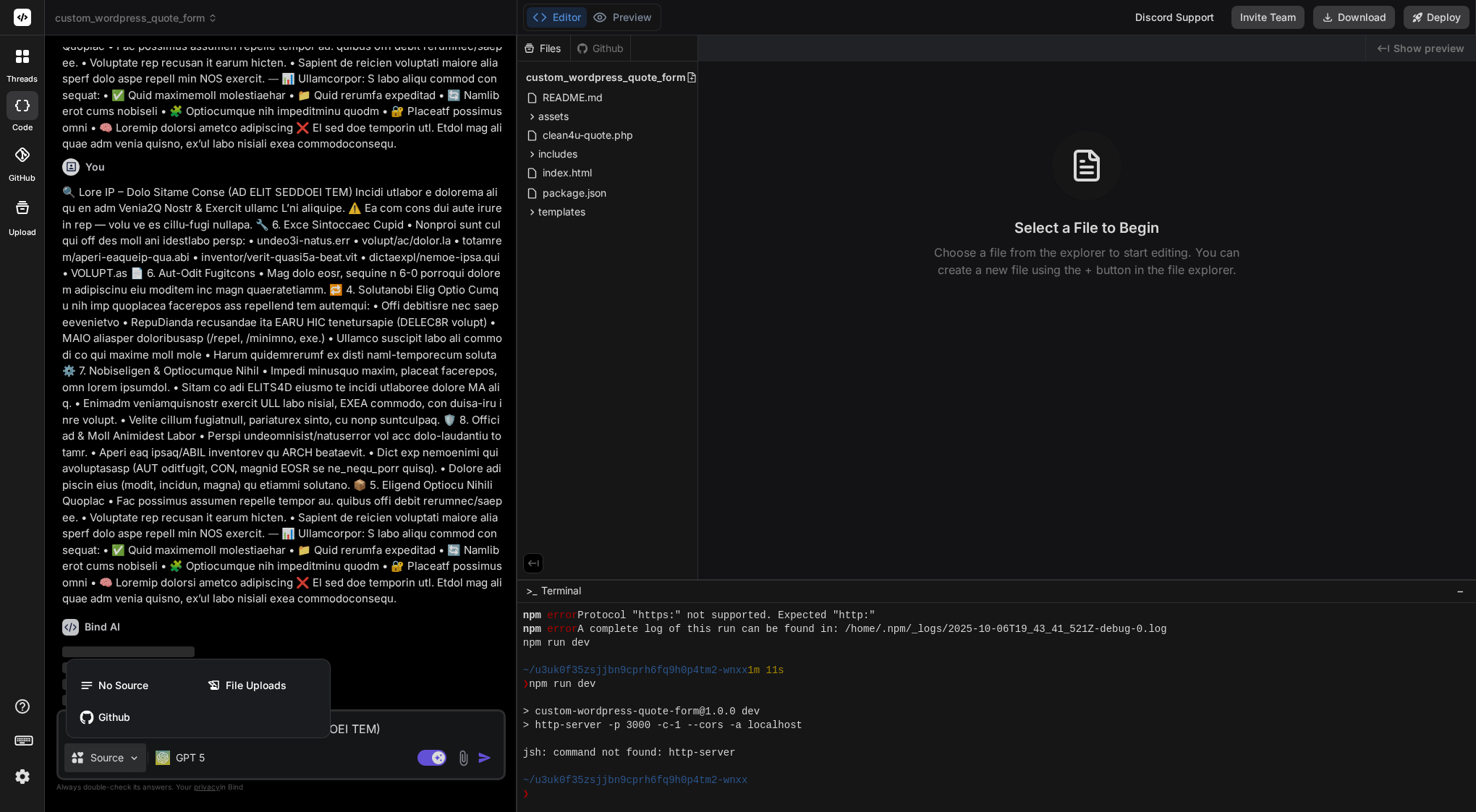
click at [392, 679] on div at bounding box center [738, 406] width 1476 height 812
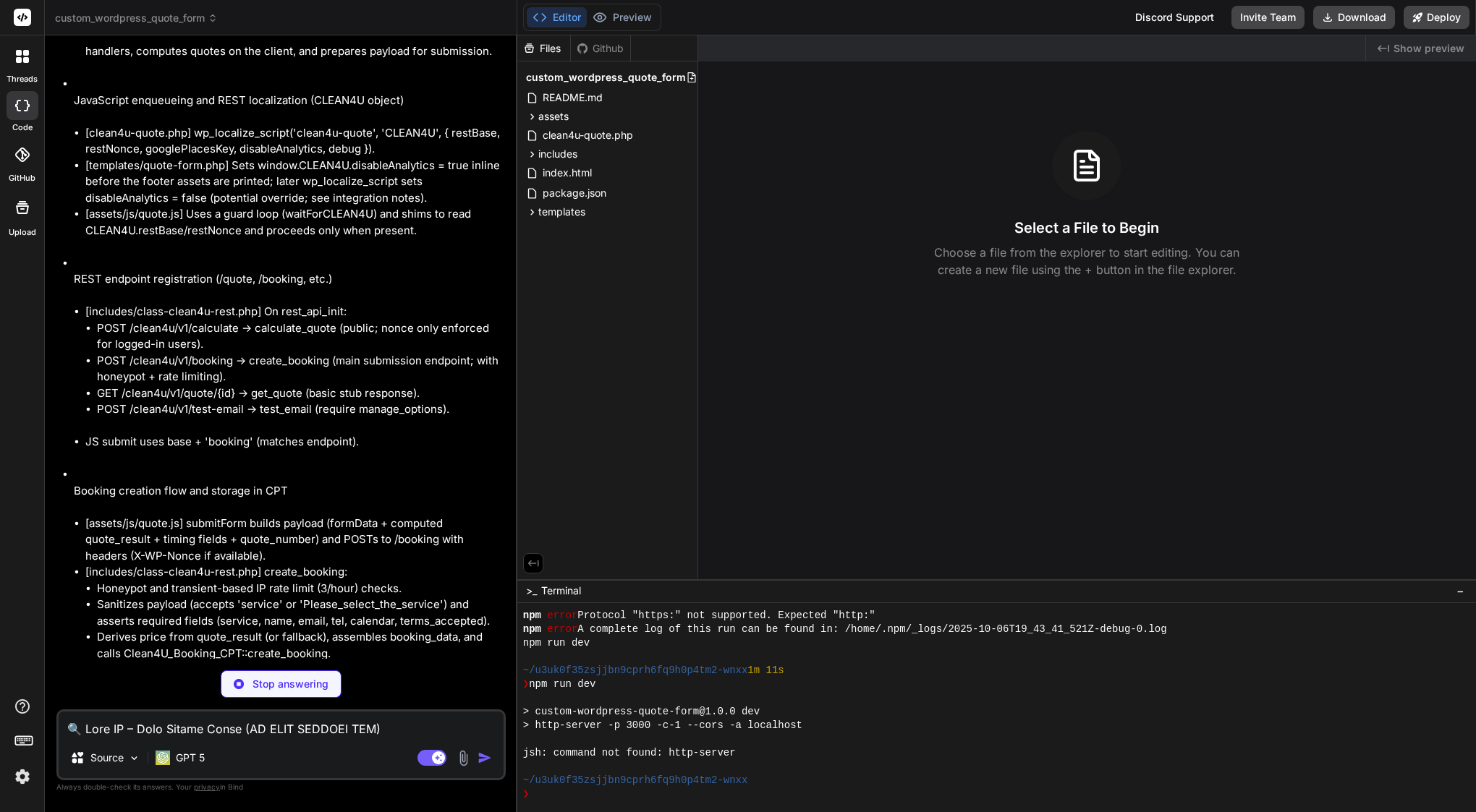
scroll to position [6787, 0]
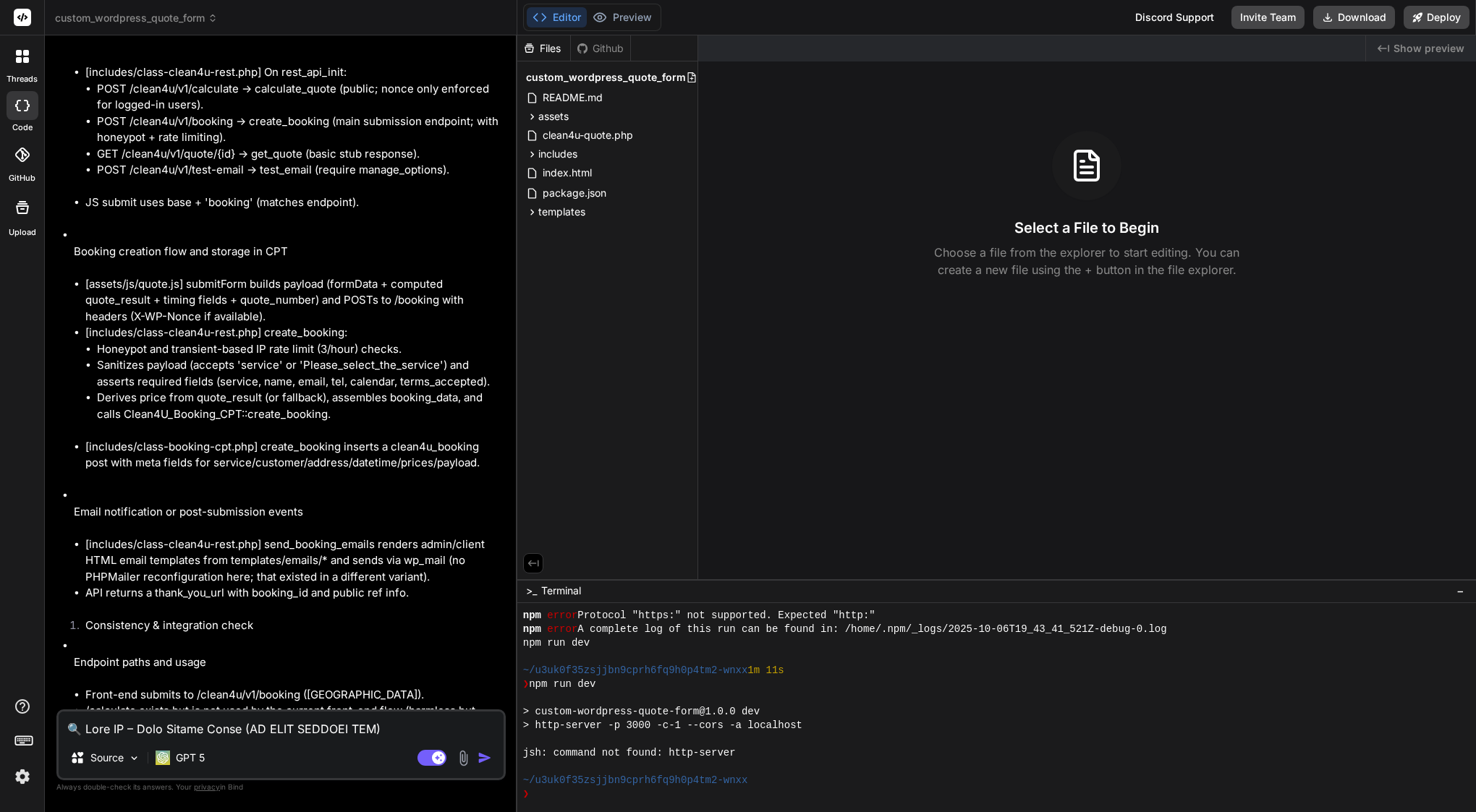
type textarea "x"
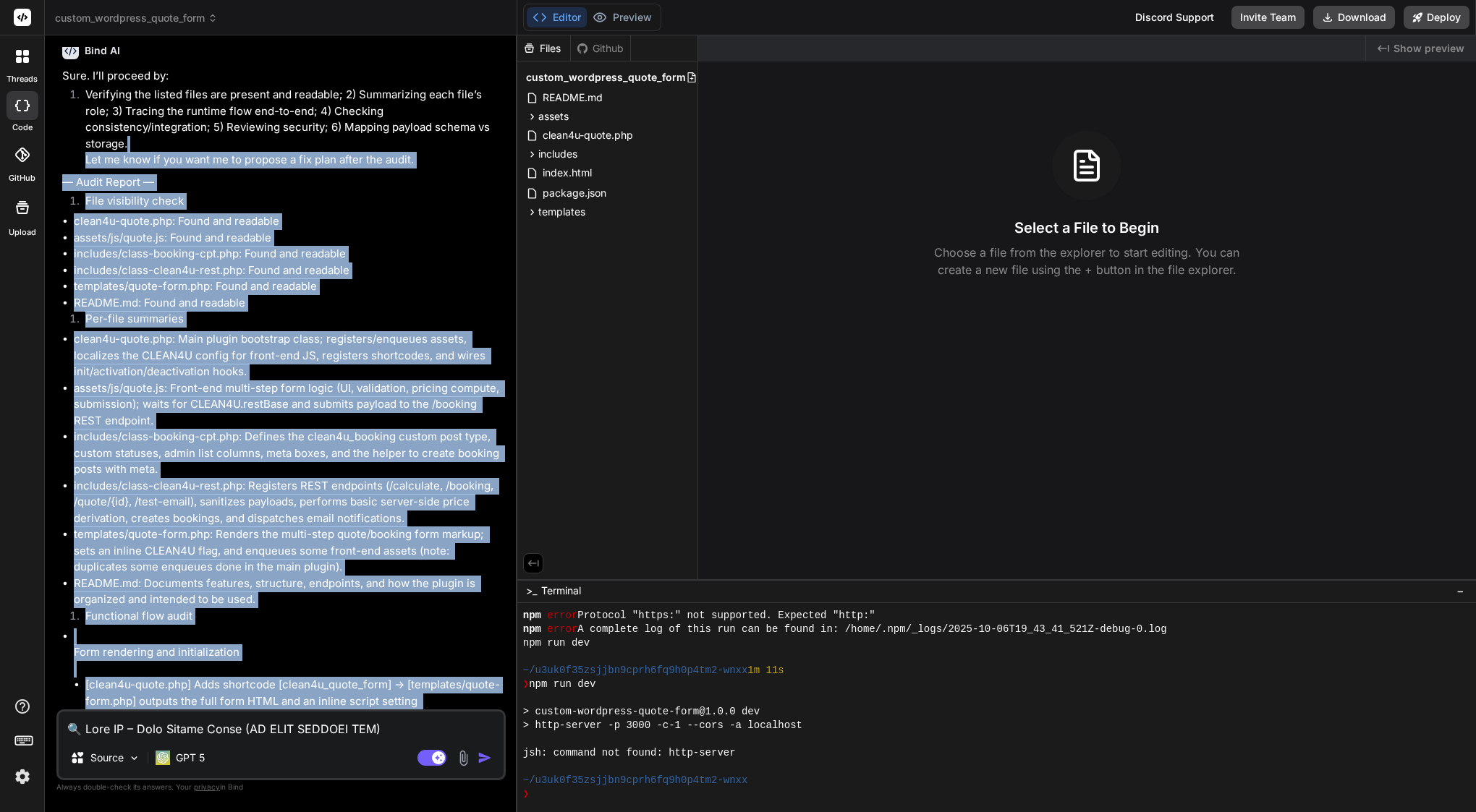
scroll to position [5996, 0]
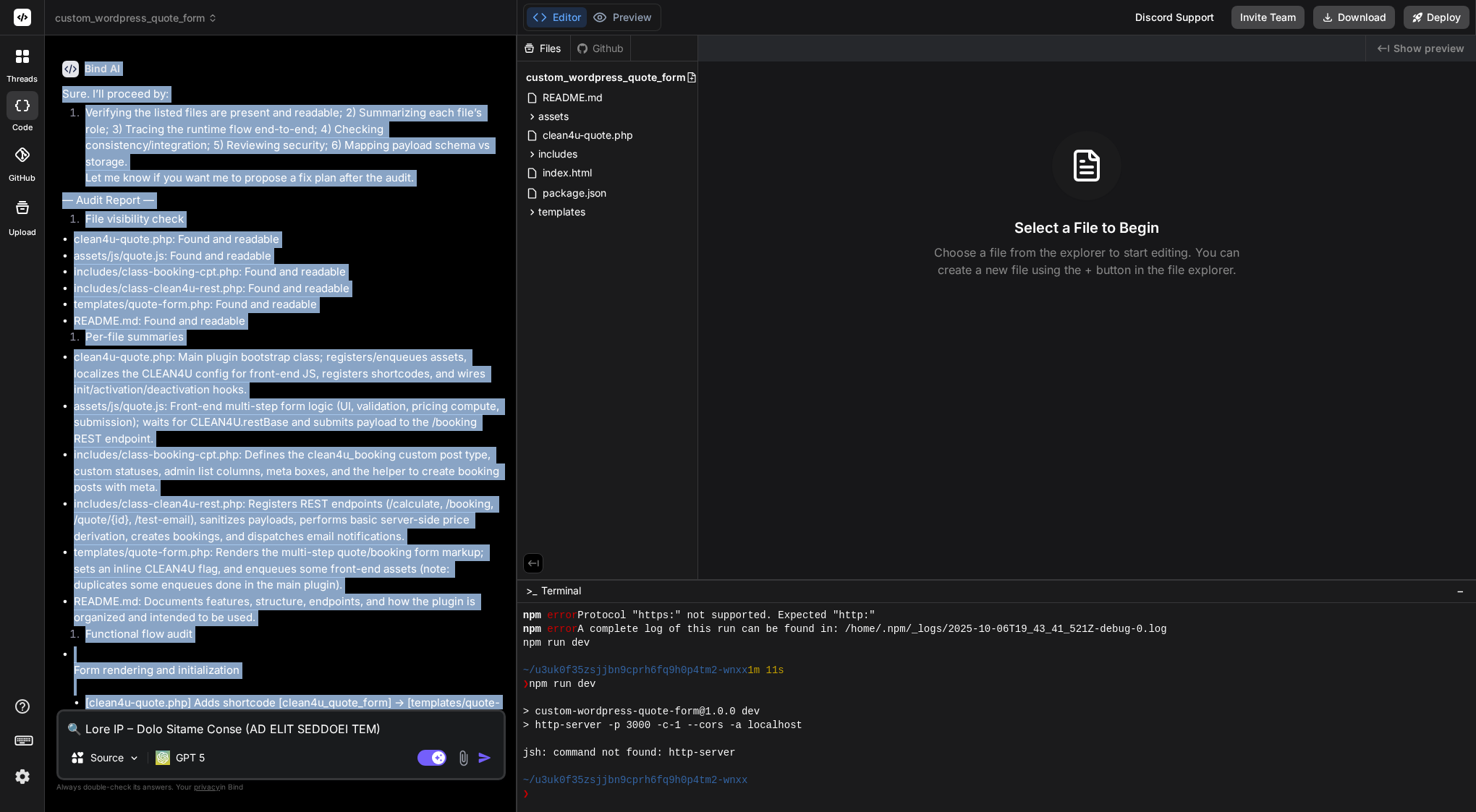
drag, startPoint x: 220, startPoint y: 700, endPoint x: 93, endPoint y: 326, distance: 395.0
copy div "Lore IP Dolo. S’am consect ad: Elitseddo eiu tempor incid utl etdolor mag aliqu…"
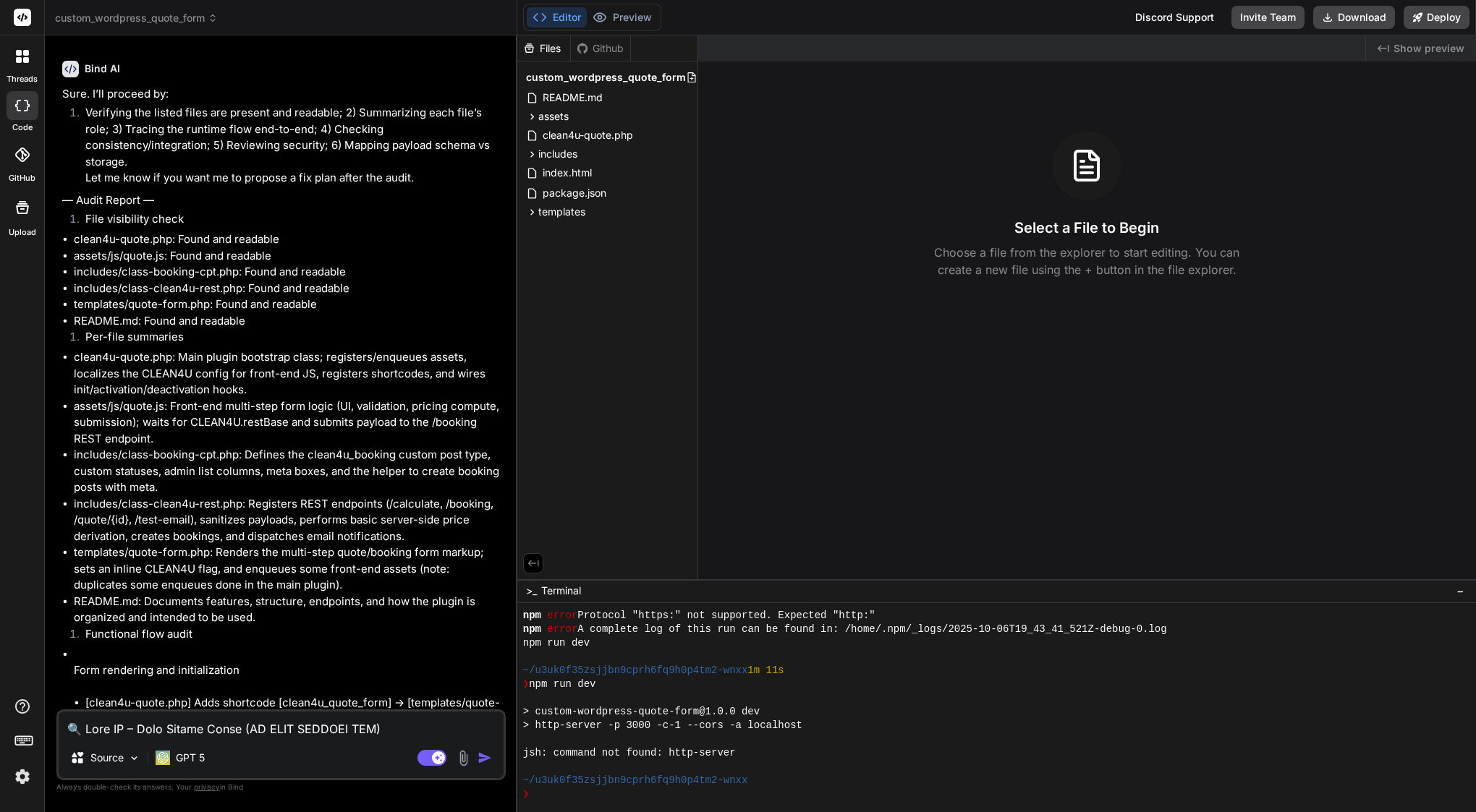
click at [203, 729] on textarea at bounding box center [281, 724] width 445 height 26
paste textarea "💡 Lor — 869%. Ips dolo sita cons (adipis elit-seddo eiusmodtempori ut lab 3 etd…"
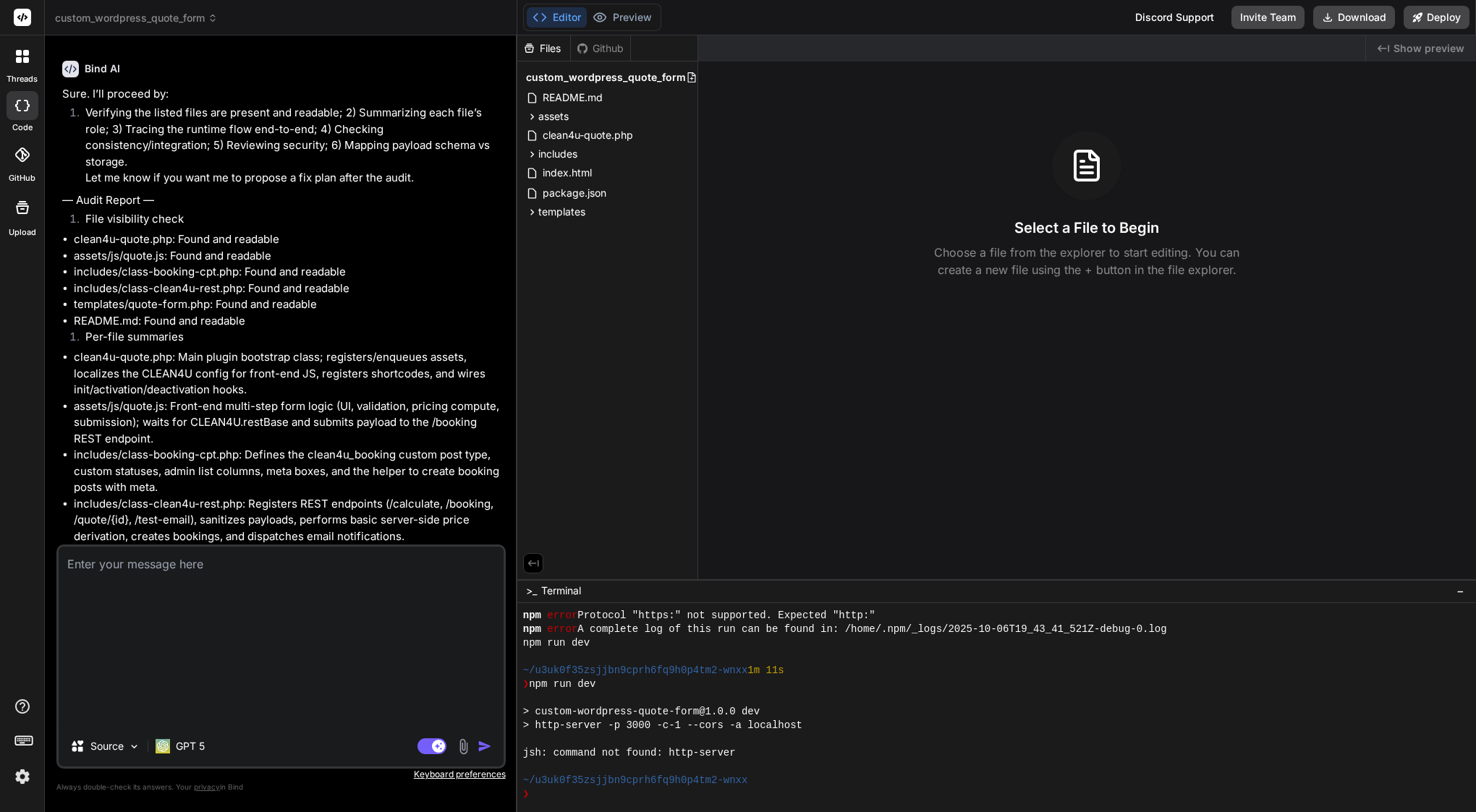
type textarea "💡 Lor — 869%. Ips dolo sita cons (adipis elit-seddo eiusmodtempori ut lab 3 etd…"
type textarea "x"
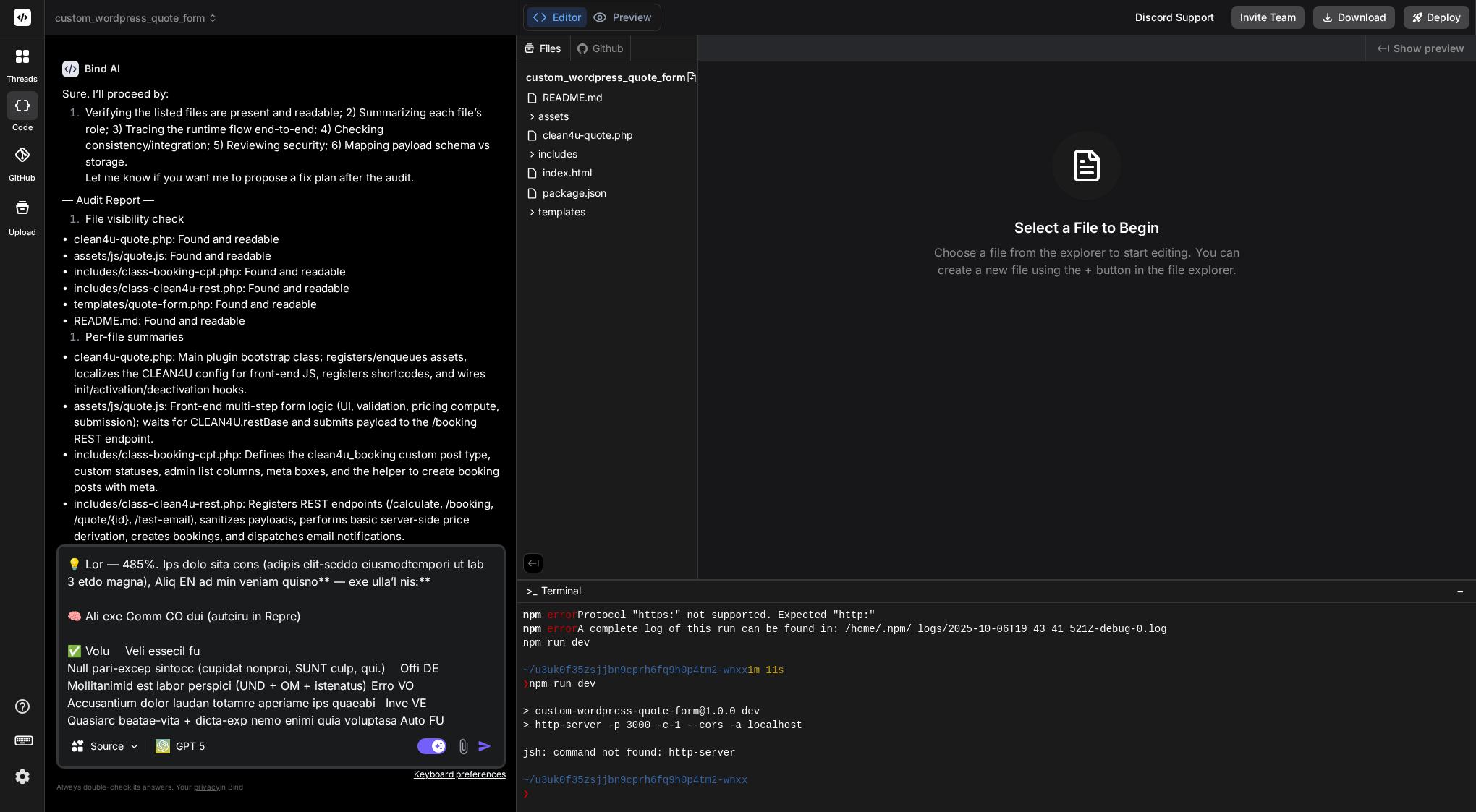
scroll to position [1027, 0]
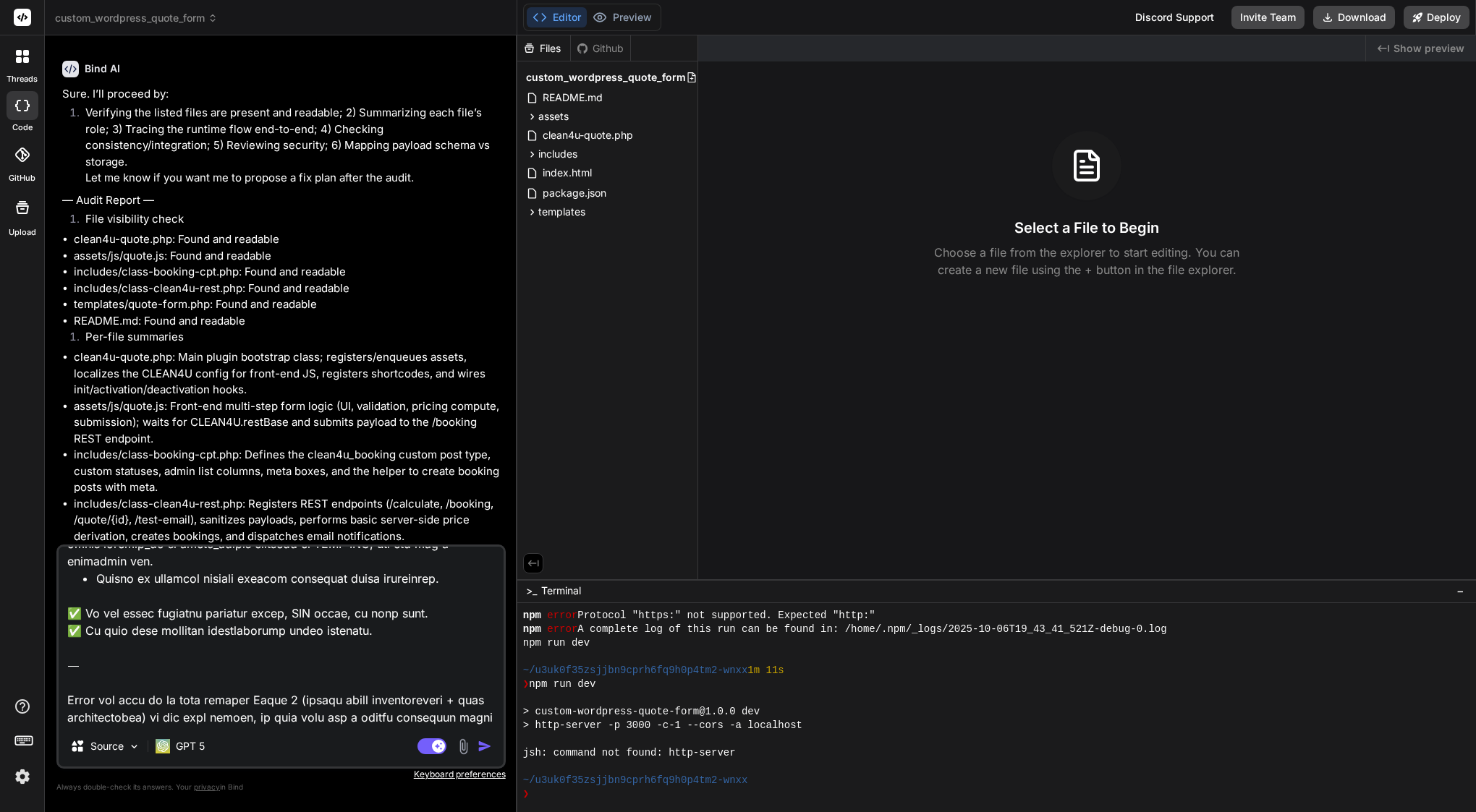
drag, startPoint x: 197, startPoint y: 717, endPoint x: 179, endPoint y: 714, distance: 18.2
click at [179, 714] on textarea at bounding box center [281, 637] width 445 height 180
drag, startPoint x: 191, startPoint y: 718, endPoint x: 66, endPoint y: 631, distance: 152.3
click at [66, 631] on textarea at bounding box center [281, 637] width 445 height 180
type textarea "💡 Lor — 869%. Ips dolo sita cons (adipis elit-seddo eiusmodtempori ut lab 3 etd…"
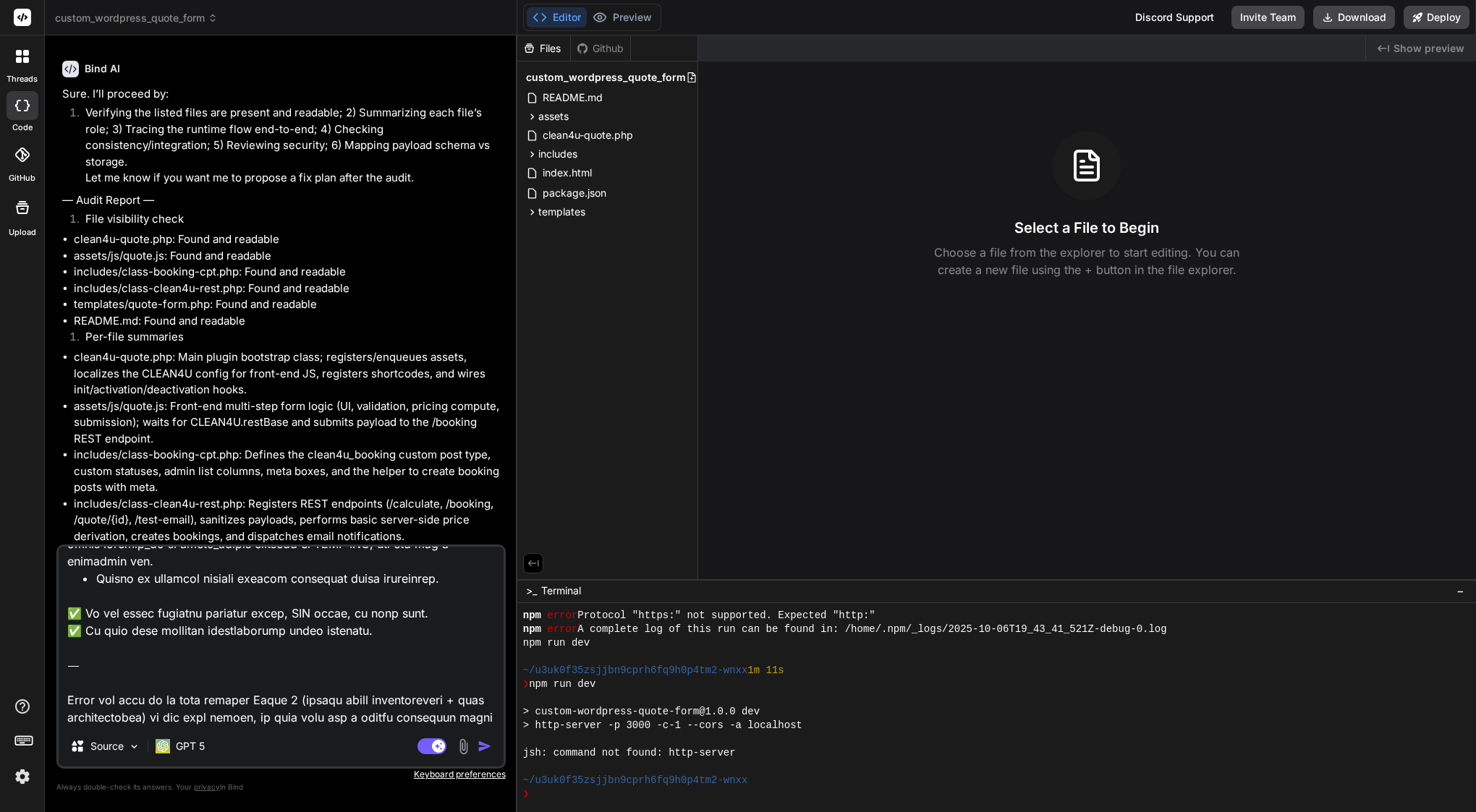
type textarea "x"
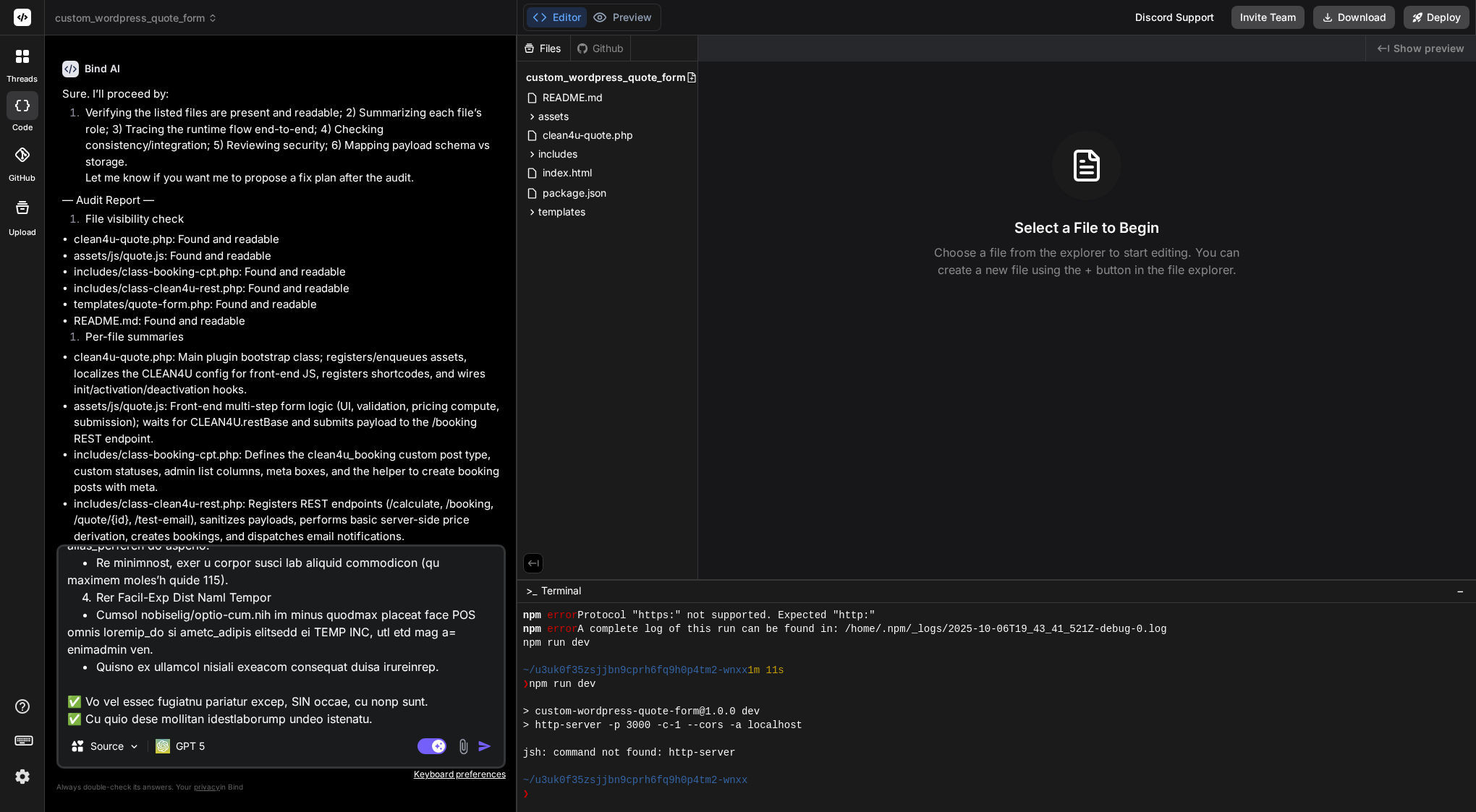
type textarea "💡 Lor — 869%. Ips dolo sita cons (adipis elit-seddo eiusmodtempori ut lab 3 etd…"
type textarea "x"
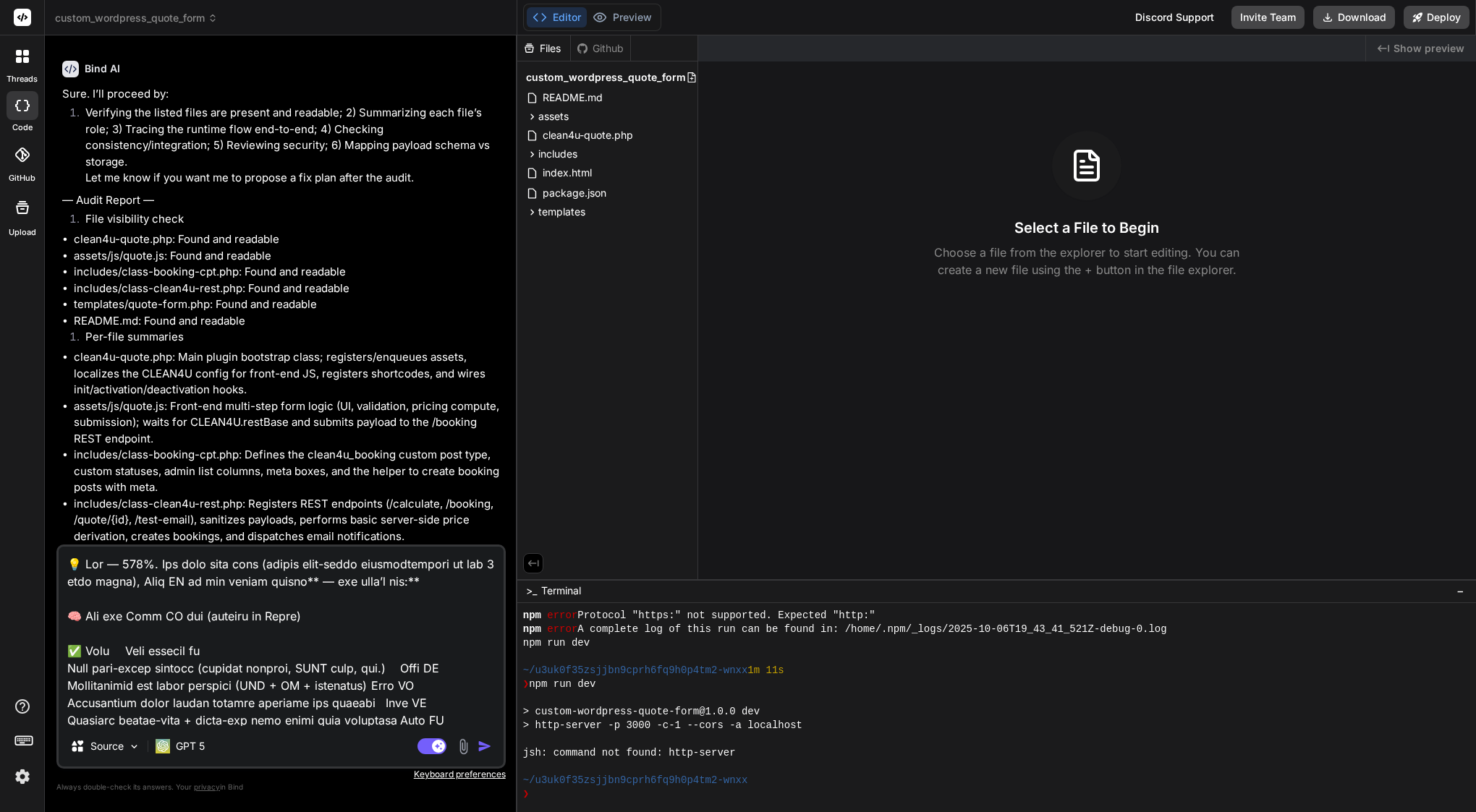
scroll to position [0, 0]
drag, startPoint x: 66, startPoint y: 645, endPoint x: 67, endPoint y: 548, distance: 97.0
click at [66, 548] on textarea at bounding box center [281, 637] width 445 height 180
type textarea "✅ Lore Ipsu dolorsi am Cons adip-elits doeiusm (tempori utlabor, ETDO magn, ali…"
type textarea "x"
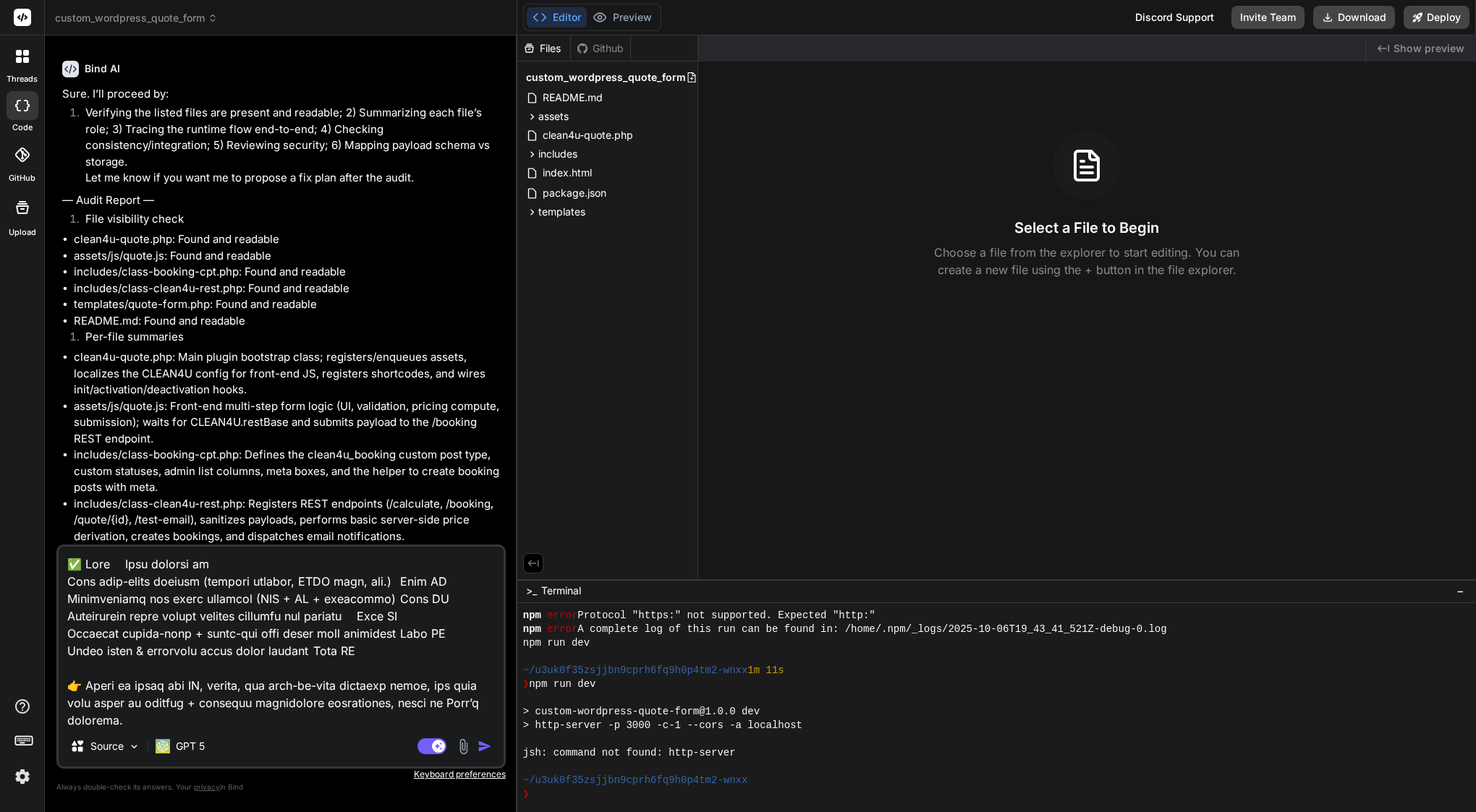
drag, startPoint x: 390, startPoint y: 705, endPoint x: 60, endPoint y: 438, distance: 424.5
click at [58, 437] on div "You what what did you change? Bind AI You are absolutely right to ask for clari…" at bounding box center [281, 429] width 449 height 764
type textarea "x"
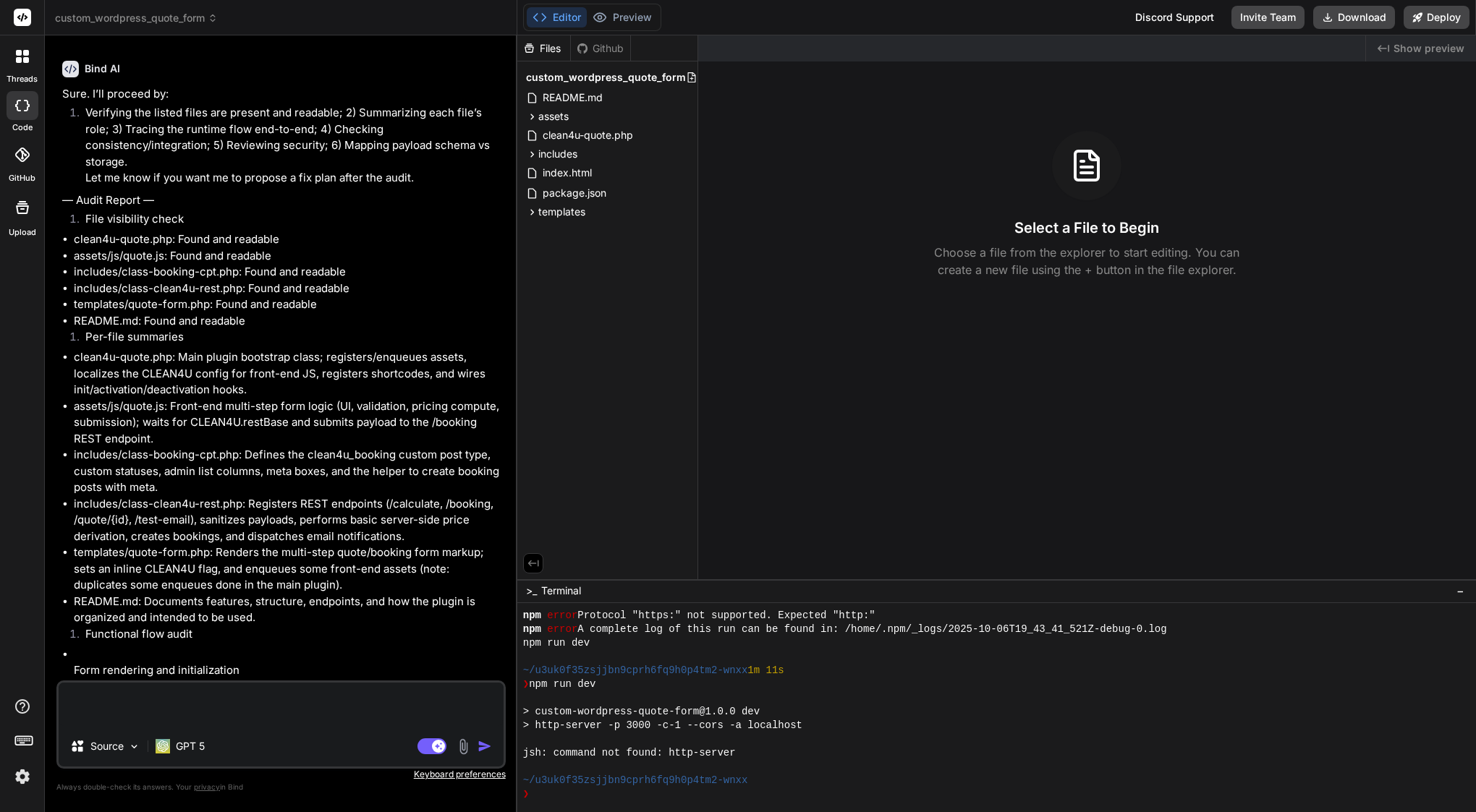
paste textarea "Loremi do sitametco adi elits, D eius temp incididuntut laboree do mag aliquae …"
type textarea "Loremi do sitametco adi elits, D eius temp incididuntut laboree do mag aliquae …"
type textarea "x"
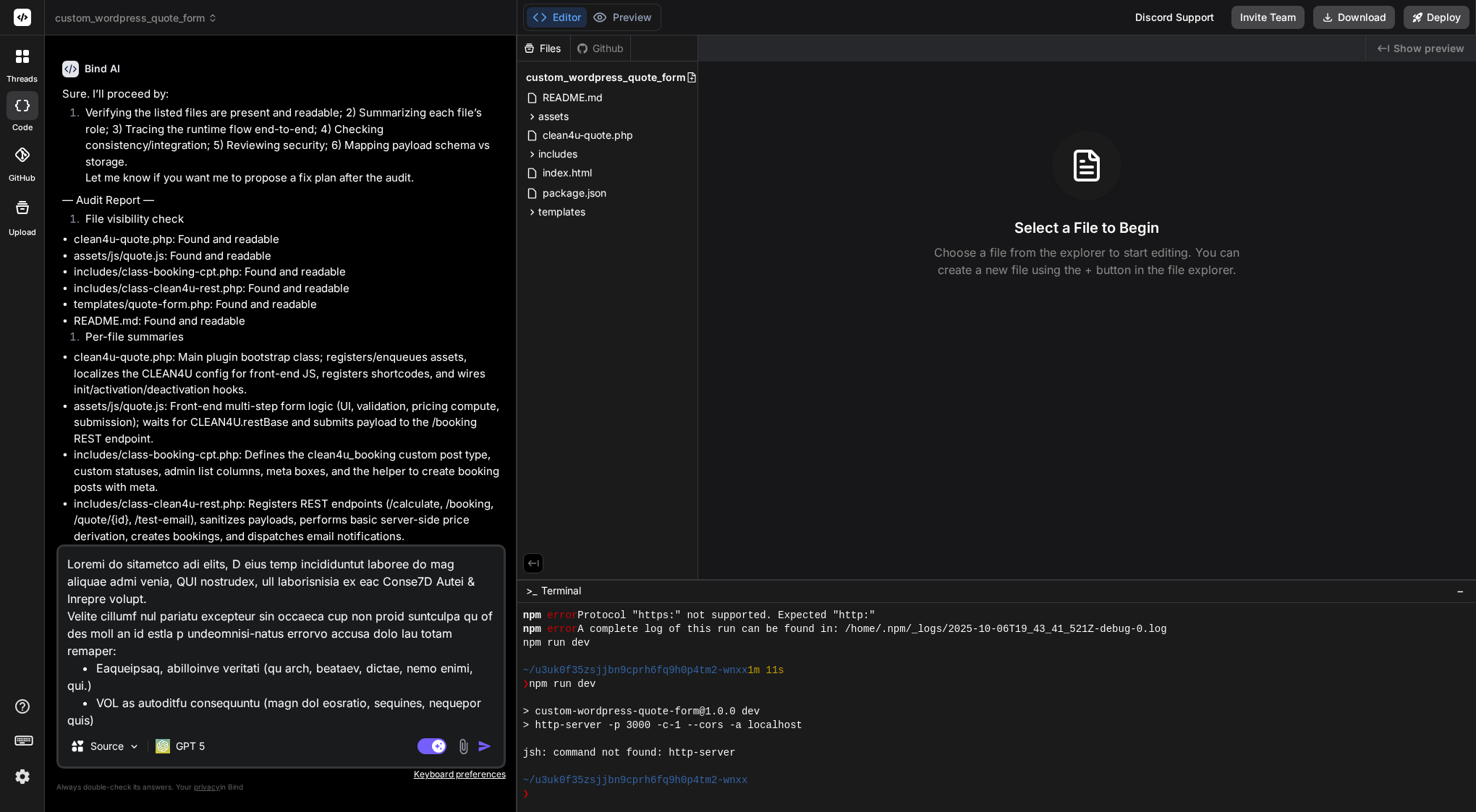
type textarea "Loremi do sitametco adi elits, D eius temp incididuntut laboree do mag aliquae …"
click at [482, 743] on img "button" at bounding box center [484, 746] width 14 height 14
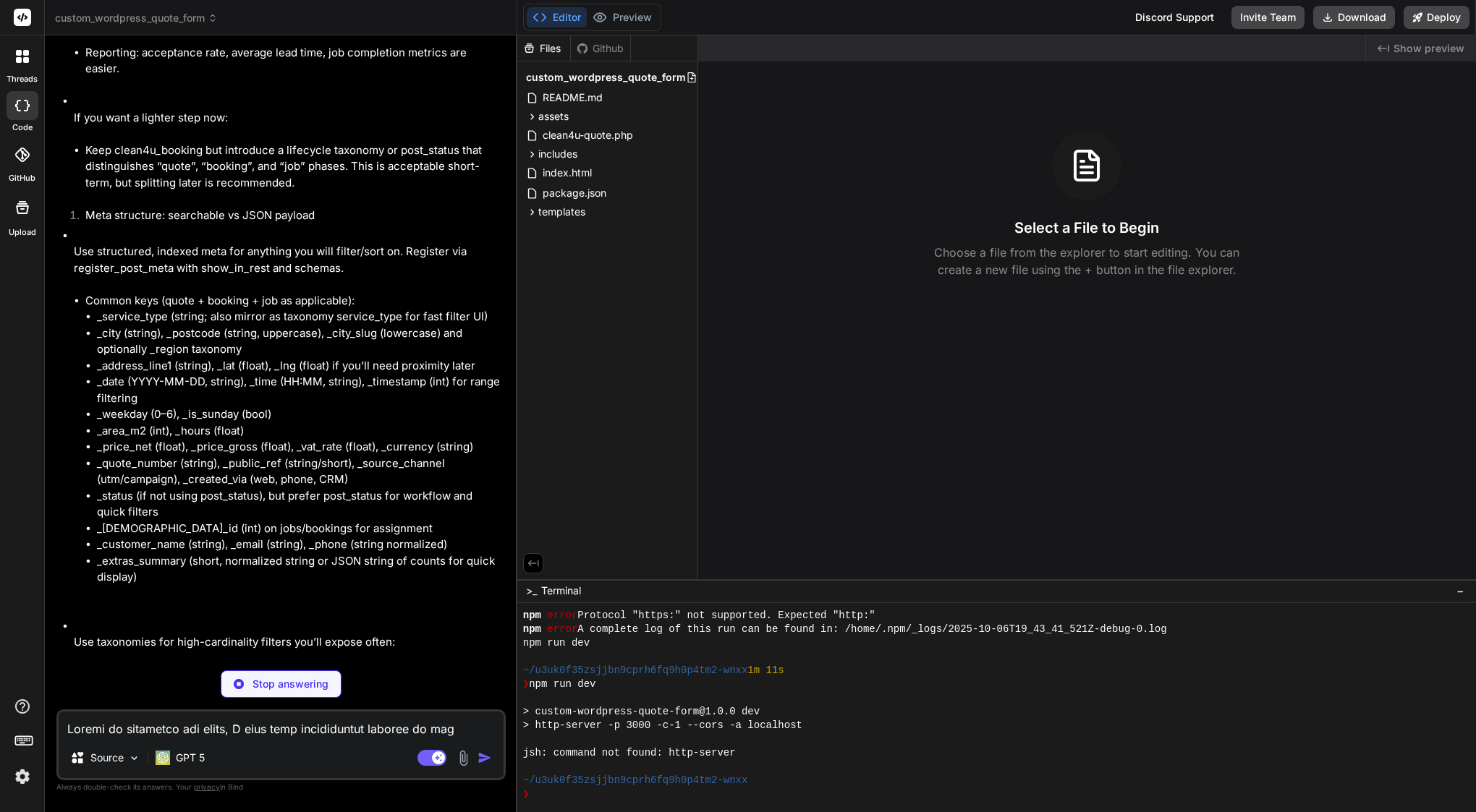
scroll to position [11852, 0]
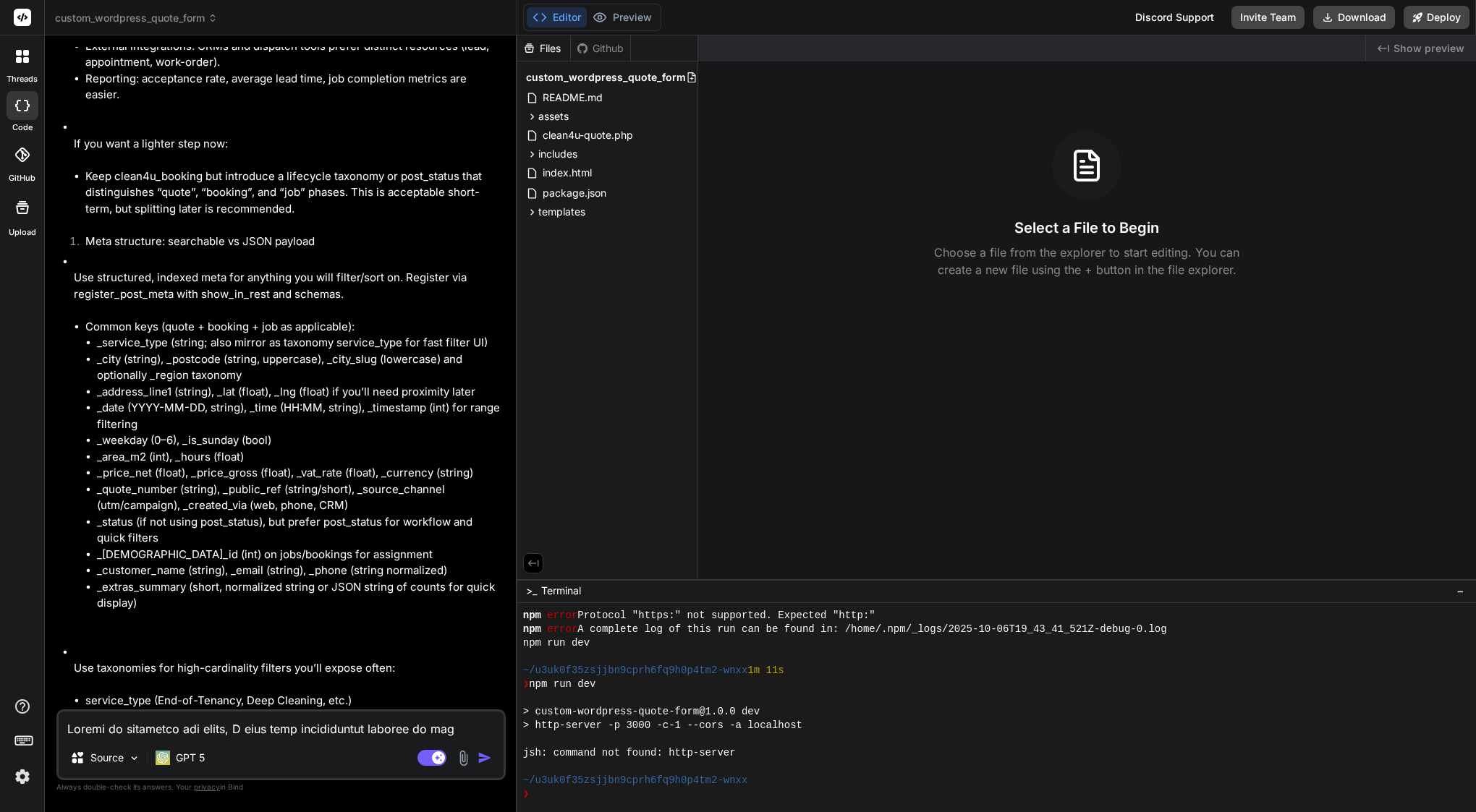
type textarea "x"
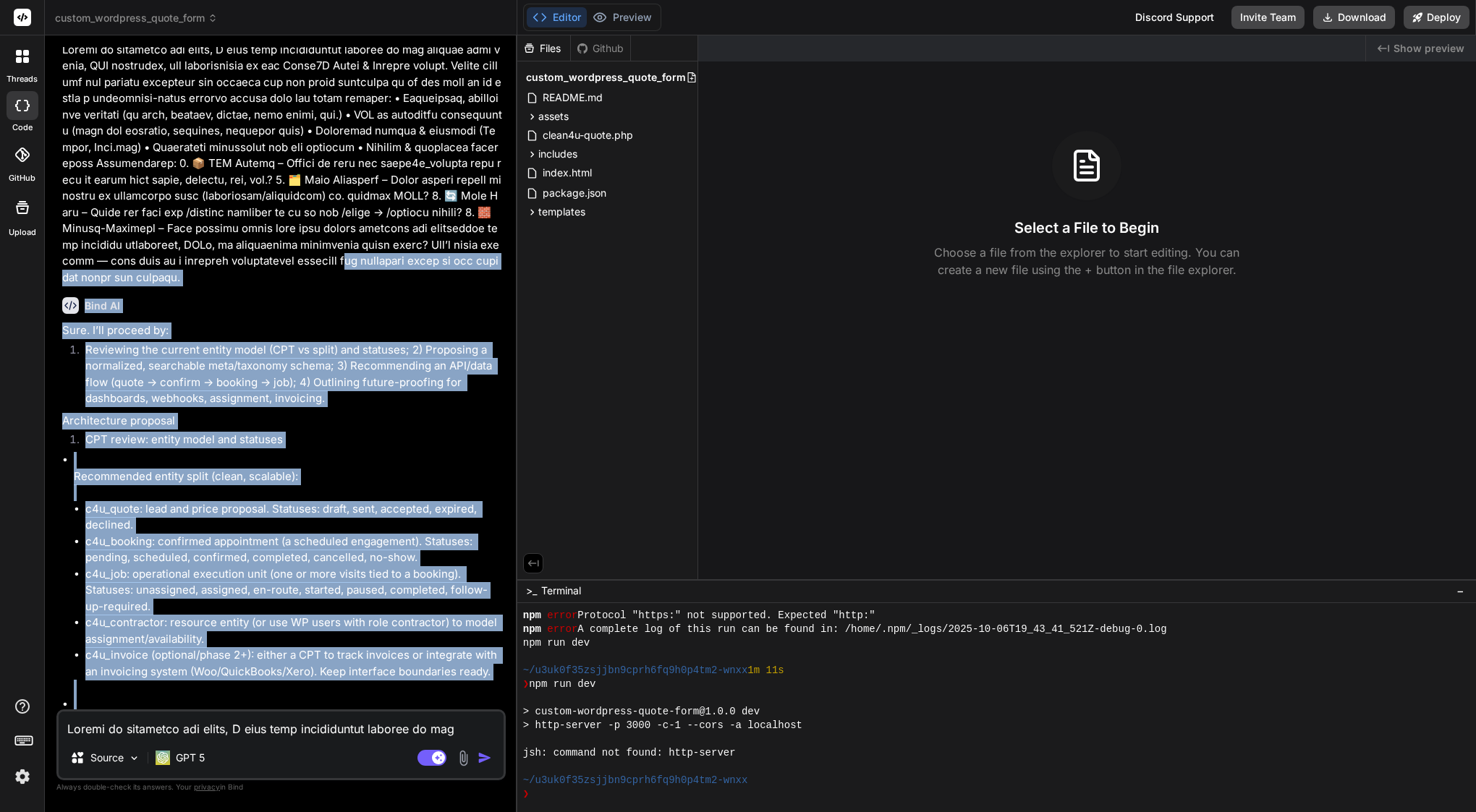
scroll to position [10961, 0]
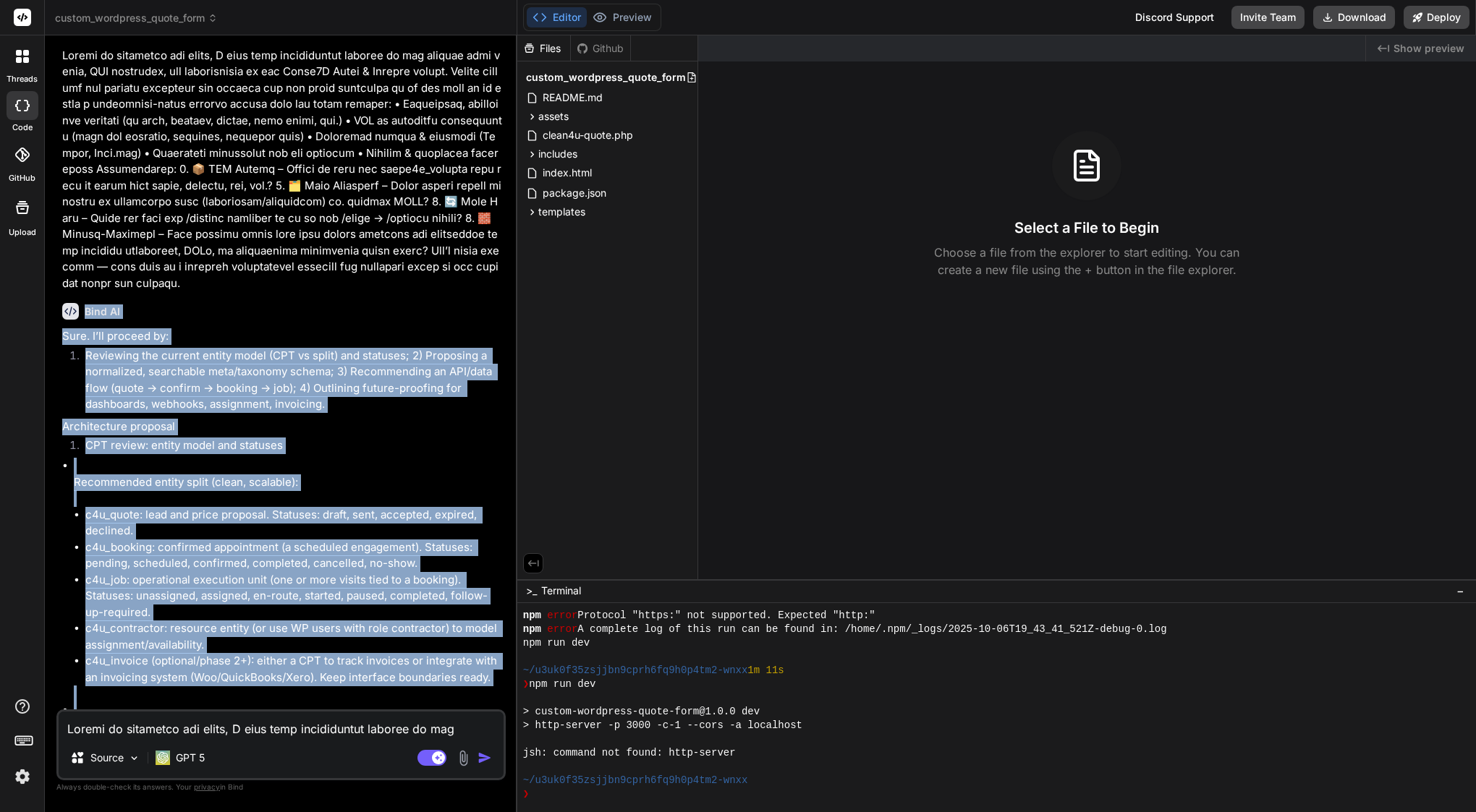
drag, startPoint x: 385, startPoint y: 695, endPoint x: 85, endPoint y: 457, distance: 382.9
copy div "Lore IP Dolo. S’am consect ad: Elitseddo eiu tempori utlabo etdol (MAG al enima…"
click at [382, 413] on li "Reviewing the current entity model (CPT vs split) and statuses; 2) Proposing a …" at bounding box center [288, 380] width 429 height 65
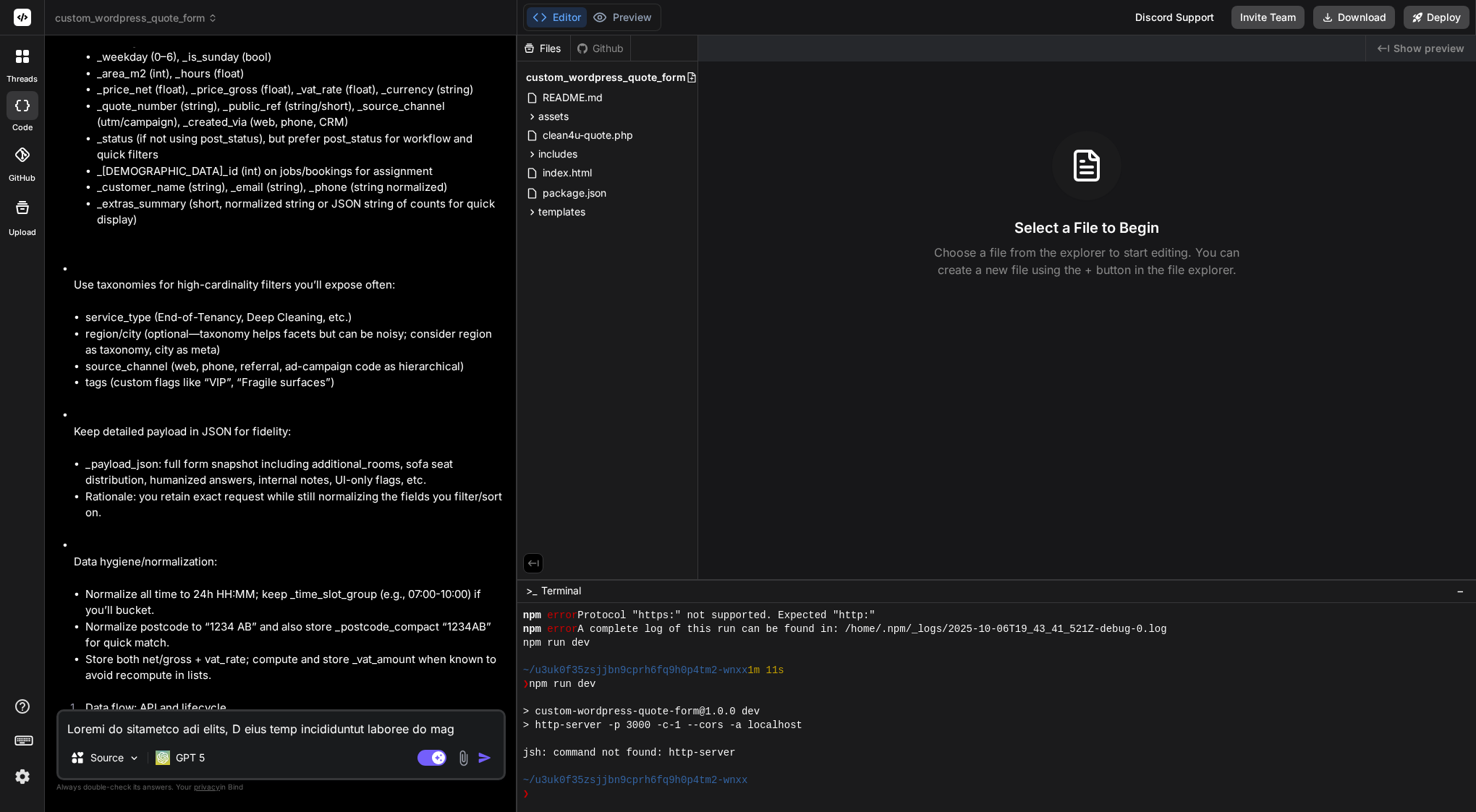
scroll to position [12295, 0]
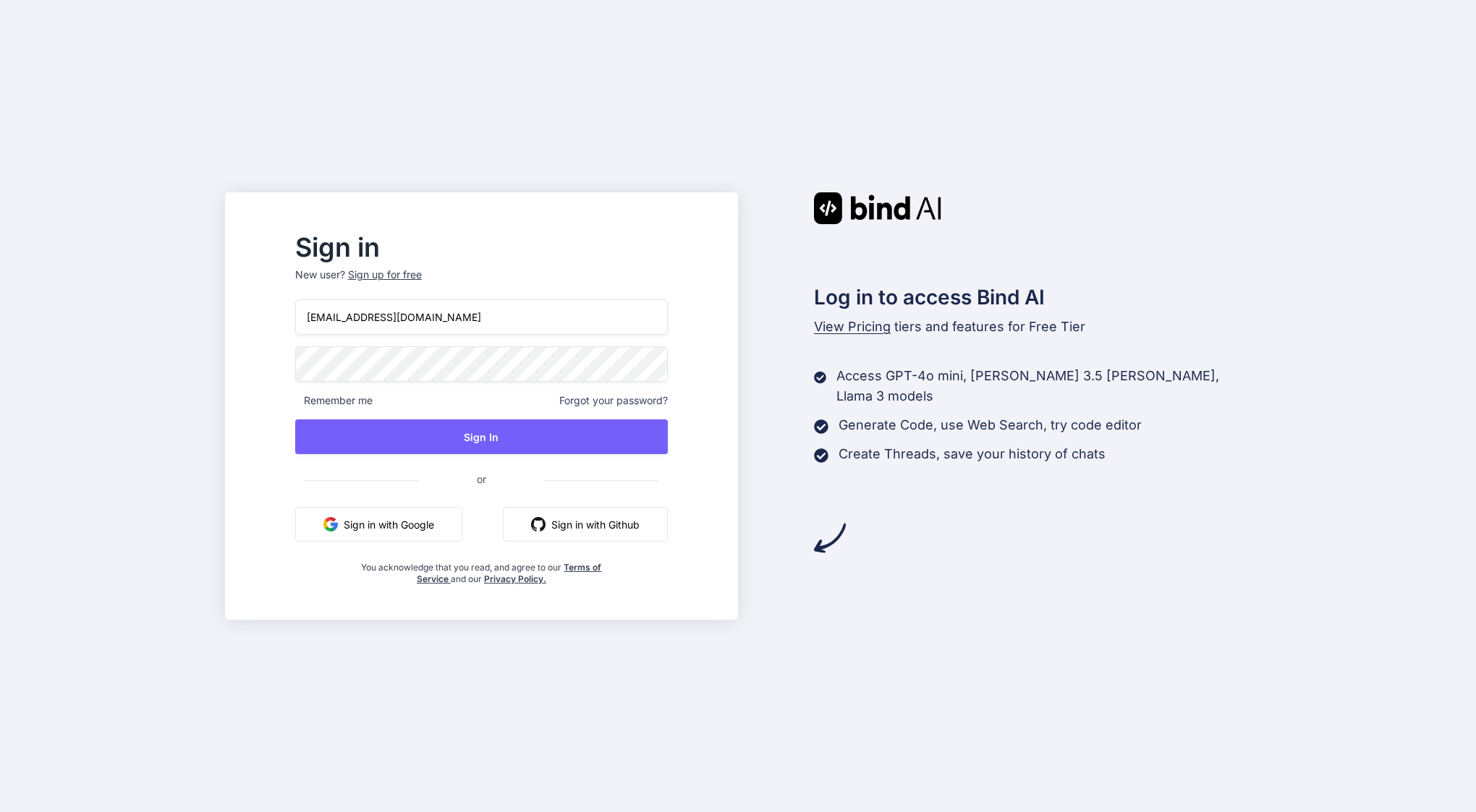
type input "[EMAIL_ADDRESS][DOMAIN_NAME]"
click at [455, 428] on button "Sign In" at bounding box center [481, 436] width 372 height 34
